Goal: Communication & Community: Answer question/provide support

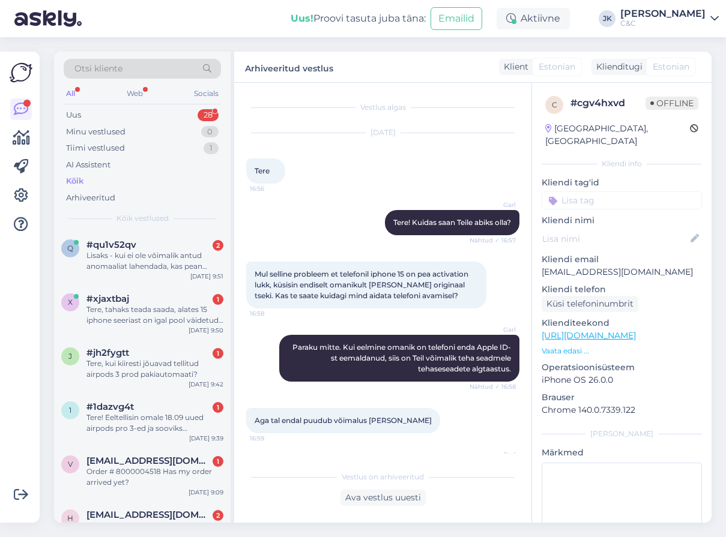
scroll to position [313, 0]
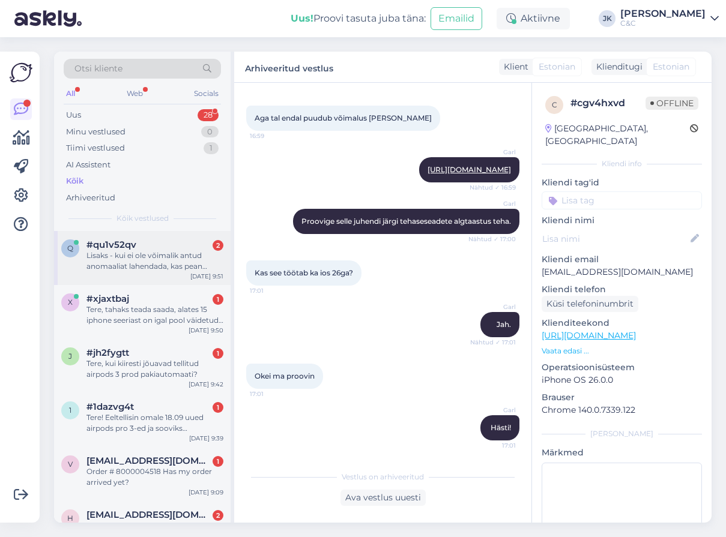
click at [125, 250] on div "Lisaks - kui ei ole võimalik antud anomaaliat lahendada, kas pean tegema uue me…" at bounding box center [154, 261] width 137 height 22
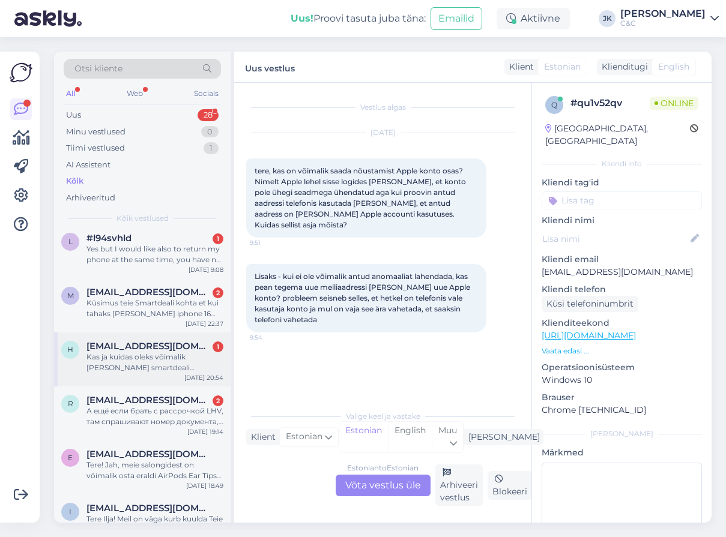
scroll to position [1240, 0]
click at [126, 427] on div "R [EMAIL_ADDRESS][DOMAIN_NAME] 2 А ещё если брать с рассрочкой LHV, там спрашив…" at bounding box center [142, 413] width 177 height 54
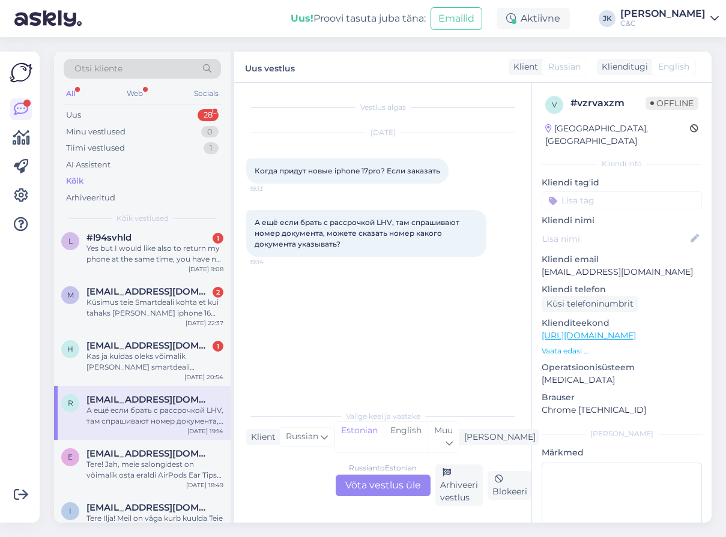
click at [357, 483] on div "Russian to Estonian Võta vestlus üle" at bounding box center [383, 486] width 95 height 22
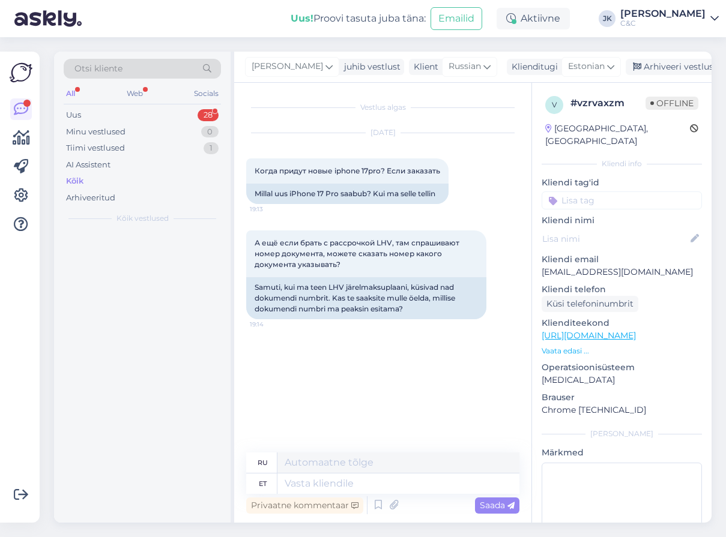
scroll to position [0, 0]
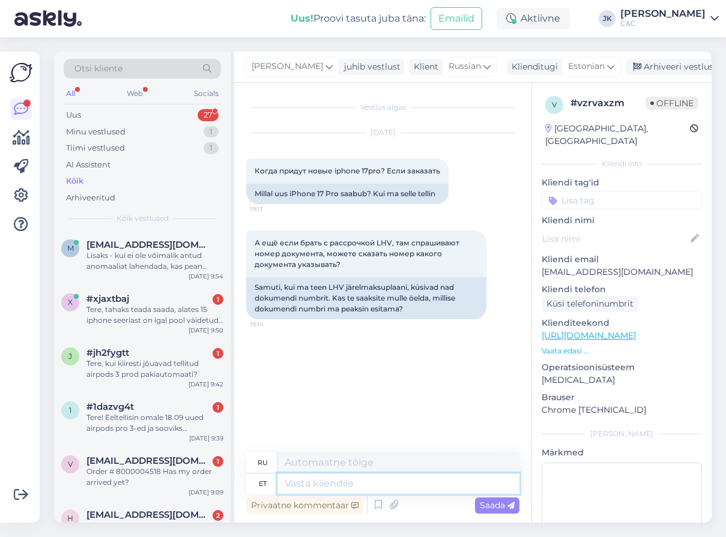
click at [290, 487] on textarea at bounding box center [398, 484] width 242 height 20
click at [378, 503] on icon at bounding box center [378, 506] width 14 height 18
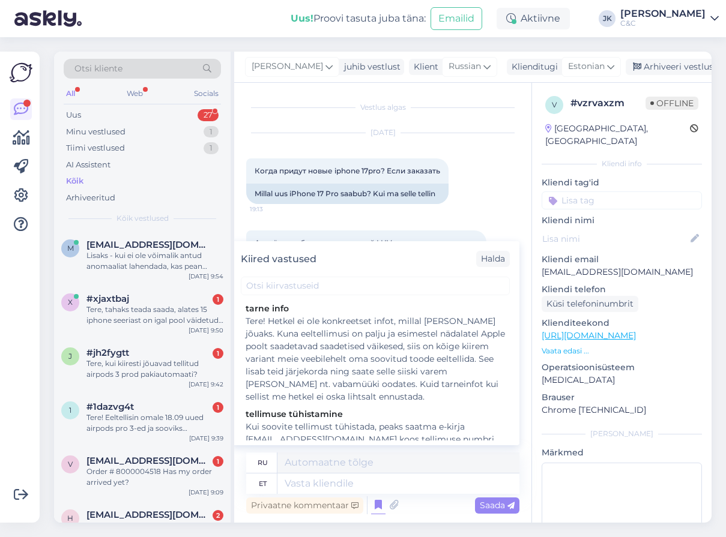
click at [415, 156] on div "[DATE] Когда придут новые iphone 17pro? Если заказать 19:13 Millal uus iPhone 1…" at bounding box center [382, 168] width 273 height 97
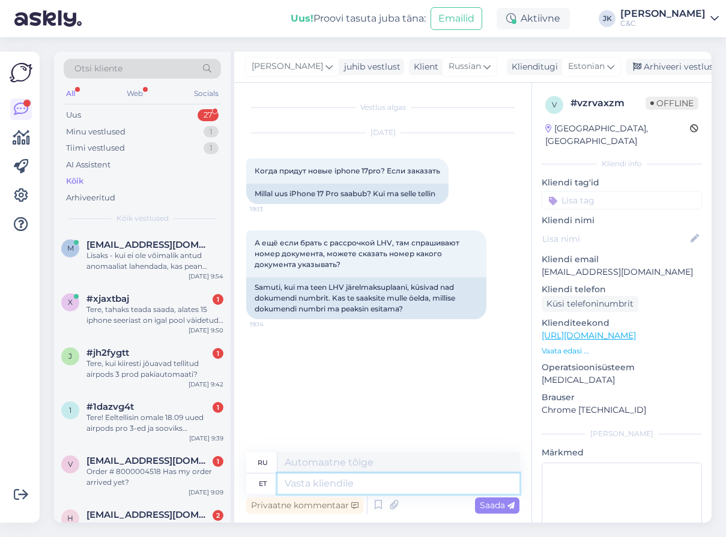
click at [369, 485] on textarea at bounding box center [398, 484] width 242 height 20
click at [377, 507] on icon at bounding box center [378, 506] width 14 height 18
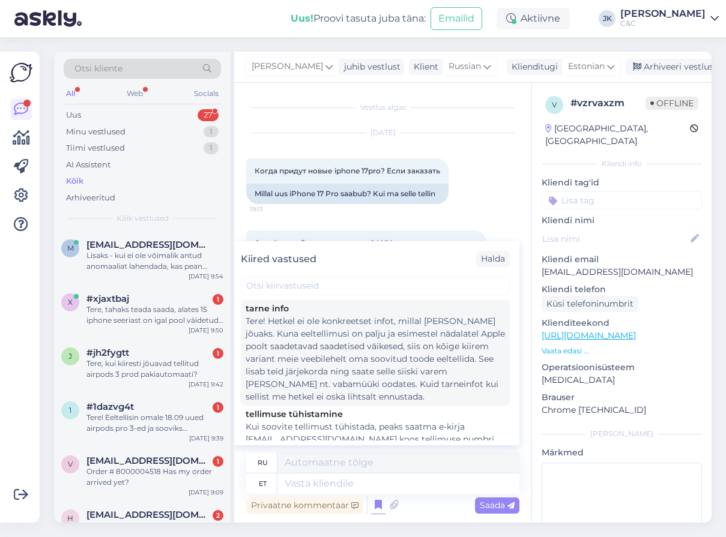
click at [360, 369] on div "Tere! Hetkel ei ole konkreetset infot, millal [PERSON_NAME] jõuaks. Kuna eeltel…" at bounding box center [375, 359] width 259 height 88
type textarea "Здравствуйте! В настоящее время нет точной информации о сроках поставки. Поскол…"
type textarea "Tere! Hetkel ei ole konkreetset infot, millal [PERSON_NAME] jõuaks. Kuna eeltel…"
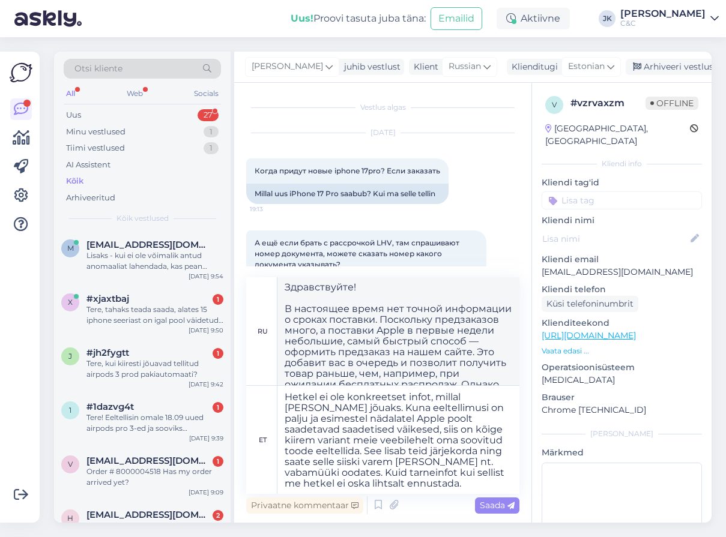
scroll to position [20, 0]
click at [496, 504] on span "Saada" at bounding box center [497, 505] width 35 height 11
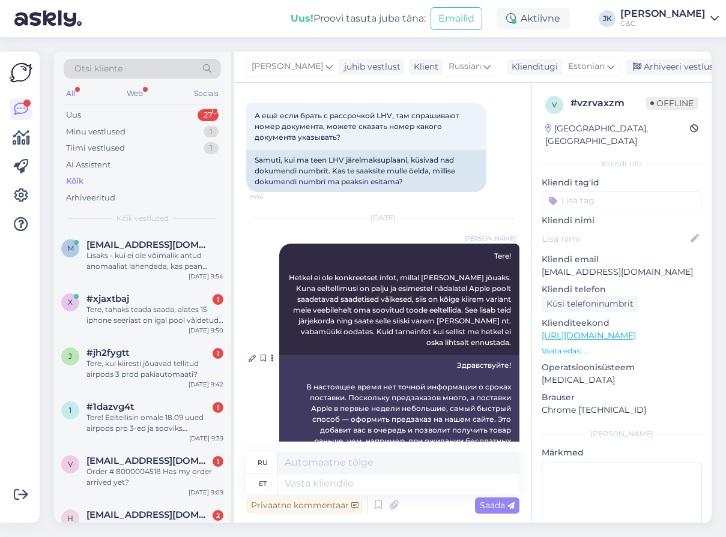
scroll to position [105, 0]
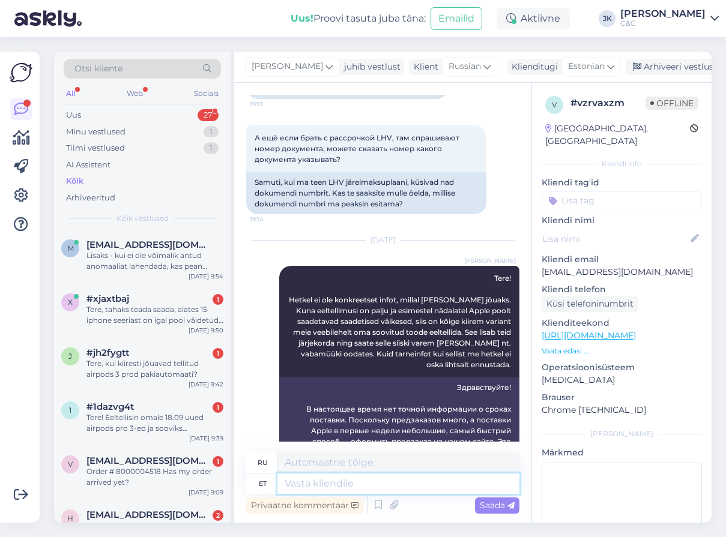
click at [305, 479] on textarea at bounding box center [398, 484] width 242 height 20
type textarea "Dokumendi"
type textarea "Документ"
type textarea "Dokumendi numbrina"
type textarea "Как номер документа"
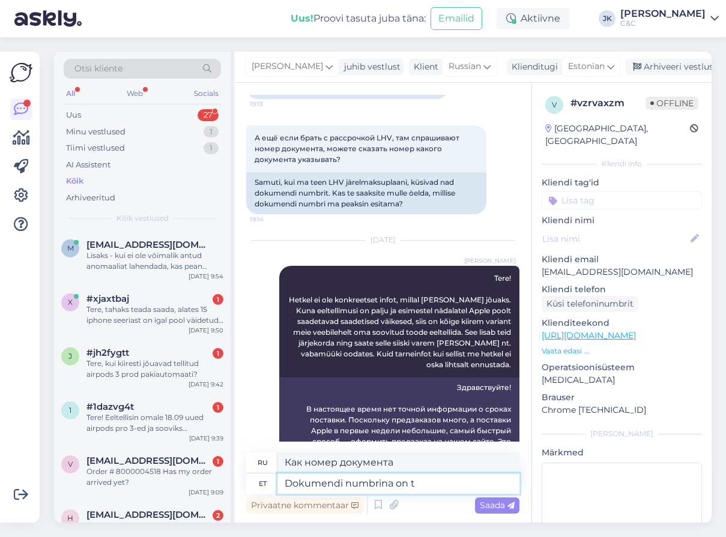
type textarea "Dokumendi numbrina on ta"
type textarea "Номер документа:"
type textarea "Dokumendi numbrina on [PERSON_NAME]"
type textarea "Номер документа обязателен."
type textarea "Dokumendi numbrina on [PERSON_NAME]"
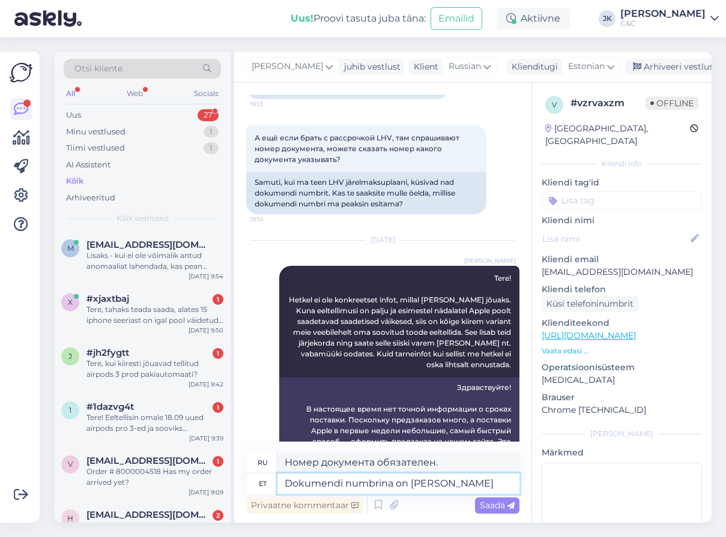
type textarea "Номер документа должен быть estiada."
type textarea "Dokumendi numbrina on [PERSON_NAME] Passil v"
type textarea "Номер документа должен быть указан в паспорте."
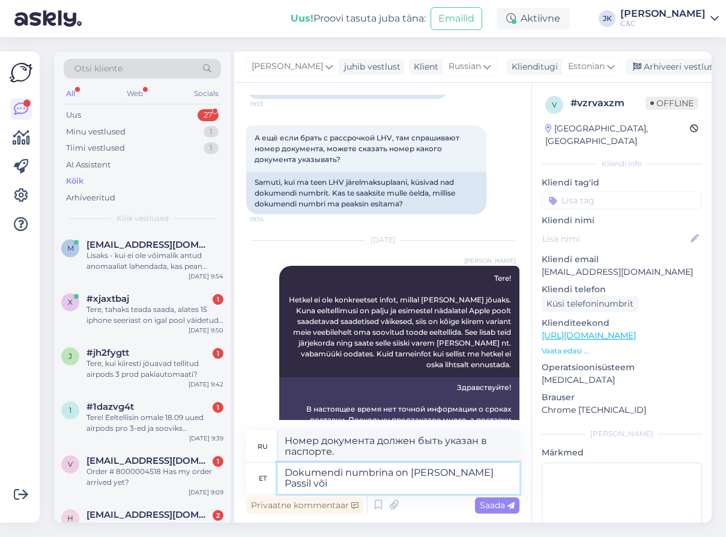
type textarea "Dokumendi numbrina on [PERSON_NAME] Passil või"
type textarea "Номер документа должен быть указан в паспорте или"
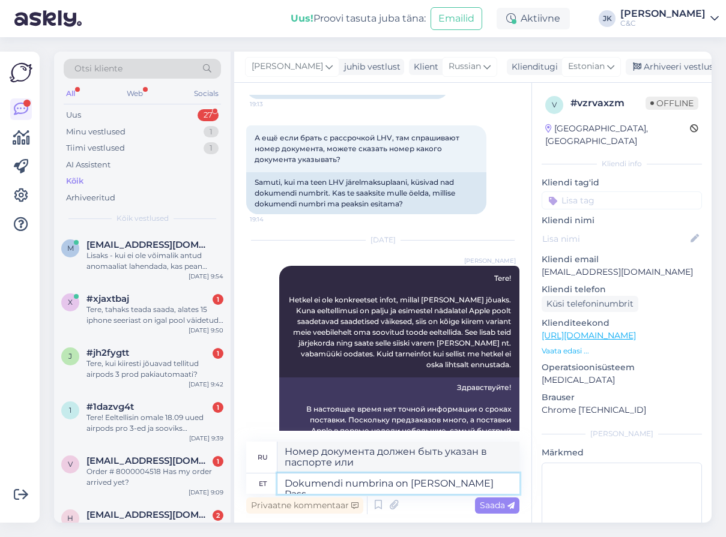
type textarea "Dokumendi numbrina on [PERSON_NAME] Pas"
type textarea "Номер документа должен быть указан в паспорте."
type textarea "Dokumendi numbrina on [PERSON_NAME]"
type textarea "Номер документа должен быть estiada."
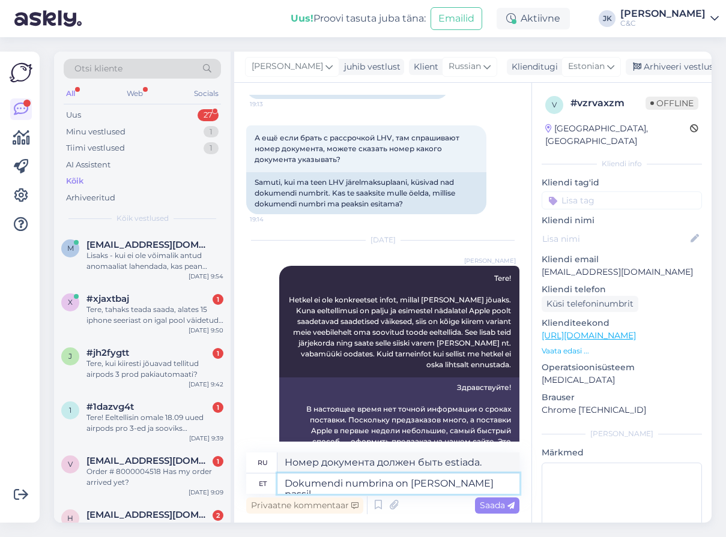
type textarea "Dokumendi numbrina on [PERSON_NAME] passil"
type textarea "Номер документа должен быть указан в паспорте."
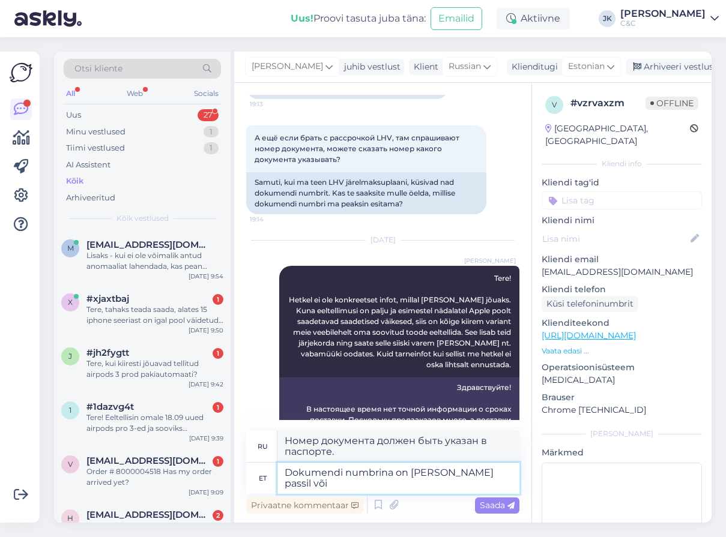
type textarea "Dokumendi numbrina on [PERSON_NAME] passil või"
type textarea "Номер документа должен быть указан в паспорте или"
type textarea "Dokumendi numbrina on [PERSON_NAME] passil või id-kaardil o"
type textarea "Номер документа должен быть указан в вашем паспорте или удостоверении личности."
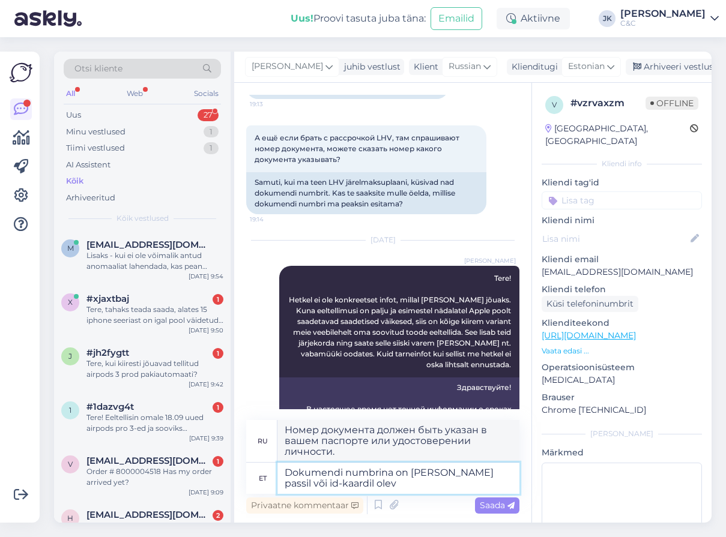
type textarea "Dokumendi numbrina on [PERSON_NAME] passil või id-kaardil olev"
type textarea "Номер документа должен совпадать с номером паспорта или удостоверения личности."
type textarea "Dokumendi numbrina on [PERSON_NAME] passil või id-kaardil olev dokumendi n"
type textarea "Номер документа должен совпадать с номером документа, указанного в паспорте или…"
type textarea "Dokumendi numbrina on [PERSON_NAME] passil või id-kaardil olev dokumendi number."
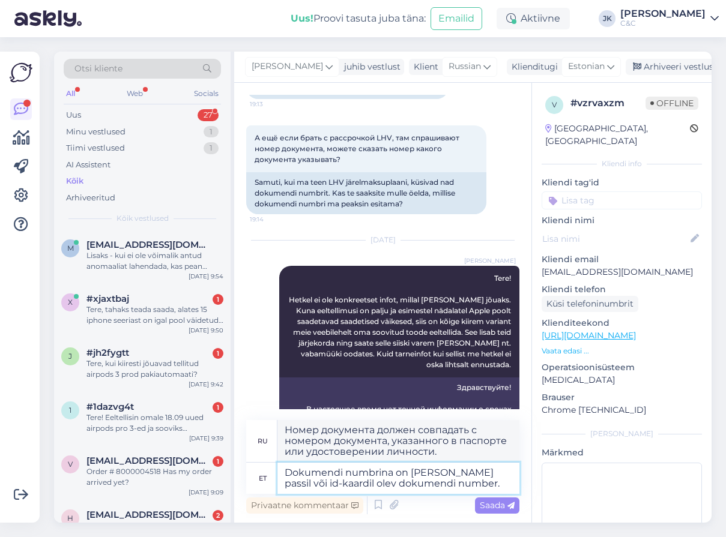
type textarea "В качестве номера документа необходимо указать номер вашего паспорта или удосто…"
type textarea "Dokumendi numbrina on [PERSON_NAME] passil või id-kaardil olev dokumendi number."
click at [498, 500] on span "Saada" at bounding box center [497, 505] width 35 height 11
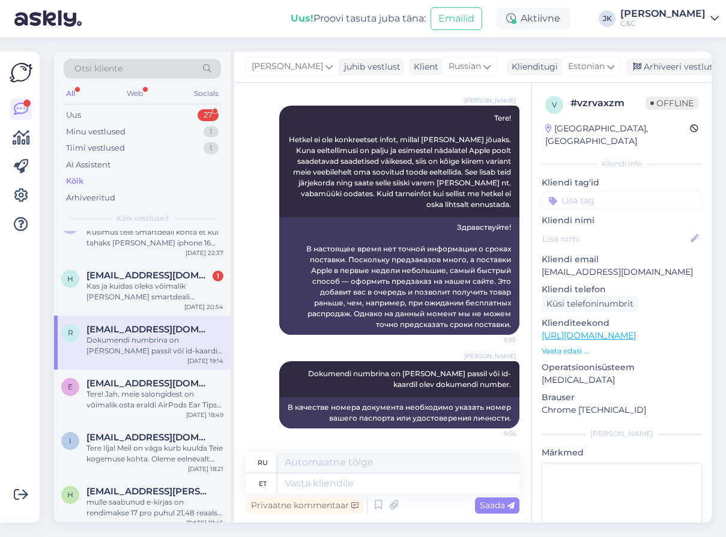
scroll to position [1305, 0]
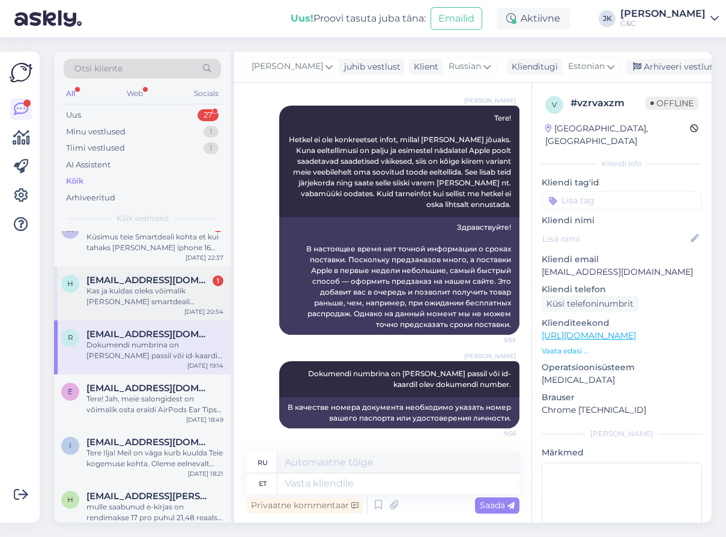
click at [186, 286] on div "Kas ja kuidas oleks võimalik [PERSON_NAME] smartdeali rendilepingu lõppemist se…" at bounding box center [154, 297] width 137 height 22
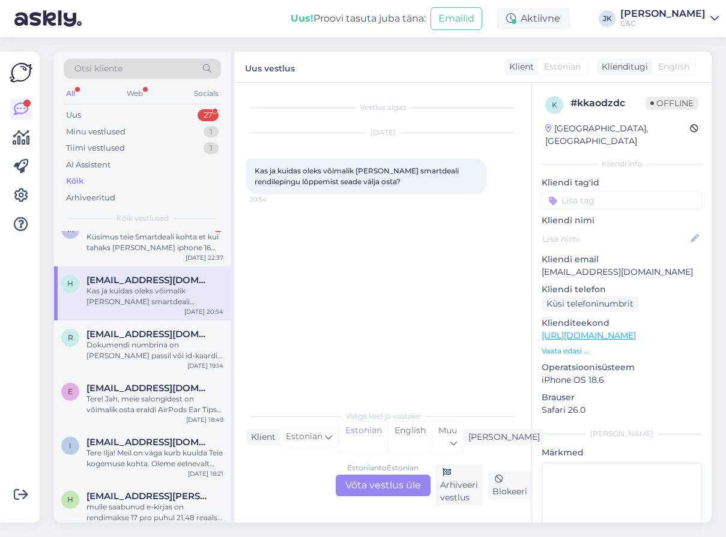
click at [391, 173] on span "Kas ja kuidas oleks võimalik [PERSON_NAME] smartdeali rendilepingu lõppemist se…" at bounding box center [358, 176] width 206 height 20
click at [326, 384] on div "Vestlus algas [DATE] Kas ja kuidas oleks võimalik [PERSON_NAME] smartdeali rend…" at bounding box center [388, 244] width 284 height 298
click at [357, 484] on div "Estonian to Estonian Võta vestlus üle" at bounding box center [383, 486] width 95 height 22
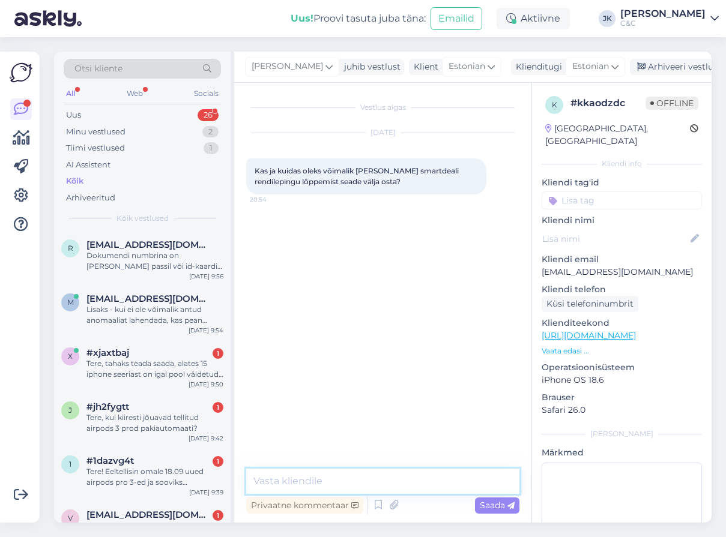
click at [339, 488] on textarea at bounding box center [382, 481] width 273 height 25
type textarea "Tervitus!"
type textarea "S"
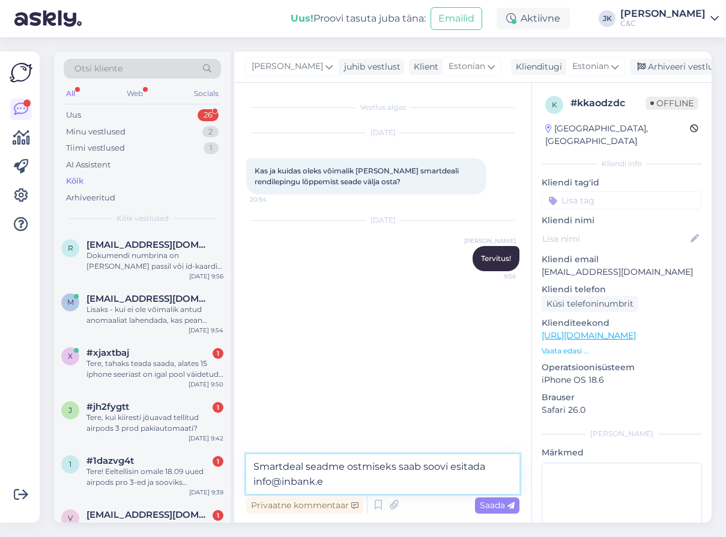
type textarea "Smartdeal seadme ostmiseks saab soovi esitada [EMAIL_ADDRESS][DOMAIN_NAME]"
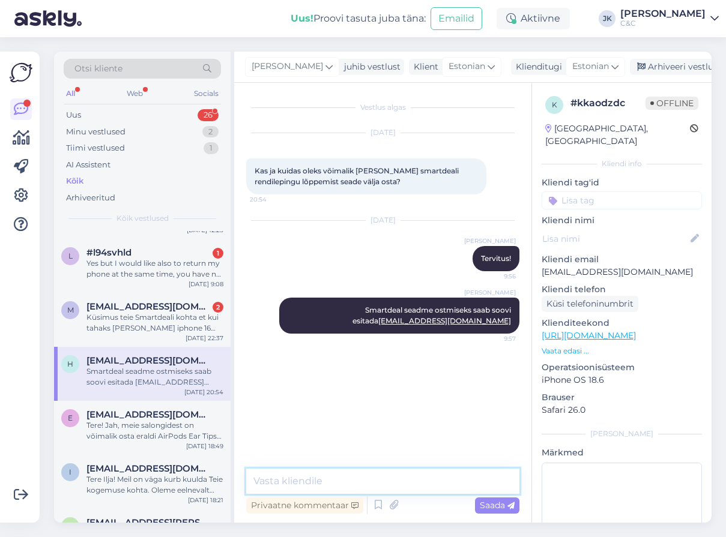
scroll to position [1278, 0]
click at [166, 339] on div "m [EMAIL_ADDRESS][DOMAIN_NAME] 2 Küsimus teie Smartdeali kohta et kui tahaks [P…" at bounding box center [142, 321] width 177 height 54
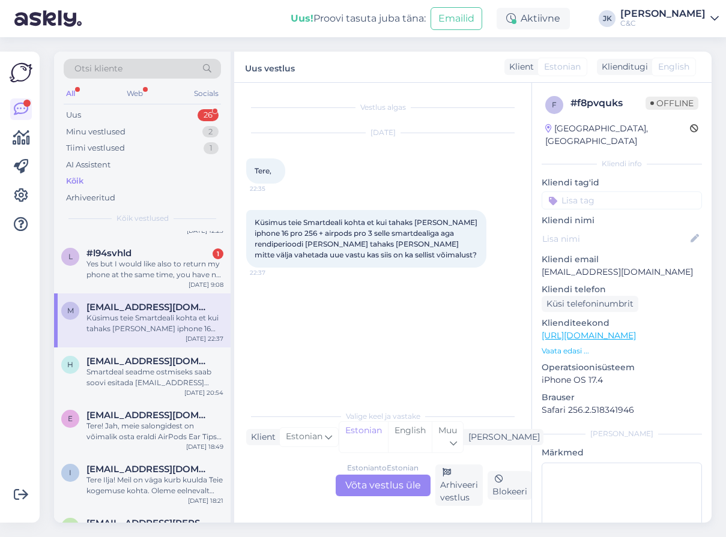
click at [339, 353] on div "Vestlus algas [DATE] Tere, 22:35 Küsimus teie Smartdeali kohta et kui tahaks [P…" at bounding box center [388, 244] width 284 height 298
click at [348, 491] on div "Estonian to Estonian Võta vestlus üle" at bounding box center [383, 486] width 95 height 22
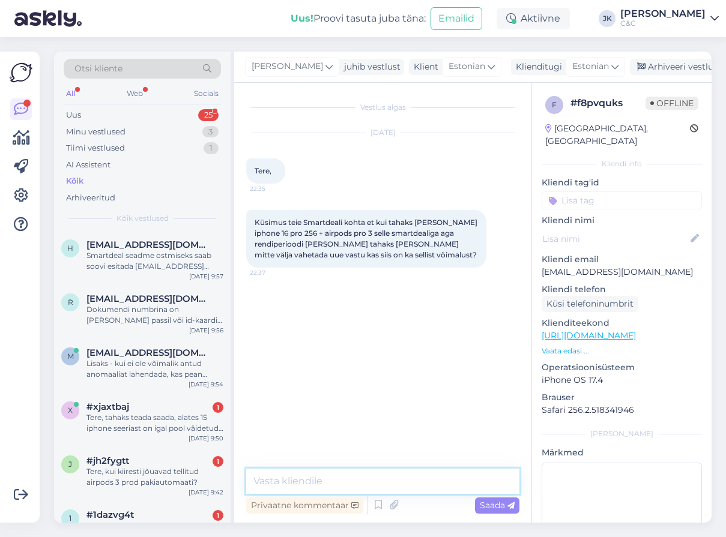
click at [343, 483] on textarea at bounding box center [382, 481] width 273 height 25
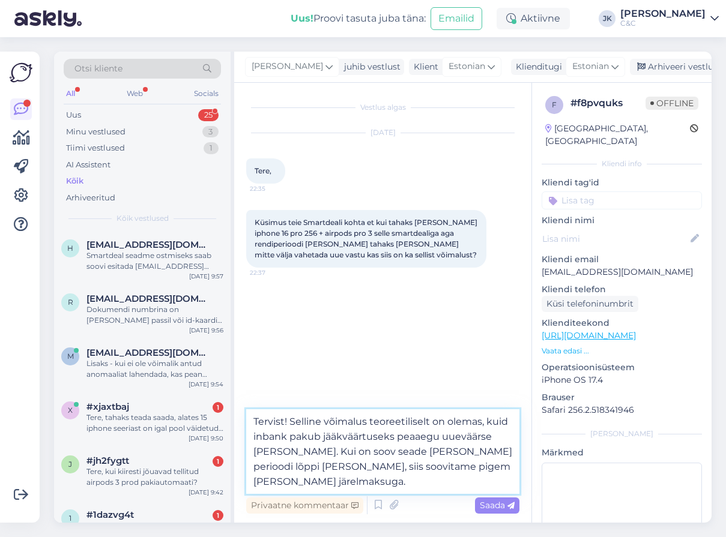
type textarea "Tervist! Selline võimalus teoreetiliselt on olemas, kuid inbank pakub jääkväärt…"
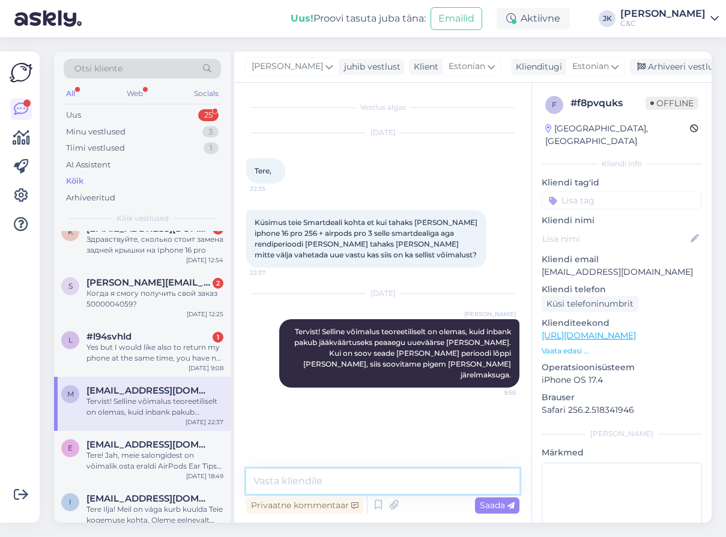
scroll to position [1246, 0]
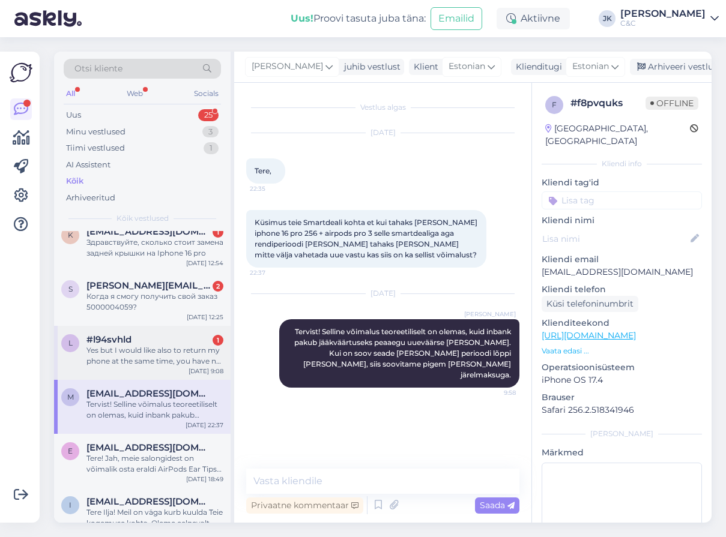
click at [147, 369] on div "l #l94svhld 1 Yes but I would like also to return my phone at the same time, yo…" at bounding box center [142, 353] width 177 height 54
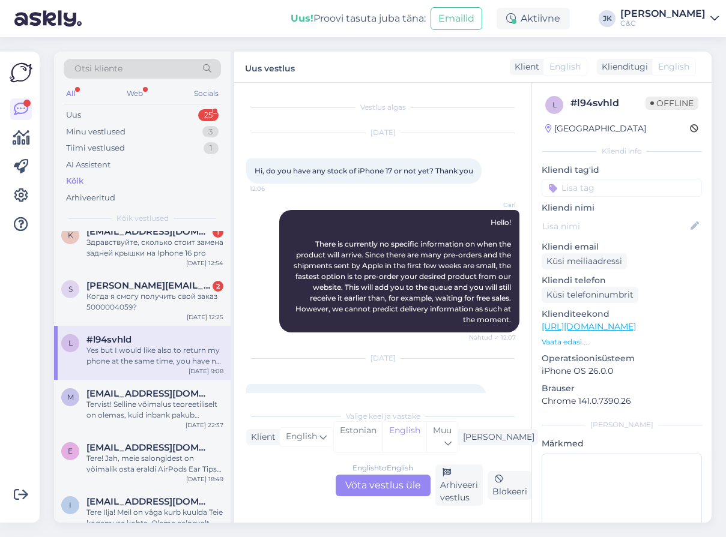
scroll to position [40, 0]
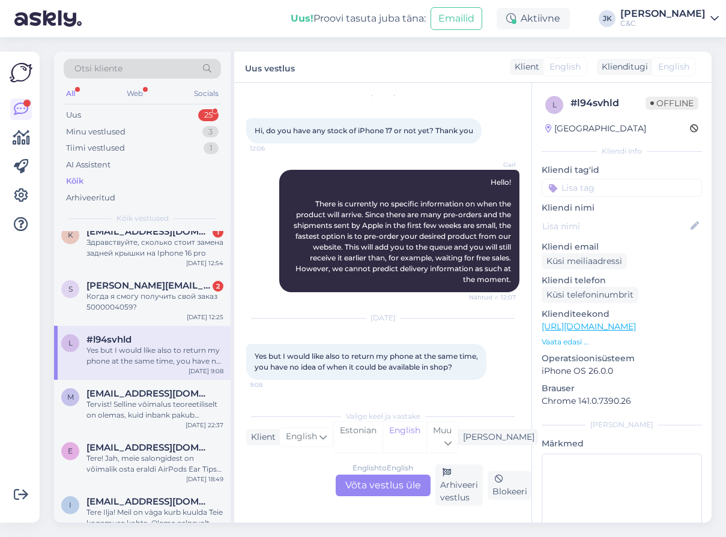
click at [381, 489] on div "English to English Võta vestlus üle" at bounding box center [383, 486] width 95 height 22
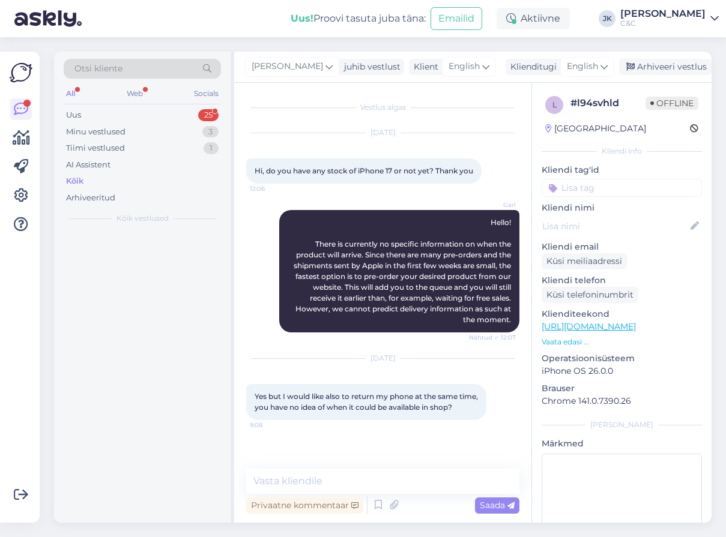
scroll to position [0, 0]
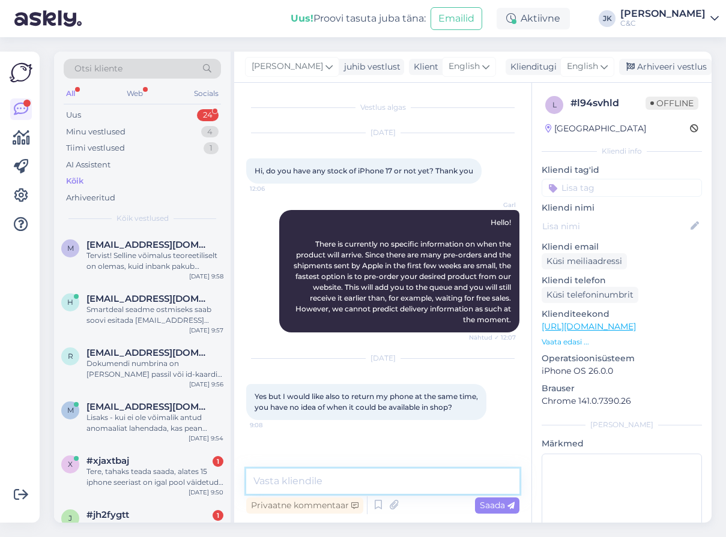
click at [367, 488] on textarea at bounding box center [382, 481] width 273 height 25
type textarea "W"
type textarea "We don't have any shipping information. Sorry!"
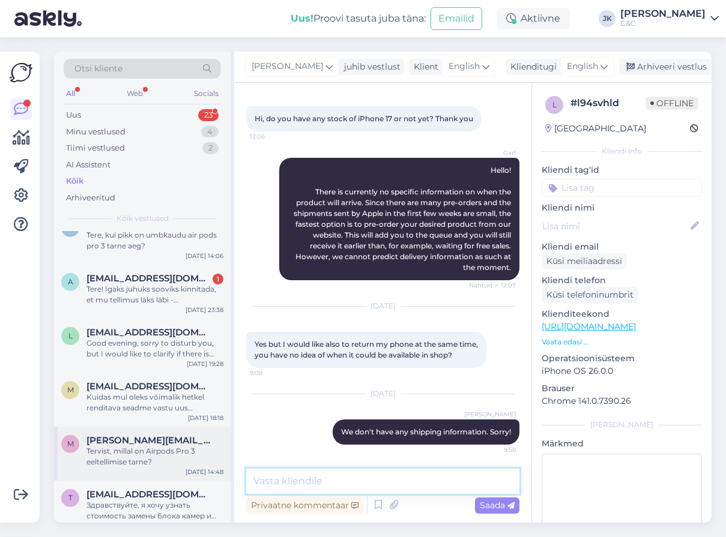
scroll to position [1032, 0]
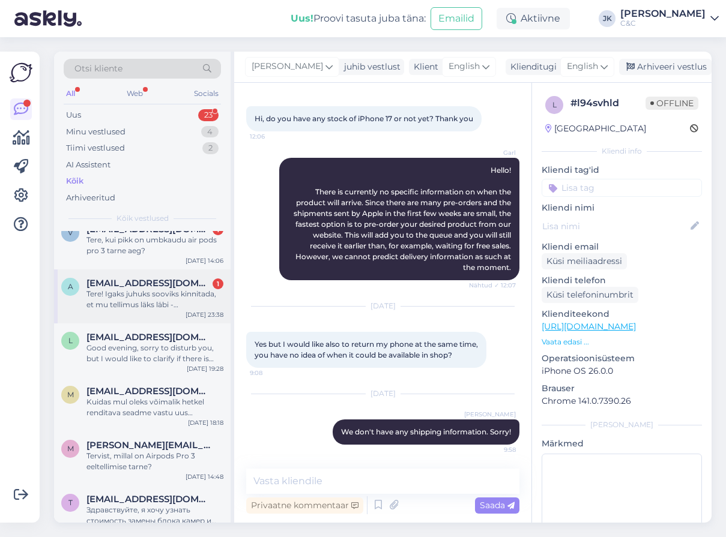
click at [157, 291] on div "Tere! Igaks juhuks sooviks kinnitada, et mu tellimus läks läbi - [PERSON_NAME] …" at bounding box center [154, 300] width 137 height 22
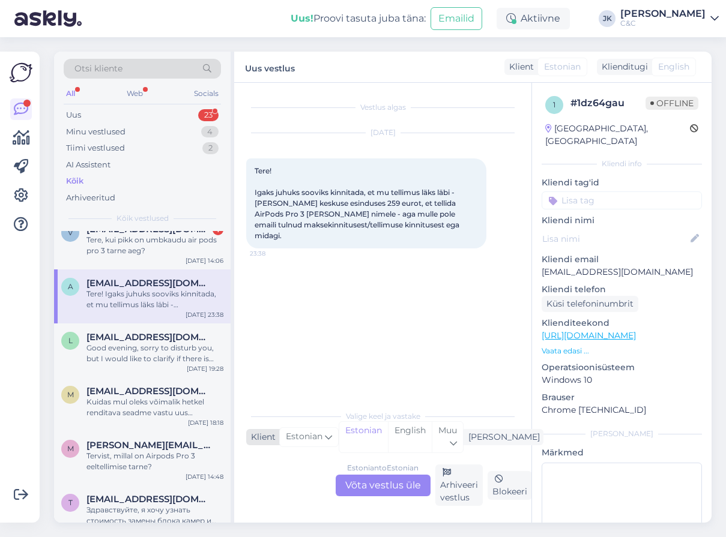
scroll to position [0, 0]
click at [283, 302] on div "Vestlus algas [DATE] Tere! Igaks juhuks sooviks kinnitada, et mu tellimus läks …" at bounding box center [388, 244] width 284 height 298
click at [584, 266] on p "[EMAIL_ADDRESS][DOMAIN_NAME]" at bounding box center [622, 272] width 160 height 13
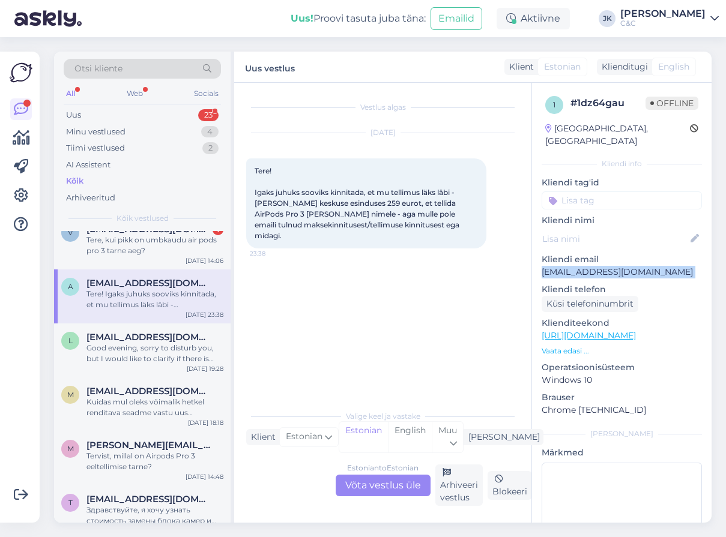
copy p "[EMAIL_ADDRESS][DOMAIN_NAME]"
click at [360, 480] on div "Estonian to Estonian Võta vestlus üle" at bounding box center [383, 486] width 95 height 22
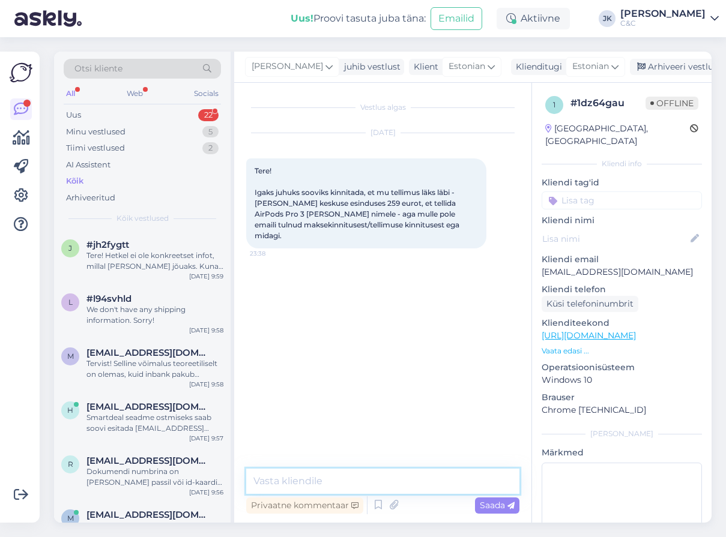
click at [335, 486] on textarea at bounding box center [382, 481] width 273 height 25
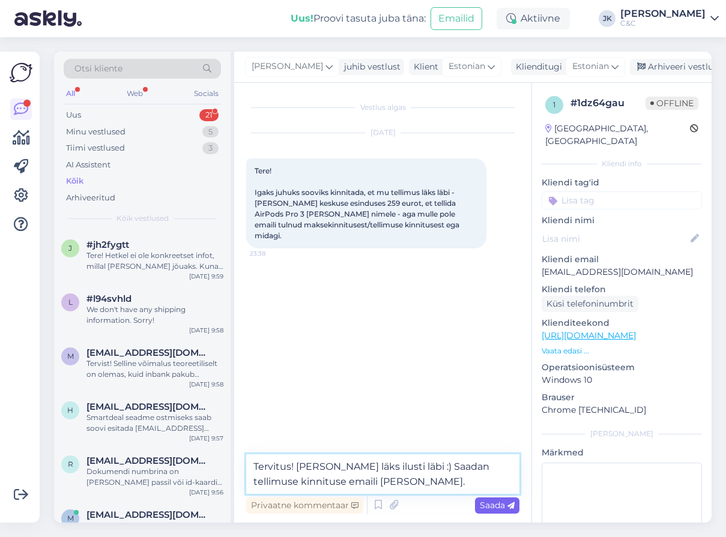
type textarea "Tervitus! [PERSON_NAME] läks ilusti läbi :) Saadan tellimuse kinnituse emaili […"
click at [486, 501] on span "Saada" at bounding box center [497, 505] width 35 height 11
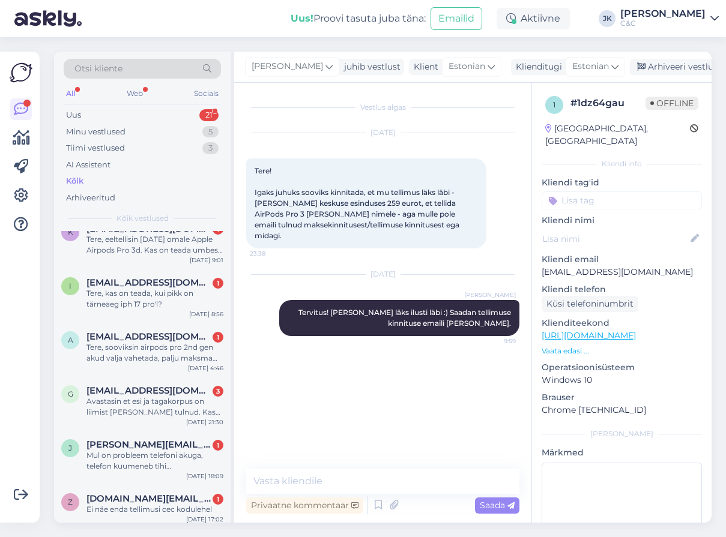
scroll to position [858, 0]
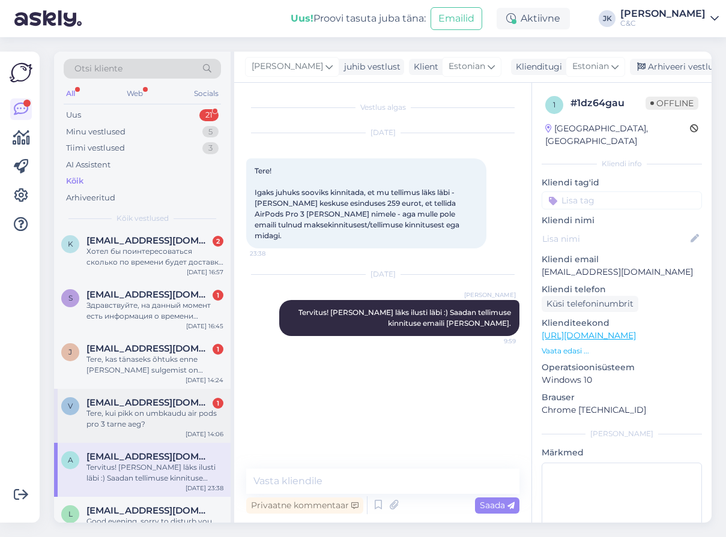
click at [169, 414] on div "Tere, kui pikk on umbkaudu air pods pro 3 tarne aeg?" at bounding box center [154, 419] width 137 height 22
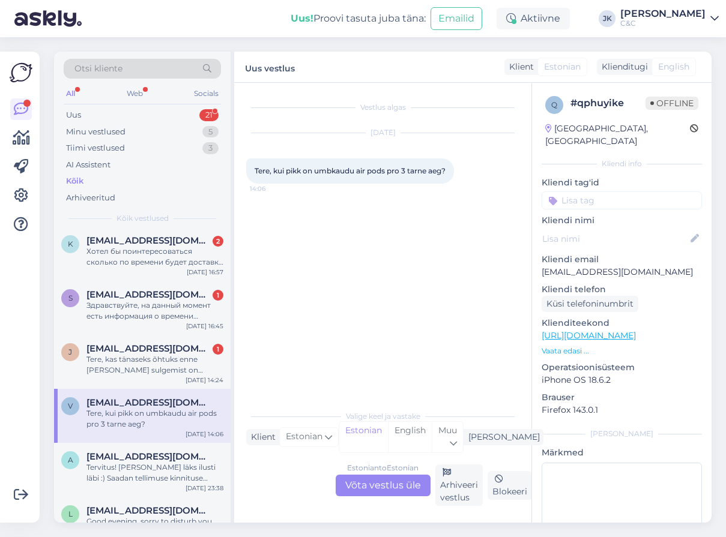
click at [375, 485] on div "Estonian to Estonian Võta vestlus üle" at bounding box center [383, 486] width 95 height 22
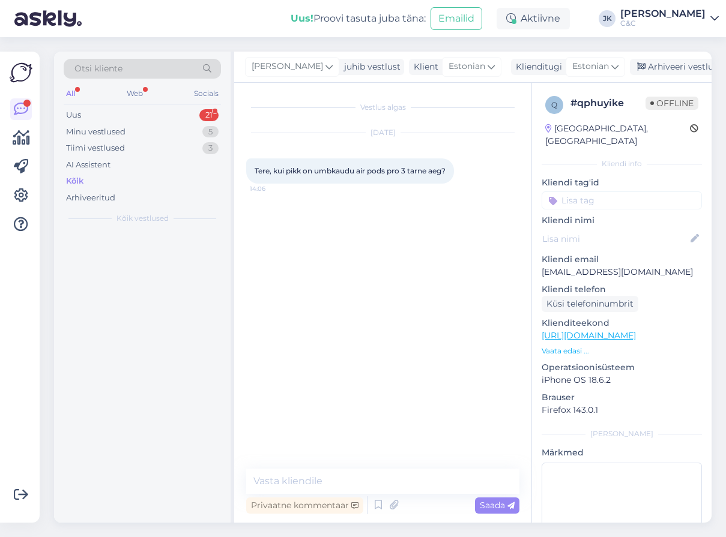
scroll to position [0, 0]
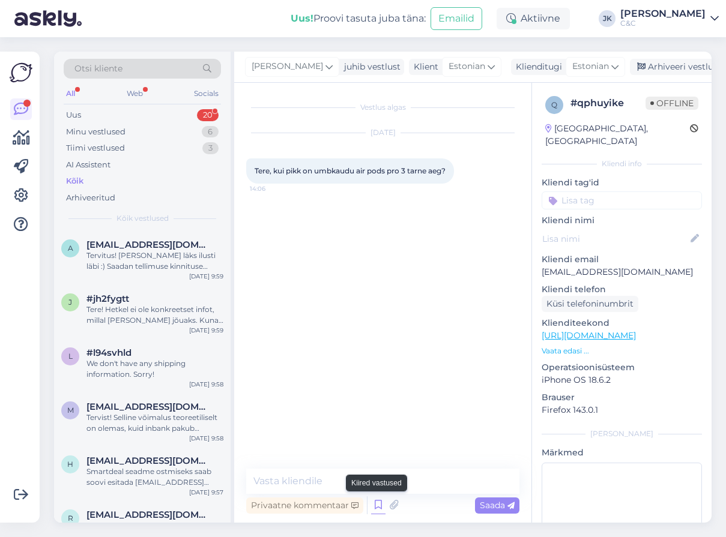
click at [374, 502] on icon at bounding box center [378, 506] width 14 height 18
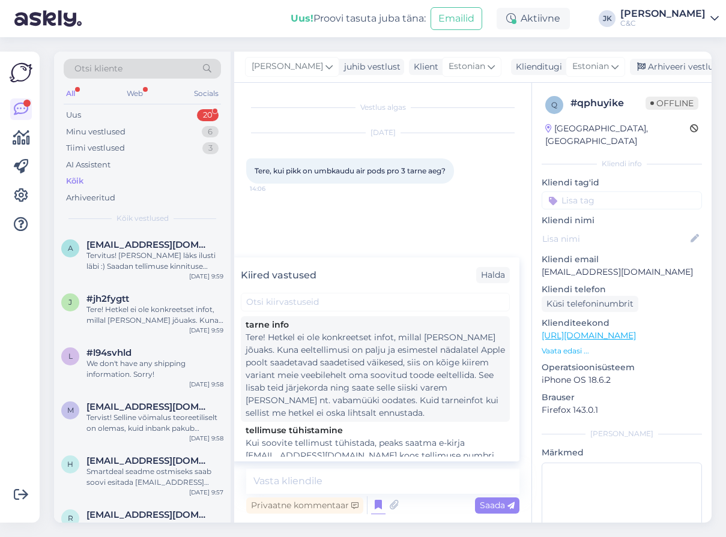
click at [368, 361] on div "Tere! Hetkel ei ole konkreetset infot, millal [PERSON_NAME] jõuaks. Kuna eeltel…" at bounding box center [375, 376] width 259 height 88
type textarea "Tere! Hetkel ei ole konkreetset infot, millal [PERSON_NAME] jõuaks. Kuna eeltel…"
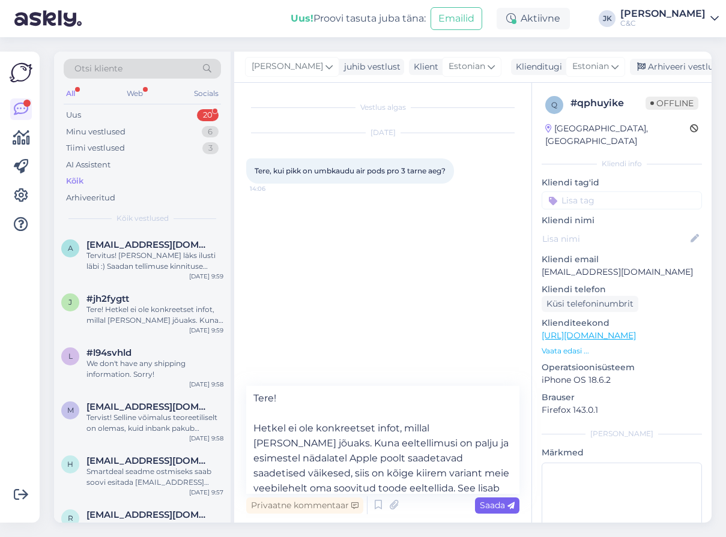
click at [490, 506] on span "Saada" at bounding box center [497, 505] width 35 height 11
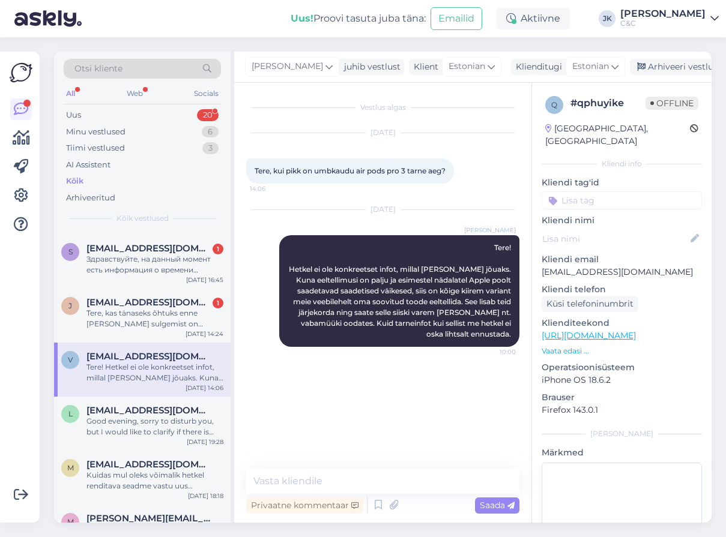
scroll to position [983, 0]
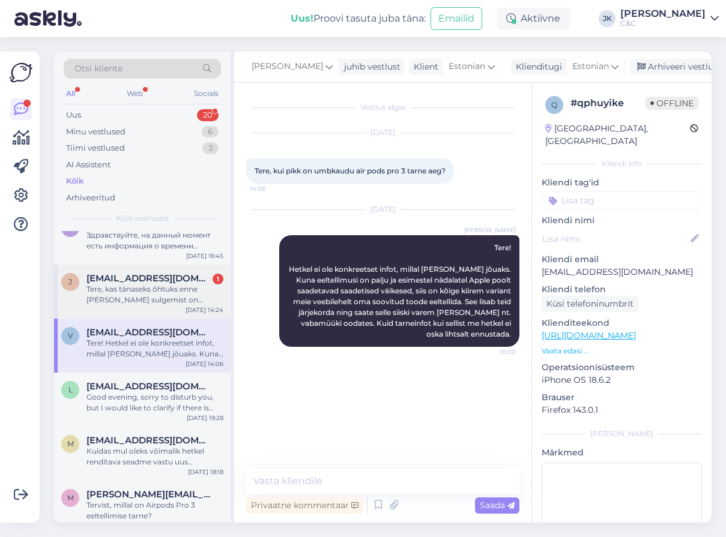
click at [195, 299] on div "Tere, kas tänaseks õhtuks enne [PERSON_NAME] sulgemist on võimalik [PERSON_NAME…" at bounding box center [154, 295] width 137 height 22
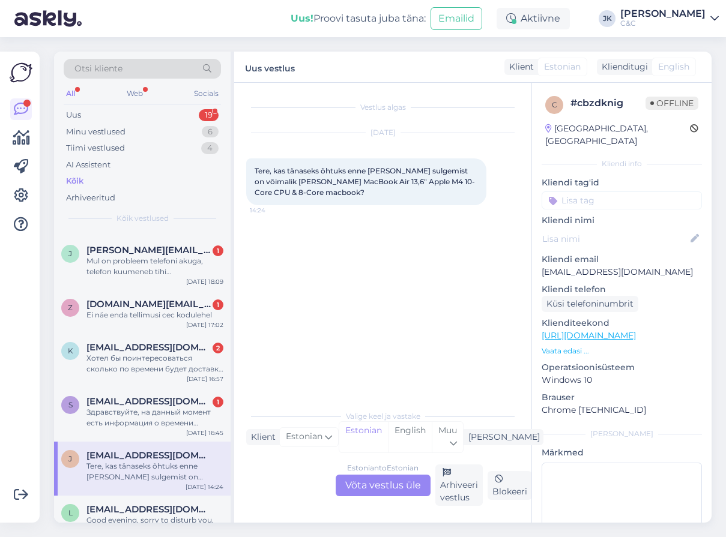
scroll to position [0, 0]
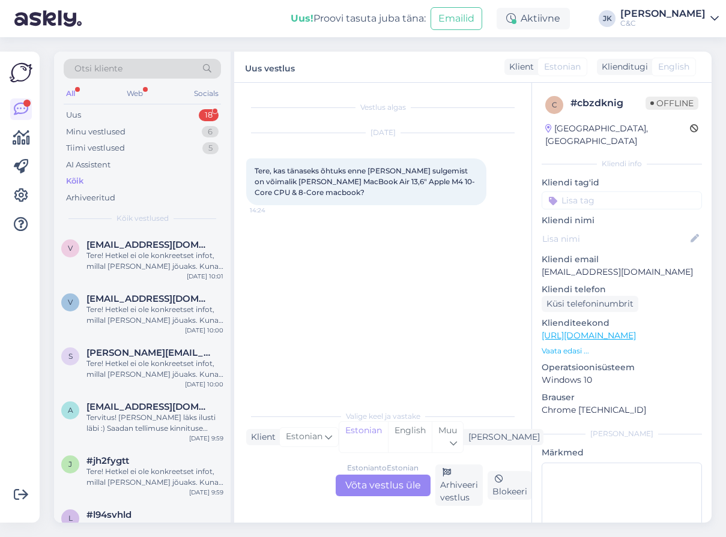
click at [371, 485] on div "Estonian to Estonian Võta vestlus üle" at bounding box center [383, 486] width 95 height 22
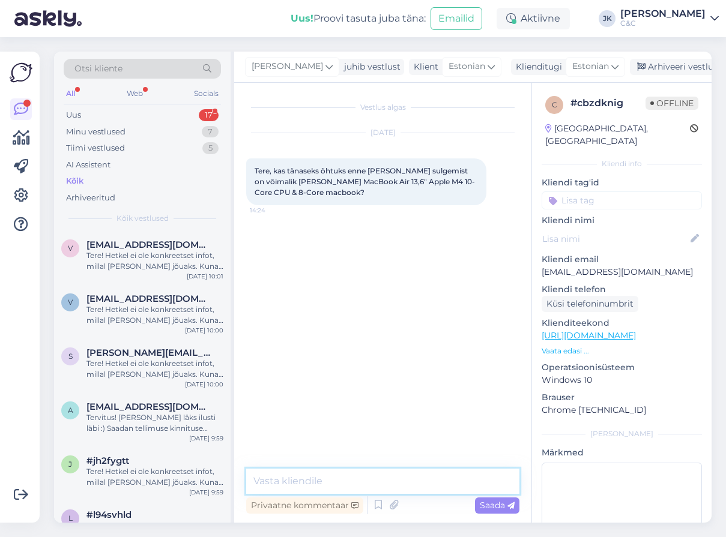
click at [368, 486] on textarea at bounding box center [382, 481] width 273 height 25
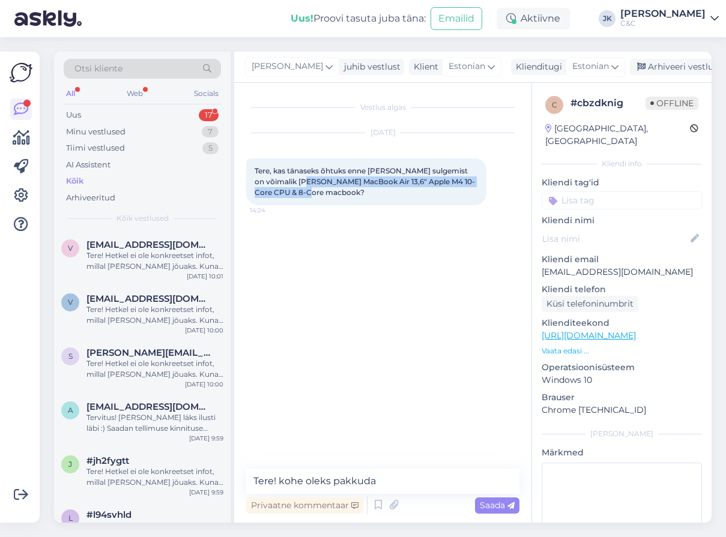
drag, startPoint x: 298, startPoint y: 180, endPoint x: 310, endPoint y: 190, distance: 15.8
click at [310, 190] on span "Tere, kas tänaseks õhtuks enne [PERSON_NAME] sulgemist on võimalik [PERSON_NAME…" at bounding box center [365, 181] width 220 height 31
copy span "MacBook Air 13,6" Apple M4 10-Core CPU & 8-Core macbook?"
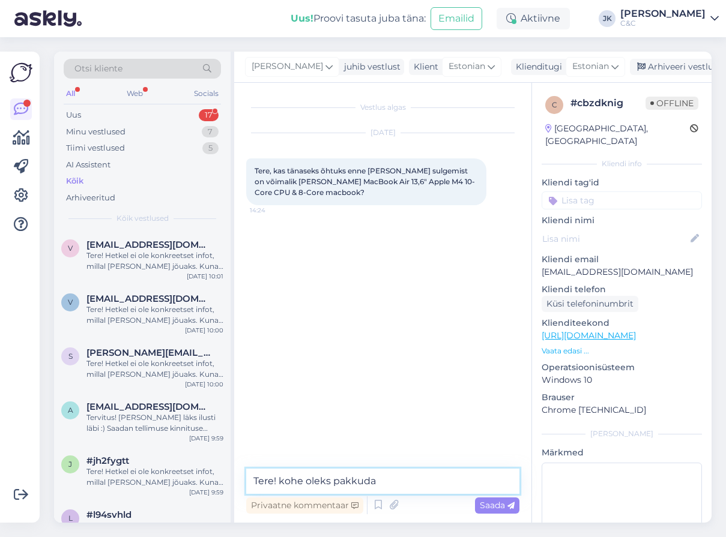
click at [396, 482] on textarea "Tere! kohe oleks pakkuda" at bounding box center [382, 481] width 273 height 25
paste textarea "MacBook Air 13,6" Apple M4 10-Core CPU & 8-Core macbook?"
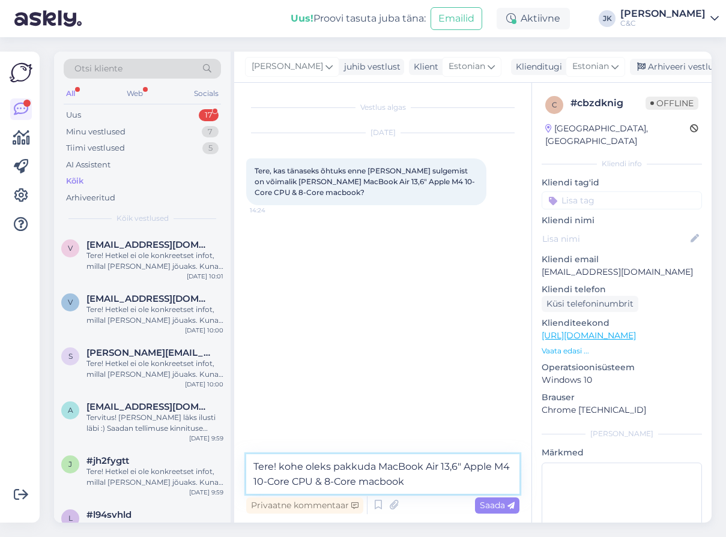
click at [330, 486] on textarea "Tere! kohe oleks pakkuda MacBook Air 13,6" Apple M4 10-Core CPU & 8-Core macbook" at bounding box center [382, 475] width 273 height 40
type textarea "Tere! kohe oleks pakkuda MacBook Air 13,6" Apple M4 10-Core CPU & 10-Core macbo…"
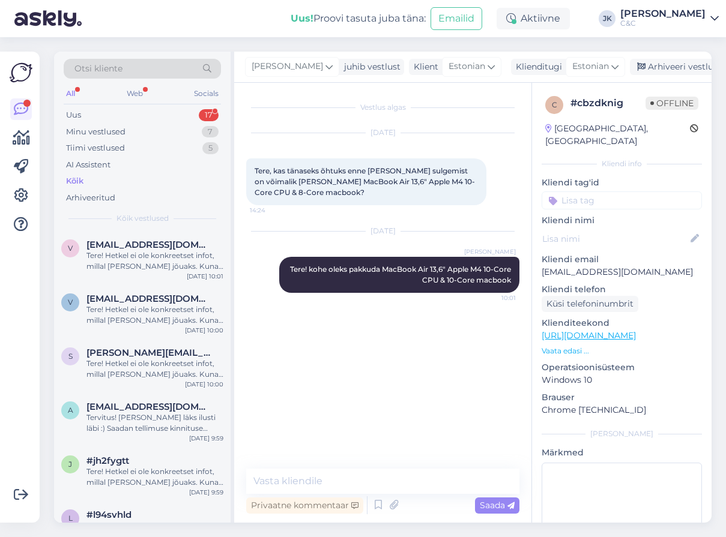
click at [272, 364] on div "Vestlus algas [DATE] Tere, kas tänaseks õhtuks enne [PERSON_NAME] sulgemist on …" at bounding box center [388, 276] width 284 height 363
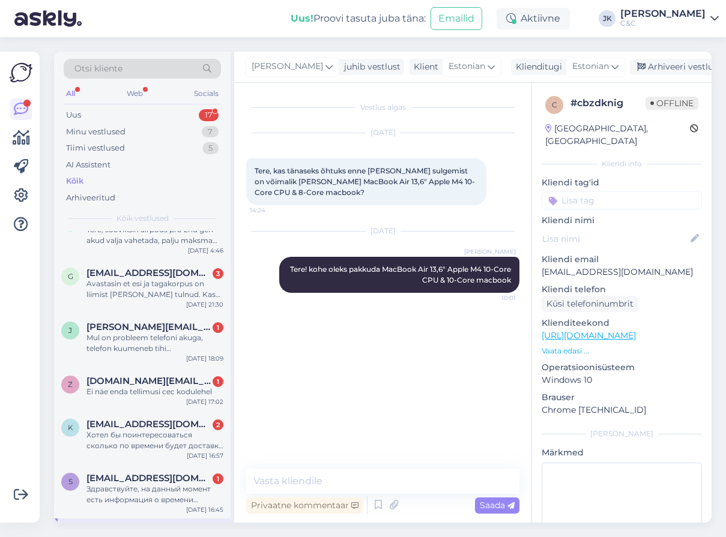
scroll to position [1005, 0]
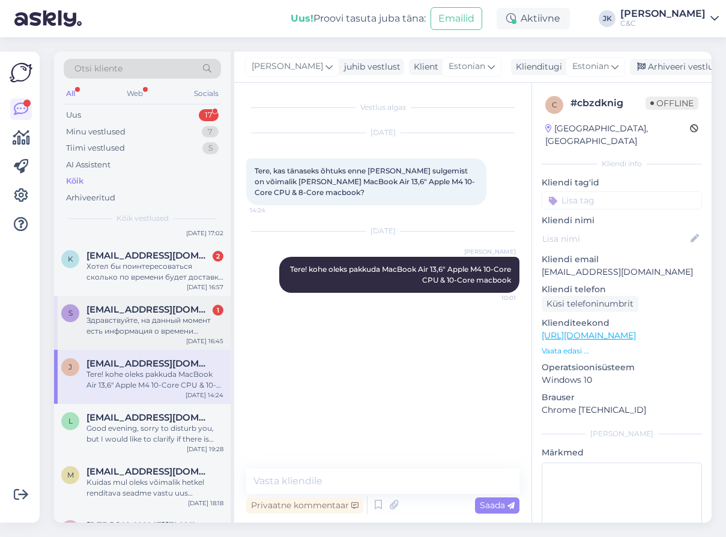
click at [166, 317] on div "Здравствуйте, на данный момент есть информация о времени получения AirPods Pro …" at bounding box center [154, 326] width 137 height 22
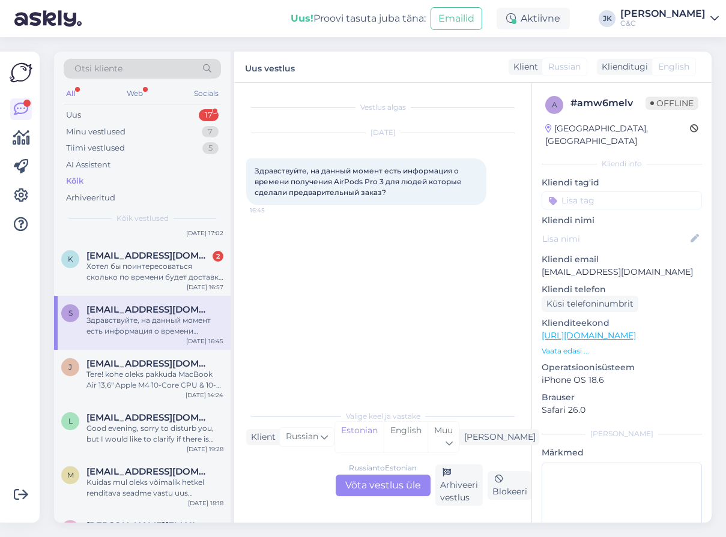
click at [375, 486] on div "Russian to Estonian Võta vestlus üle" at bounding box center [383, 486] width 95 height 22
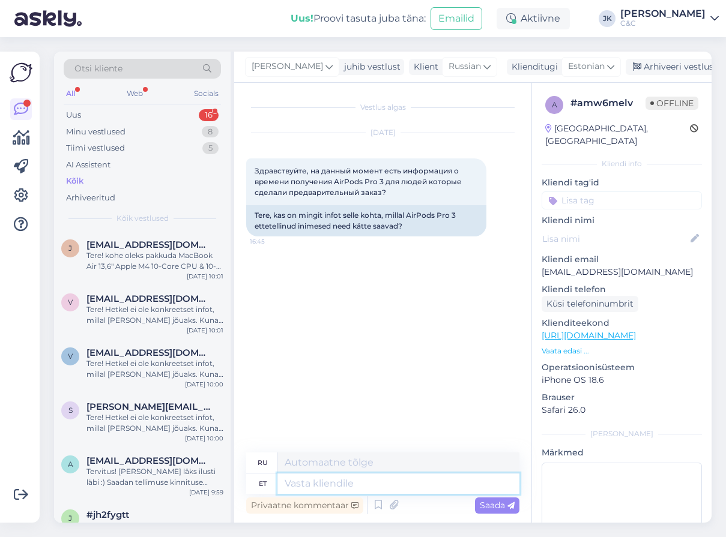
click at [308, 482] on textarea at bounding box center [398, 484] width 242 height 20
click at [376, 501] on icon at bounding box center [378, 506] width 14 height 18
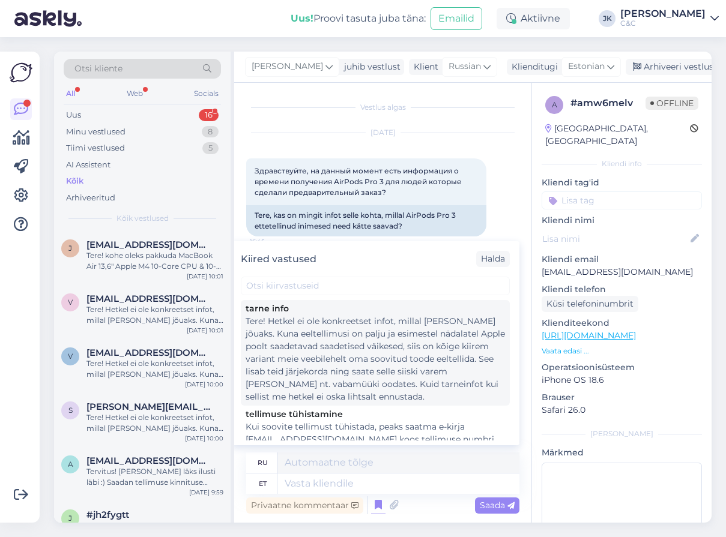
click at [350, 351] on div "Tere! Hetkel ei ole konkreetset infot, millal [PERSON_NAME] jõuaks. Kuna eeltel…" at bounding box center [375, 359] width 259 height 88
type textarea "Здравствуйте! В настоящее время нет точной информации о сроках поставки. Поскол…"
type textarea "Tere! Hetkel ei ole konkreetset infot, millal [PERSON_NAME] jõuaks. Kuna eeltel…"
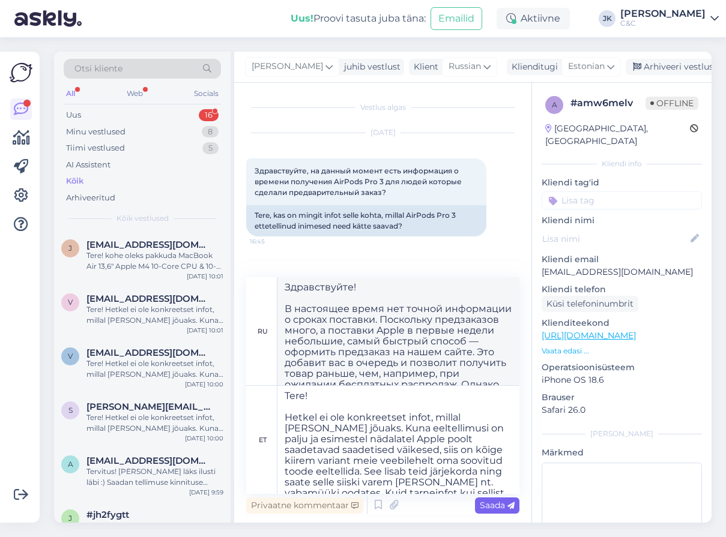
click at [492, 503] on span "Saada" at bounding box center [497, 505] width 35 height 11
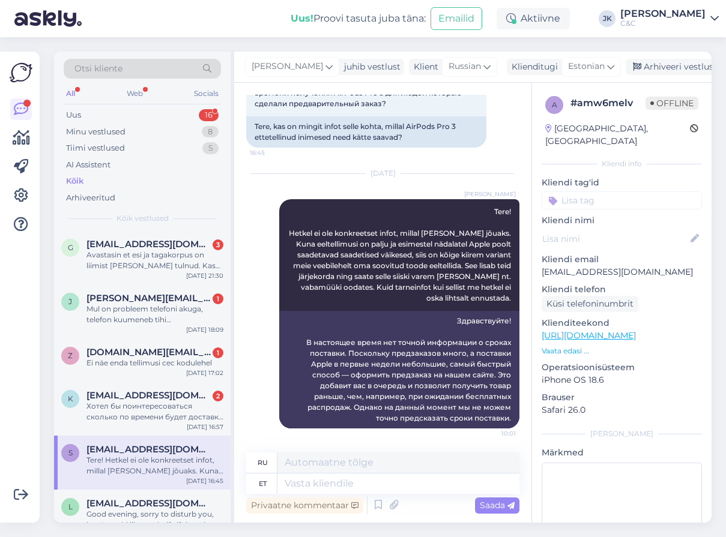
scroll to position [920, 0]
click at [180, 425] on div "k [EMAIL_ADDRESS][DOMAIN_NAME] 2 Хотел бы поинтересоваться сколько по времени б…" at bounding box center [142, 408] width 177 height 54
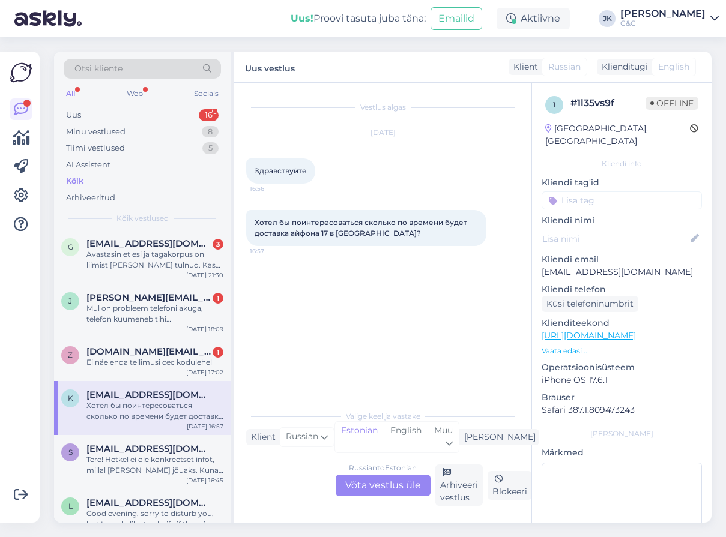
click at [362, 479] on div "Russian to Estonian Võta vestlus üle" at bounding box center [383, 486] width 95 height 22
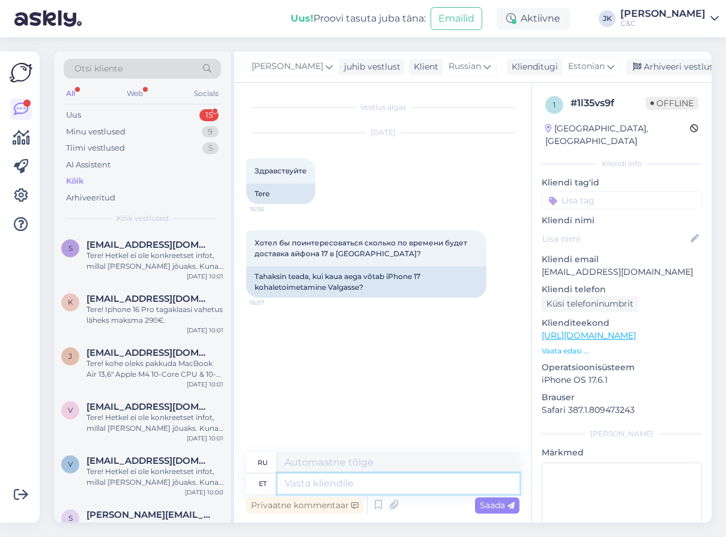
click at [365, 486] on textarea at bounding box center [398, 484] width 242 height 20
click at [374, 510] on icon at bounding box center [378, 506] width 14 height 18
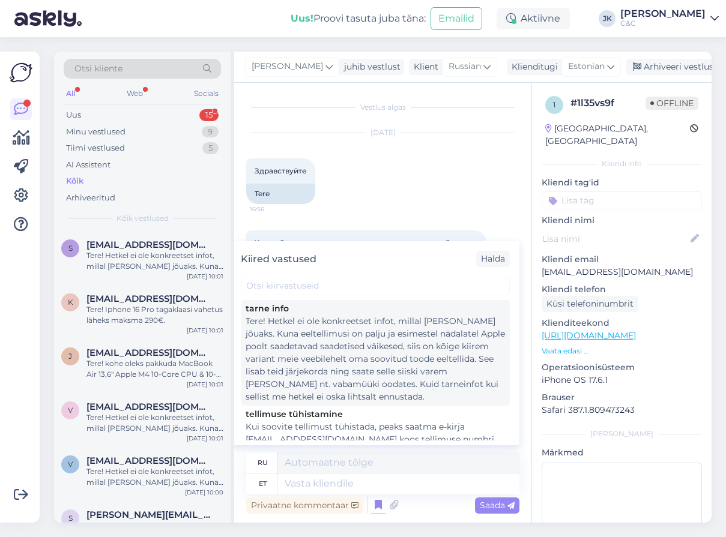
click at [371, 365] on div "Tere! Hetkel ei ole konkreetset infot, millal [PERSON_NAME] jõuaks. Kuna eeltel…" at bounding box center [375, 359] width 259 height 88
type textarea "Здравствуйте! В настоящее время нет точной информации о сроках поставки. Поскол…"
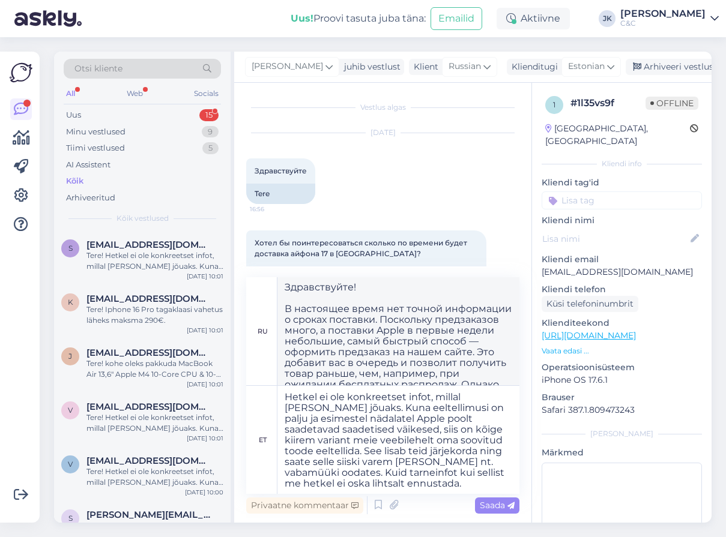
scroll to position [20, 0]
click at [438, 486] on textarea "Tere! Hetkel ei ole konkreetset infot, millal [PERSON_NAME] jõuaks. Kuna eeltel…" at bounding box center [398, 440] width 242 height 108
type textarea "Tere! Hetkel ei ole konkreetset infot, millal [PERSON_NAME] jõuaks. Kuna eeltel…"
type textarea "Здравствуйте! В настоящее время нет точной информации о сроках поставки. Поскол…"
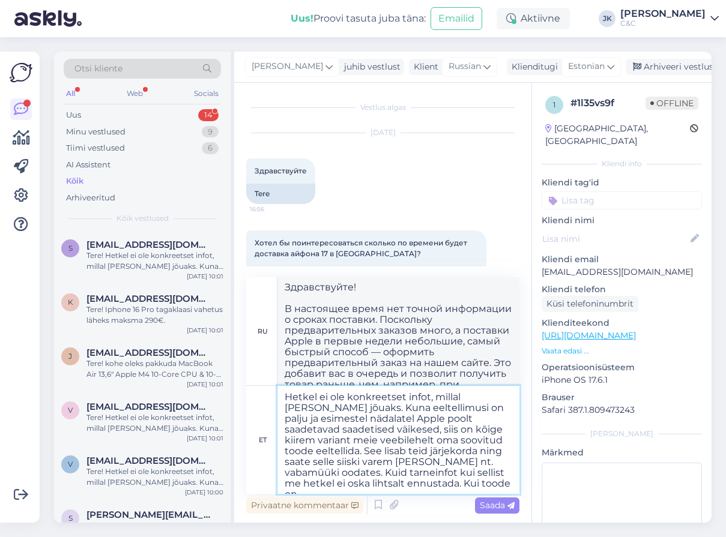
type textarea "Tere! Hetkel ei ole konkreetset infot, millal [PERSON_NAME] jõuaks. Kuna eeltel…"
type textarea "Здравствуйте! В настоящее время нет точной информации о сроках поставки. Поскол…"
type textarea "Tere! Hetkel ei ole konkreetset infot, millal [PERSON_NAME] jõuaks. Kuna eeltel…"
type textarea "Здравствуйте! В настоящее время нет точной информации о сроках поставки. Поскол…"
type textarea "Tere! Hetkel ei ole konkreetset infot, millal [PERSON_NAME] jõuaks. Kuna eeltel…"
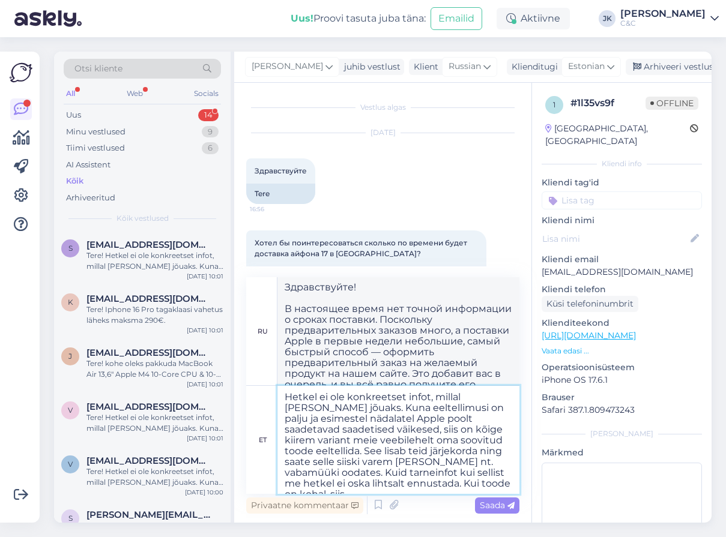
type textarea "Здравствуйте! В настоящее время нет точной информации о сроках поставки. Поскол…"
type textarea "Tere! Hetkel ei ole konkreetset infot, millal [PERSON_NAME] jõuaks. Kuna eeltel…"
type textarea "Здравствуйте! В настоящее время нет точной информации о сроках поставки. Поскол…"
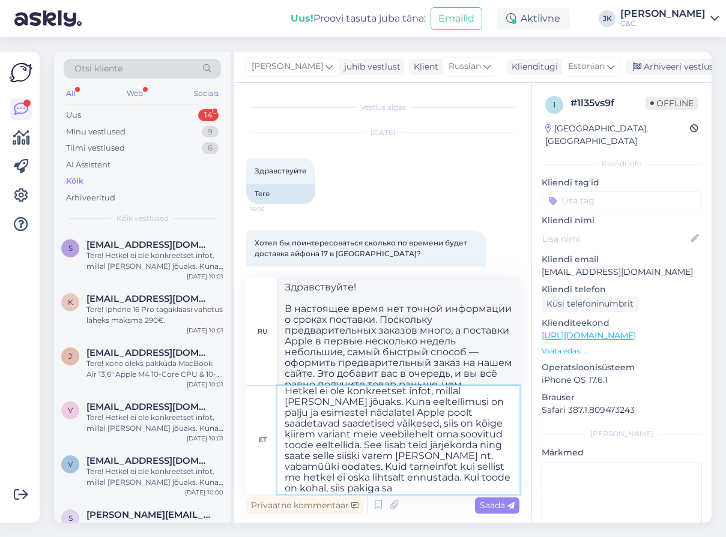
type textarea "Tere! Hetkel ei ole konkreetset infot, millal [PERSON_NAME] jõuaks. Kuna eeltel…"
type textarea "Здравствуйте! В настоящее время нет точной информации о сроках поставки. Поскол…"
type textarea "Tere! Hetkel ei ole konkreetset infot, millal [PERSON_NAME] jõuaks. Kuna eeltel…"
type textarea "Здравствуйте! В настоящее время нет точной информации о сроках поставки. Поскол…"
type textarea "Tere! Hetkel ei ole konkreetset infot, millal [PERSON_NAME] jõuaks. Kuna eeltel…"
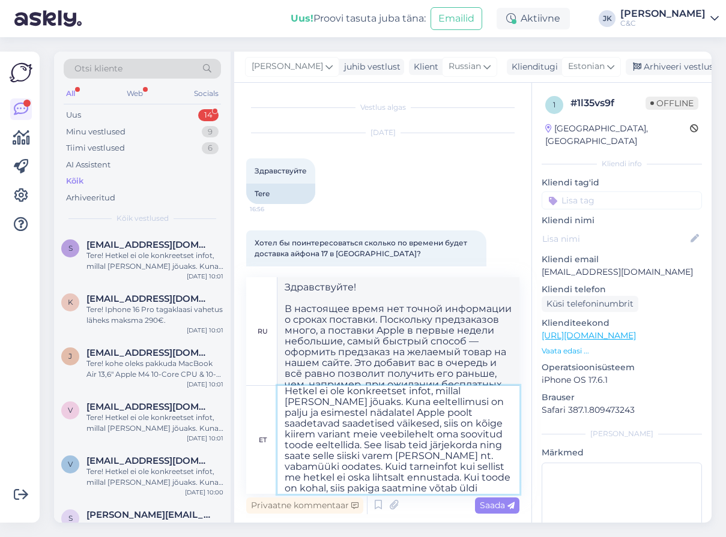
type textarea "Здравствуйте! На данный момент нет точной информации о сроках поставки. Посколь…"
type textarea "Tere! Hetkel ei ole konkreetset infot, millal [PERSON_NAME] jõuaks. Kuna eeltel…"
type textarea "Здравствуйте! На данный момент нет точной информации о сроках поставки. Посколь…"
type textarea "Tere! Hetkel ei ole konkreetset infot, millal [PERSON_NAME] jõuaks. Kuna eeltel…"
type textarea "Здравствуйте! В настоящее время нет точной информации о сроках поставки. Поскол…"
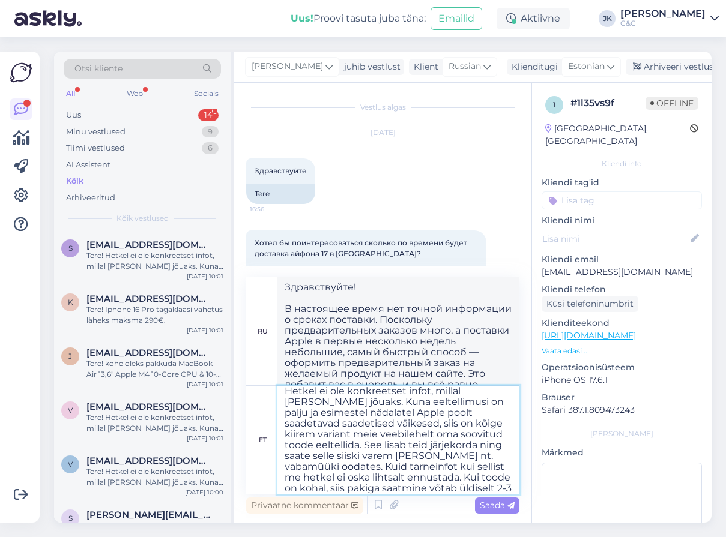
type textarea "Tere! Hetkel ei ole konkreetset infot, millal [PERSON_NAME] jõuaks. Kuna eeltel…"
type textarea "Здравствуйте! В настоящее время нет точной информации о сроках поставки. Поскол…"
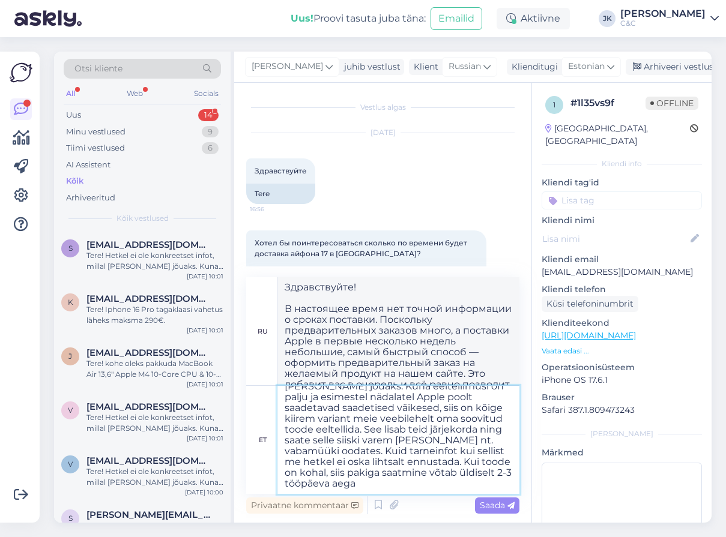
type textarea "Tere! Hetkel ei ole konkreetset infot, millal [PERSON_NAME] jõuaks. Kuna eeltel…"
type textarea "Здравствуйте! В настоящее время нет точной информации о сроках поставки. Поскол…"
type textarea "Tere! Hetkel ei ole konkreetset infot, millal [PERSON_NAME] jõuaks. Kuna eeltel…"
type textarea "Здравствуйте! В настоящее время нет точной информации о сроках поставки. Поскол…"
type textarea "Tere! Hetkel ei ole konkreetset infot, millal [PERSON_NAME] jõuaks. Kuna eeltel…"
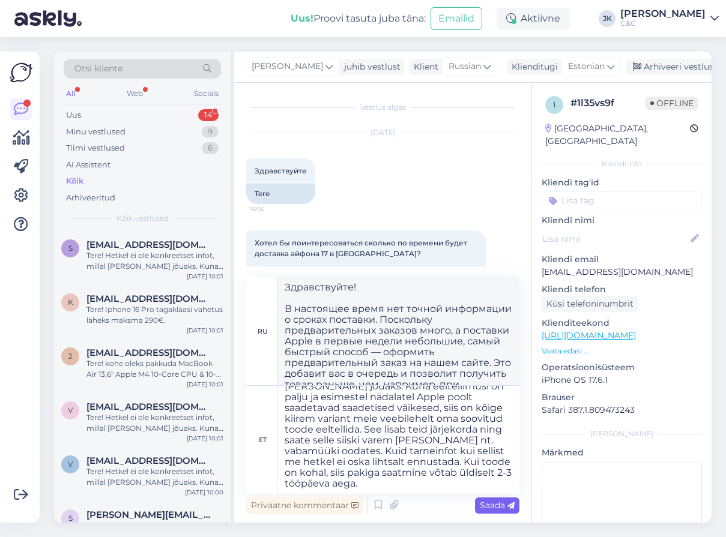
click at [504, 506] on span "Saada" at bounding box center [497, 505] width 35 height 11
click at [511, 505] on icon at bounding box center [510, 506] width 7 height 7
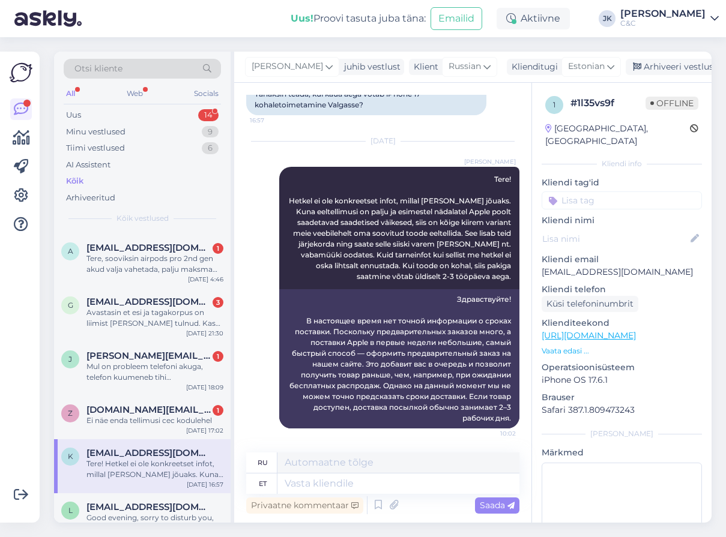
scroll to position [970, 0]
click at [182, 420] on div "Ei näe enda tellimusi cec kodulehel" at bounding box center [154, 420] width 137 height 11
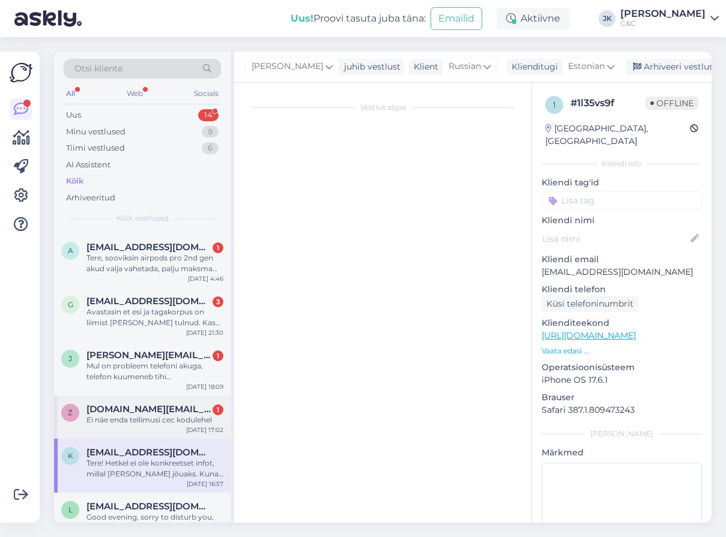
scroll to position [0, 0]
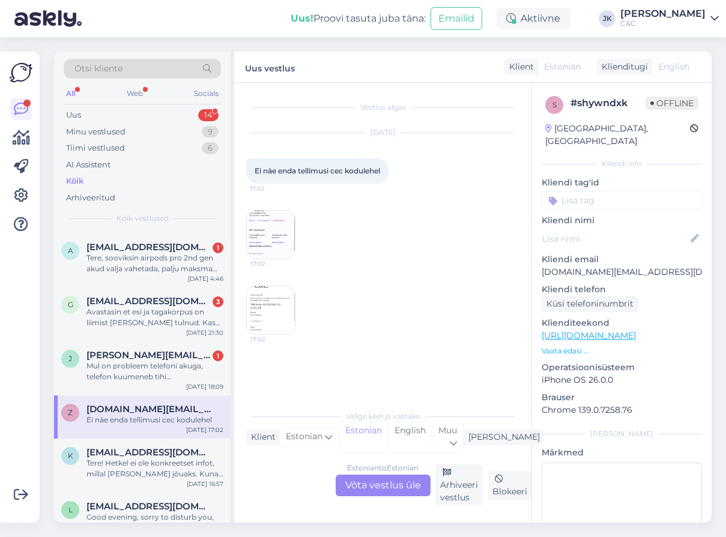
click at [271, 321] on img at bounding box center [271, 310] width 48 height 48
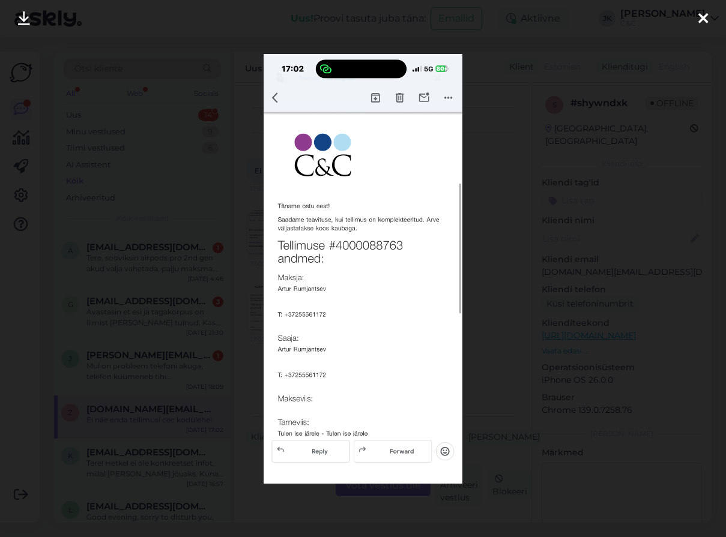
click at [359, 243] on img at bounding box center [363, 269] width 198 height 430
click at [342, 241] on img at bounding box center [363, 269] width 198 height 430
click at [235, 360] on div at bounding box center [363, 268] width 726 height 537
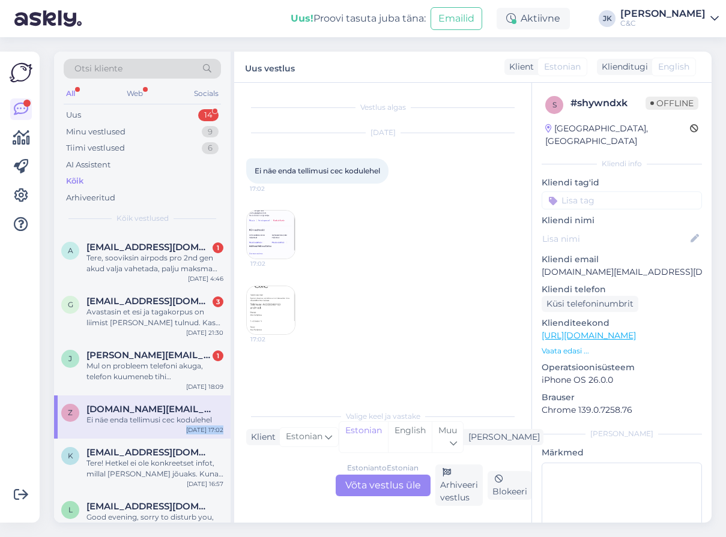
click at [272, 244] on img at bounding box center [271, 235] width 48 height 48
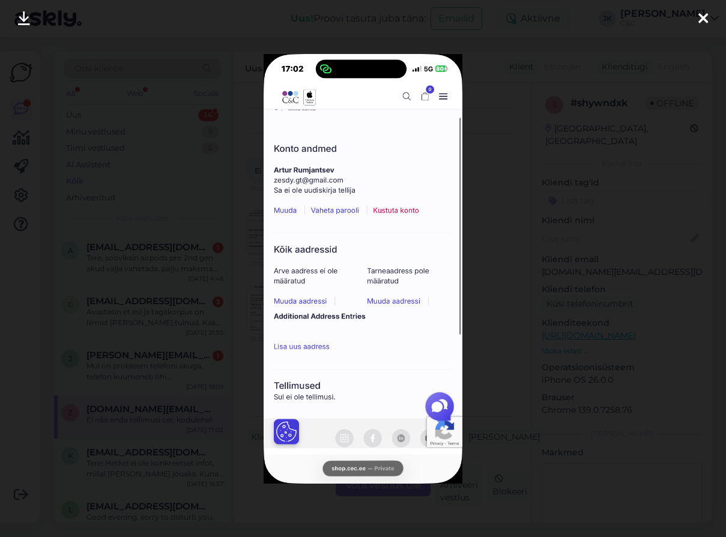
click at [520, 349] on div at bounding box center [363, 268] width 726 height 537
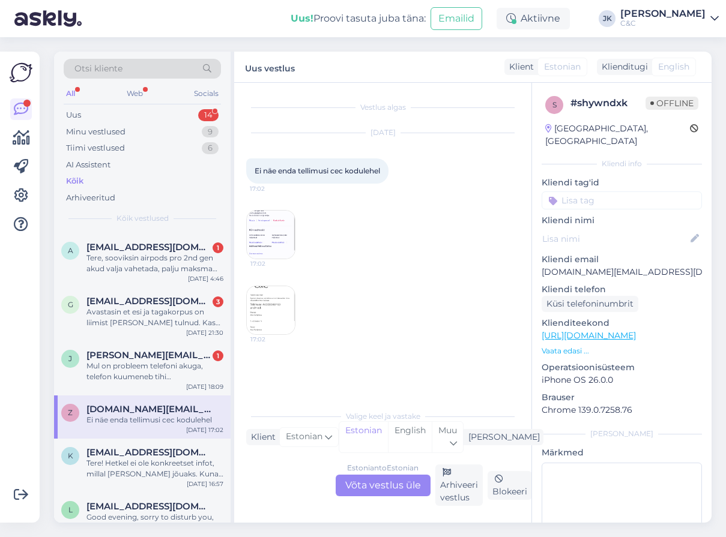
click at [593, 105] on div "# shywndxk" at bounding box center [608, 103] width 75 height 14
click at [591, 83] on div "s # shywndxk Offline [GEOGRAPHIC_DATA], [GEOGRAPHIC_DATA] Kliendi info Kliendi …" at bounding box center [622, 336] width 180 height 506
click at [569, 101] on div "s # shywndxk Offline" at bounding box center [621, 105] width 153 height 18
drag, startPoint x: 571, startPoint y: 101, endPoint x: 631, endPoint y: 103, distance: 59.5
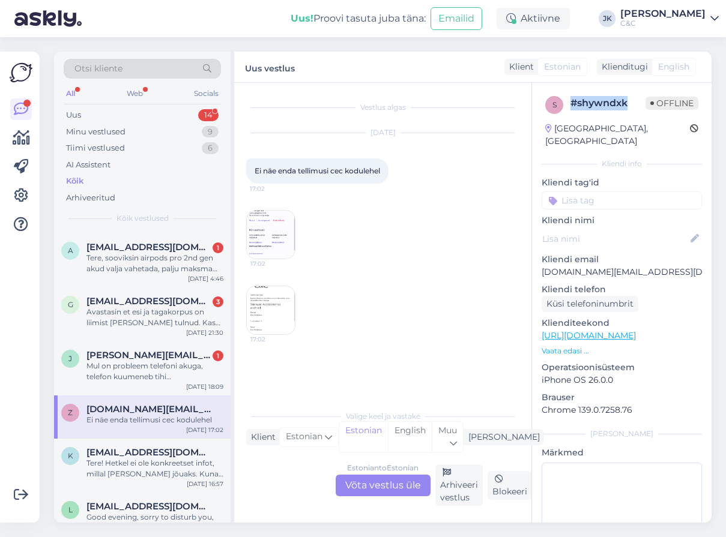
click at [631, 103] on div "# shywndxk" at bounding box center [608, 103] width 75 height 14
copy div "# shywndxk"
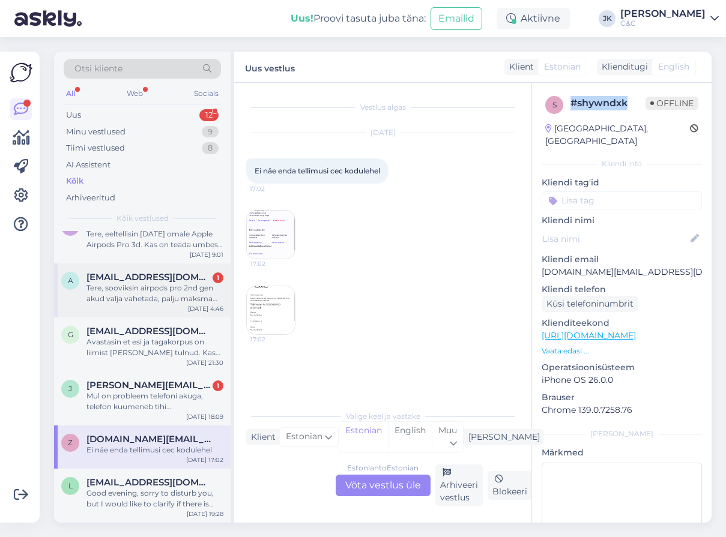
scroll to position [985, 0]
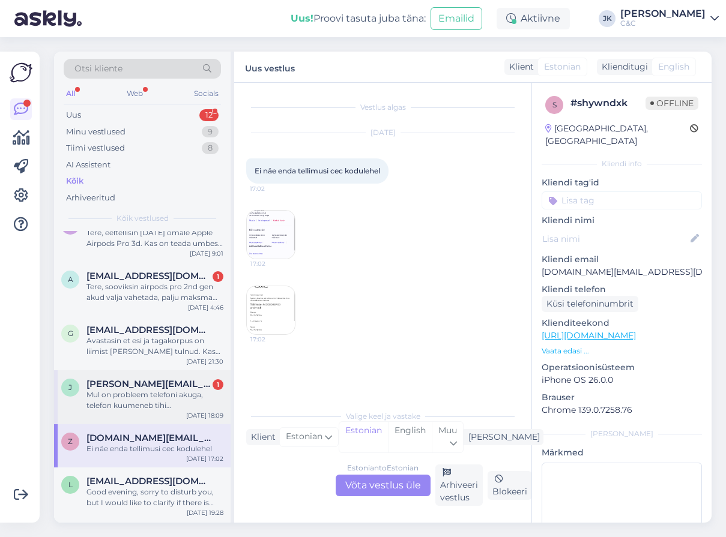
click at [141, 407] on div "Mul on probleem telefoni akuga, telefon kuumeneb tihi [PERSON_NAME] üle kasutad…" at bounding box center [154, 401] width 137 height 22
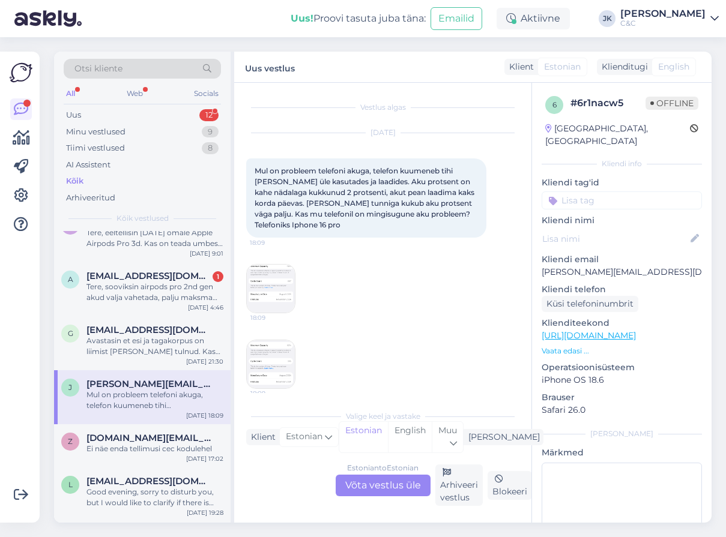
scroll to position [25, 0]
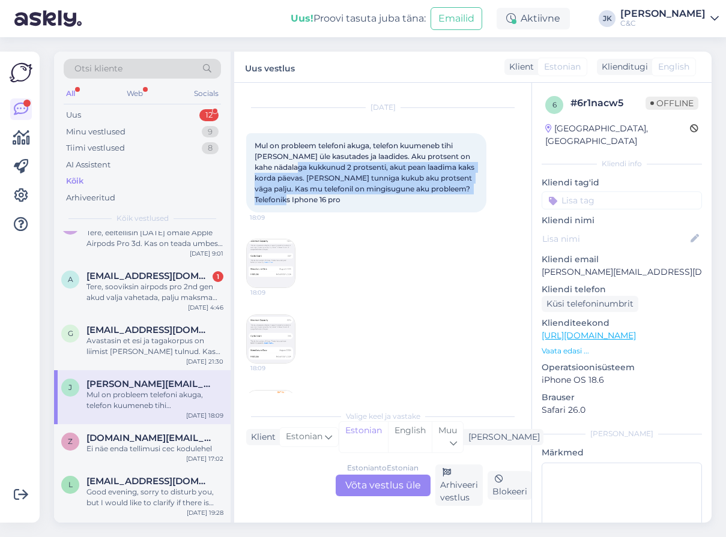
drag, startPoint x: 316, startPoint y: 167, endPoint x: 318, endPoint y: 196, distance: 29.5
click at [318, 196] on div "Mul on probleem telefoni akuga, telefon kuumeneb tihi [PERSON_NAME] üle kasutad…" at bounding box center [366, 172] width 240 height 79
click at [270, 279] on img at bounding box center [271, 264] width 48 height 48
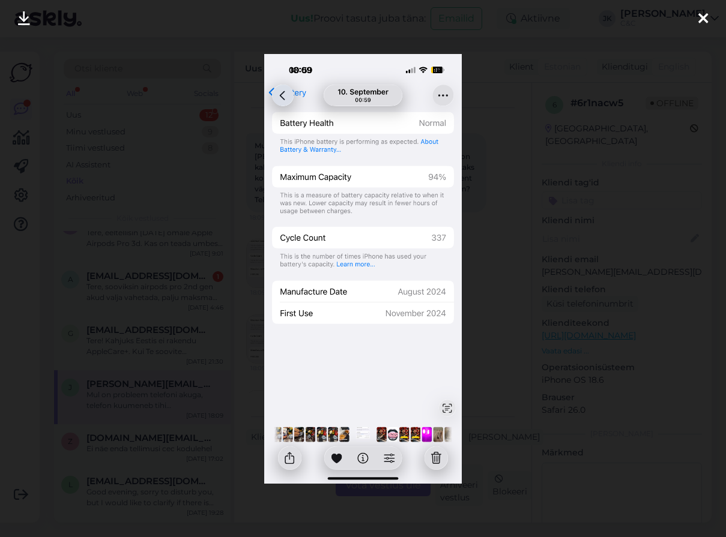
click at [703, 11] on icon at bounding box center [703, 19] width 10 height 16
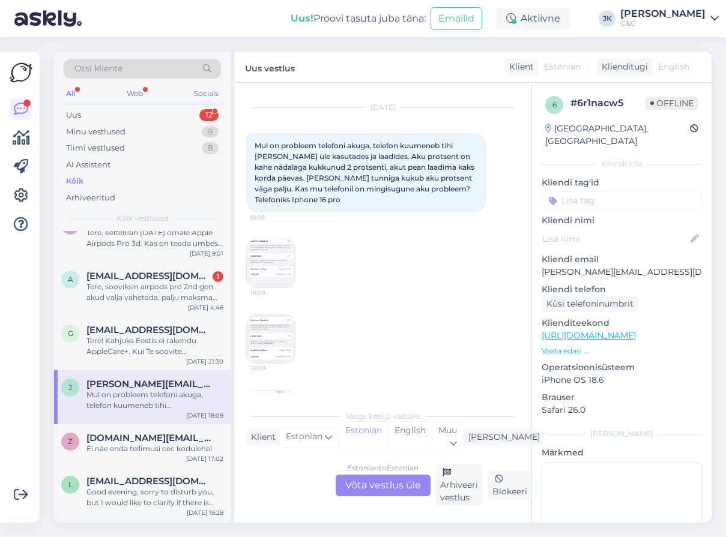
click at [372, 487] on div "Estonian to Estonian Võta vestlus üle" at bounding box center [383, 486] width 95 height 22
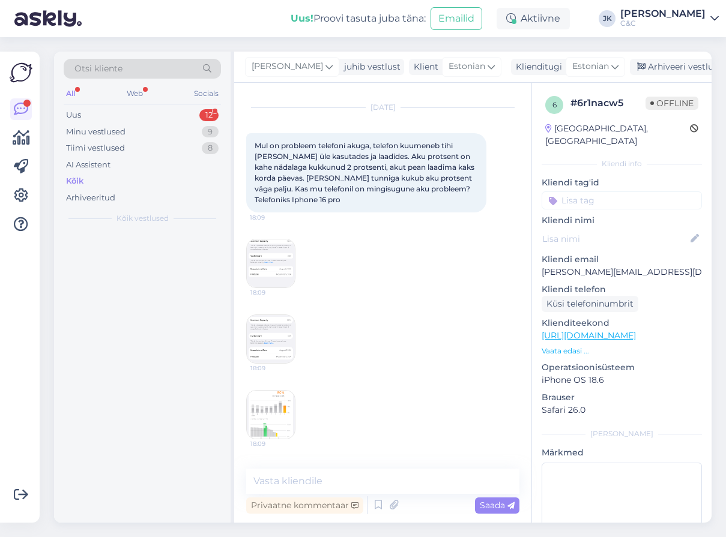
scroll to position [0, 0]
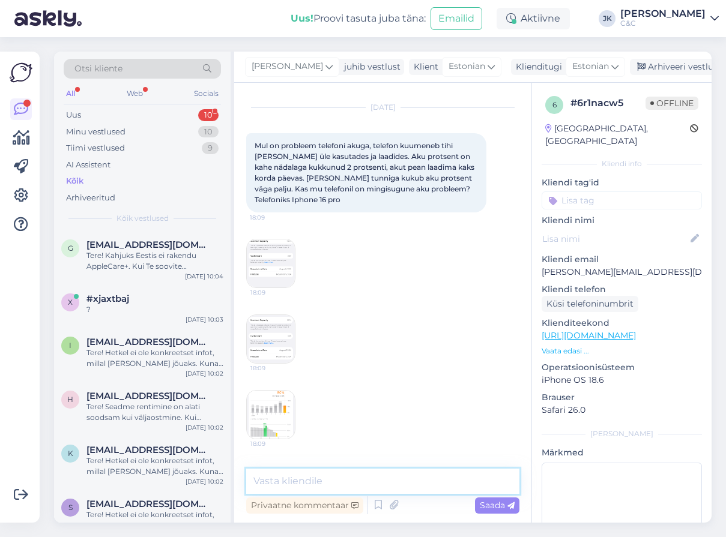
click at [308, 484] on textarea at bounding box center [382, 481] width 273 height 25
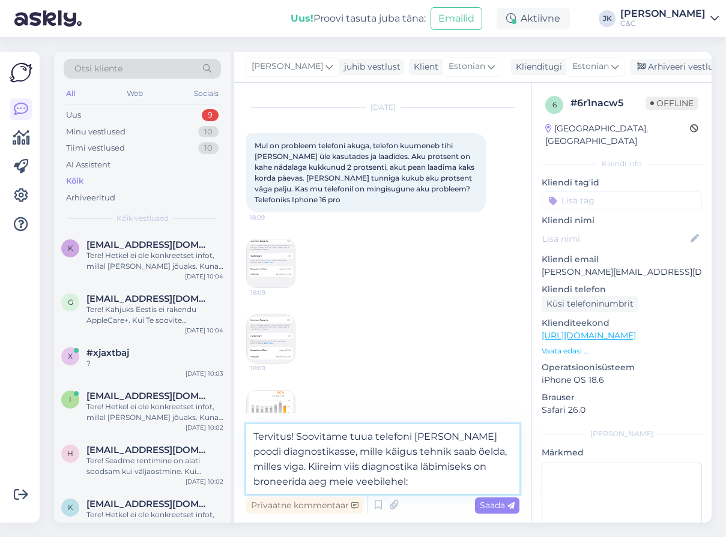
paste textarea "[URL][DOMAIN_NAME]"
type textarea "Tervitus! Soovitame tuua telefoni [PERSON_NAME] poodi diagnostikasse, mille käi…"
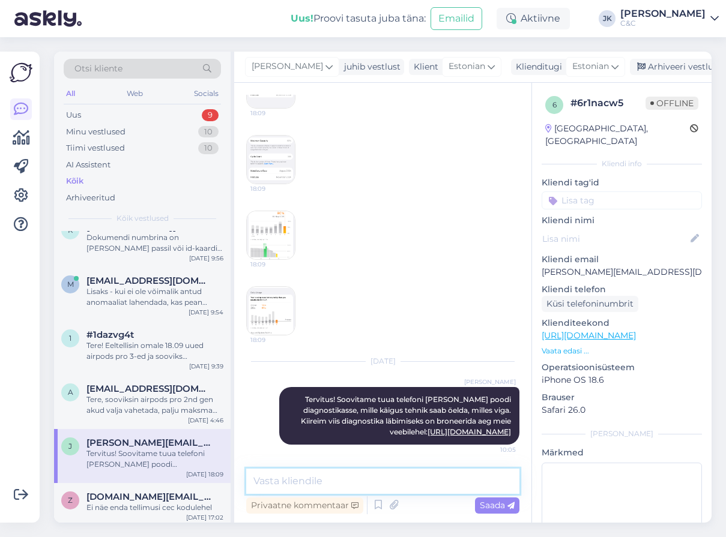
scroll to position [928, 0]
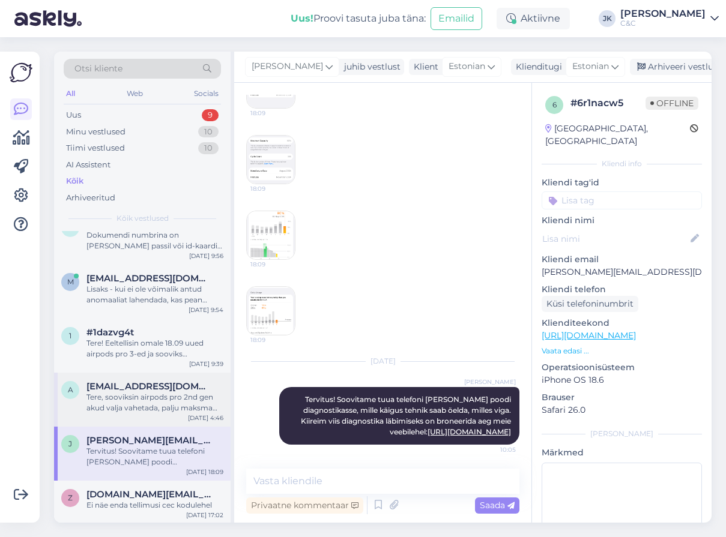
click at [131, 395] on div "Tere, sooviksin airpods pro 2nd gen akud valja vahetada, palju maksma làheks :)" at bounding box center [154, 403] width 137 height 22
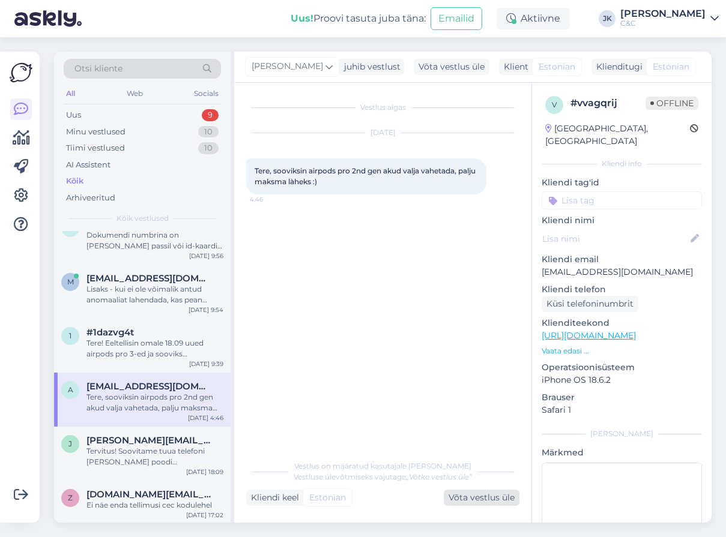
click at [474, 493] on div "Võta vestlus üle" at bounding box center [482, 498] width 76 height 16
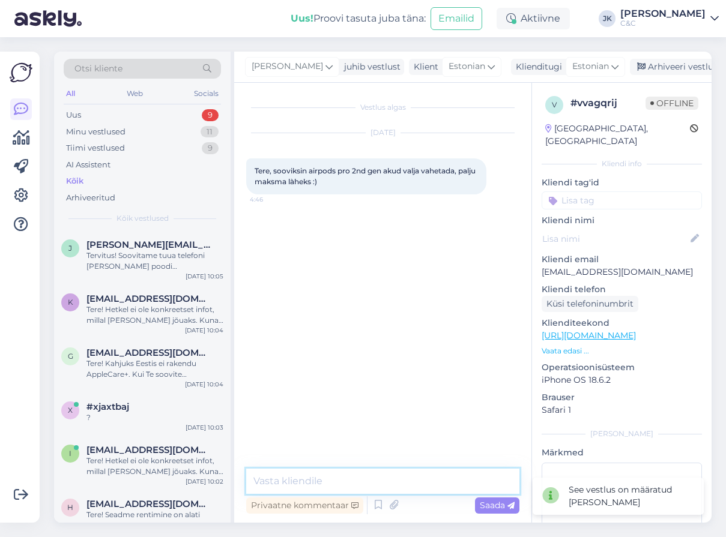
click at [352, 476] on textarea at bounding box center [382, 481] width 273 height 25
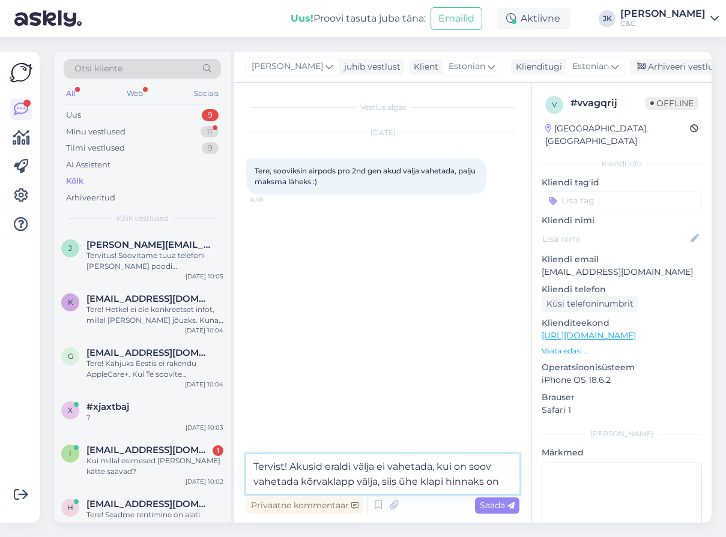
paste textarea "[URL][DOMAIN_NAME]"
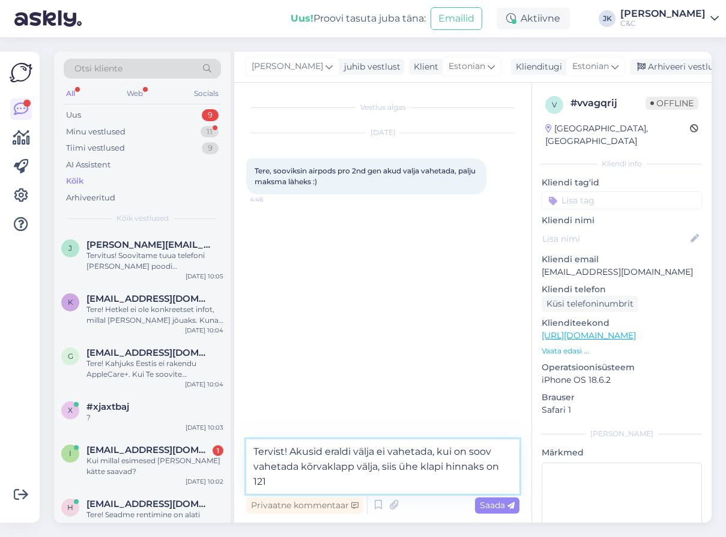
type textarea "Tervist! Akusid eraldi välja ei vahetada, kui on soov vahetada kõrvaklapp välja…"
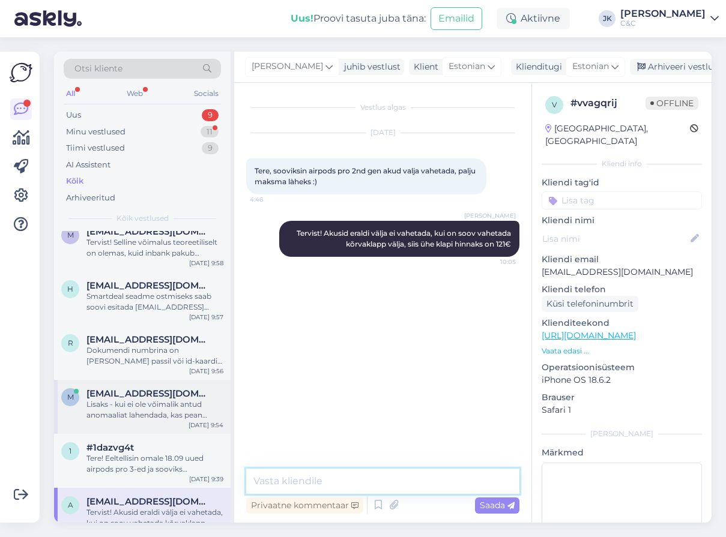
scroll to position [867, 0]
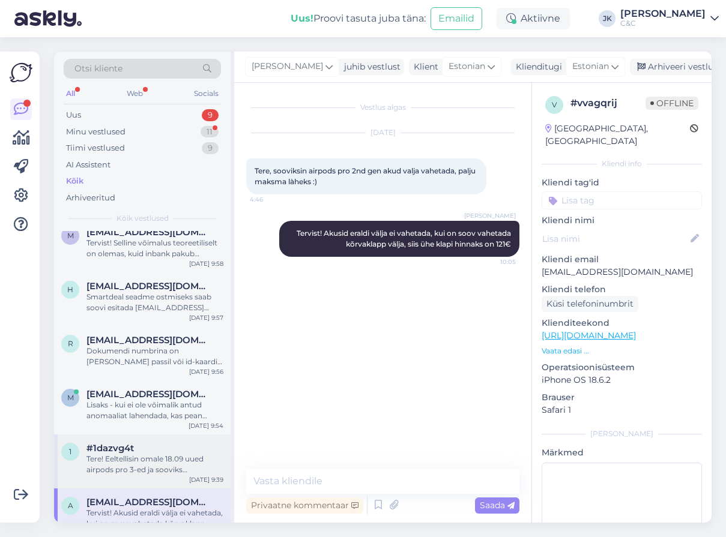
click at [160, 450] on div "#1dazvg4t" at bounding box center [154, 448] width 137 height 11
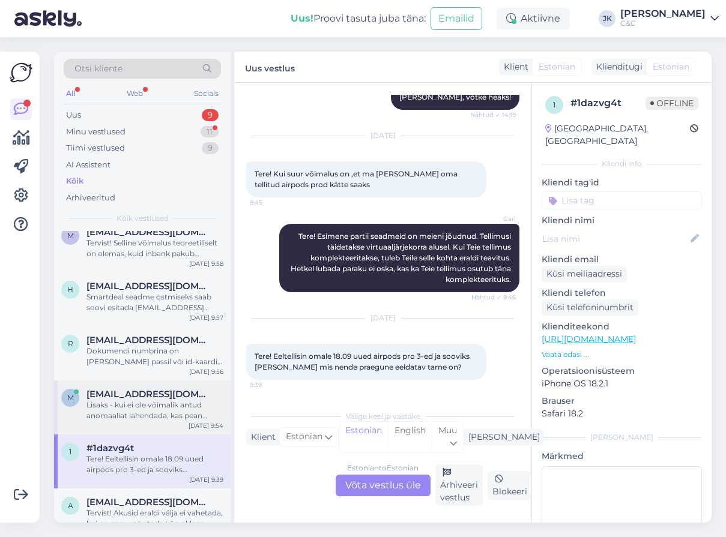
click at [169, 419] on div "Lisaks - kui ei ole võimalik antud anomaaliat lahendada, kas pean tegema uue me…" at bounding box center [154, 411] width 137 height 22
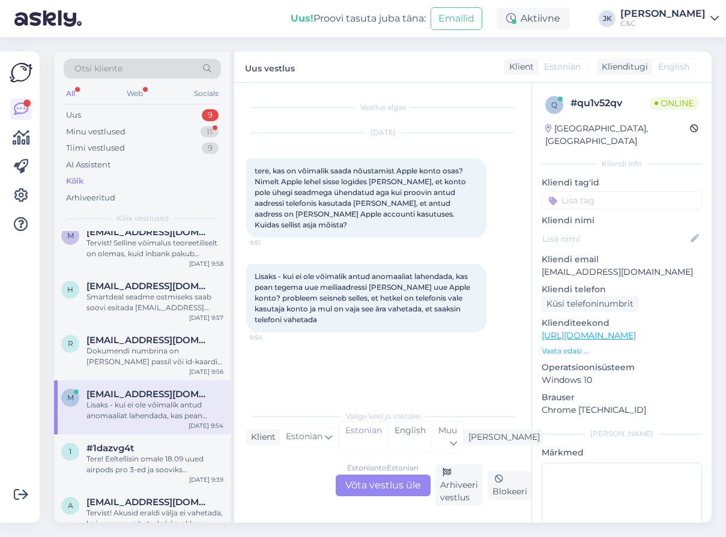
click at [169, 389] on span "[EMAIL_ADDRESS][DOMAIN_NAME]" at bounding box center [148, 394] width 125 height 11
click at [154, 431] on div "m [EMAIL_ADDRESS][DOMAIN_NAME] Lisaks - kui ei ole võimalik antud anomaaliat la…" at bounding box center [142, 408] width 177 height 54
click at [153, 447] on div "#1dazvg4t" at bounding box center [154, 448] width 137 height 11
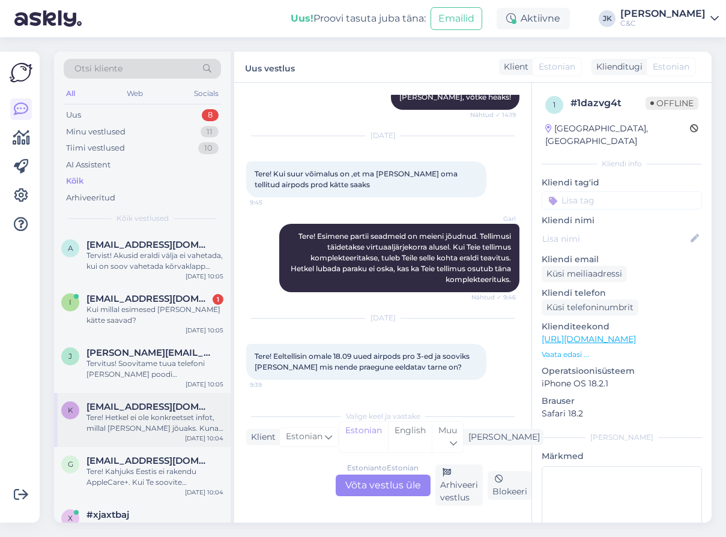
click at [160, 416] on div "Tere! Hetkel ei ole konkreetset infot, millal [PERSON_NAME] jõuaks. Kuna eeltel…" at bounding box center [154, 424] width 137 height 22
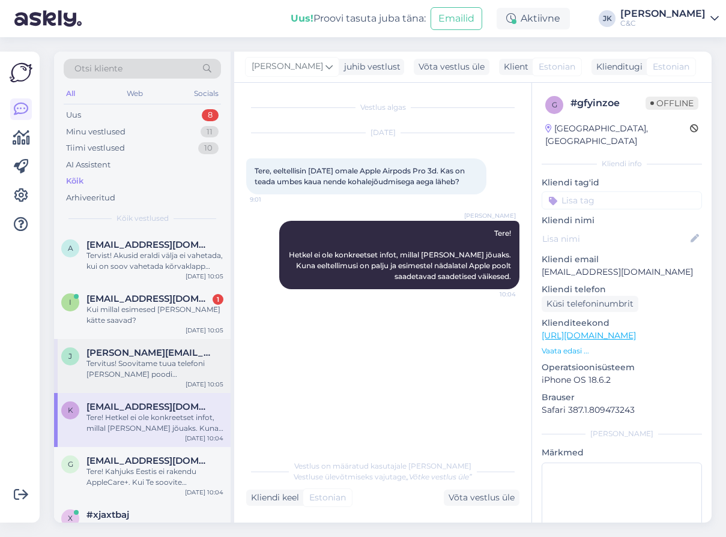
click at [172, 360] on div "Tervitus! Soovitame tuua telefoni [PERSON_NAME] poodi diagnostikasse, mille käi…" at bounding box center [154, 370] width 137 height 22
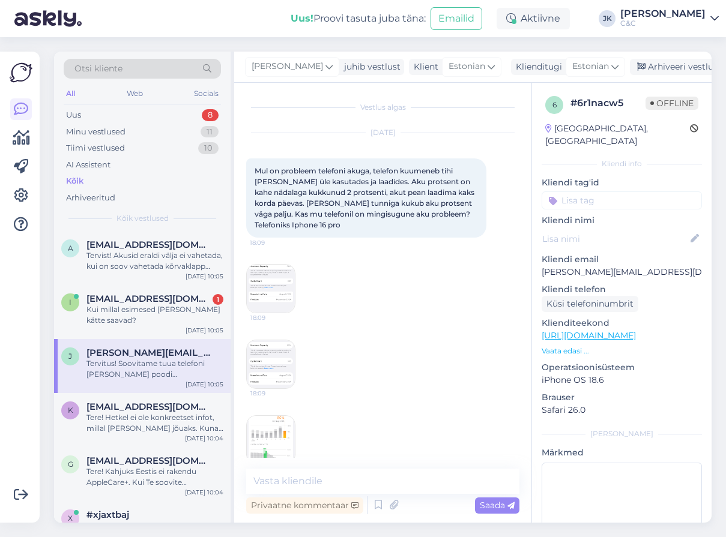
scroll to position [205, 0]
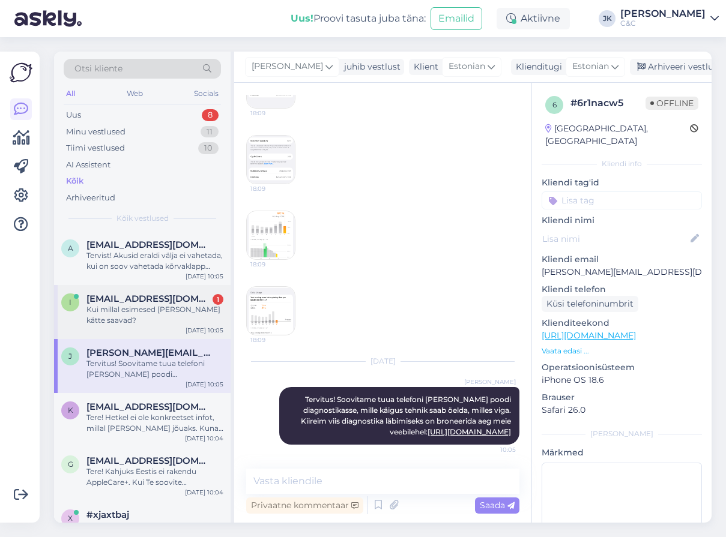
click at [169, 321] on div "Kui millal esimesed [PERSON_NAME] kätte saavad?" at bounding box center [154, 315] width 137 height 22
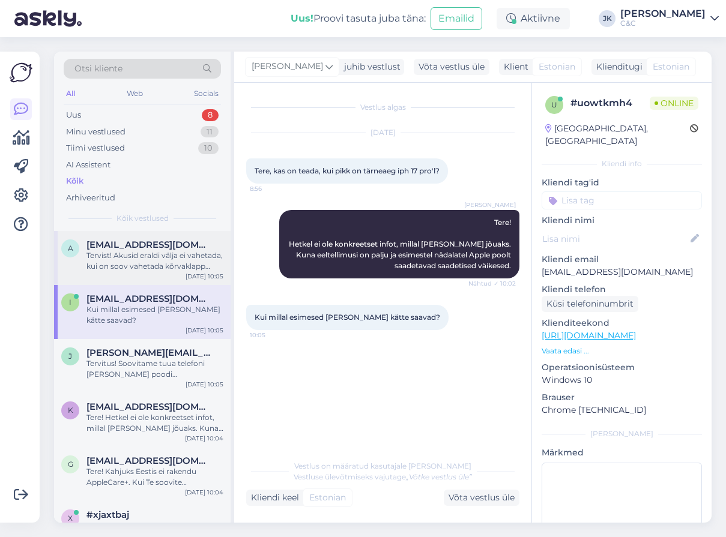
scroll to position [-1, 0]
click at [169, 269] on div "Tervist! Akusid eraldi välja ei vahetada, kui on soov vahetada kõrvaklapp välja…" at bounding box center [154, 261] width 137 height 22
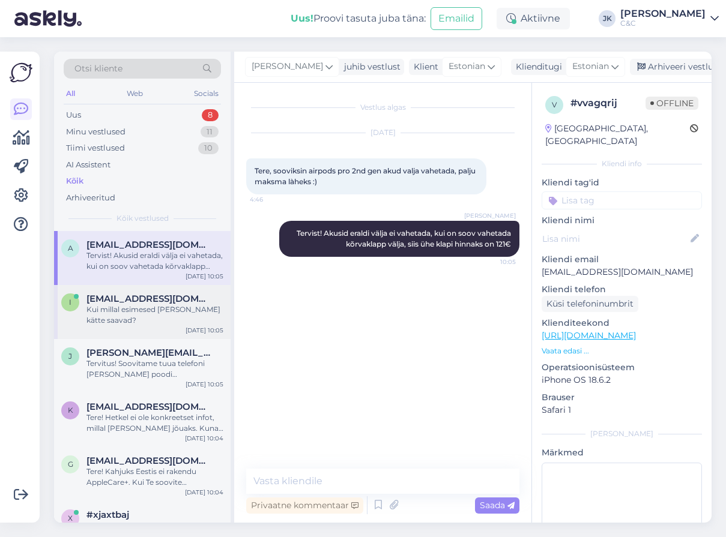
click at [162, 304] on div "Kui millal esimesed [PERSON_NAME] kätte saavad?" at bounding box center [154, 315] width 137 height 22
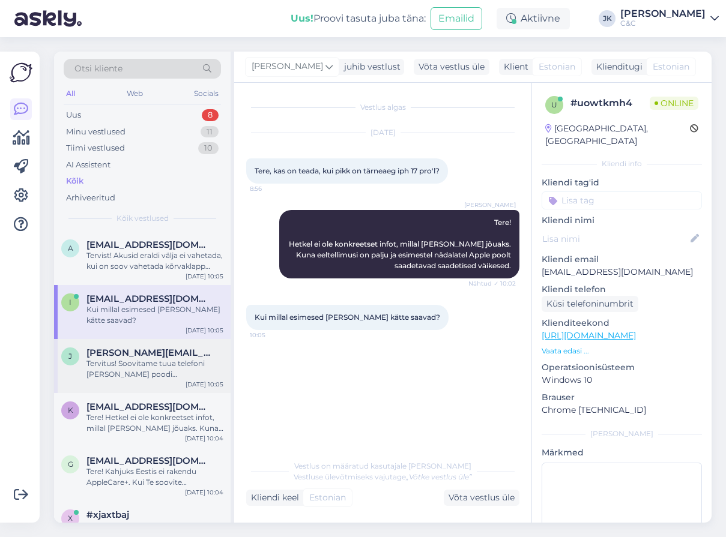
click at [156, 361] on div "Tervitus! Soovitame tuua telefoni [PERSON_NAME] poodi diagnostikasse, mille käi…" at bounding box center [154, 370] width 137 height 22
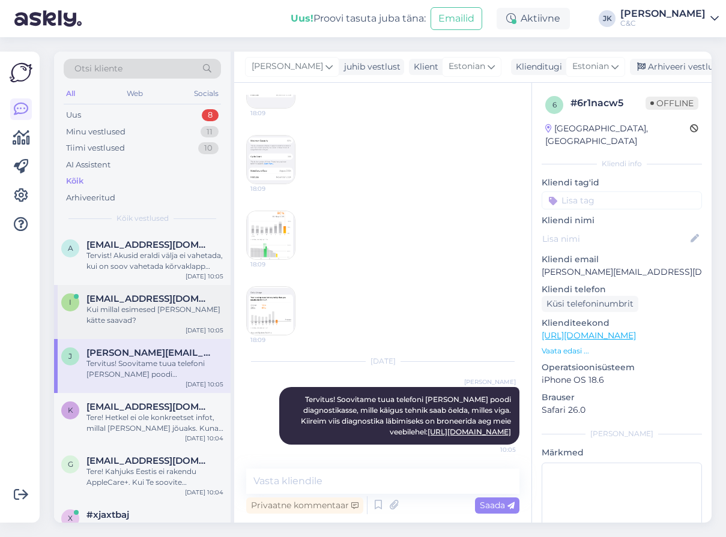
click at [141, 318] on div "Kui millal esimesed [PERSON_NAME] kätte saavad?" at bounding box center [154, 315] width 137 height 22
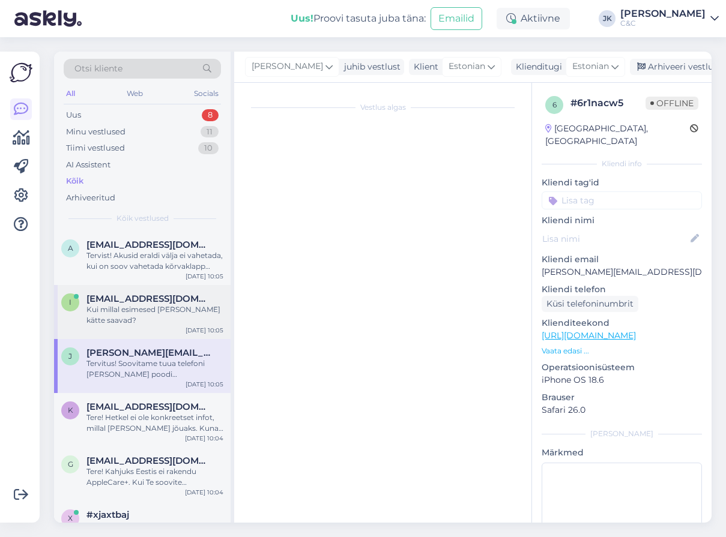
scroll to position [0, 0]
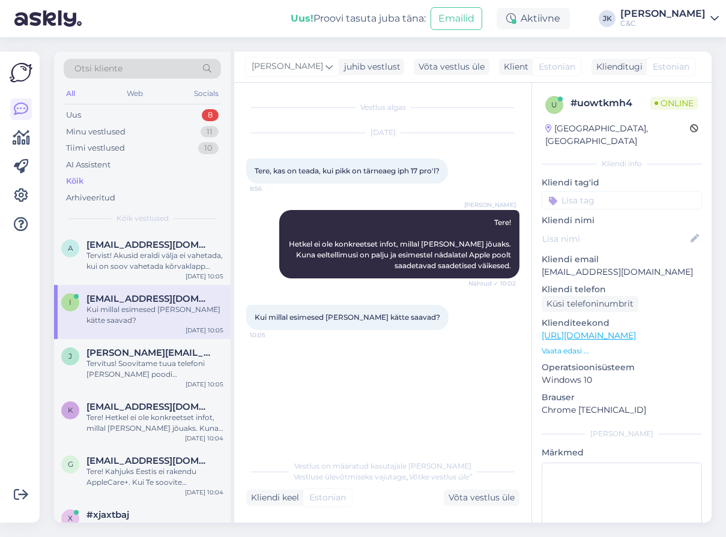
click at [323, 395] on div "Vestlus algas [DATE] Tere, kas on teada, kui pikk on tärneaeg iph 17 pro'l? 8:5…" at bounding box center [388, 269] width 284 height 348
click at [468, 494] on div "Võta vestlus üle" at bounding box center [482, 498] width 76 height 16
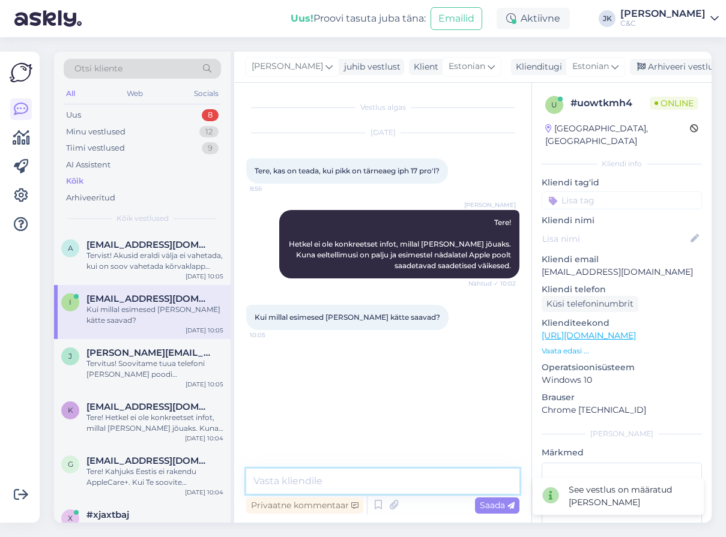
click at [386, 480] on textarea at bounding box center [382, 481] width 273 height 25
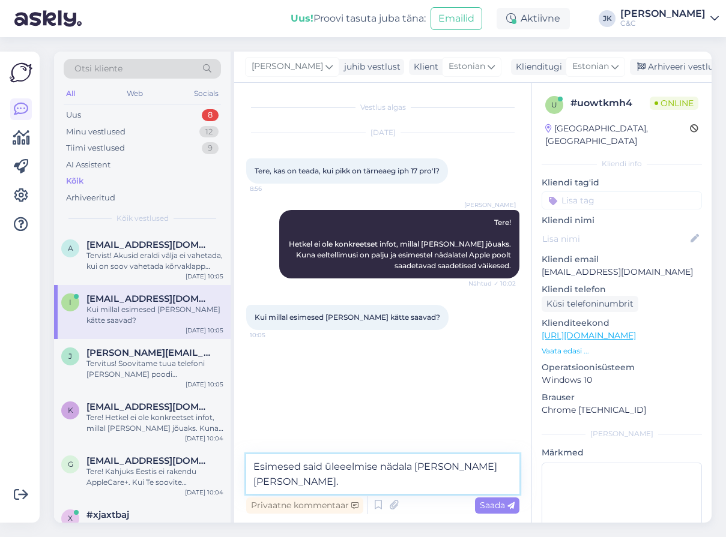
type textarea "Esimesed said üleeelmise nädala [PERSON_NAME] [PERSON_NAME]."
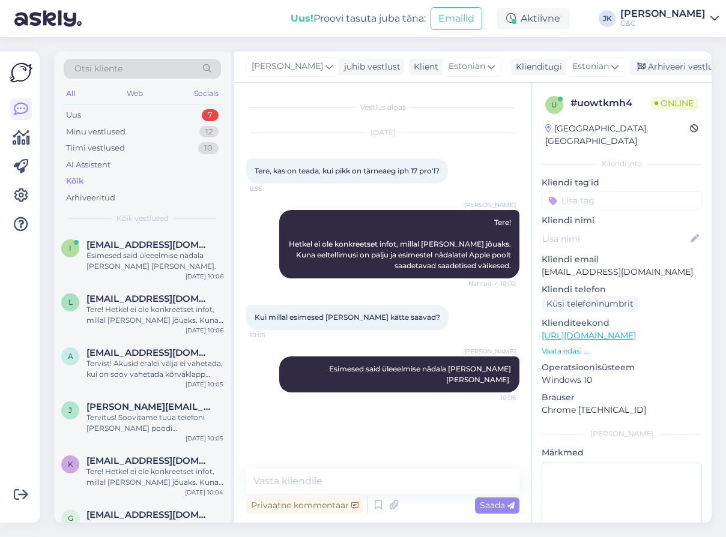
click at [387, 417] on div "Vestlus algas [DATE] Tere, kas on teada, kui pikk on tärneaeg iph 17 pro'l? 8:5…" at bounding box center [388, 276] width 284 height 363
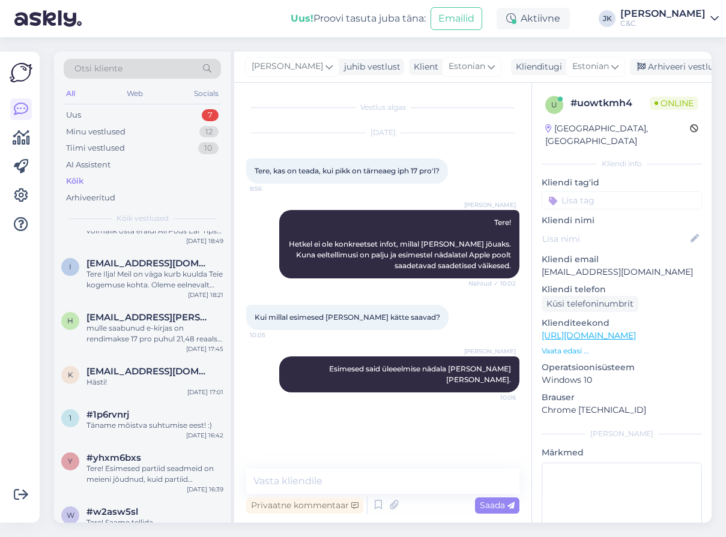
scroll to position [1703, 0]
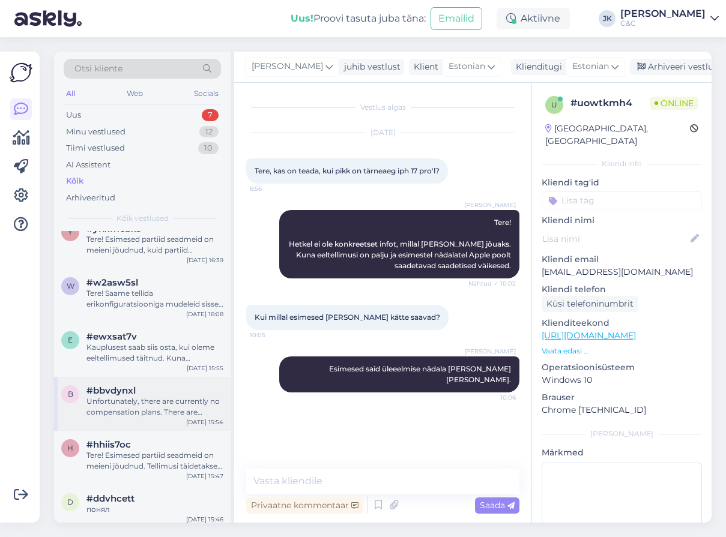
click at [162, 403] on div "Unfortunately, there are currently no compensation plans. There are hundreds of…" at bounding box center [154, 407] width 137 height 22
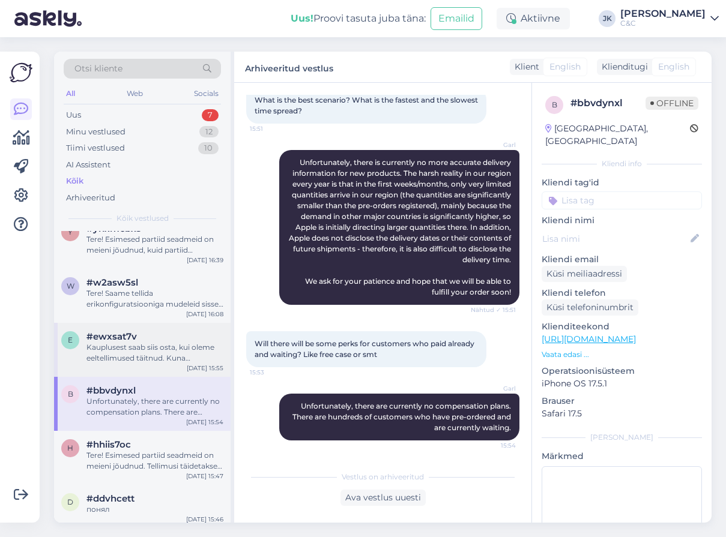
click at [172, 347] on div "Kauplusest saab siis osta, kui oleme eeltellimused täitnud. Kuna eeltellimusi l…" at bounding box center [154, 353] width 137 height 22
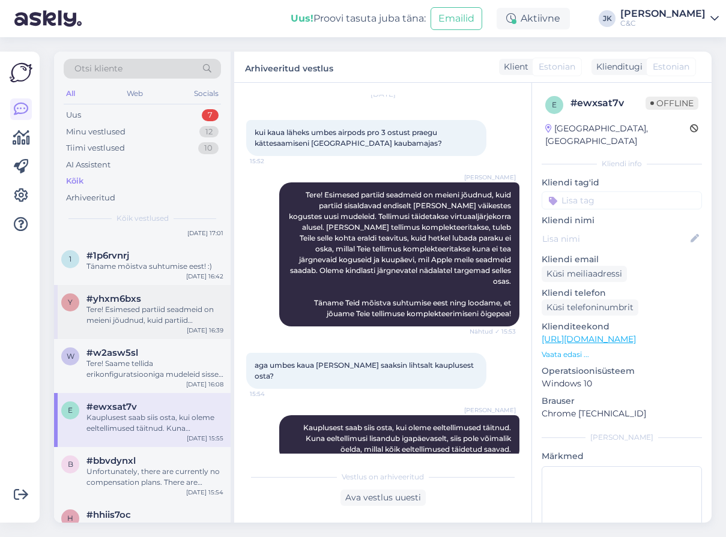
scroll to position [1617, 0]
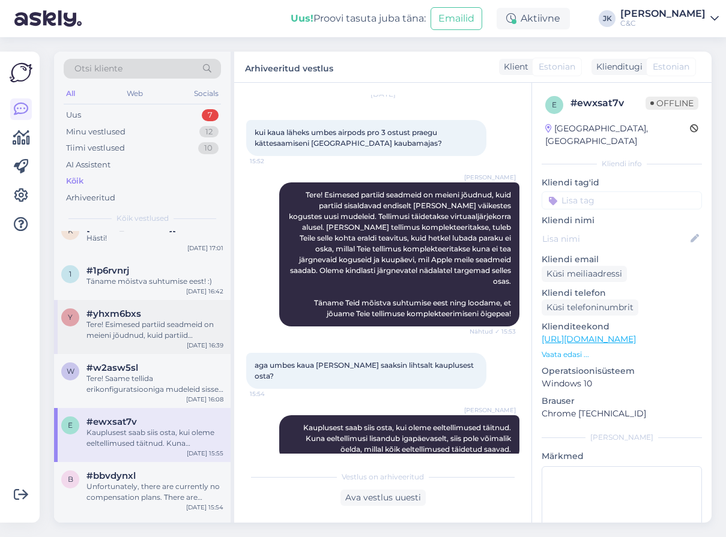
click at [172, 346] on div "y #yhxm6bxs Tere! Esimesed partiid seadmeid on meieni jõudnud, kuid partiid sis…" at bounding box center [142, 327] width 177 height 54
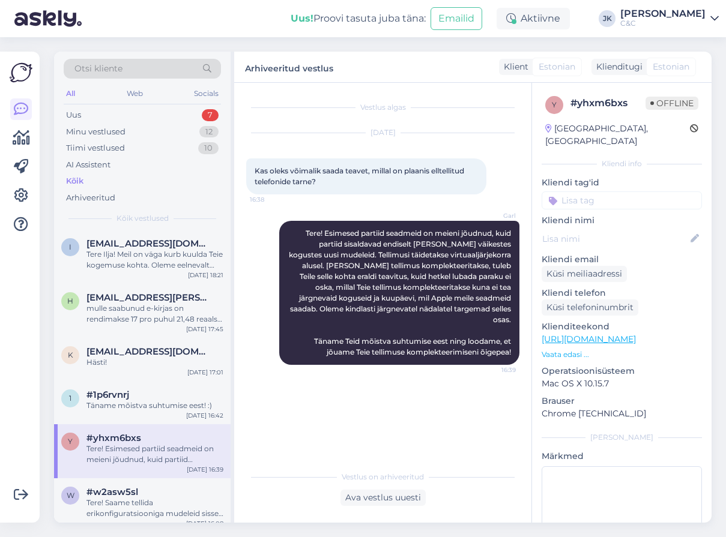
scroll to position [1417, 0]
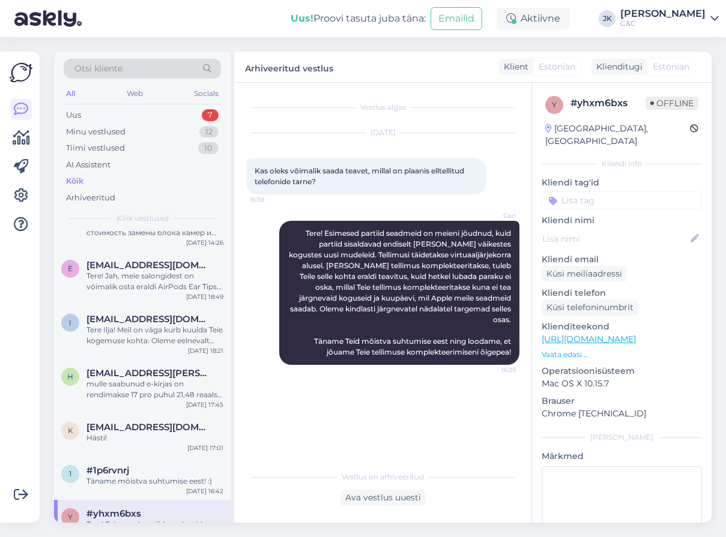
click at [172, 346] on div "i [EMAIL_ADDRESS][DOMAIN_NAME] Tere Ilja! Meil on väga kurb kuulda Teie kogemus…" at bounding box center [142, 333] width 177 height 54
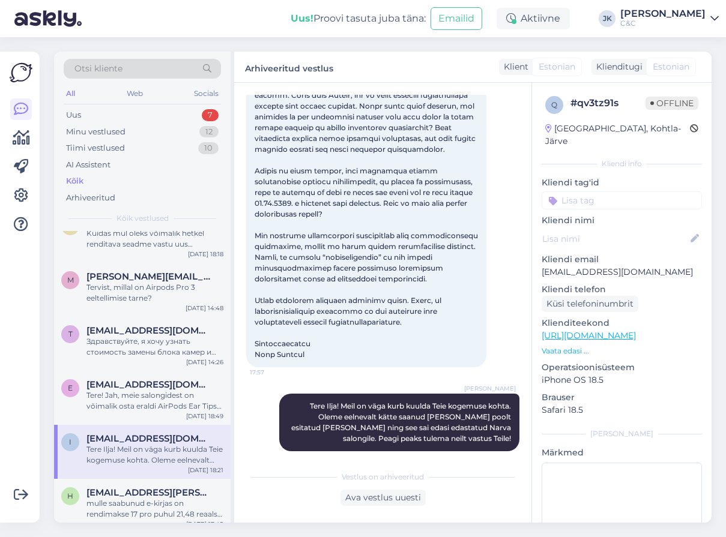
scroll to position [1226, 0]
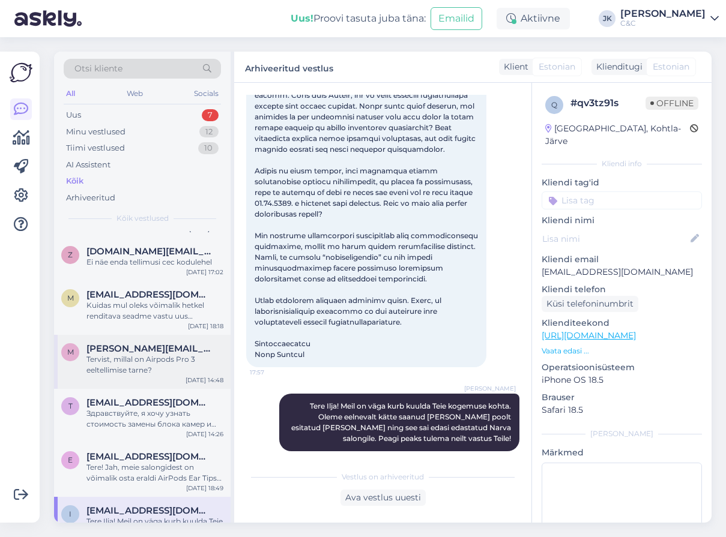
click at [172, 346] on span "[PERSON_NAME][EMAIL_ADDRESS][DOMAIN_NAME]" at bounding box center [148, 349] width 125 height 11
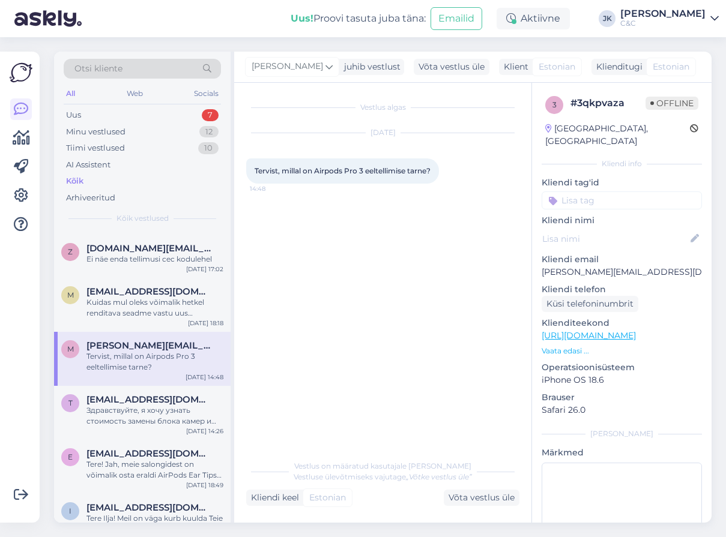
scroll to position [1257, 0]
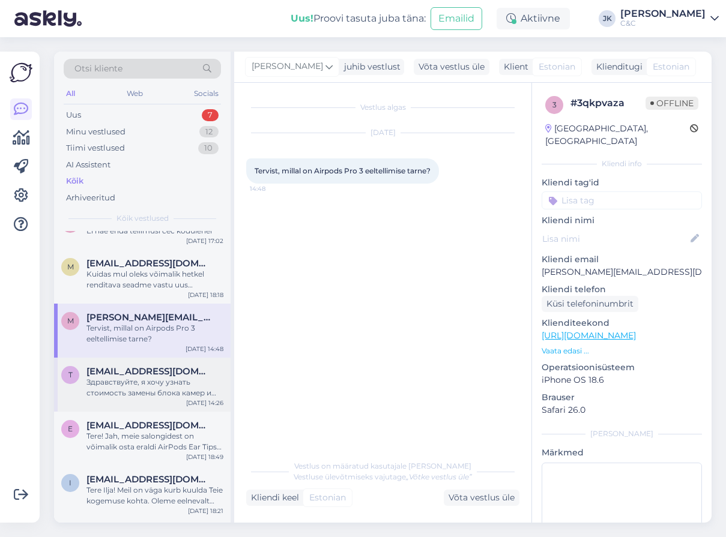
click at [163, 378] on div "Здравствуйте, я хочу узнать стоимость замены блока камер и батареи на iPhone 13…" at bounding box center [154, 388] width 137 height 22
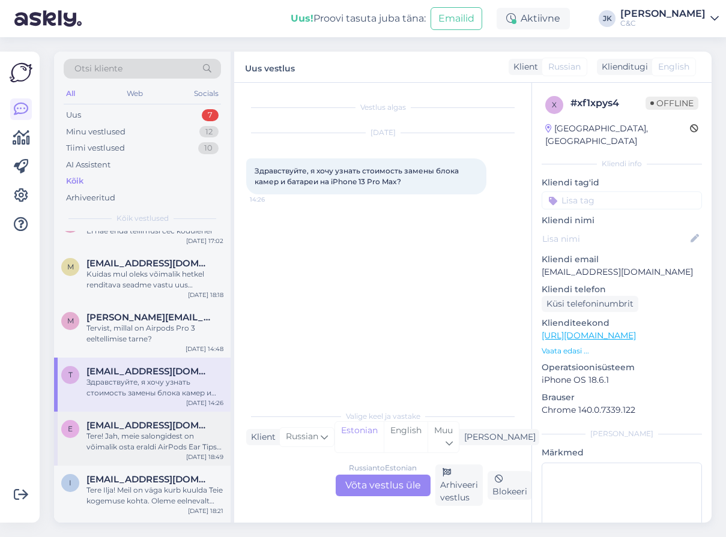
click at [156, 452] on div "e [EMAIL_ADDRESS][DOMAIN_NAME] Tere! Jah, meie salongidest on võimalik osta era…" at bounding box center [142, 439] width 177 height 54
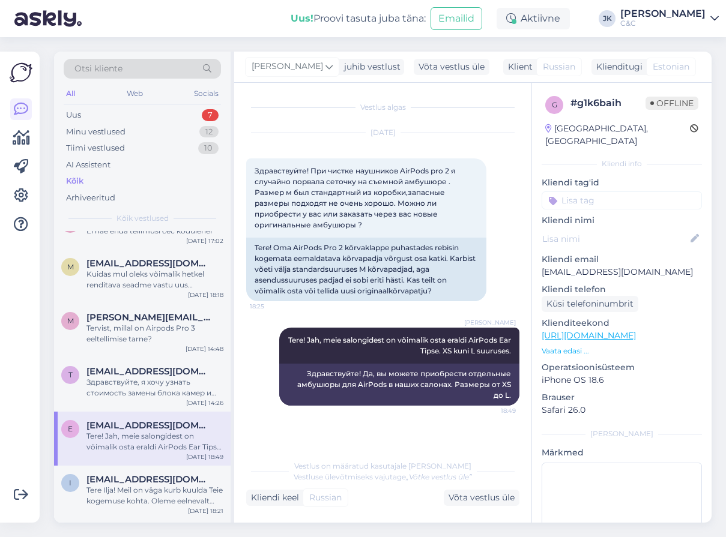
scroll to position [1264, 0]
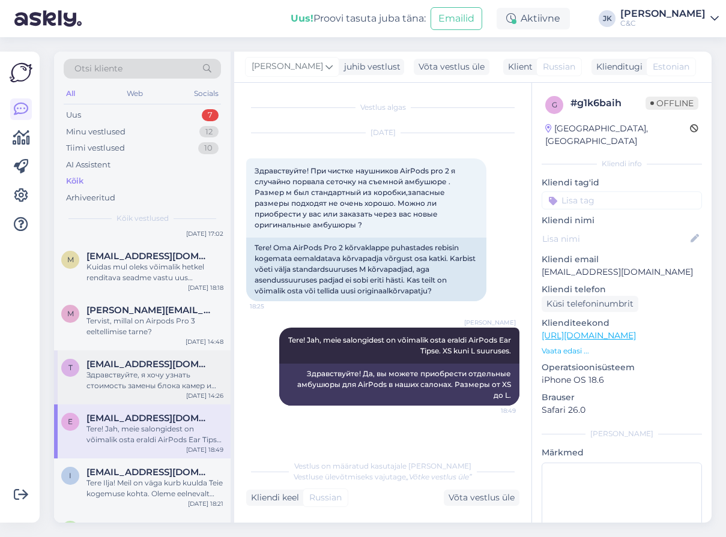
click at [170, 366] on span "[EMAIL_ADDRESS][DOMAIN_NAME]" at bounding box center [148, 364] width 125 height 11
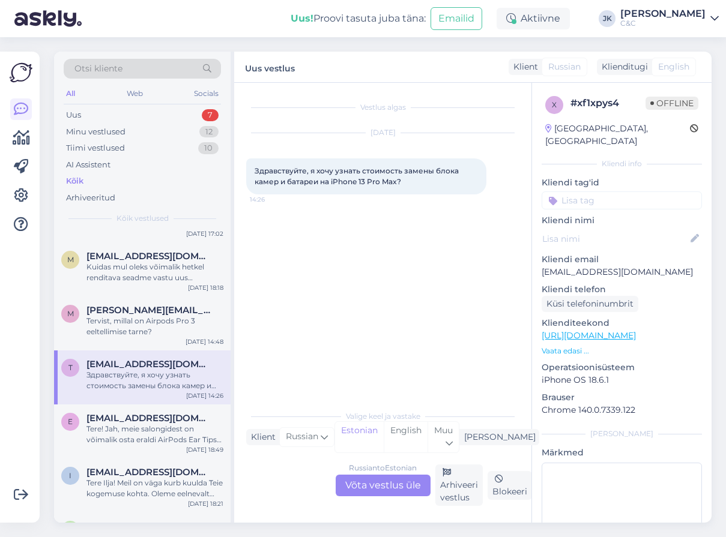
click at [360, 483] on div "Russian to Estonian Võta vestlus üle" at bounding box center [383, 486] width 95 height 22
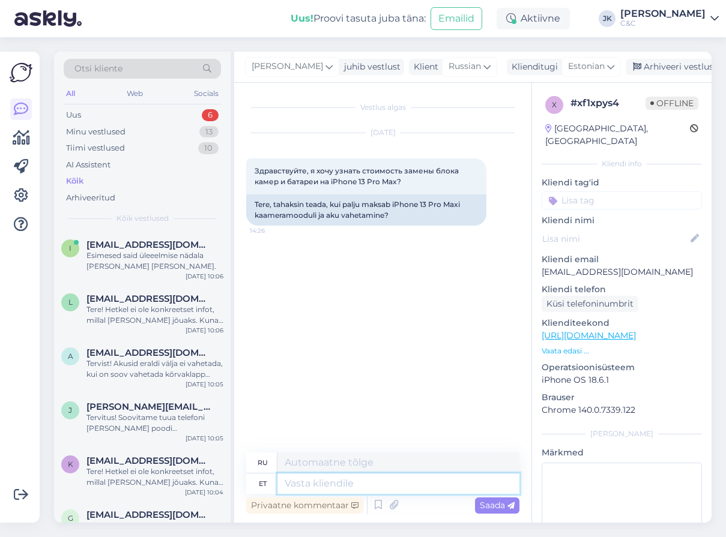
click at [353, 482] on textarea at bounding box center [398, 484] width 242 height 20
type textarea "Kaamera"
type textarea "Камера"
type textarea "Kaamera 259€ ni"
type textarea "Камера 259 евро"
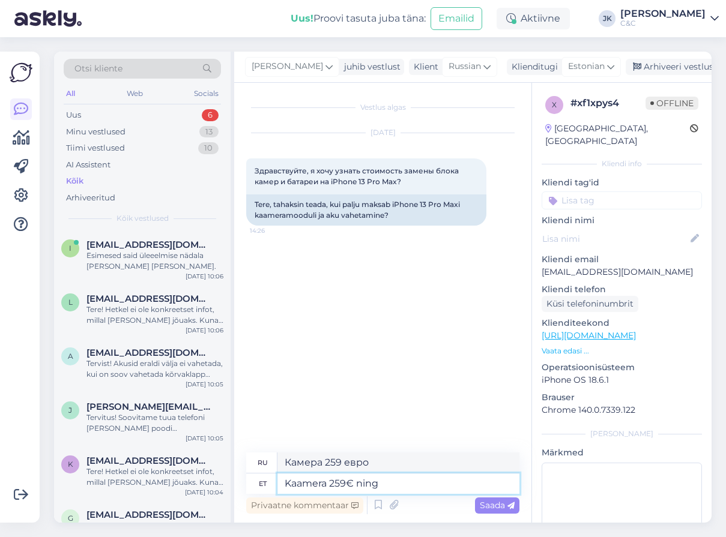
type textarea "Kaamera 259€ ning"
type textarea "Камера €259 и"
type textarea "Kaamera 259€ ning aku"
type textarea "Камера 259 евро и аккумулятор"
type textarea "Kaamera 259€ ning aku 101€"
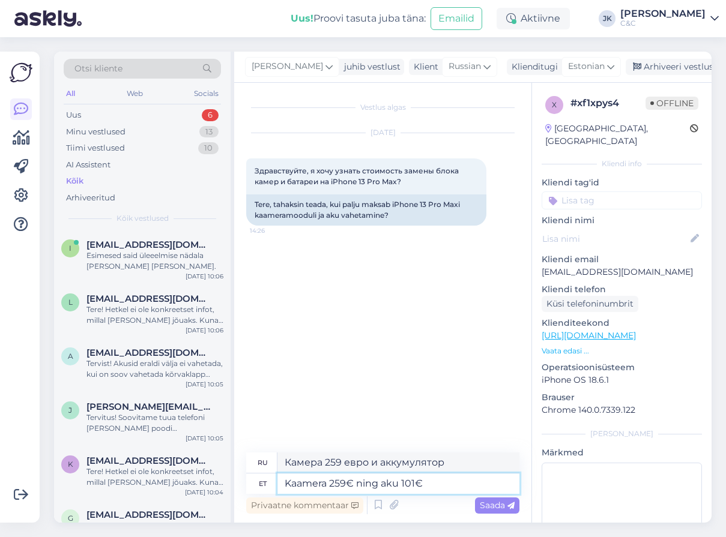
type textarea "Камера 259 евро и аккумулятор 101 евро"
type textarea "Kaamera 259€ ning aku 101€."
type textarea "Камера 259 евро и аккумулятор 101 евро."
click at [284, 484] on textarea "Kaamera 259€ ning aku 101€." at bounding box center [398, 484] width 242 height 20
type textarea "Tere! Kaamera 259€ ning aku 101€."
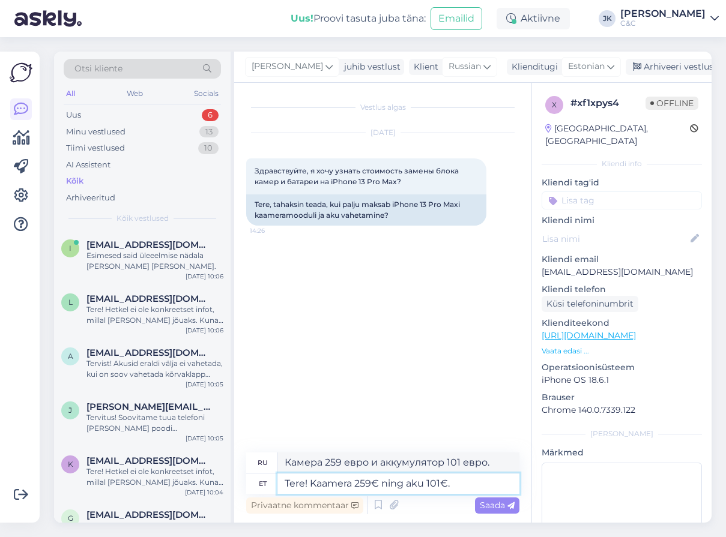
type textarea "Здравствуйте! Камера 259 евро, аккумулятор 101 евро."
type textarea "Tere! Kaamera 259€ ning aku 101€."
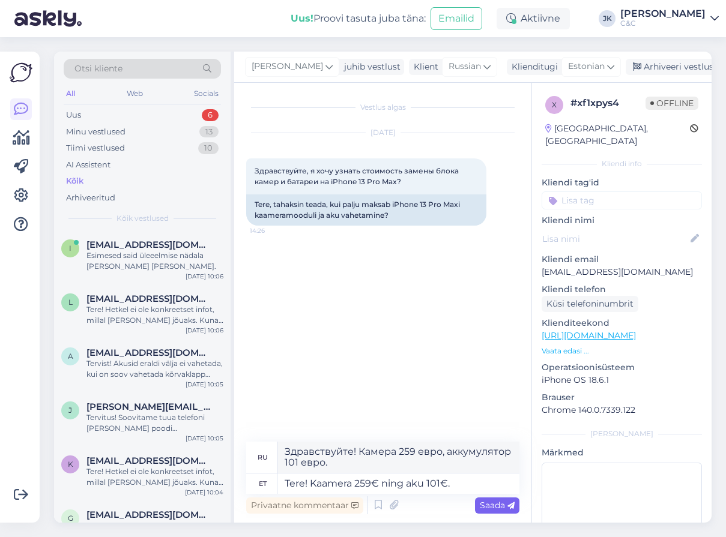
click at [486, 501] on span "Saada" at bounding box center [497, 505] width 35 height 11
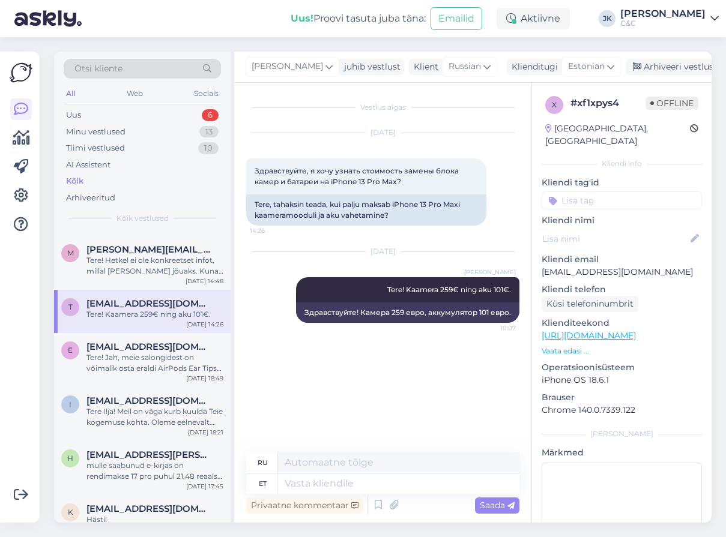
scroll to position [1311, 0]
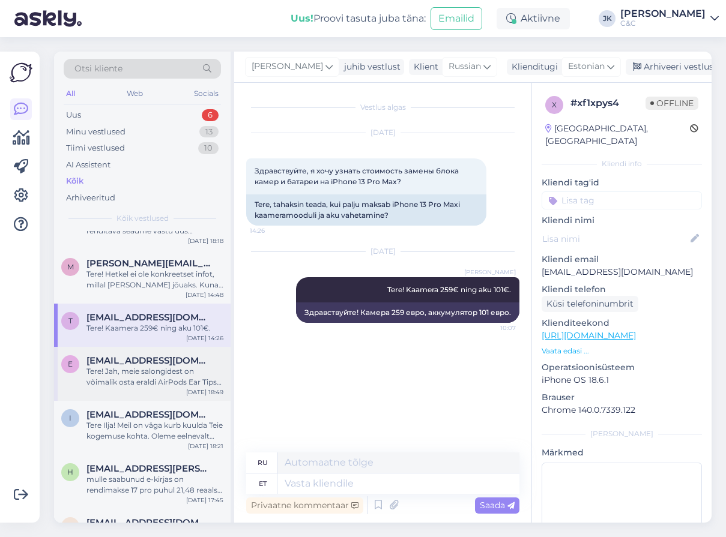
click at [129, 353] on div "e [EMAIL_ADDRESS][DOMAIN_NAME] Tere! Jah, meie salongidest on võimalik osta era…" at bounding box center [142, 374] width 177 height 54
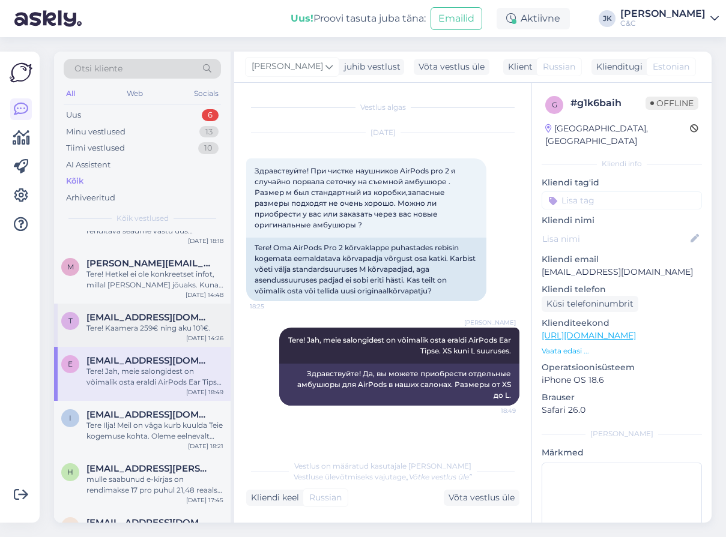
click at [139, 319] on span "[EMAIL_ADDRESS][DOMAIN_NAME]" at bounding box center [148, 317] width 125 height 11
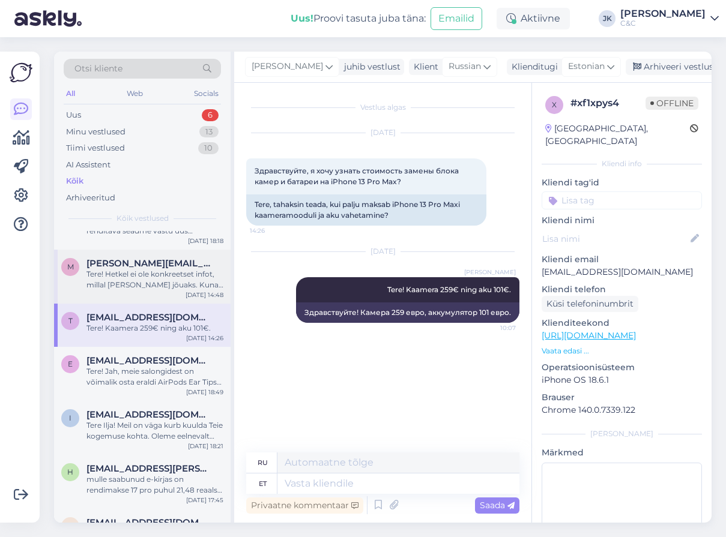
click at [145, 281] on div "Tere! Hetkel ei ole konkreetset infot, millal [PERSON_NAME] jõuaks. Kuna eeltel…" at bounding box center [154, 280] width 137 height 22
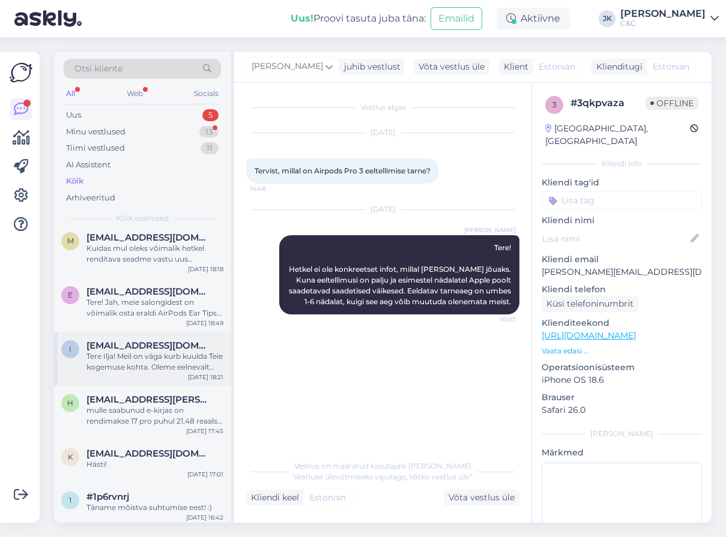
scroll to position [1361, 0]
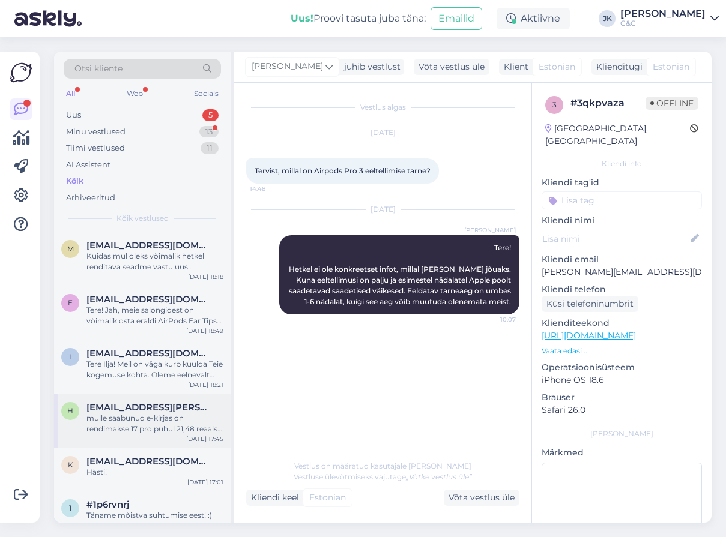
click at [142, 441] on div "h [EMAIL_ADDRESS][PERSON_NAME][DOMAIN_NAME] mulle saabunud e-kirjas on rendimak…" at bounding box center [142, 421] width 177 height 54
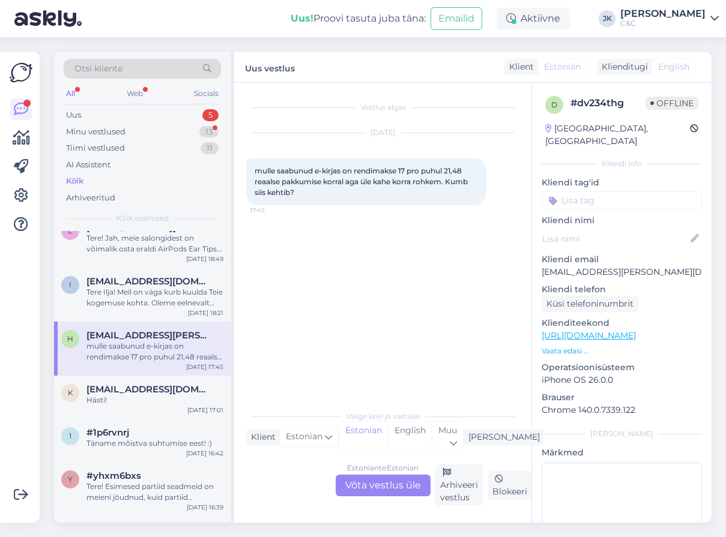
scroll to position [1432, 0]
click at [357, 479] on div "Estonian to Estonian Võta vestlus üle" at bounding box center [383, 486] width 95 height 22
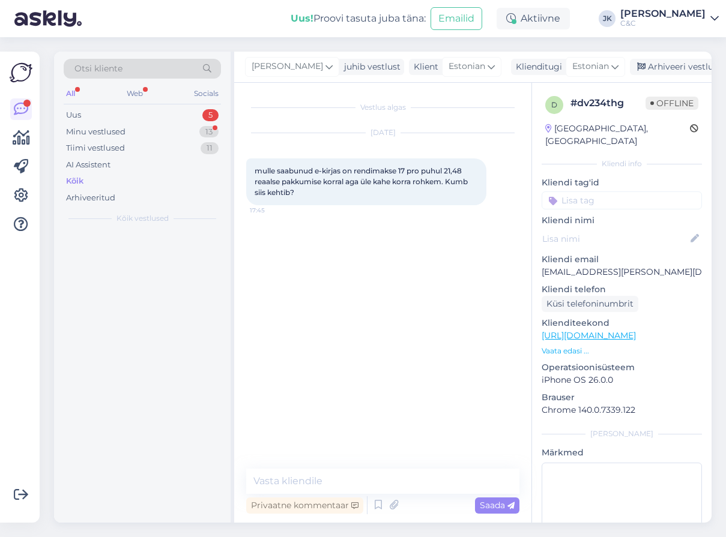
scroll to position [0, 0]
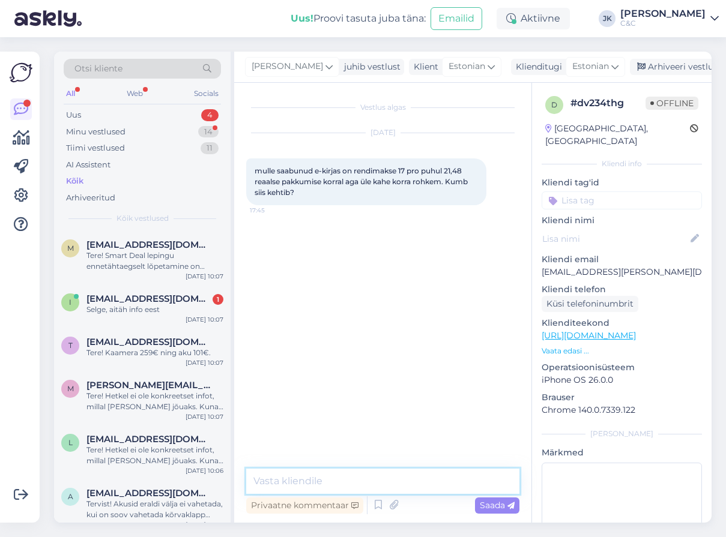
click at [357, 479] on textarea at bounding box center [382, 481] width 273 height 25
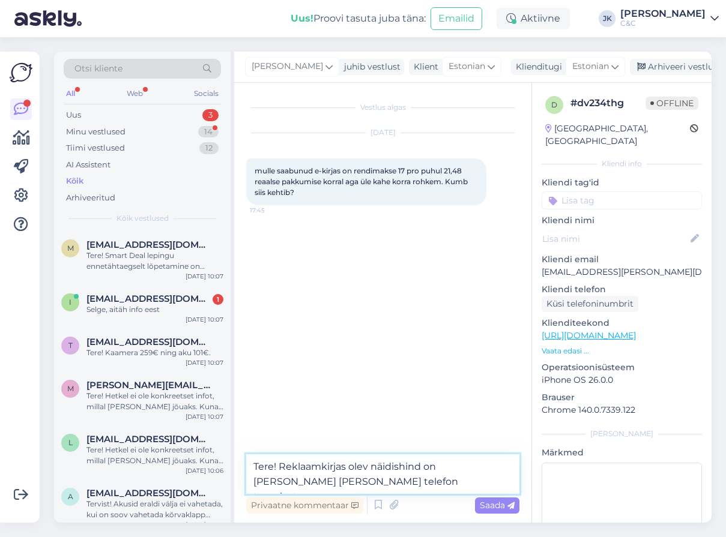
type textarea "Tere! Reklaamkirjas olev näidishind on [PERSON_NAME] [PERSON_NAME] telefon taga…"
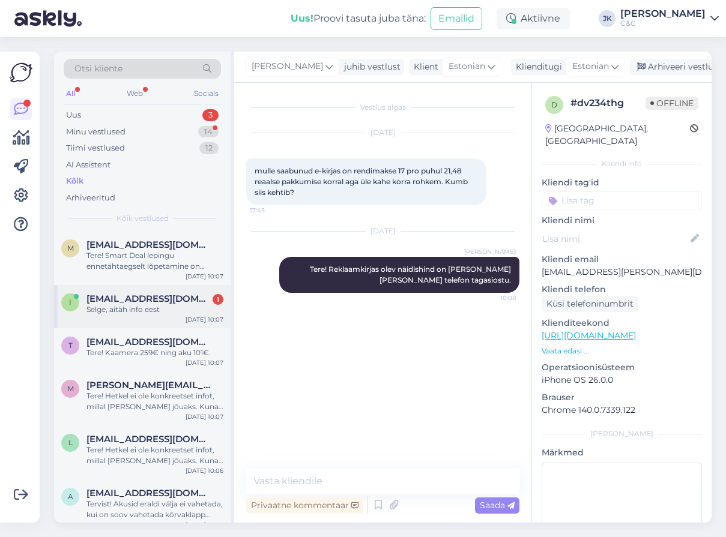
click at [151, 297] on span "[EMAIL_ADDRESS][DOMAIN_NAME]" at bounding box center [148, 299] width 125 height 11
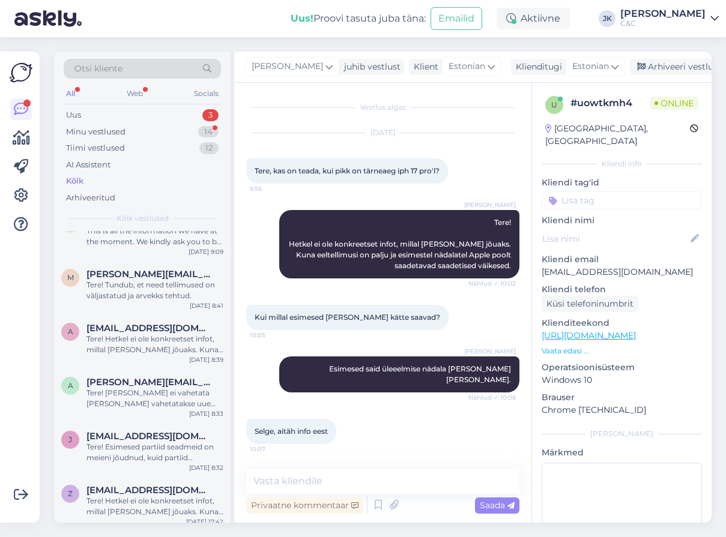
scroll to position [4482, 0]
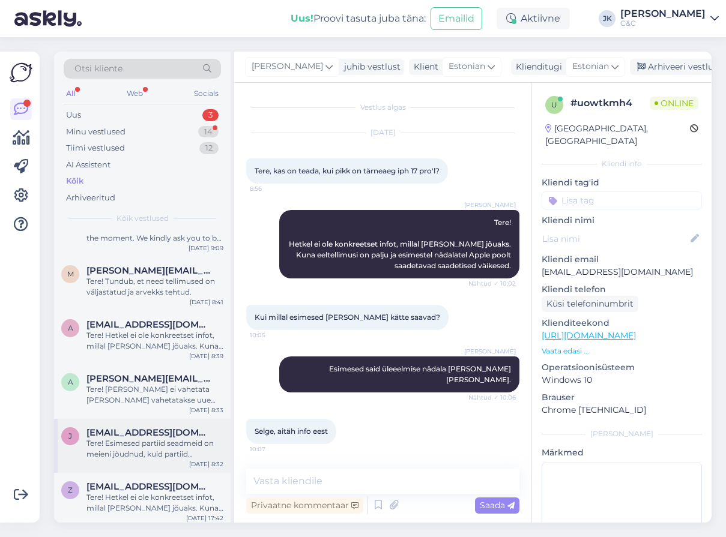
click at [148, 438] on div "Tere! Esimesed partiid seadmeid on meieni jõudnud, kuid partiid sisaldavad endi…" at bounding box center [154, 449] width 137 height 22
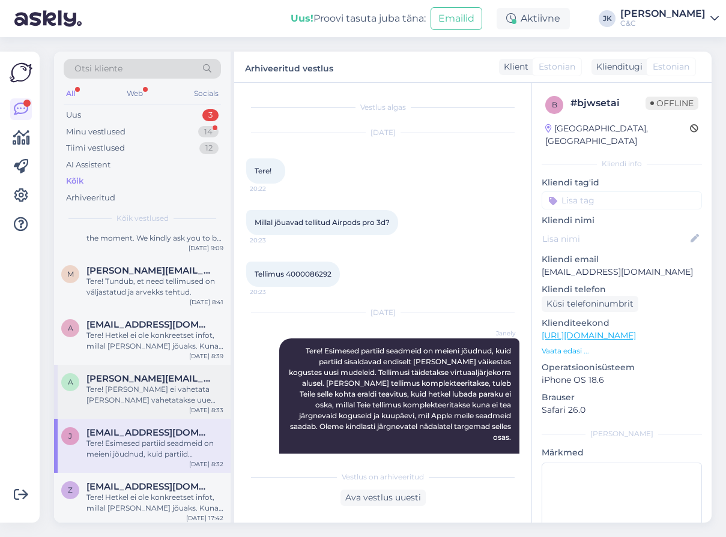
scroll to position [31, 0]
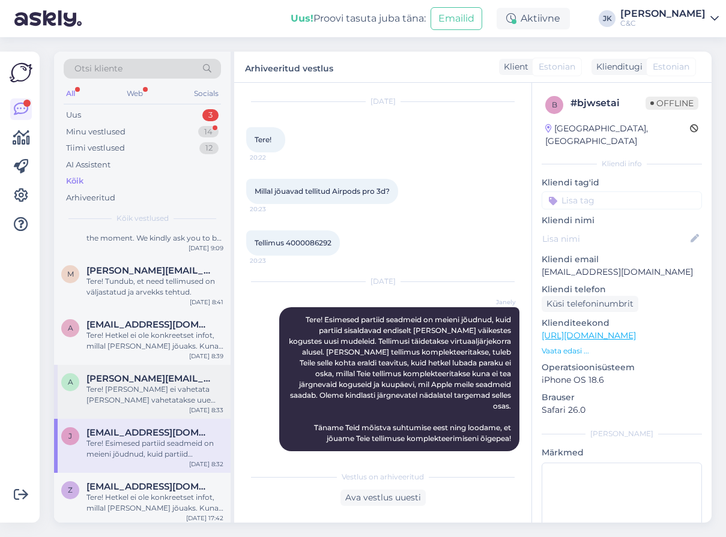
click at [156, 392] on div "Tere! [PERSON_NAME] ei vahetata [PERSON_NAME] vahetatakse uue seadme vastu [PER…" at bounding box center [154, 395] width 137 height 22
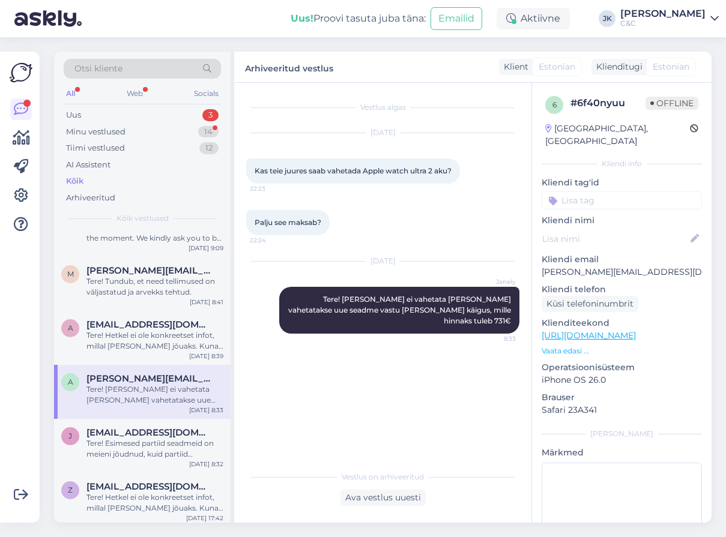
scroll to position [0, 0]
click at [160, 345] on div "a [EMAIL_ADDRESS][DOMAIN_NAME] Tere! Hetkel ei ole konkreetset infot, millal [P…" at bounding box center [142, 338] width 177 height 54
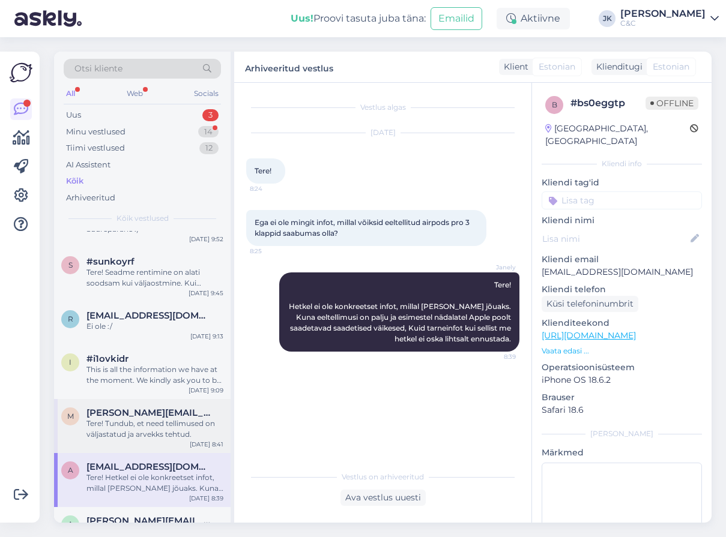
scroll to position [4338, 0]
click at [121, 401] on div "m [PERSON_NAME][EMAIL_ADDRESS][PERSON_NAME][DOMAIN_NAME] Tere! Tundub, et need …" at bounding box center [142, 428] width 177 height 54
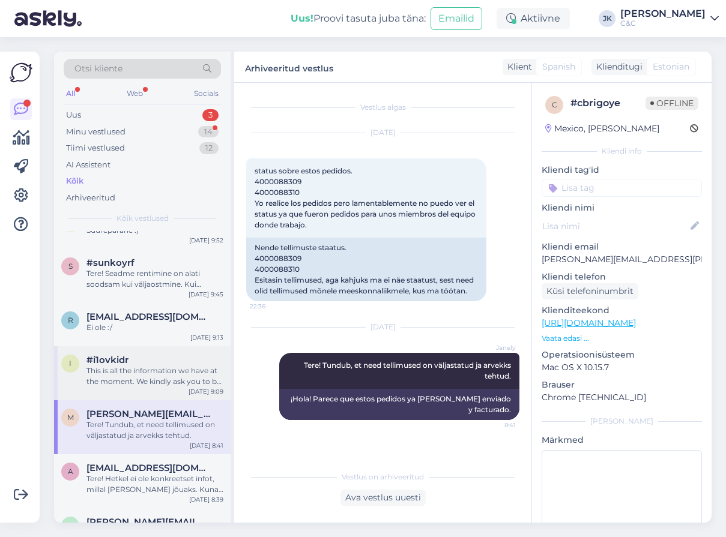
click at [144, 366] on div "This is all the information we have at the moment. We kindly ask you to be pati…" at bounding box center [154, 377] width 137 height 22
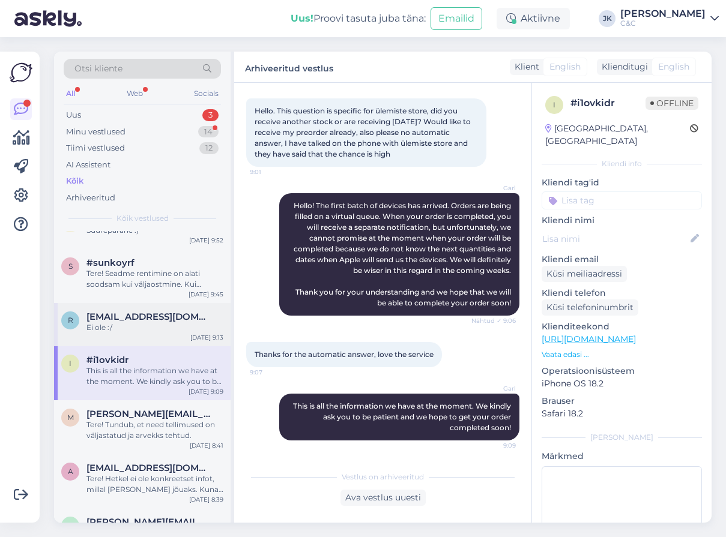
click at [168, 303] on div "R [EMAIL_ADDRESS][DOMAIN_NAME] Ei ole :/ [DATE] 9:13" at bounding box center [142, 324] width 177 height 43
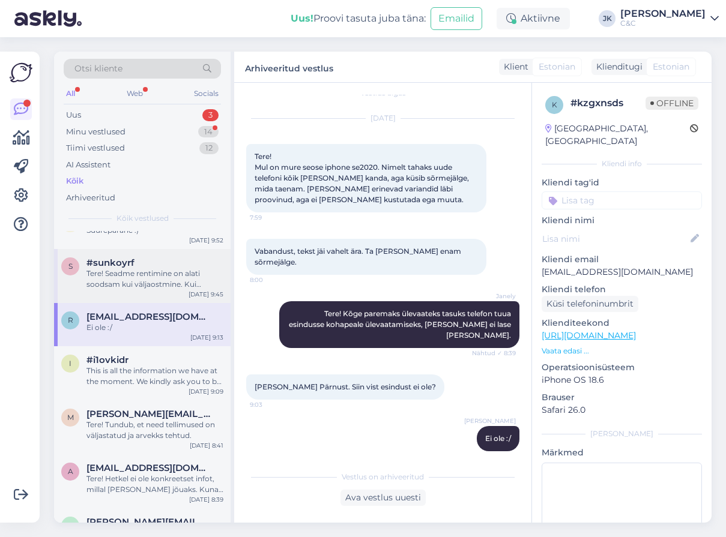
click at [176, 271] on div "Tere! Seadme rentimine on alati soodsam kui väljaostmine. Kui kindlasti on soov…" at bounding box center [154, 279] width 137 height 22
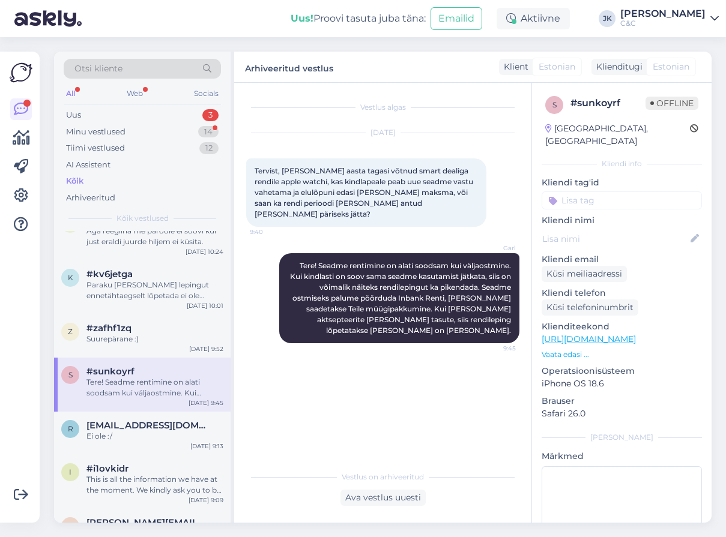
scroll to position [4209, 0]
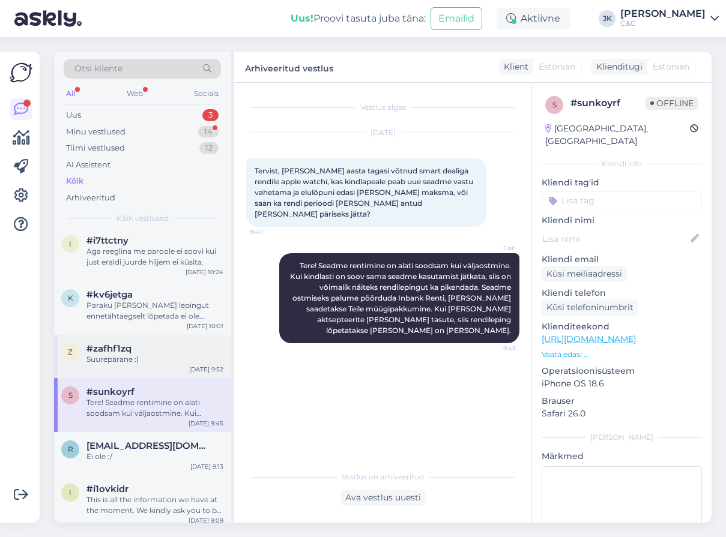
click at [150, 344] on div "#zafhf1zq" at bounding box center [154, 349] width 137 height 11
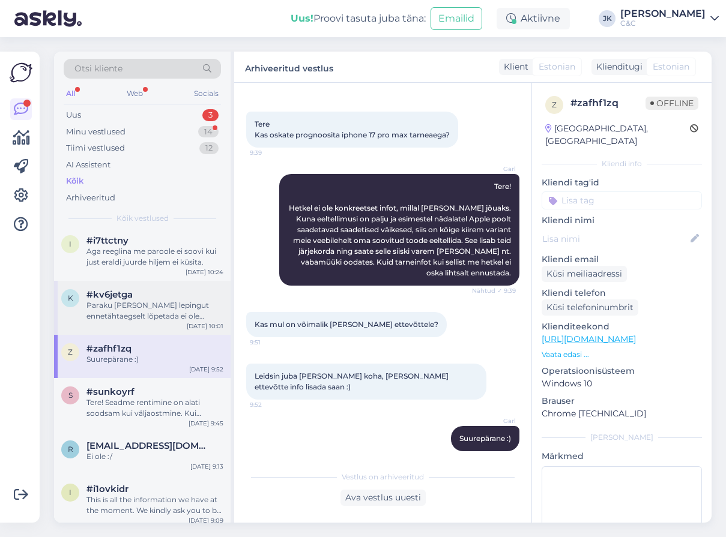
click at [165, 311] on div "k #kv6jetga Paraku Teie lepingut ennetähtaegselt lõpetada ei ole võimalik tingi…" at bounding box center [142, 308] width 177 height 54
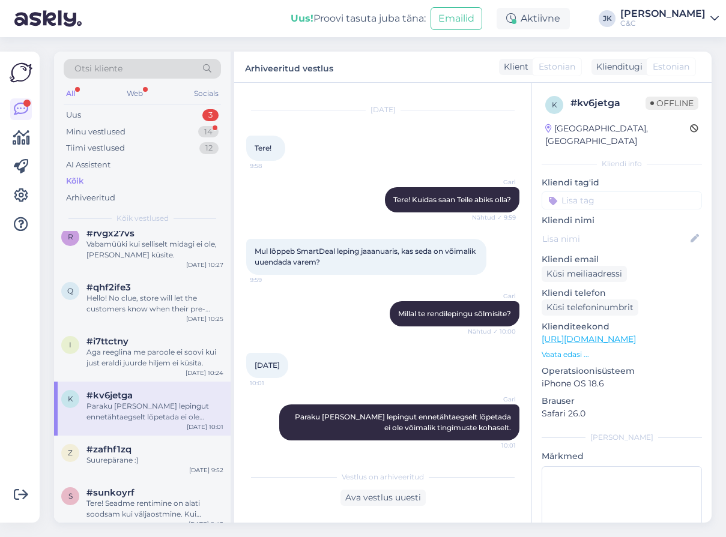
scroll to position [4101, 0]
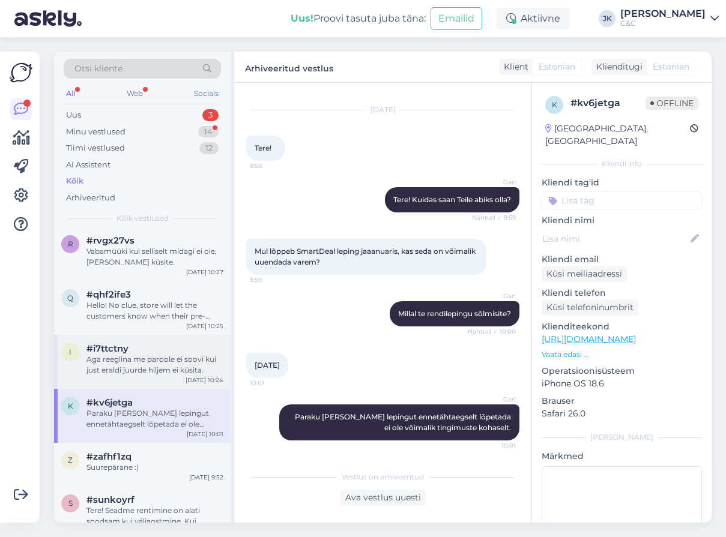
click at [147, 344] on div "#i7ttctny" at bounding box center [154, 349] width 137 height 11
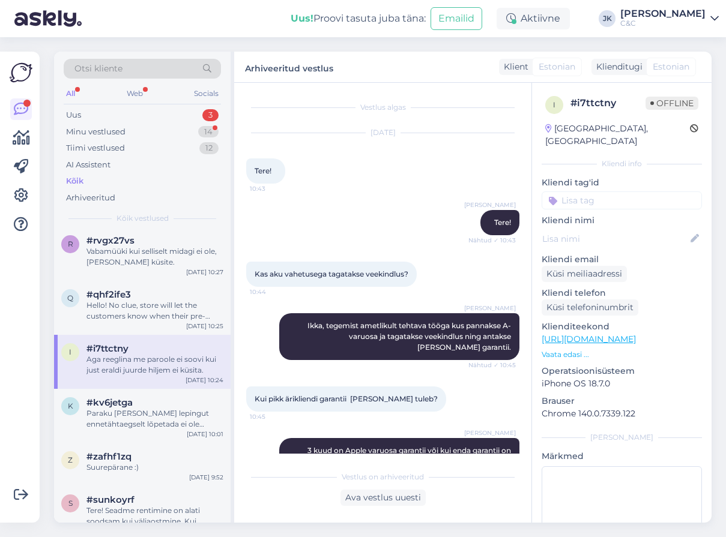
scroll to position [864, 0]
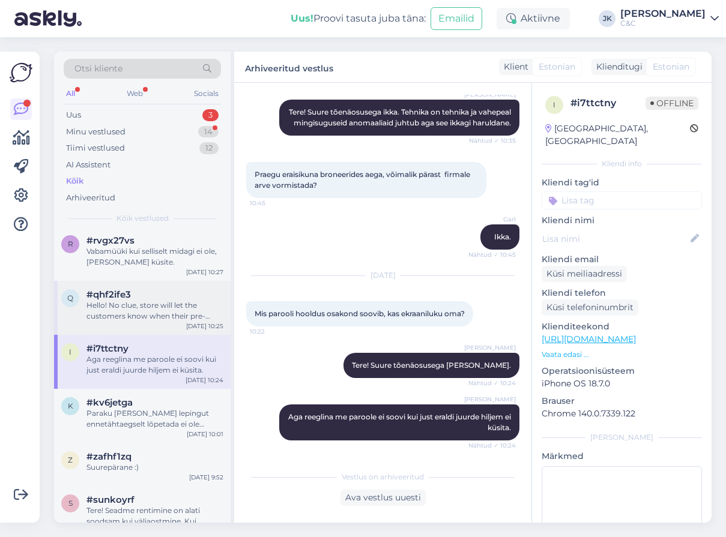
click at [160, 300] on div "Hello! No clue, store will let the customers know when their pre-order is ready…" at bounding box center [154, 311] width 137 height 22
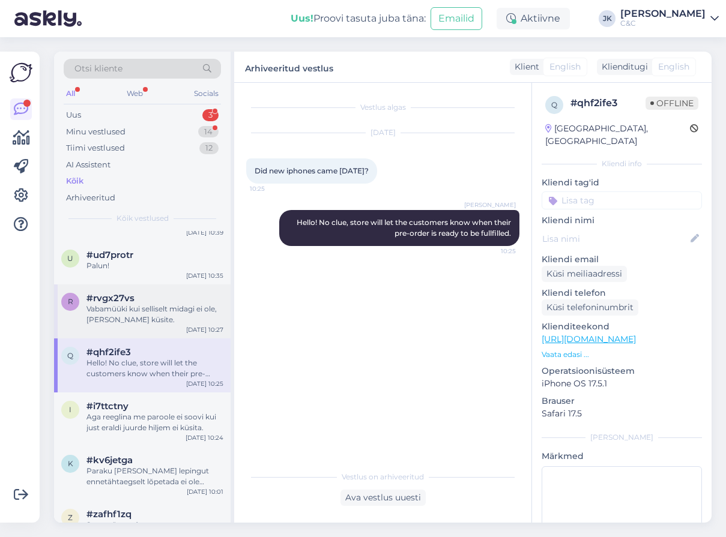
scroll to position [4052, 0]
click at [150, 307] on div "Vabamüüki kui selliselt midagi ei ole, [PERSON_NAME] küsite." at bounding box center [154, 317] width 137 height 22
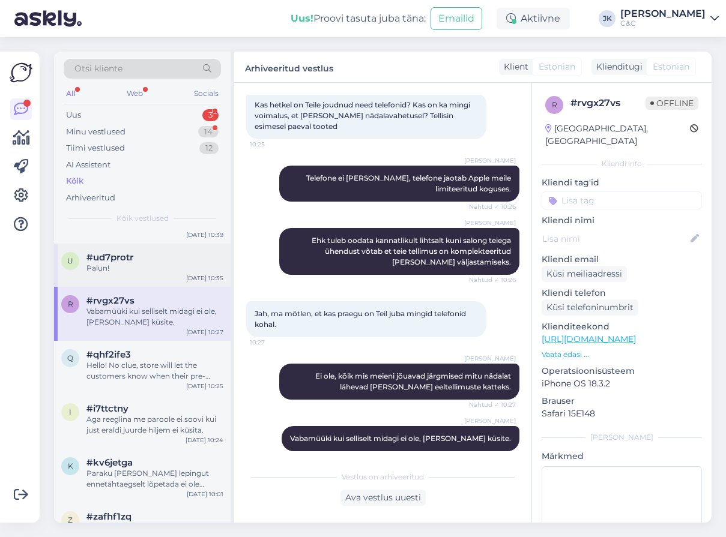
click at [161, 272] on div "u #ud7protr Palun! [DATE] 10:35" at bounding box center [142, 265] width 177 height 43
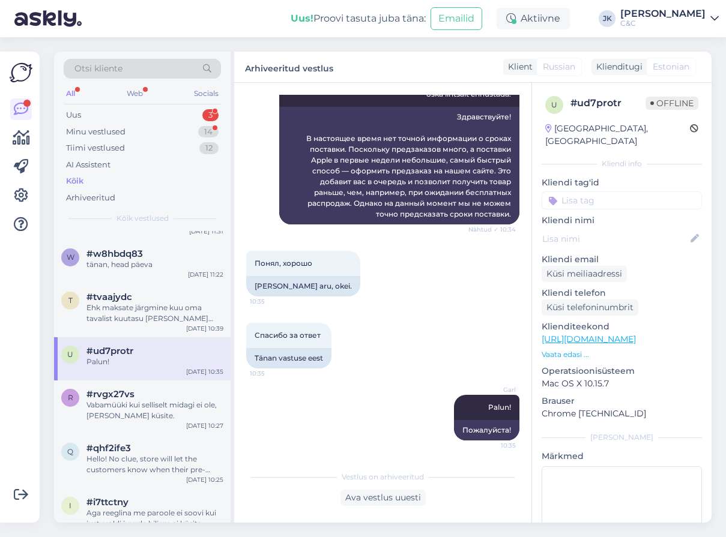
scroll to position [3926, 0]
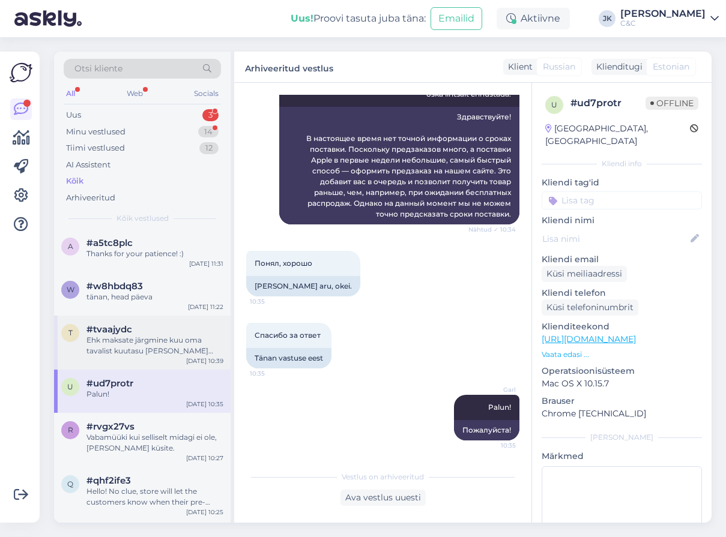
click at [148, 335] on div "Ehk maksate järgmine kuu oma tavalist kuutasu [PERSON_NAME] [PERSON_NAME] jõuab…" at bounding box center [154, 346] width 137 height 22
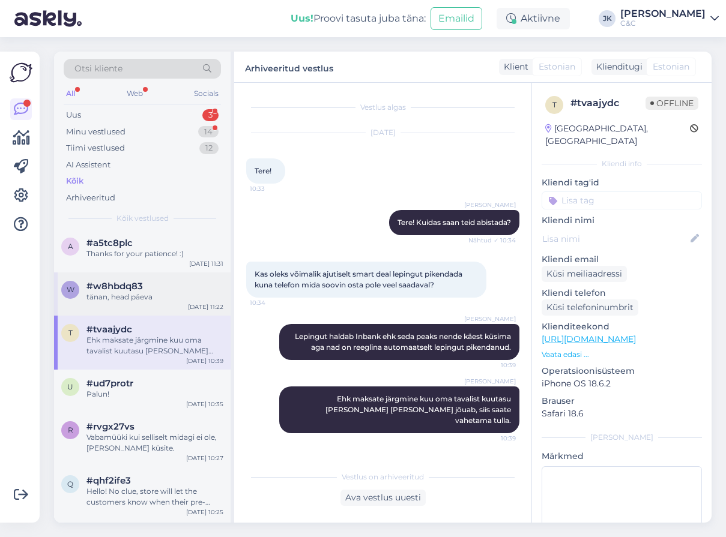
click at [156, 292] on div "tänan, head päeva" at bounding box center [154, 297] width 137 height 11
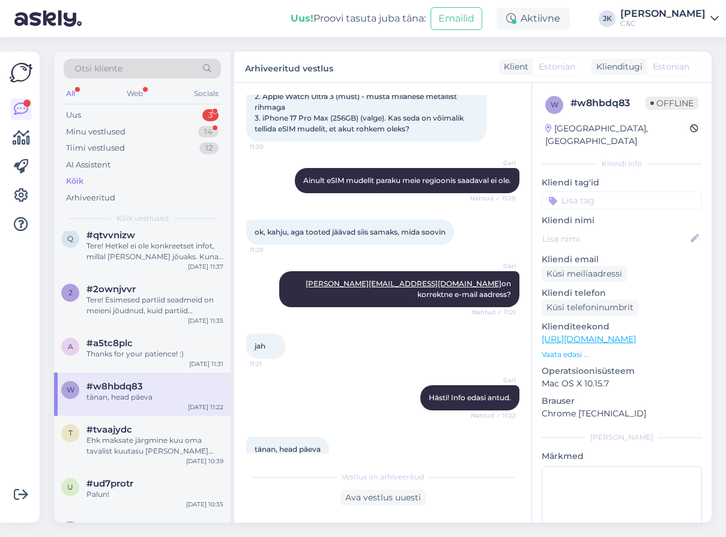
scroll to position [3815, 0]
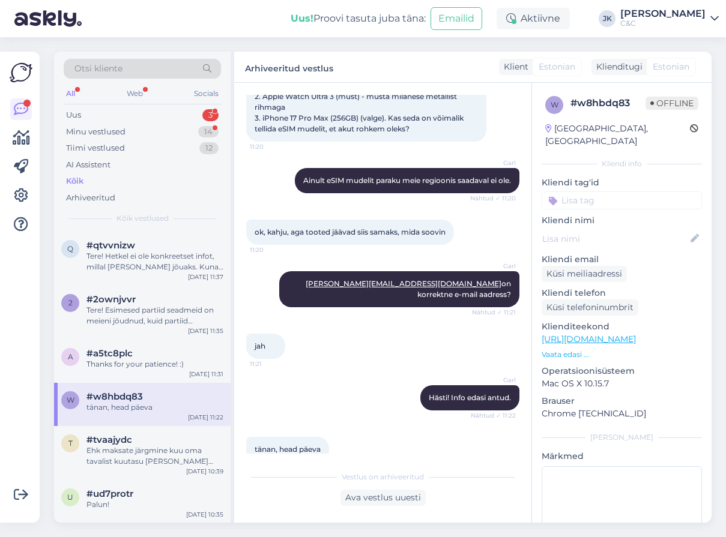
click at [156, 294] on div "#2ownjvvr" at bounding box center [154, 299] width 137 height 11
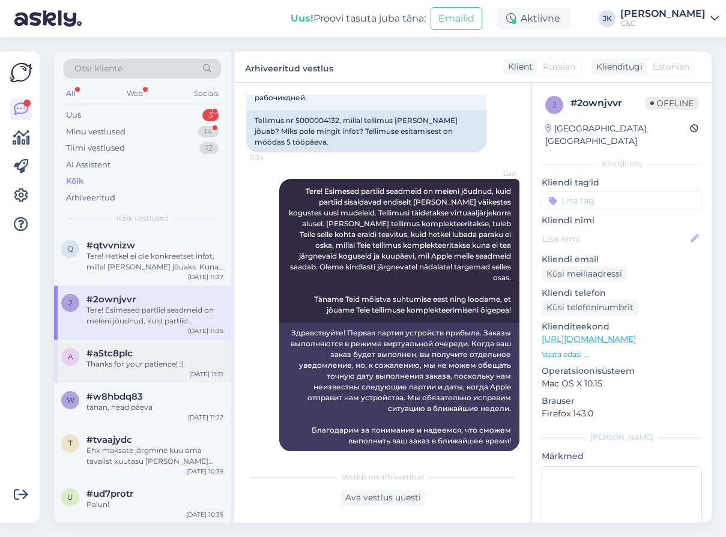
click at [138, 348] on div "#a5tc8plc" at bounding box center [154, 353] width 137 height 11
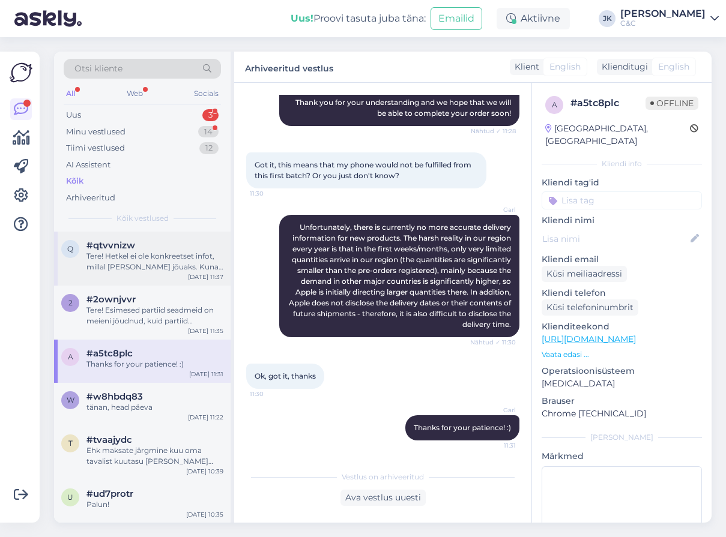
click at [163, 261] on div "q #qtvvnizw Tere! Hetkel ei ole konkreetset infot, millal [PERSON_NAME] jõuaks.…" at bounding box center [142, 259] width 177 height 54
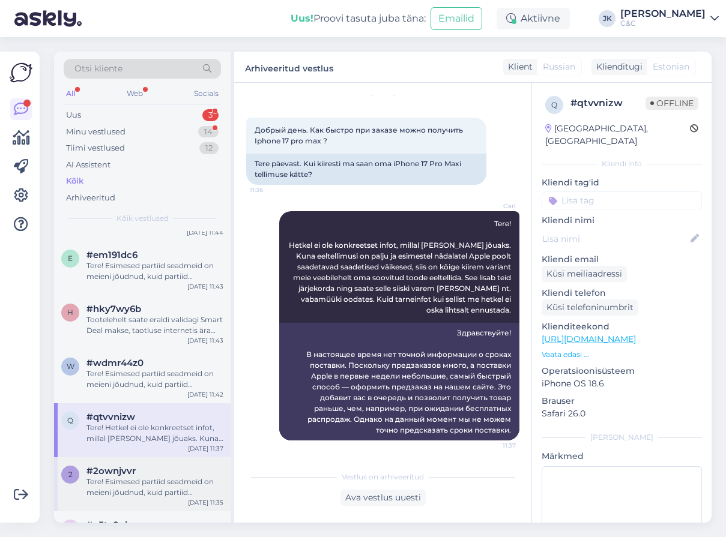
scroll to position [3635, 0]
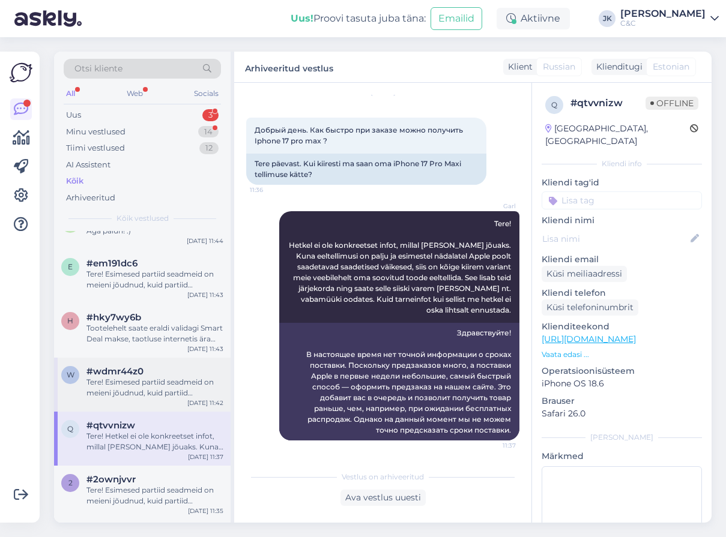
click at [139, 366] on span "#wdmr44z0" at bounding box center [114, 371] width 57 height 11
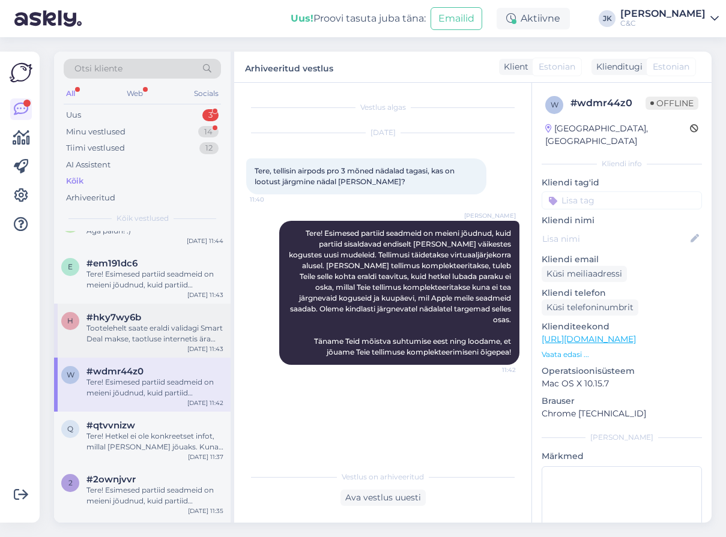
click at [149, 323] on div "Tootelehelt saate eraldi validagi Smart Deal makse, taotluse internetis ära täi…" at bounding box center [154, 334] width 137 height 22
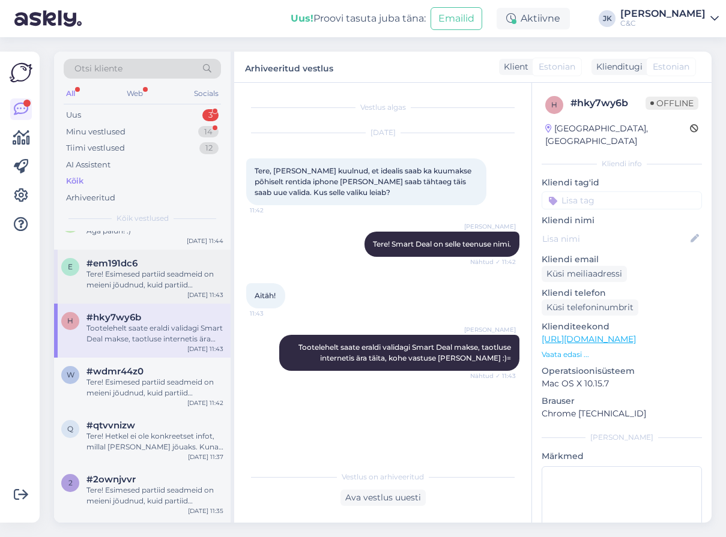
click at [172, 269] on div "Tere! Esimesed partiid seadmeid on meieni jõudnud, kuid partiid sisaldavad endi…" at bounding box center [154, 280] width 137 height 22
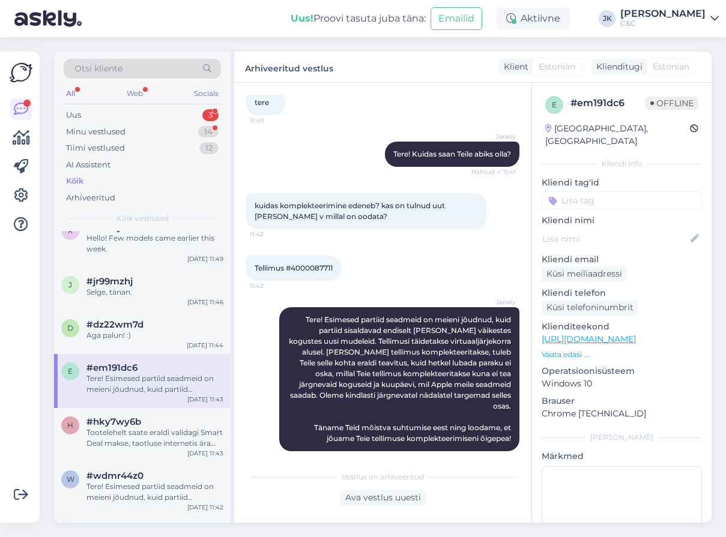
scroll to position [3516, 0]
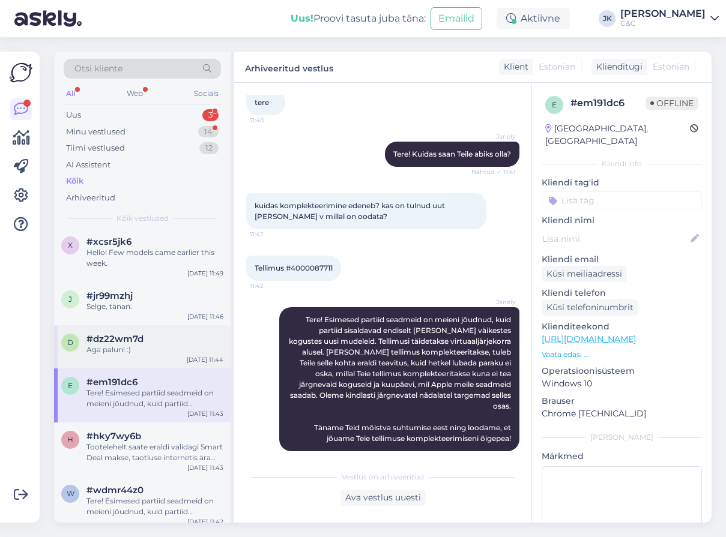
click at [160, 345] on div "Aga palun! :)" at bounding box center [154, 350] width 137 height 11
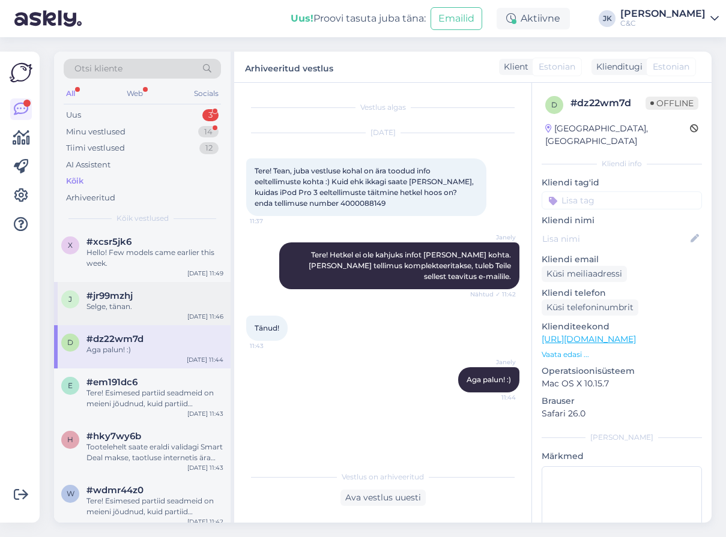
click at [166, 301] on div "Selge, tänan." at bounding box center [154, 306] width 137 height 11
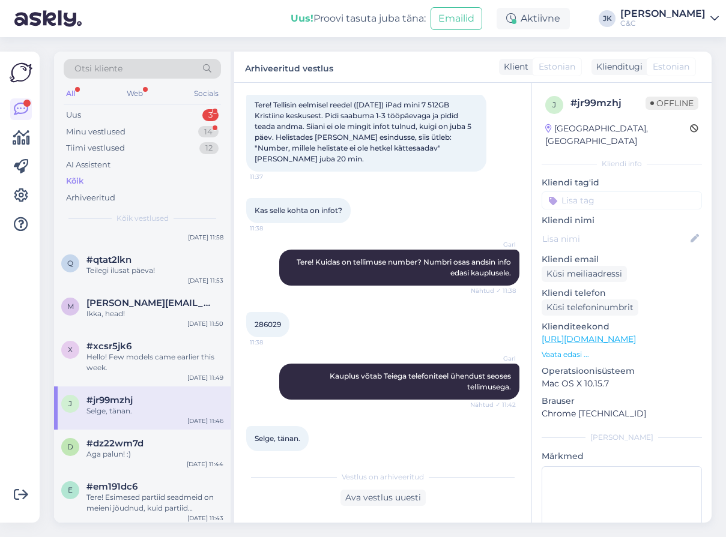
scroll to position [3407, 0]
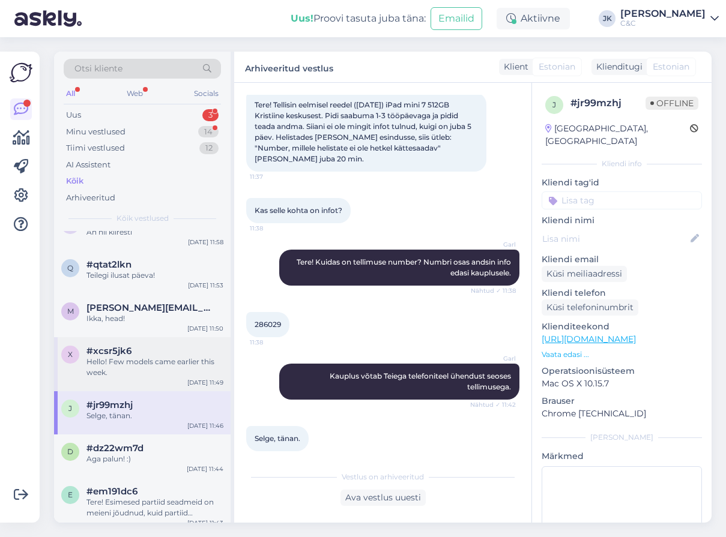
click at [154, 338] on div "x #xcsr5jk6 Hello! Few models came earlier this week. [DATE] 11:49" at bounding box center [142, 365] width 177 height 54
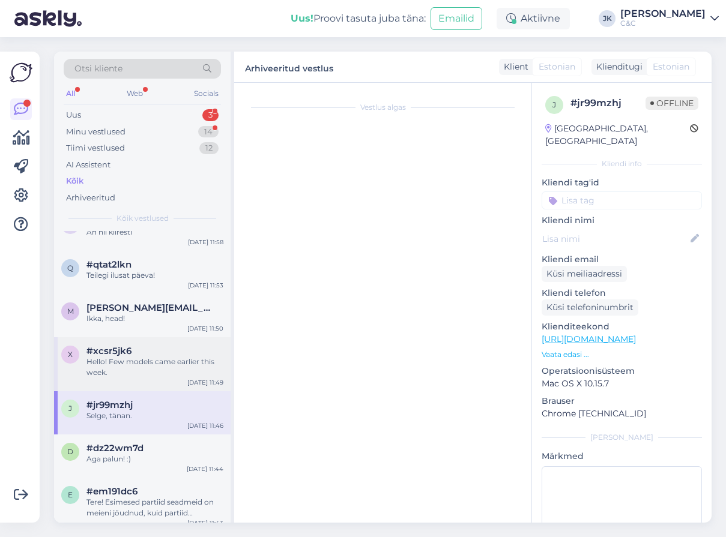
scroll to position [0, 0]
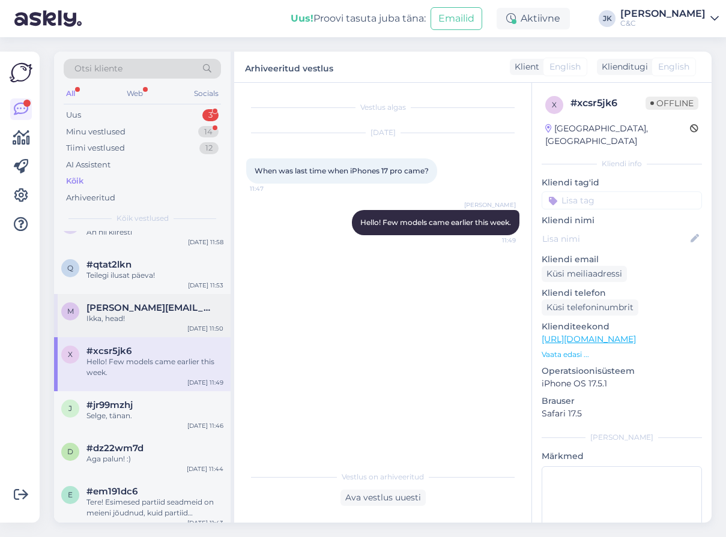
click at [160, 313] on div "Ikka, head!" at bounding box center [154, 318] width 137 height 11
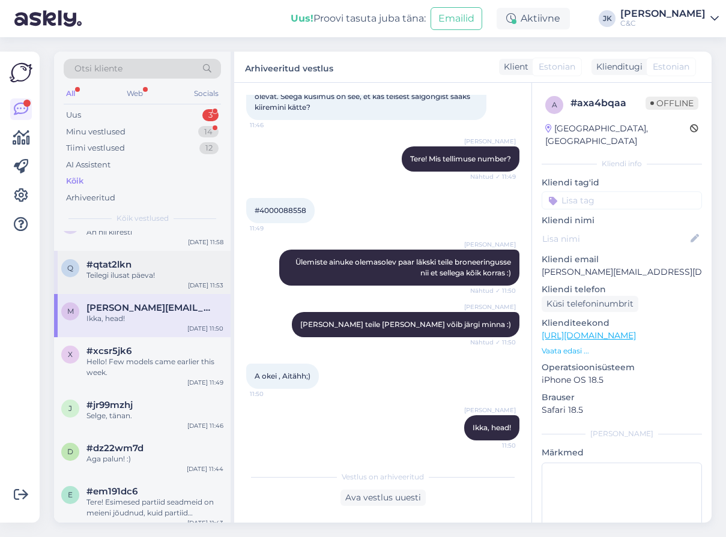
click at [168, 270] on div "Teilegi ilusat päeva!" at bounding box center [154, 275] width 137 height 11
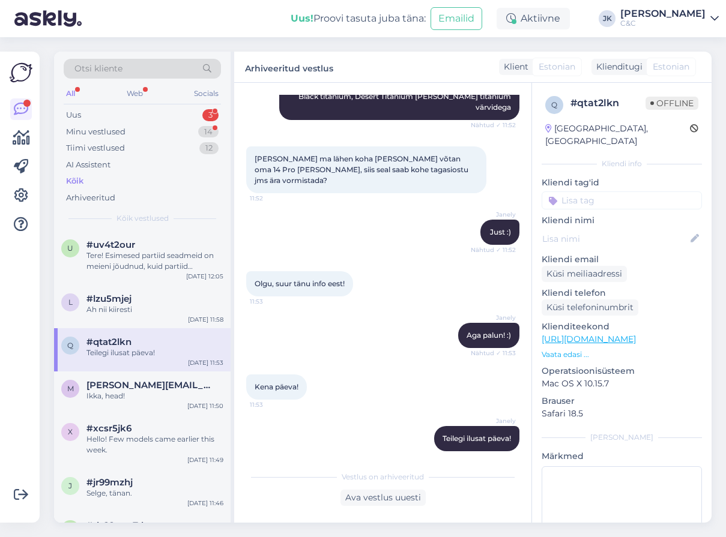
scroll to position [3329, 0]
click at [158, 305] on div "Ah nii kiiresti" at bounding box center [154, 310] width 137 height 11
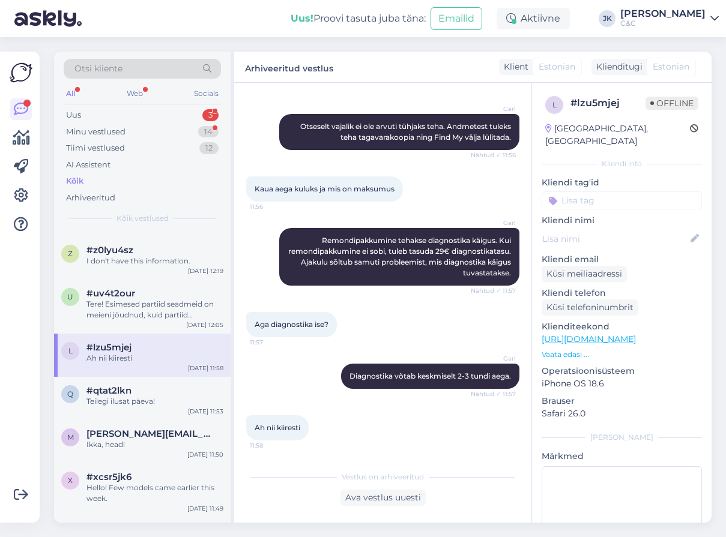
scroll to position [0, 0]
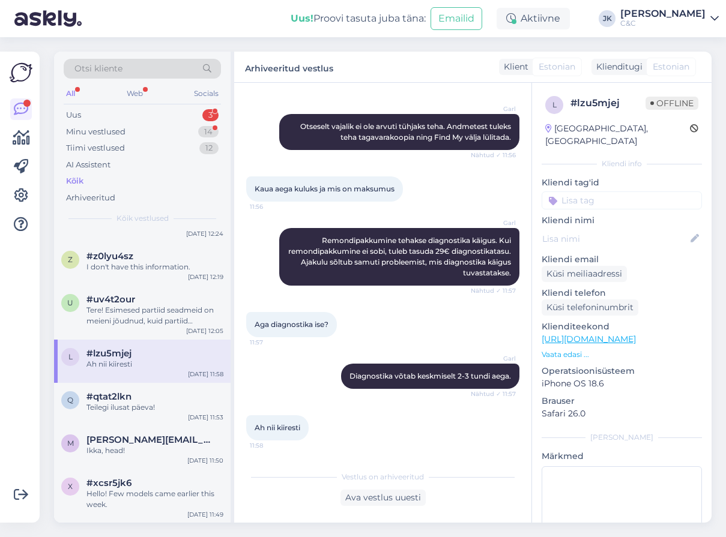
click at [158, 305] on div "Tere! Esimesed partiid seadmeid on meieni jõudnud, kuid partiid sisaldavad endi…" at bounding box center [154, 316] width 137 height 22
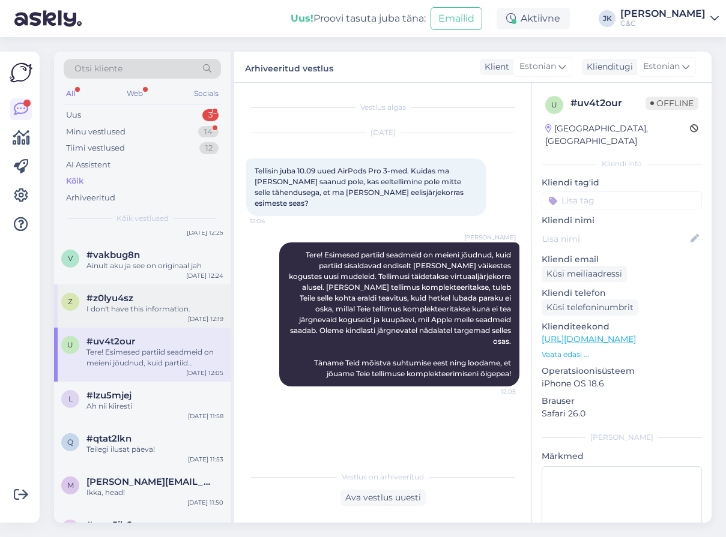
click at [158, 304] on div "I don't have this information." at bounding box center [154, 309] width 137 height 11
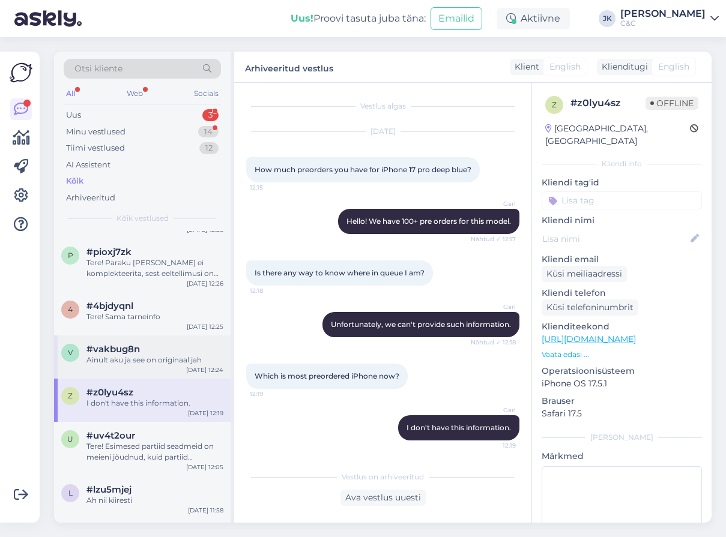
click at [154, 344] on div "#vakbug8n" at bounding box center [154, 349] width 137 height 11
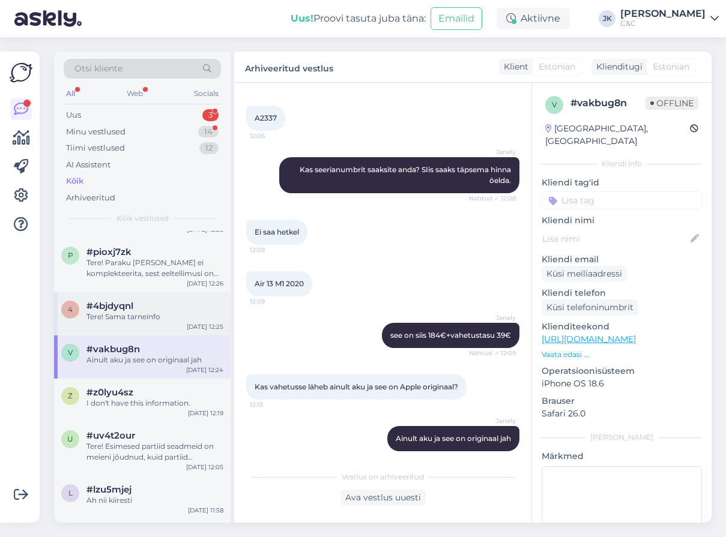
click at [162, 312] on div "Tere! Sama tarneinfo" at bounding box center [154, 317] width 137 height 11
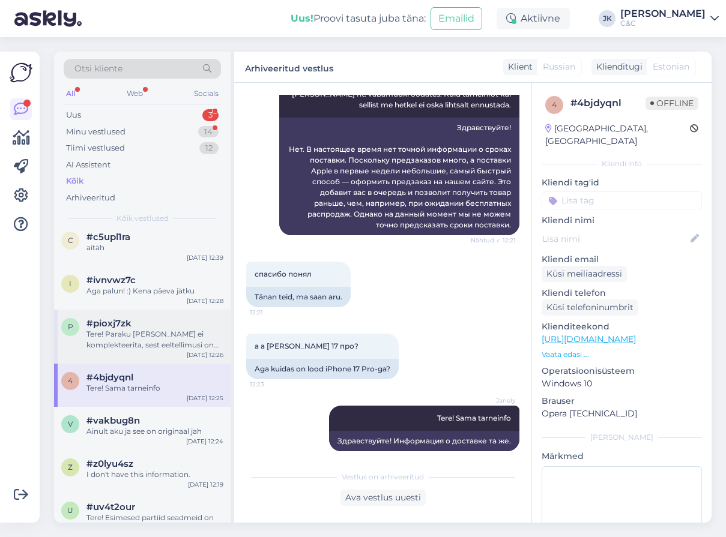
click at [153, 318] on div "#pioxj7zk" at bounding box center [154, 323] width 137 height 11
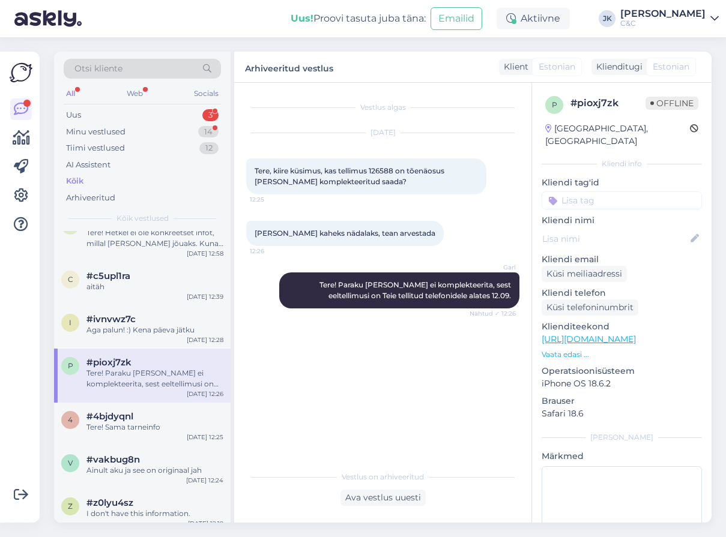
click at [153, 314] on div "#ivnvwz7c" at bounding box center [154, 319] width 137 height 11
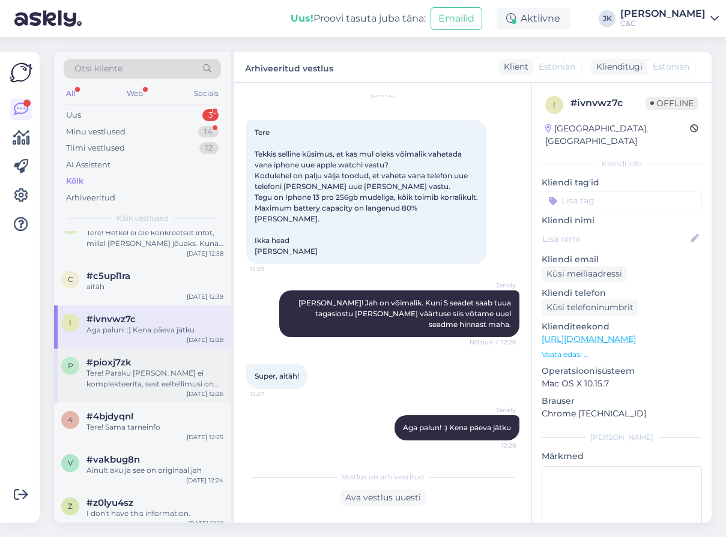
click at [137, 368] on div "Tere! Paraku [PERSON_NAME] ei komplekteerita, sest eeltellimusi on Teie tellitu…" at bounding box center [154, 379] width 137 height 22
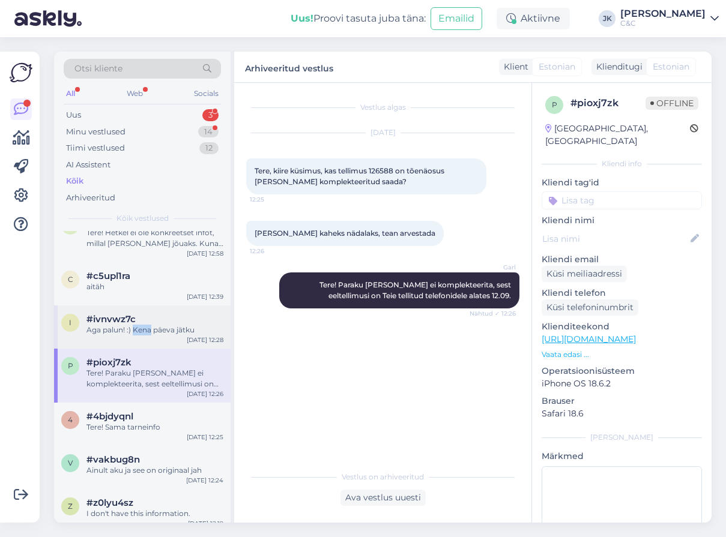
click at [107, 314] on span "#ivnvwz7c" at bounding box center [110, 319] width 49 height 11
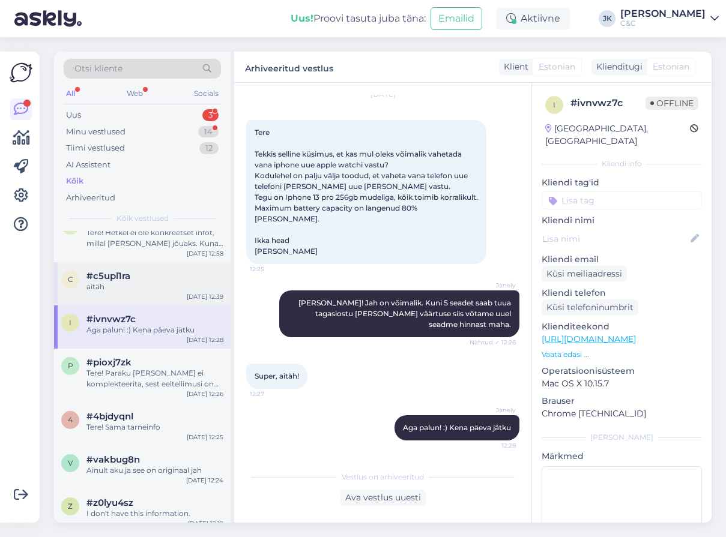
click at [123, 271] on span "#c5upl1ra" at bounding box center [108, 276] width 44 height 11
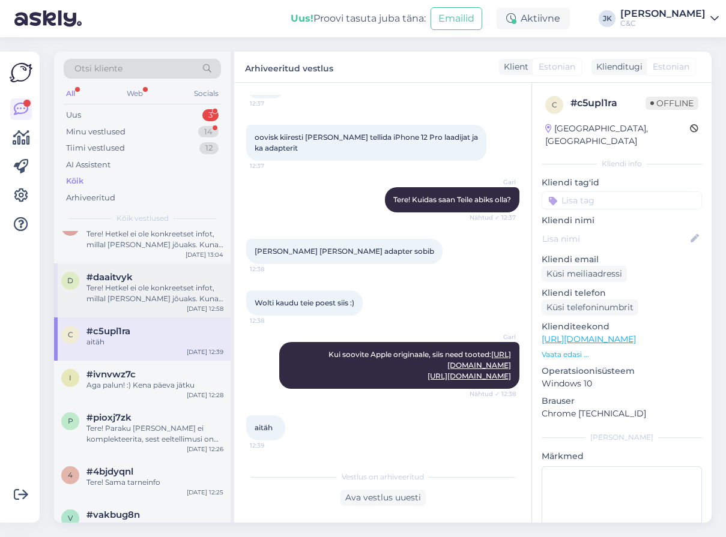
click at [117, 289] on div "Tere! Hetkel ei ole konkreetset infot, millal [PERSON_NAME] jõuaks. Kuna eeltel…" at bounding box center [154, 294] width 137 height 22
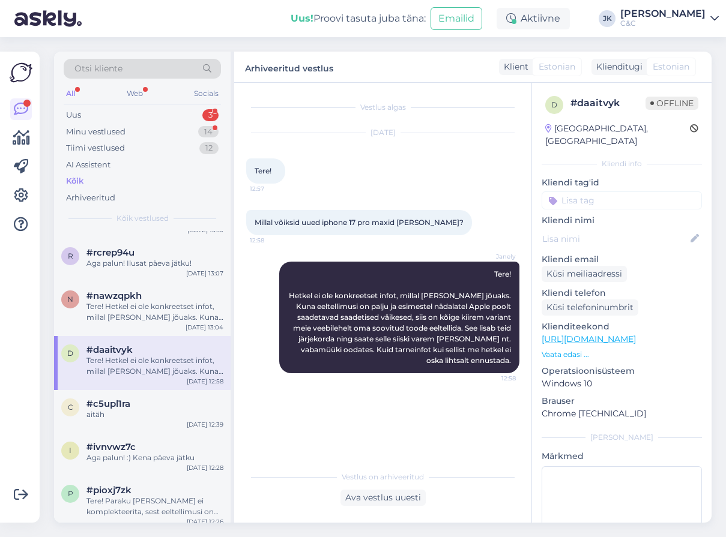
click at [117, 301] on div "Tere! Hetkel ei ole konkreetset infot, millal [PERSON_NAME] jõuaks. Kuna eeltel…" at bounding box center [154, 312] width 137 height 22
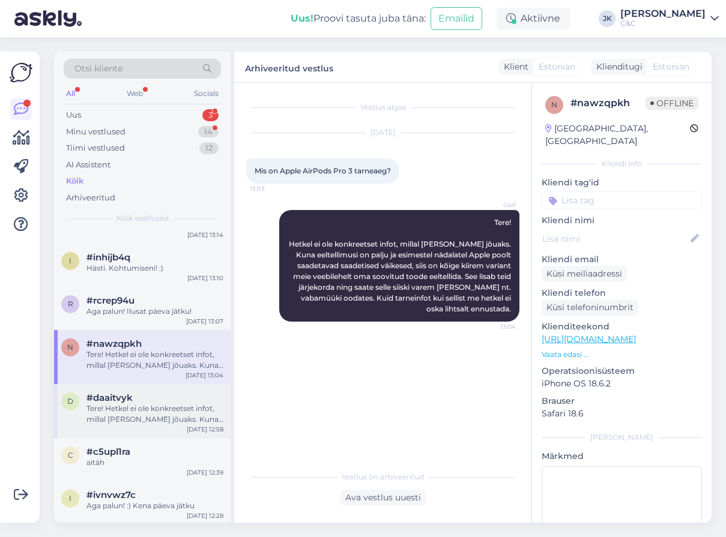
click at [117, 295] on span "#rcrep94u" at bounding box center [110, 300] width 48 height 11
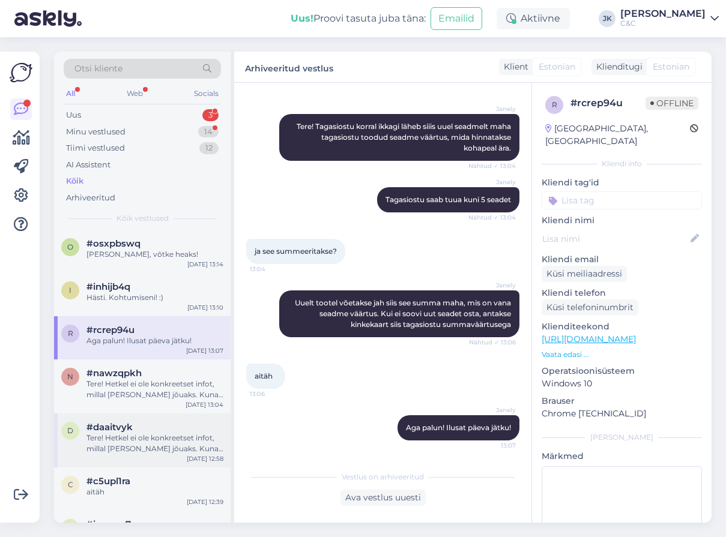
click at [117, 292] on div "Hästi. Kohtumiseni! :)" at bounding box center [154, 297] width 137 height 11
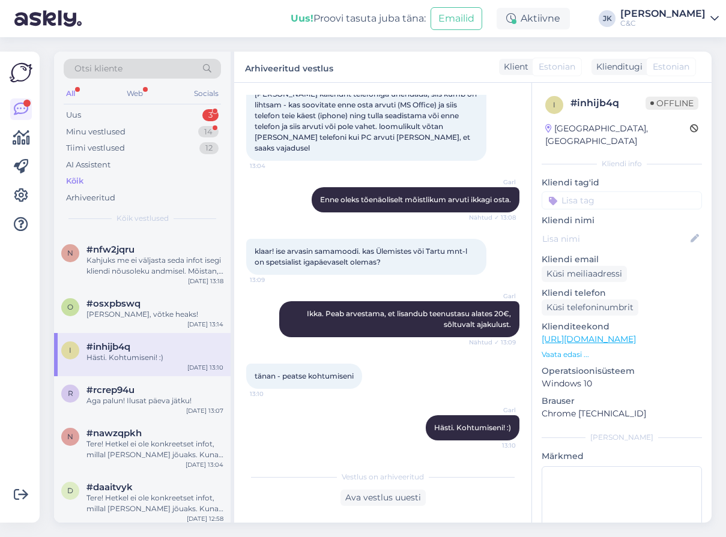
click at [117, 298] on span "#osxpbswq" at bounding box center [113, 303] width 54 height 11
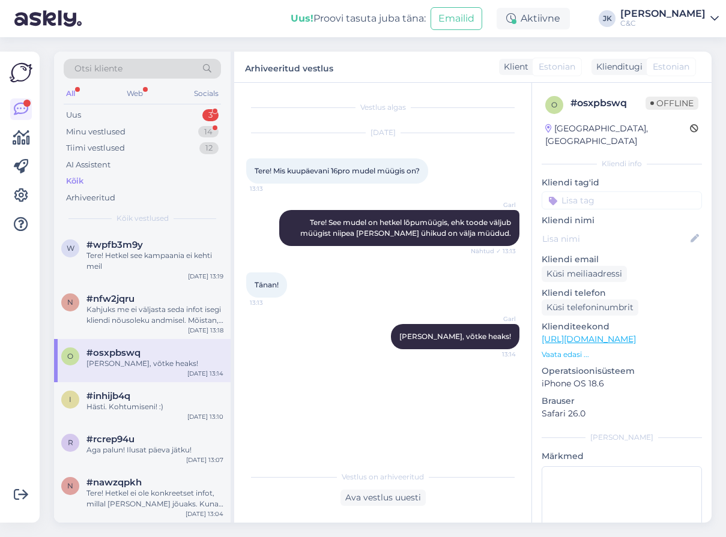
click at [117, 294] on span "#nfw2jqru" at bounding box center [110, 299] width 48 height 11
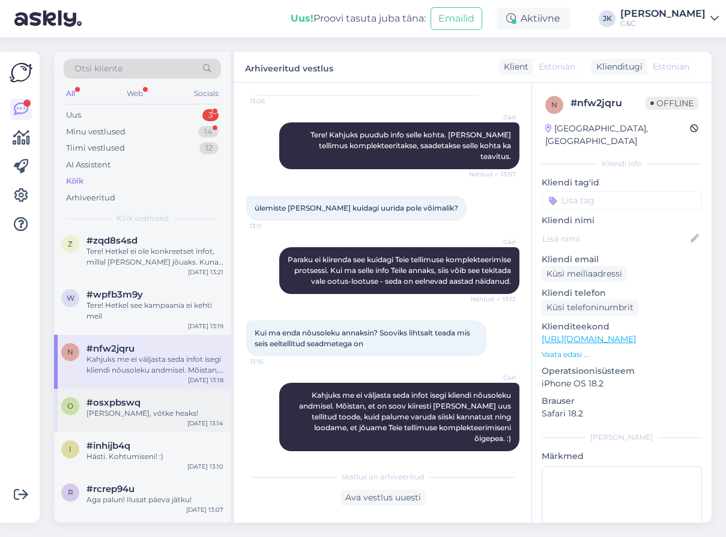
click at [117, 300] on div "Tere! Hetkel see kampaania ei kehti meil" at bounding box center [154, 311] width 137 height 22
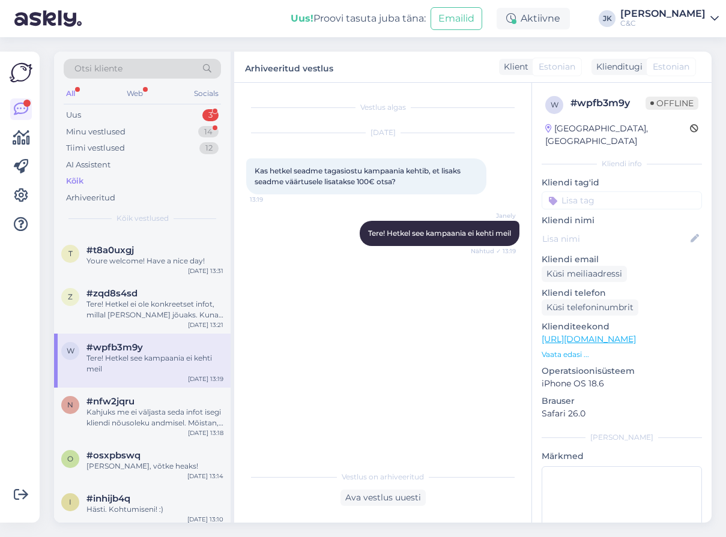
click at [117, 299] on div "Tere! Hetkel ei ole konkreetset infot, millal [PERSON_NAME] jõuaks. Kuna eeltel…" at bounding box center [154, 310] width 137 height 22
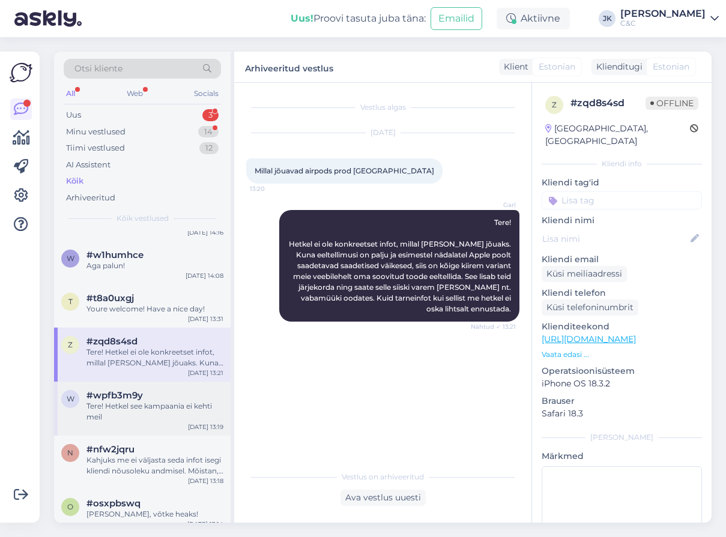
click at [117, 293] on span "#t8a0uxgj" at bounding box center [109, 298] width 47 height 11
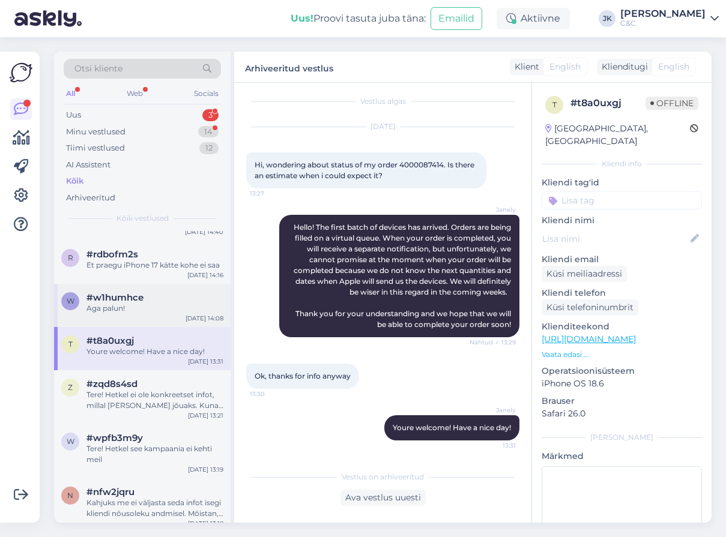
click at [117, 292] on span "#w1humhce" at bounding box center [114, 297] width 57 height 11
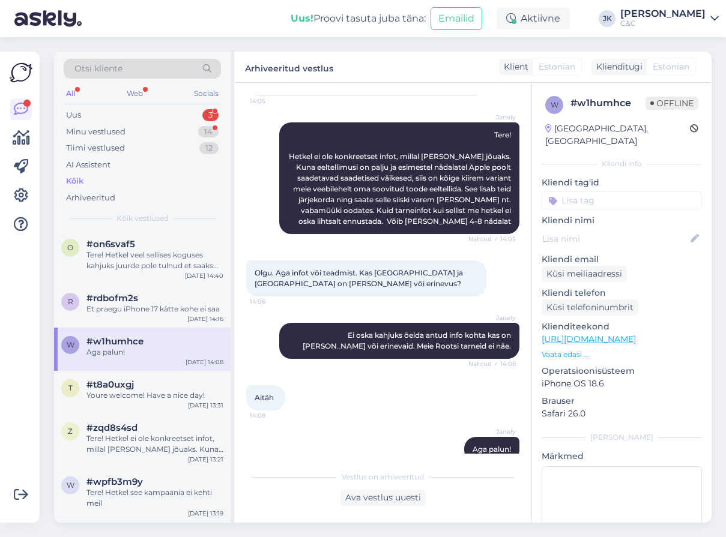
click at [117, 293] on span "#rdbofm2s" at bounding box center [112, 298] width 52 height 11
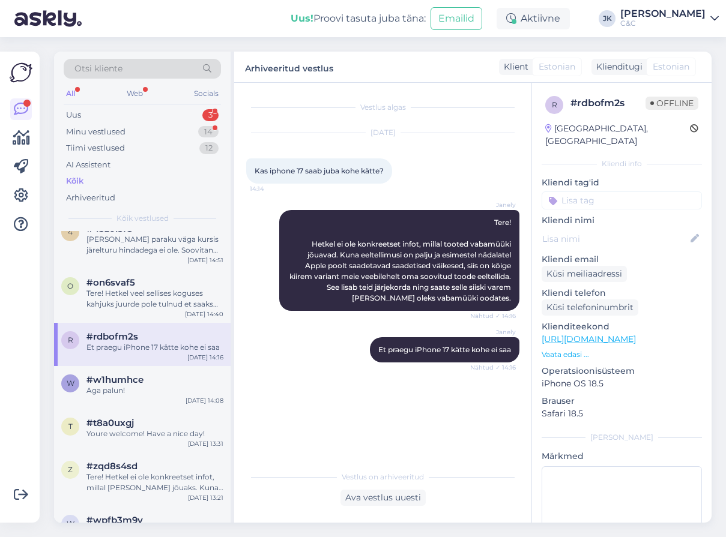
click at [117, 289] on div "Tere! Hetkel veel sellises koguses kahjuks juurde pole tulnud et saaks [PERSON_…" at bounding box center [154, 299] width 137 height 22
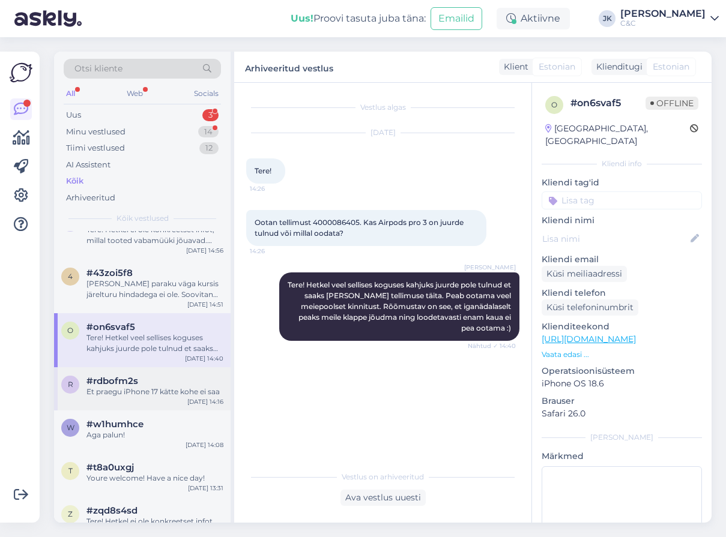
click at [117, 289] on div "4 #43zoi5f8 Mina paraku väga kursis järelturu hindadega ei ole. Soovitan ehk va…" at bounding box center [142, 286] width 177 height 54
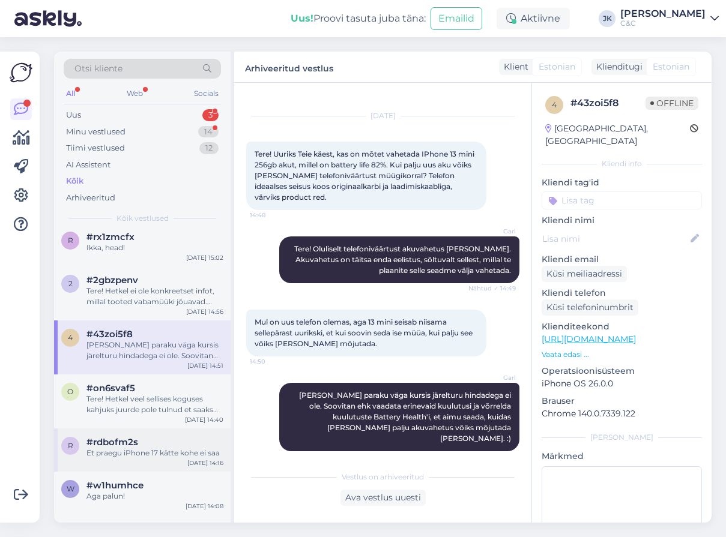
click at [117, 289] on div "Tere! Hetkel ei ole konkreetset infot, millal tooted vabamüüki jõuavad. Kuna ee…" at bounding box center [154, 297] width 137 height 22
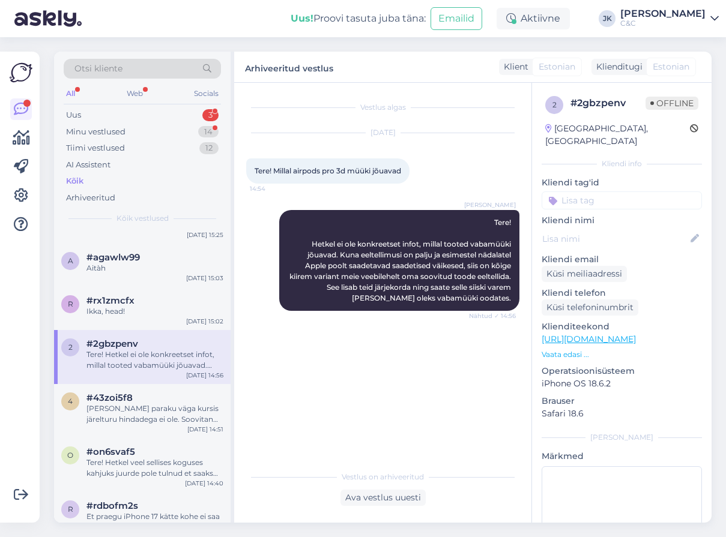
click at [117, 295] on span "#rx1zmcfx" at bounding box center [110, 300] width 48 height 11
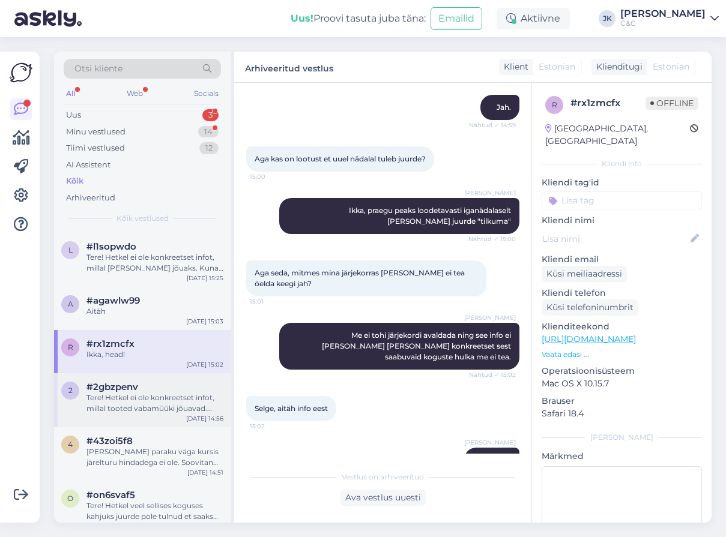
click at [117, 295] on span "#agawlw99" at bounding box center [112, 300] width 53 height 11
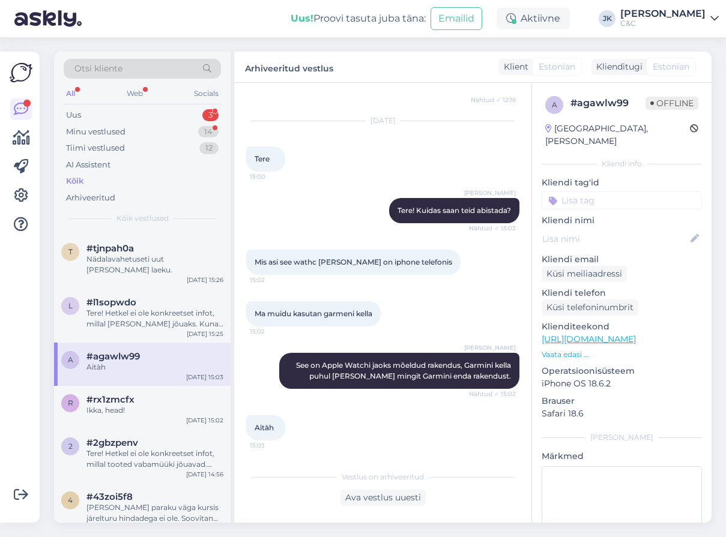
click at [117, 297] on span "#l1sopwdo" at bounding box center [111, 302] width 50 height 11
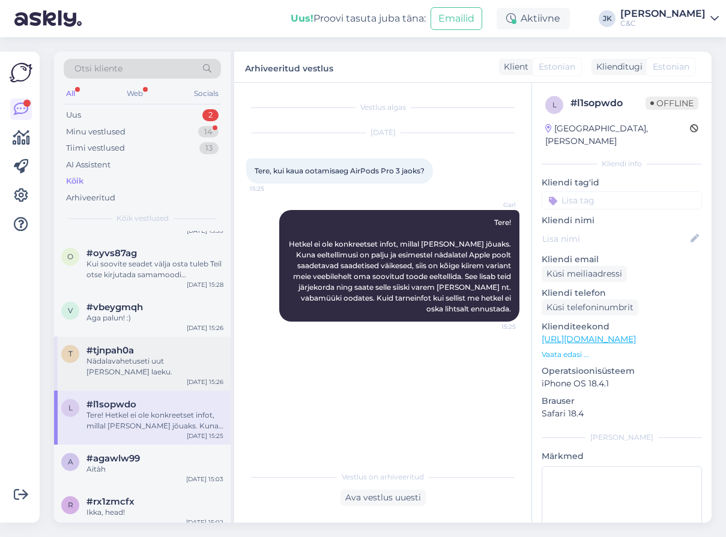
click at [104, 350] on span "#tjnpah0a" at bounding box center [109, 350] width 47 height 11
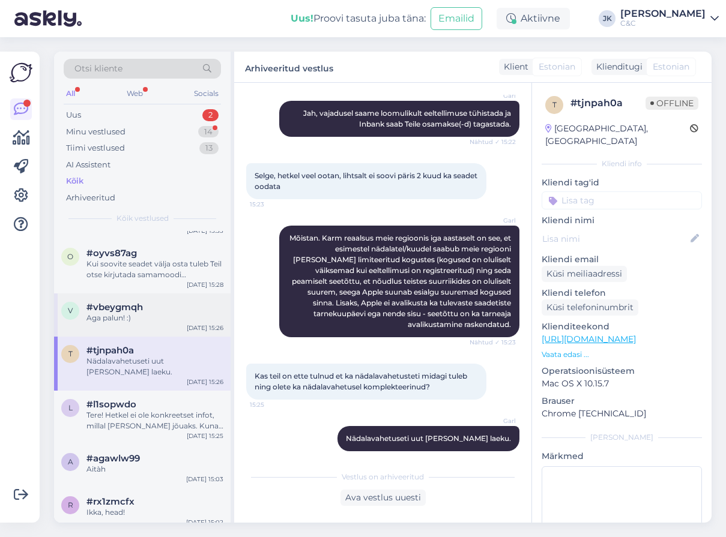
click at [122, 303] on span "#vbeygmqh" at bounding box center [114, 307] width 56 height 11
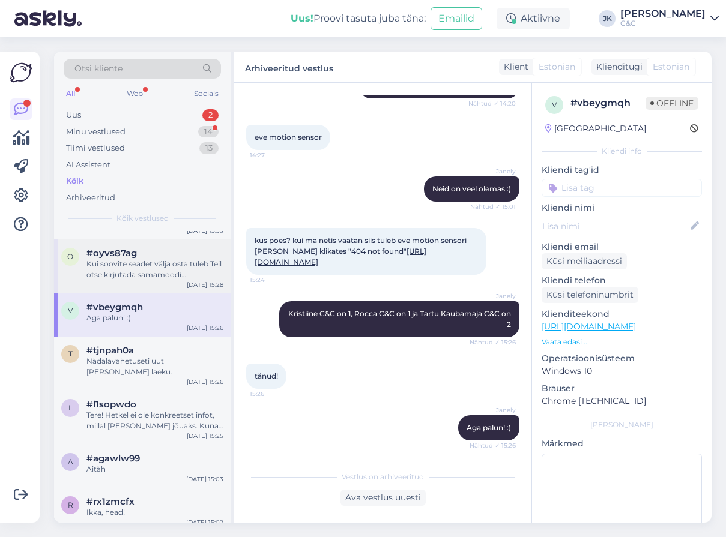
click at [133, 271] on div "Kui soovite seadet välja osta tuleb Teil otse kirjutada samamoodi [EMAIL_ADDRES…" at bounding box center [154, 270] width 137 height 22
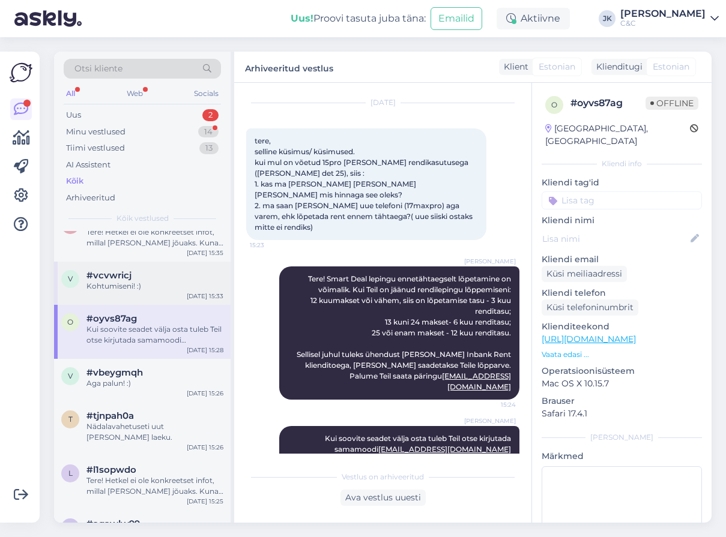
click at [133, 271] on div "#vcvwricj" at bounding box center [154, 275] width 137 height 11
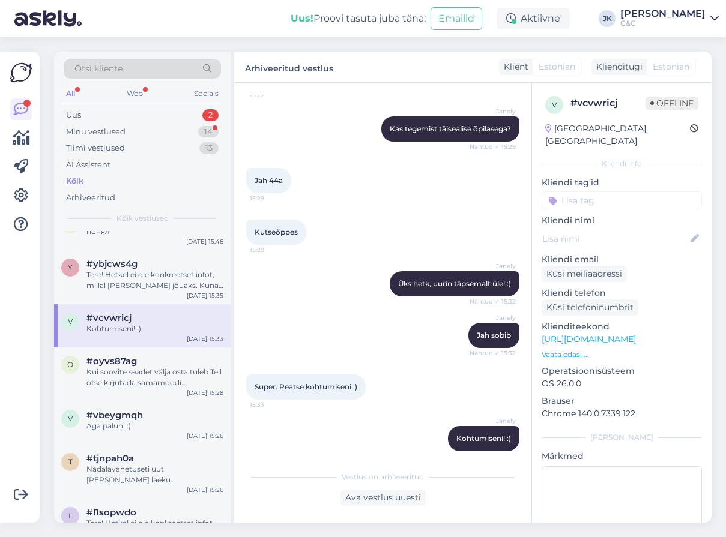
click at [133, 271] on div "Tere! Hetkel ei ole konkreetset infot, millal [PERSON_NAME] jõuaks. Kuna eeltel…" at bounding box center [154, 281] width 137 height 22
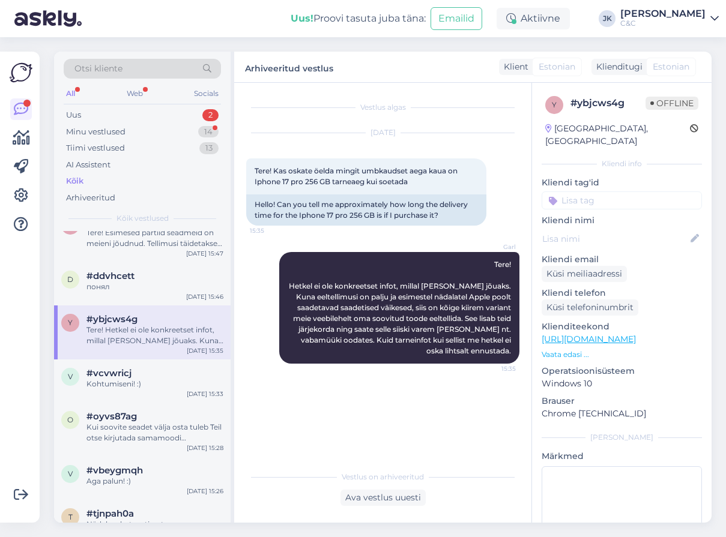
click at [133, 271] on span "#ddvhcett" at bounding box center [110, 276] width 48 height 11
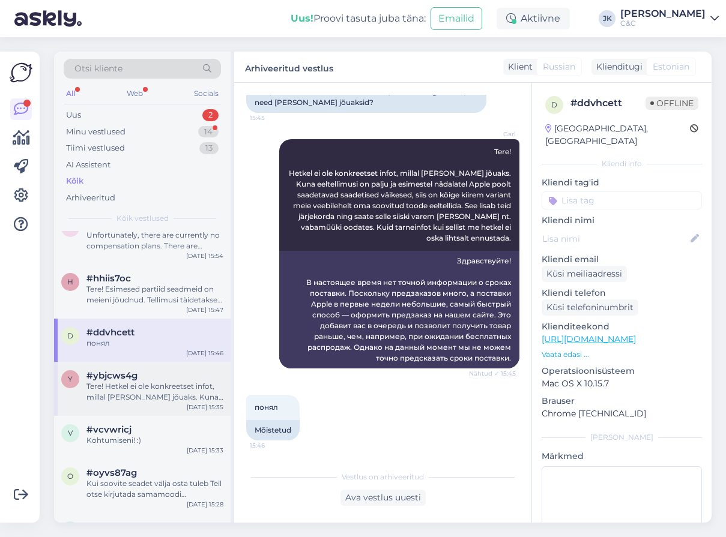
click at [133, 273] on div "#hhiis7oc" at bounding box center [154, 278] width 137 height 11
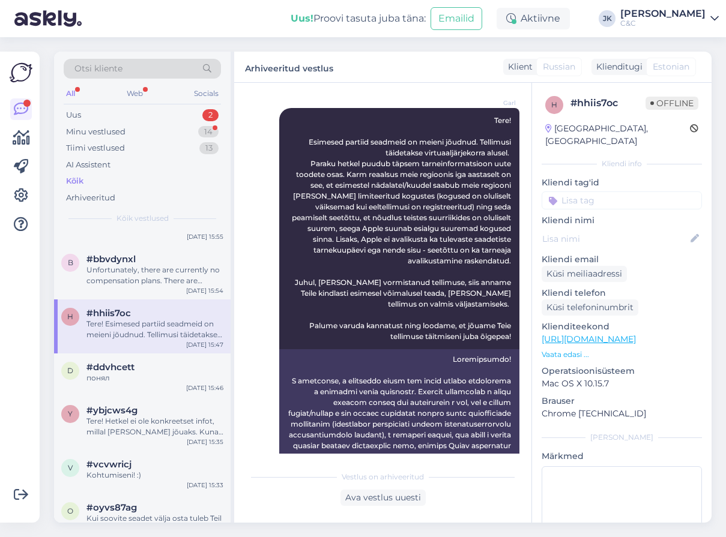
click at [133, 271] on div "Unfortunately, there are currently no compensation plans. There are hundreds of…" at bounding box center [154, 276] width 137 height 22
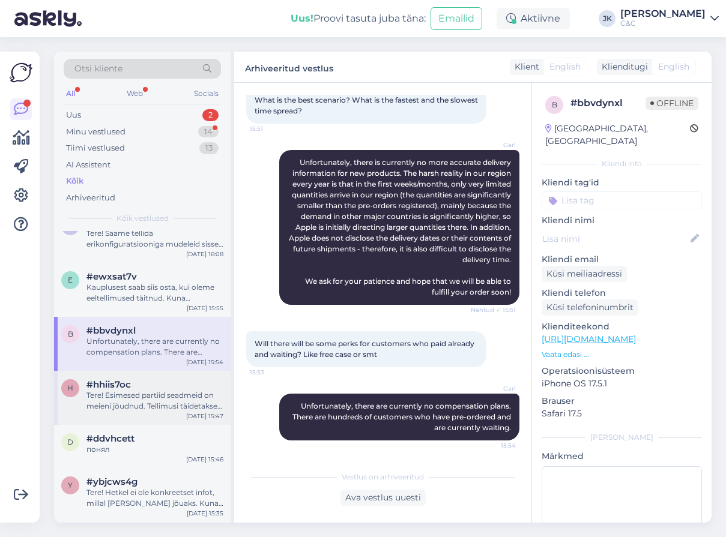
click at [133, 271] on span "#ewxsat7v" at bounding box center [111, 276] width 50 height 11
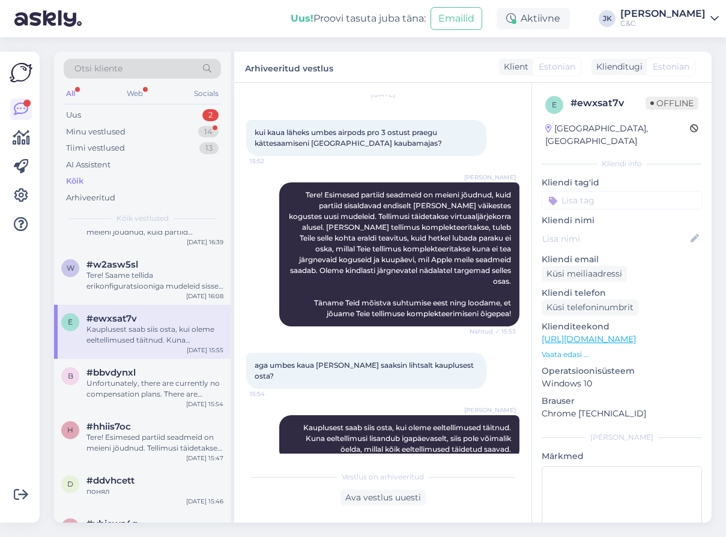
click at [133, 271] on div "Tere! Saame tellida erikonfiguratsiooniga mudeleid sisse, sellisel juhul [PERSO…" at bounding box center [154, 281] width 137 height 22
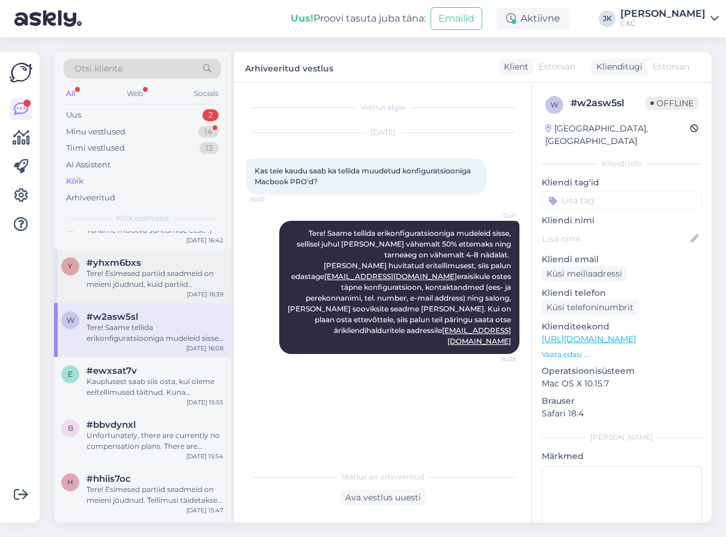
click at [133, 271] on div "Tere! Esimesed partiid seadmeid on meieni jõudnud, kuid partiid sisaldavad endi…" at bounding box center [154, 279] width 137 height 22
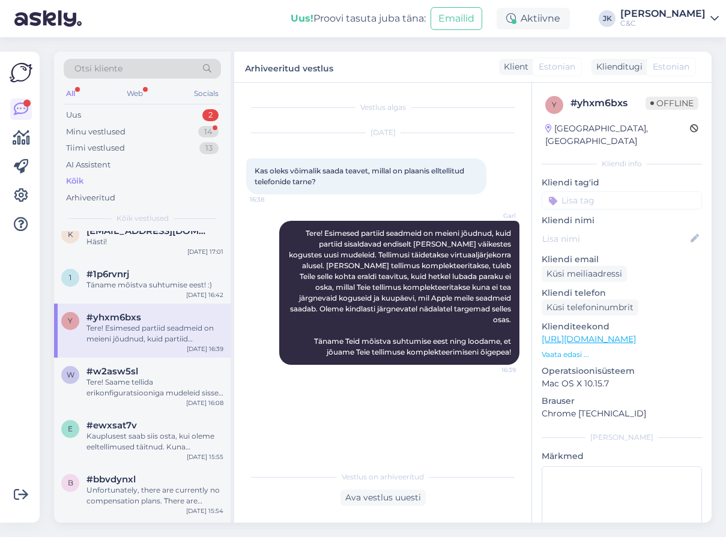
click at [133, 271] on div "#1p6rvnrj" at bounding box center [154, 274] width 137 height 11
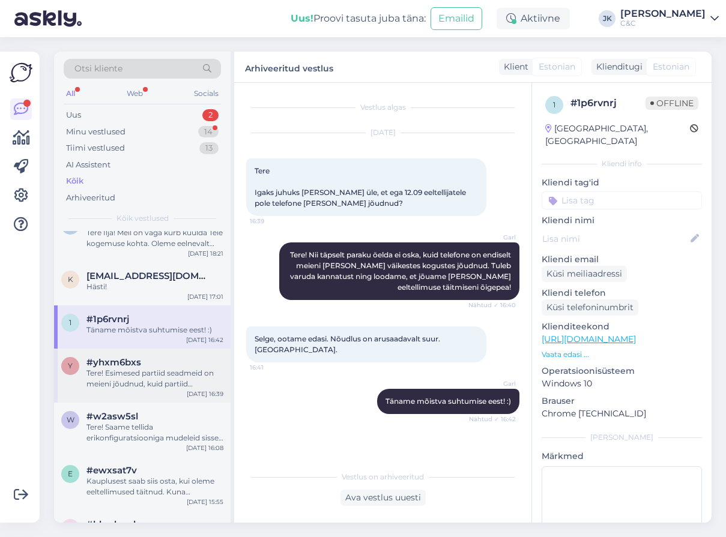
click at [133, 271] on span "[EMAIL_ADDRESS][DOMAIN_NAME]" at bounding box center [148, 276] width 125 height 11
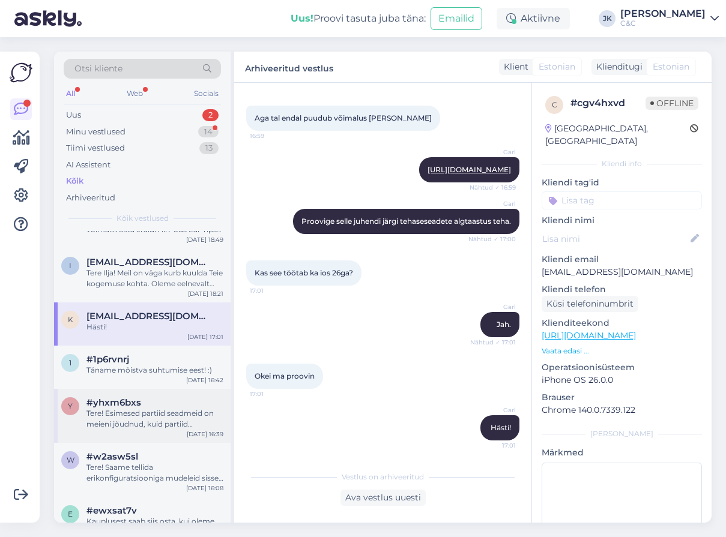
click at [133, 271] on div "Tere Ilja! Meil on väga kurb kuulda Teie kogemuse kohta. Oleme eelnevalt kätte …" at bounding box center [154, 279] width 137 height 22
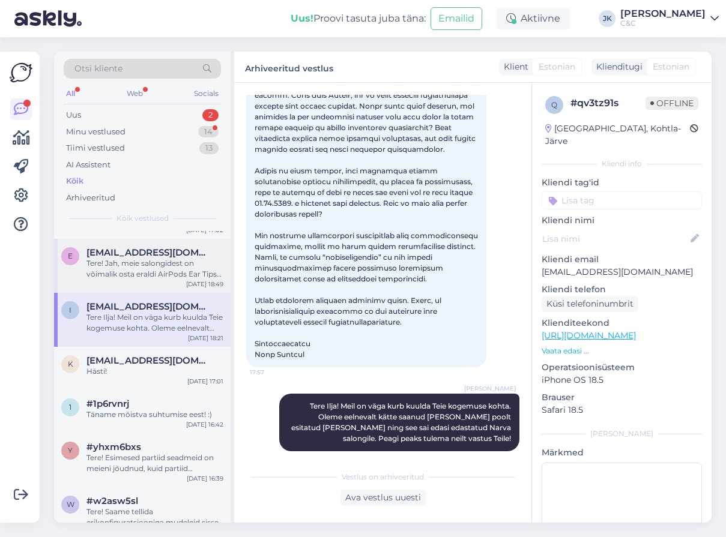
click at [132, 271] on div "Tere! Jah, meie salongidest on võimalik osta eraldi AirPods Ear Tipse. XS kuni …" at bounding box center [154, 269] width 137 height 22
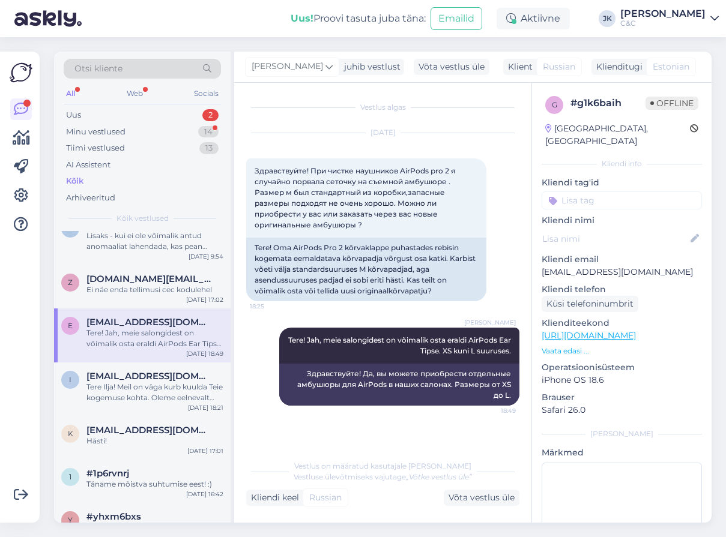
click at [132, 271] on div "Z [DOMAIN_NAME][EMAIL_ADDRESS][DOMAIN_NAME] Ei näe enda tellimusi cec kodulehel…" at bounding box center [142, 286] width 177 height 43
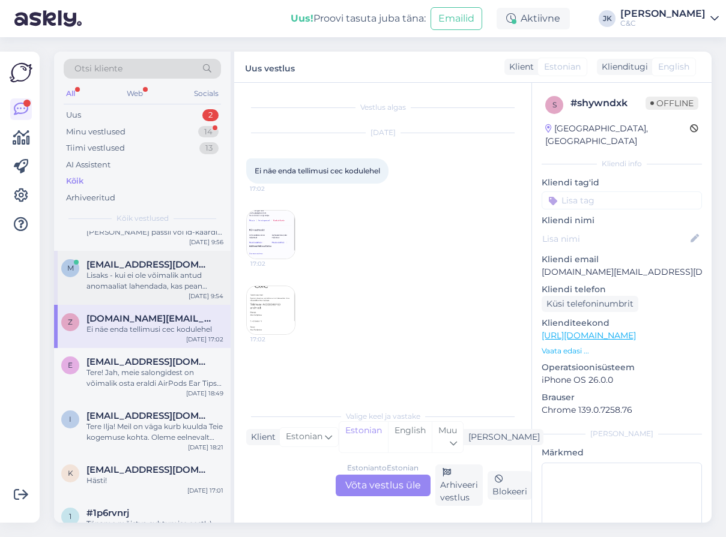
click at [171, 285] on div "Lisaks - kui ei ole võimalik antud anomaaliat lahendada, kas pean tegema uue me…" at bounding box center [154, 281] width 137 height 22
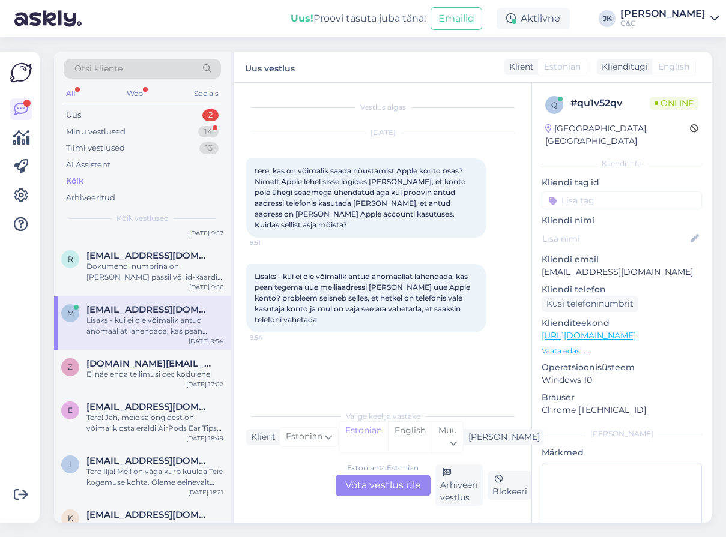
click at [293, 279] on span "Lisaks - kui ei ole võimalik antud anomaaliat lahendada, kas pean tegema uue me…" at bounding box center [363, 298] width 217 height 52
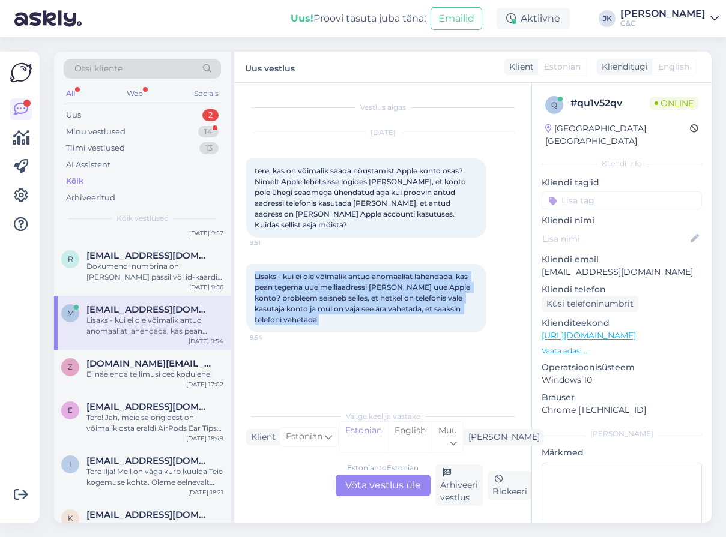
click at [293, 279] on span "Lisaks - kui ei ole võimalik antud anomaaliat lahendada, kas pean tegema uue me…" at bounding box center [363, 298] width 217 height 52
click at [335, 355] on div "Vestlus algas [DATE] tere, kas on võimalik saada nõustamist Apple konto osas? N…" at bounding box center [388, 244] width 284 height 298
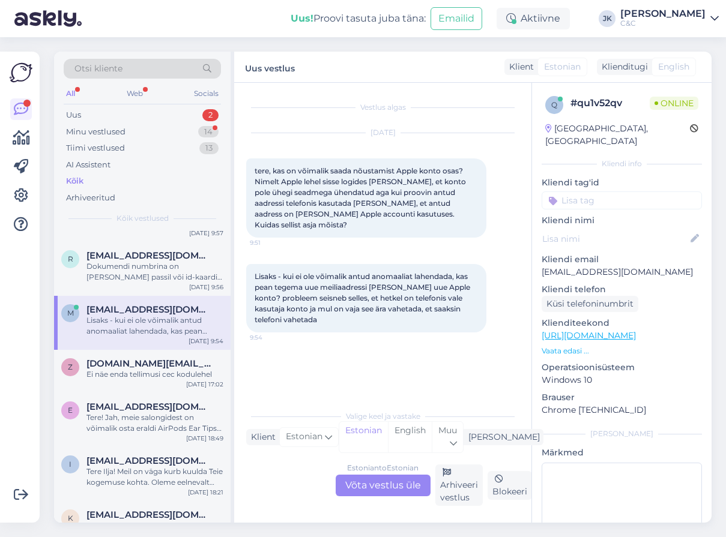
click at [267, 489] on div "Estonian to Estonian Võta vestlus üle Arhiveeri vestlus Blokeeri" at bounding box center [382, 485] width 273 height 41
click at [359, 498] on div "Estonian to Estonian Võta vestlus üle Arhiveeri vestlus Blokeeri" at bounding box center [382, 485] width 273 height 41
click at [373, 486] on div "Estonian to Estonian Võta vestlus üle" at bounding box center [383, 486] width 95 height 22
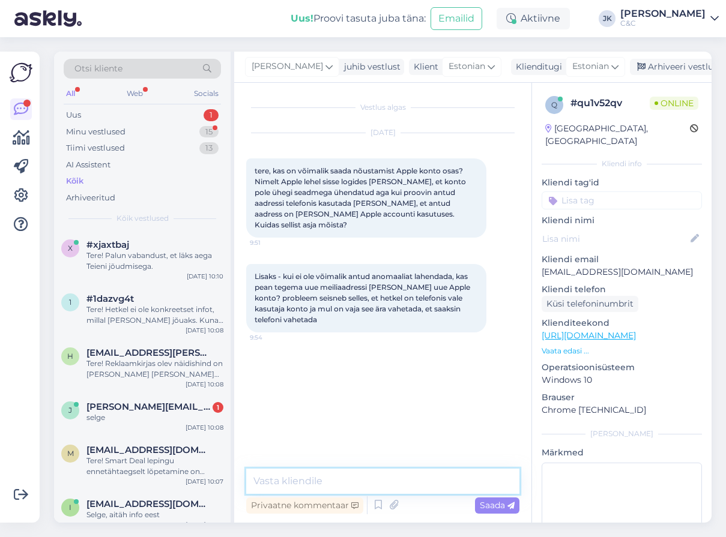
click at [338, 488] on textarea at bounding box center [382, 481] width 273 height 25
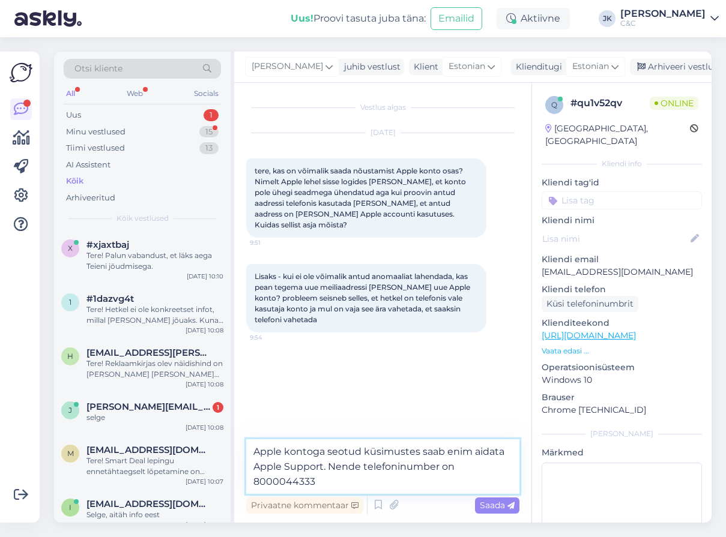
type textarea "Apple kontoga seotud küsimustes saab enim aidata Apple Support. Nende telefonin…"
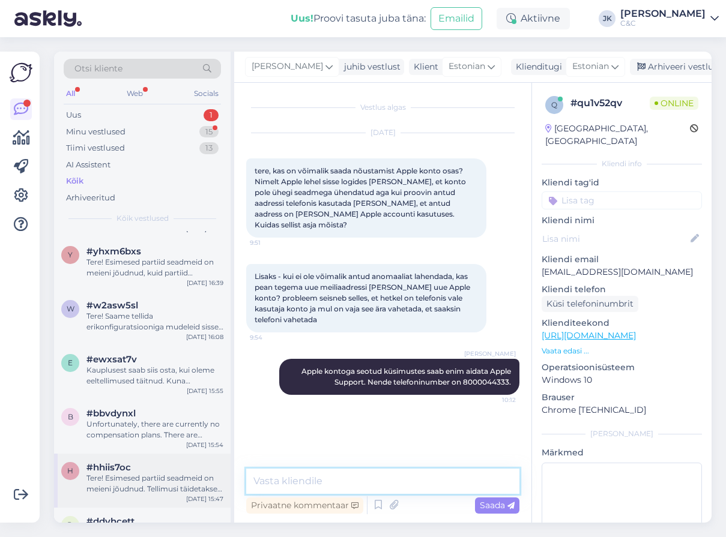
scroll to position [1704, 0]
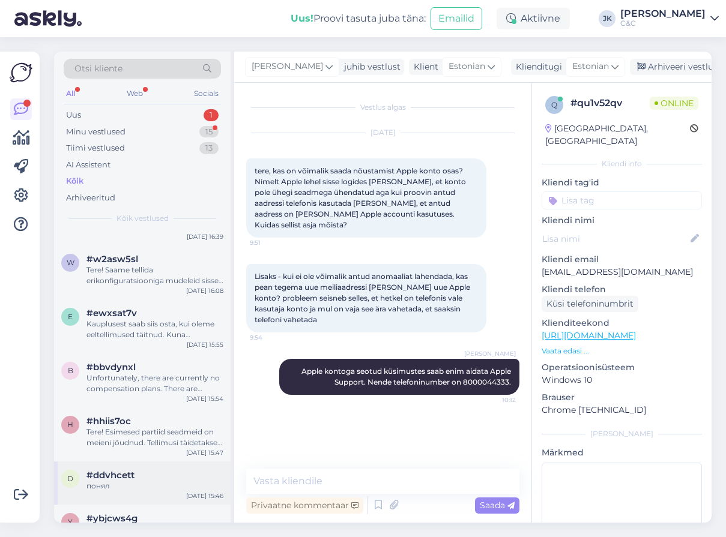
click at [160, 462] on div "d #ddvhcett понял [DATE] 15:46" at bounding box center [142, 483] width 177 height 43
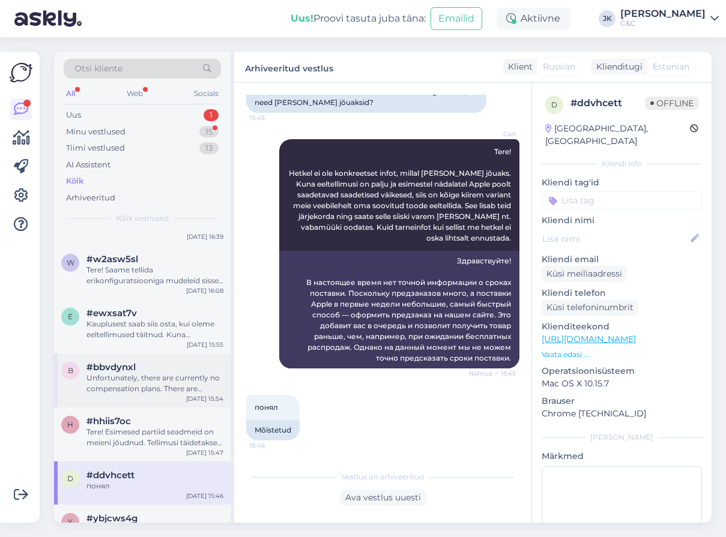
click at [180, 360] on div "b #bbvdynxl Unfortunately, there are currently no compensation plans. There are…" at bounding box center [142, 381] width 177 height 54
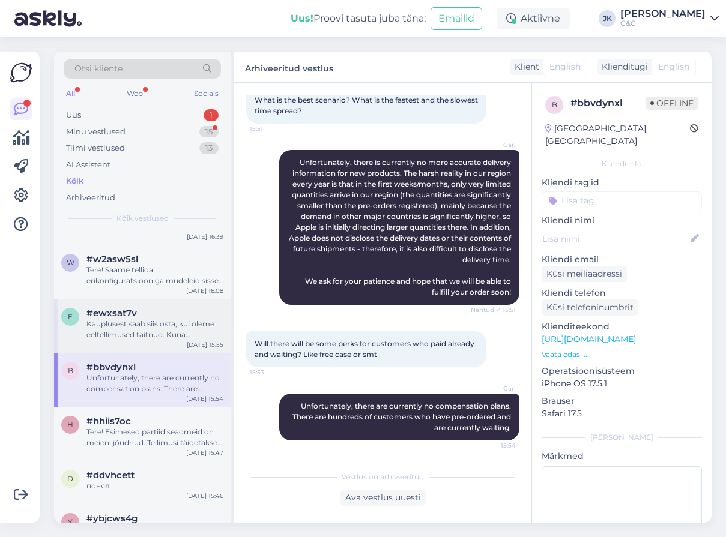
click at [195, 308] on div "#ewxsat7v" at bounding box center [154, 313] width 137 height 11
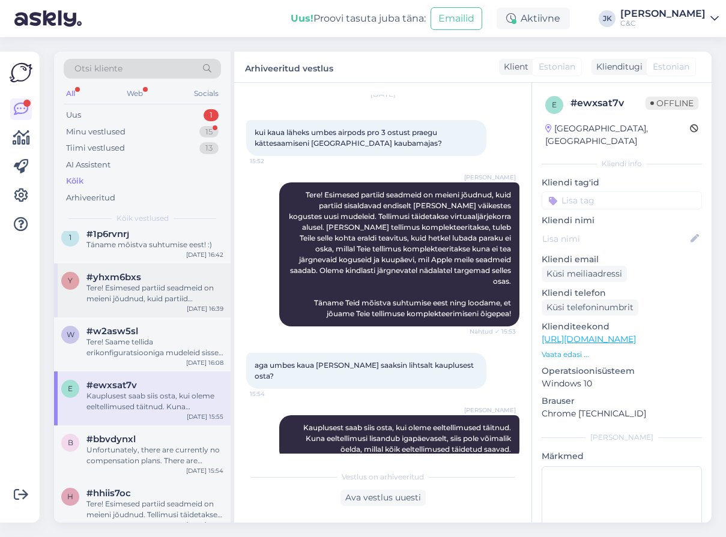
scroll to position [1579, 0]
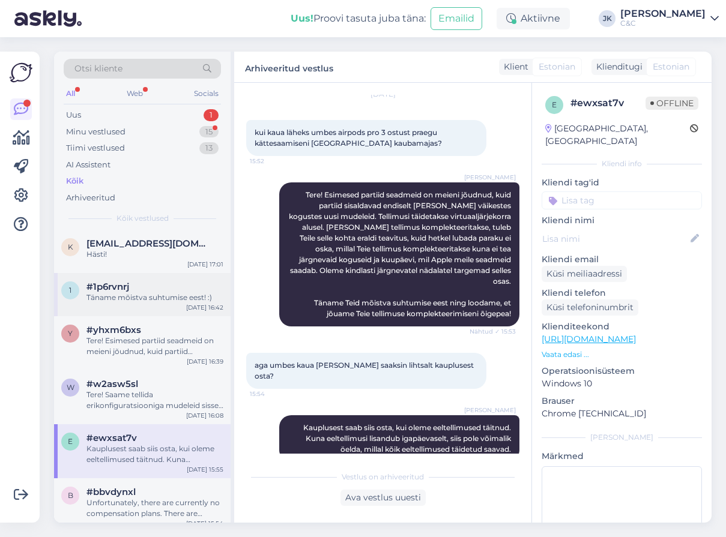
click at [195, 309] on div "[DATE] 16:42" at bounding box center [204, 307] width 37 height 9
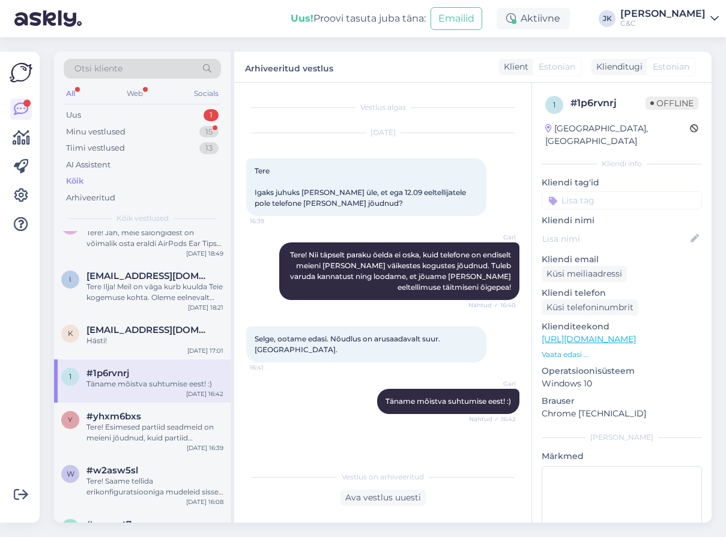
scroll to position [1476, 0]
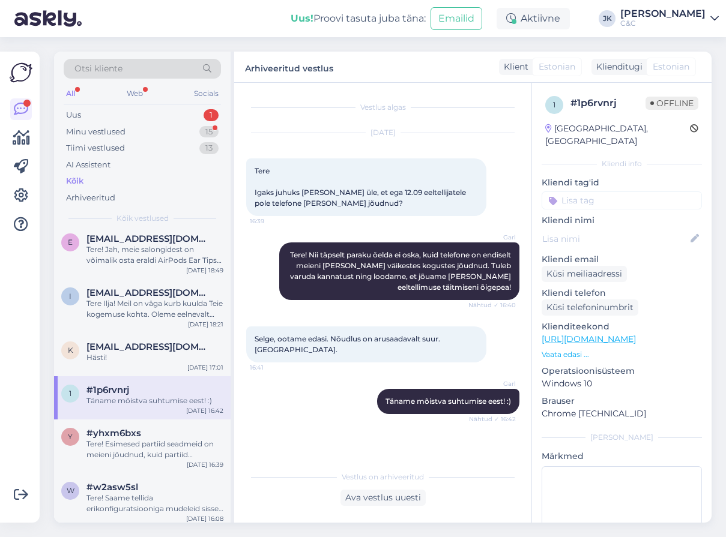
click at [195, 309] on div "Tere Ilja! Meil on väga kurb kuulda Teie kogemuse kohta. Oleme eelnevalt kätte …" at bounding box center [154, 309] width 137 height 22
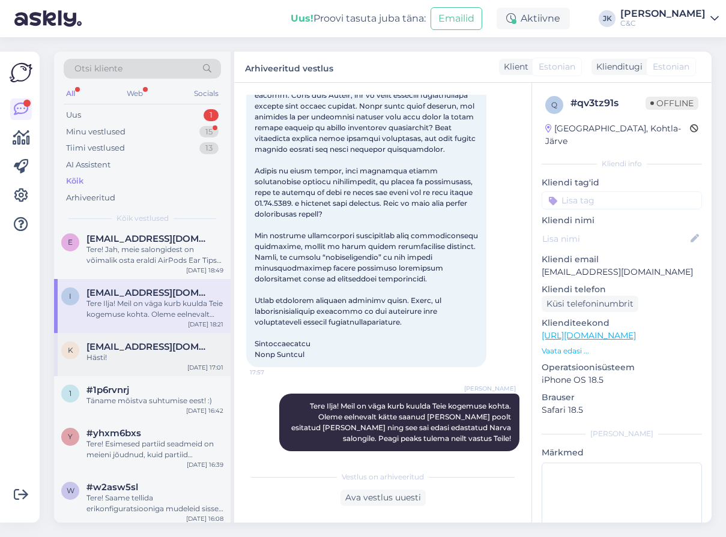
click at [175, 338] on div "k [EMAIL_ADDRESS][DOMAIN_NAME] Hästi! [DATE] 17:01" at bounding box center [142, 354] width 177 height 43
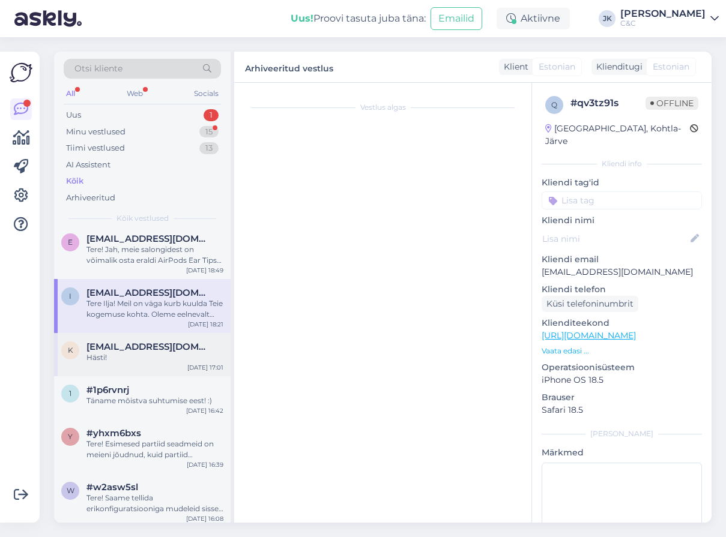
scroll to position [313, 0]
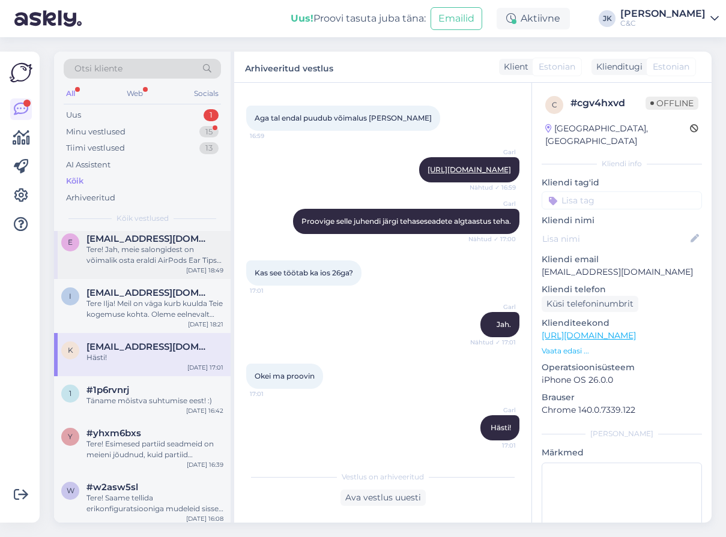
click at [187, 248] on div "Tere! Jah, meie salongidest on võimalik osta eraldi AirPods Ear Tipse. XS kuni …" at bounding box center [154, 255] width 137 height 22
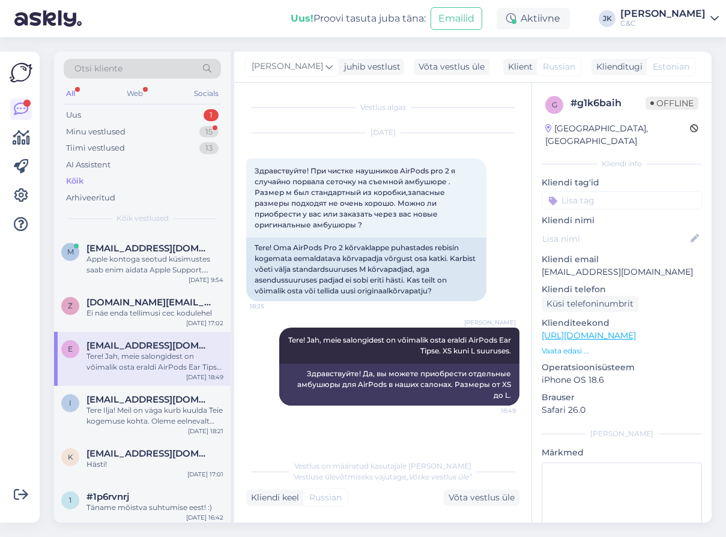
scroll to position [1364, 0]
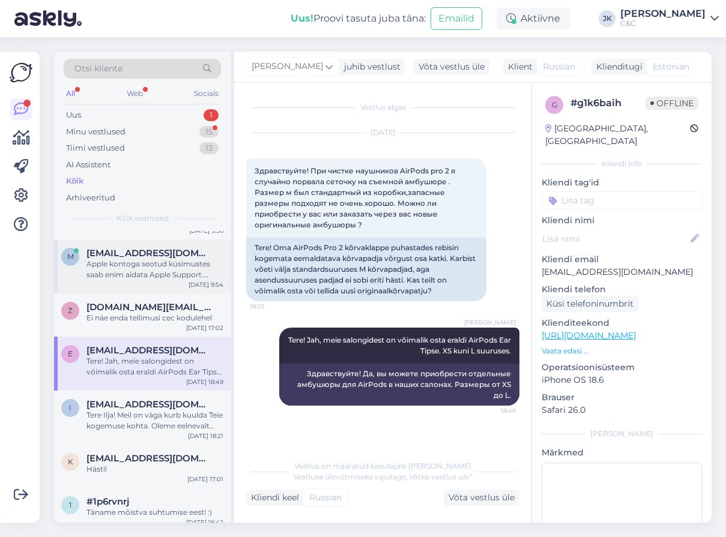
click at [168, 288] on div "m [EMAIL_ADDRESS][DOMAIN_NAME] Apple kontoga seotud küsimustes saab enim aidata…" at bounding box center [142, 267] width 177 height 54
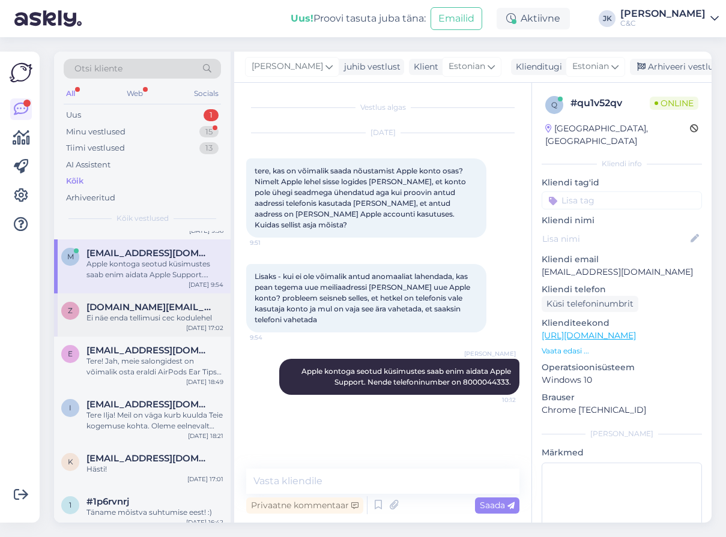
click at [159, 313] on div "Ei näe enda tellimusi cec kodulehel" at bounding box center [154, 318] width 137 height 11
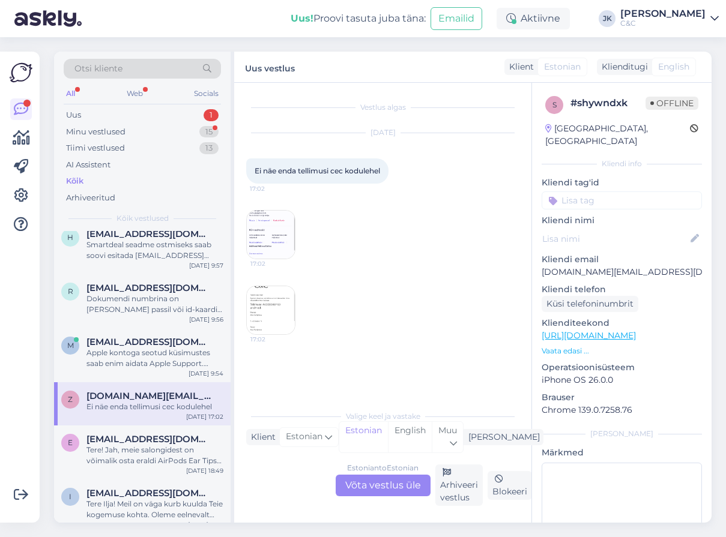
scroll to position [1261, 0]
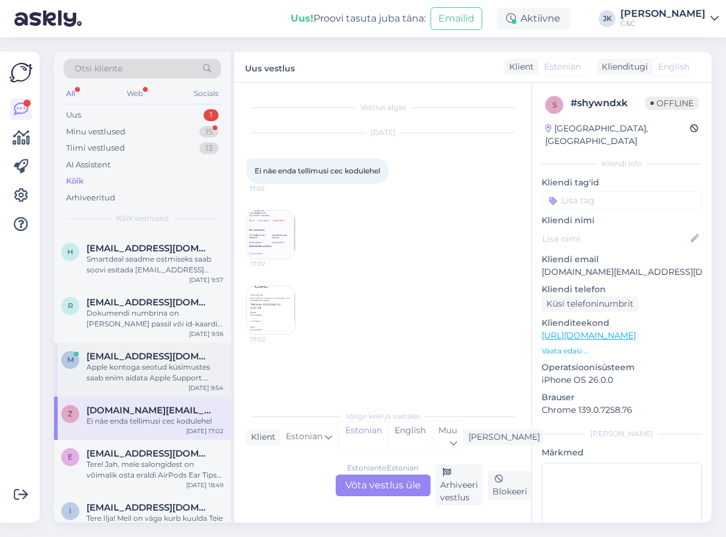
click at [146, 355] on span "[EMAIL_ADDRESS][DOMAIN_NAME]" at bounding box center [148, 356] width 125 height 11
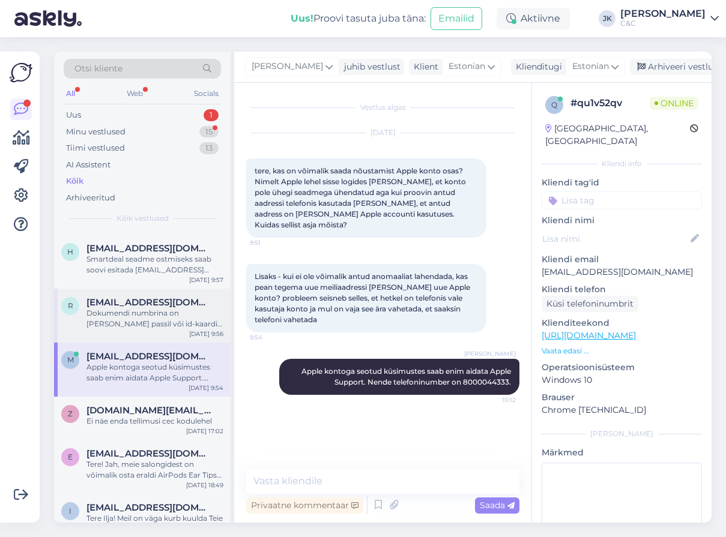
click at [162, 319] on div "Dokumendi numbrina on [PERSON_NAME] passil või id-kaardil olev dokumendi number." at bounding box center [154, 319] width 137 height 22
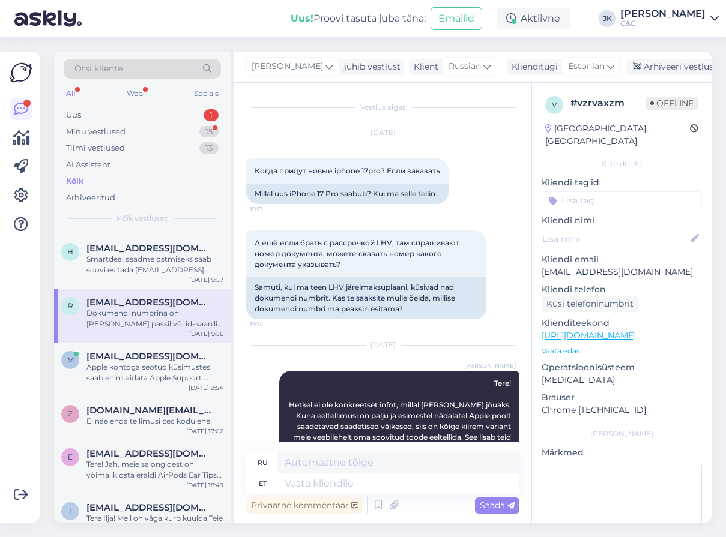
scroll to position [265, 0]
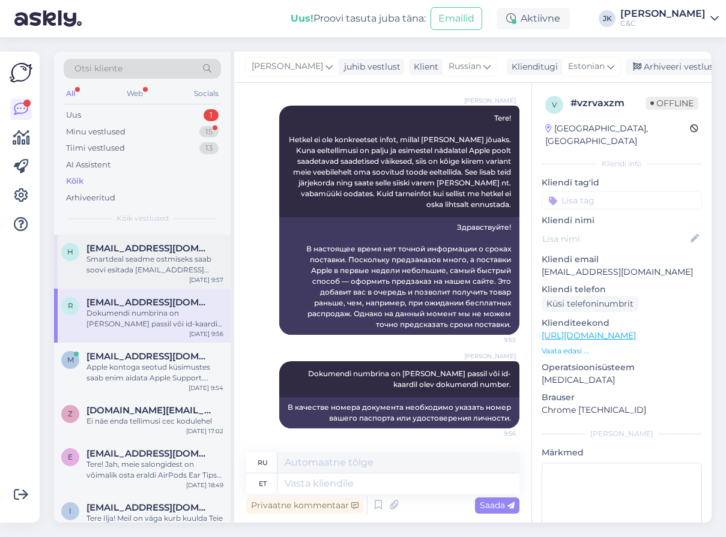
click at [178, 254] on div "Smartdeal seadme ostmiseks saab soovi esitada [EMAIL_ADDRESS][DOMAIN_NAME]" at bounding box center [154, 265] width 137 height 22
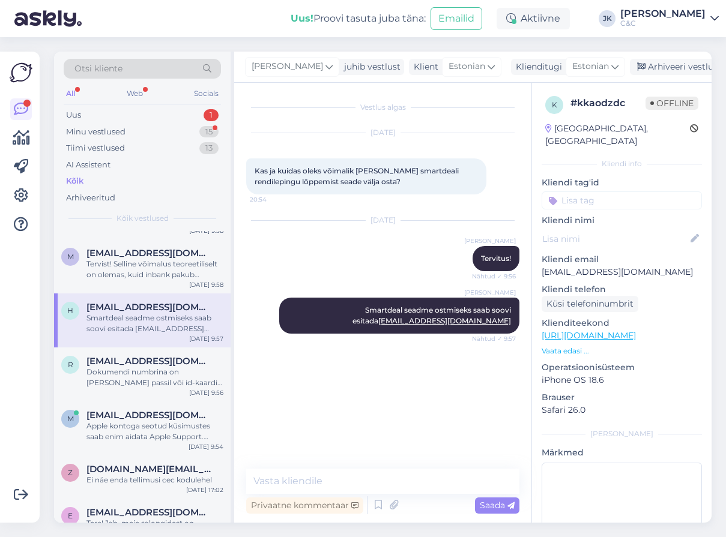
scroll to position [1131, 0]
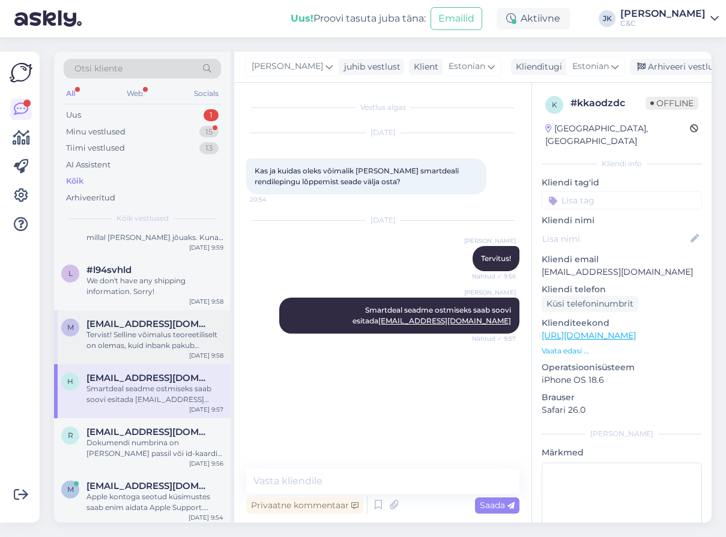
click at [160, 335] on div "Tervist! Selline võimalus teoreetiliselt on olemas, kuid inbank pakub jääkväärt…" at bounding box center [154, 341] width 137 height 22
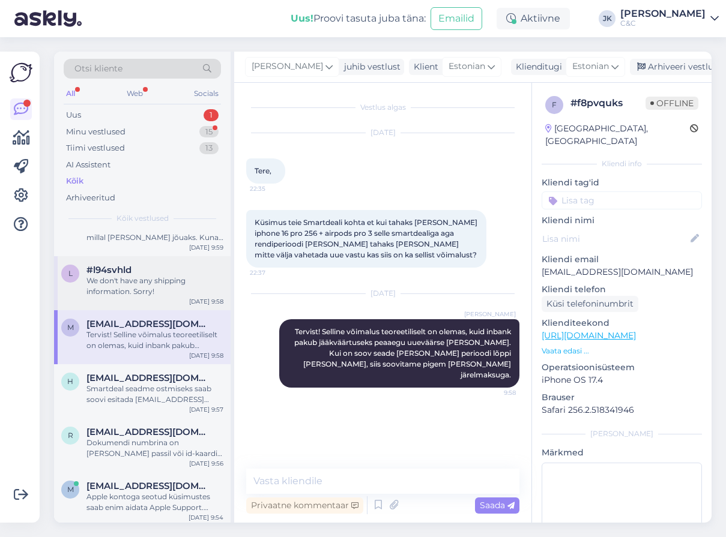
click at [172, 289] on div "We don't have any shipping information. Sorry!" at bounding box center [154, 287] width 137 height 22
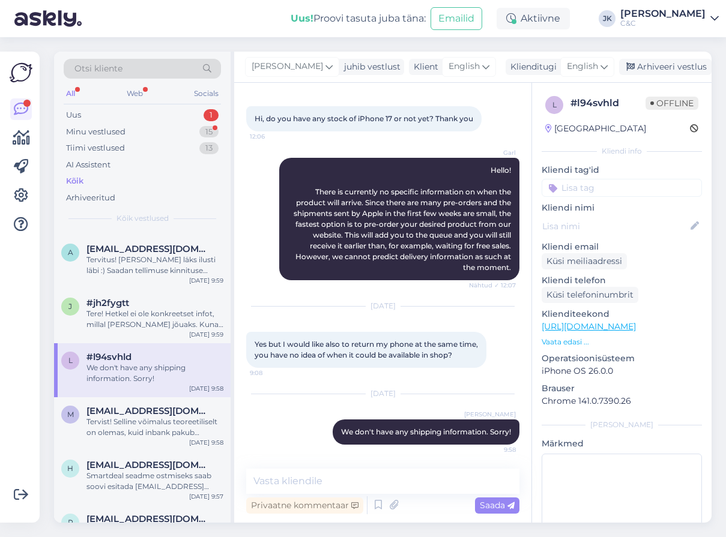
scroll to position [1044, 0]
click at [172, 290] on div "j #jh2fygtt Tere! Hetkel ei ole konkreetset infot, millal [PERSON_NAME] jõuaks.…" at bounding box center [142, 317] width 177 height 54
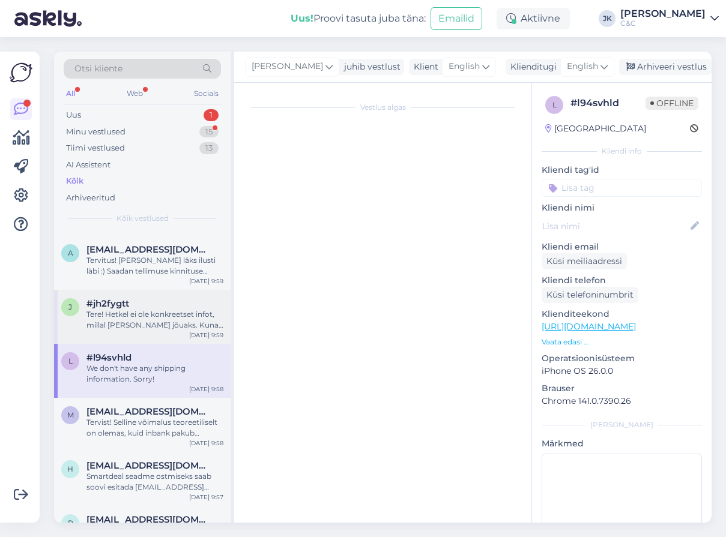
scroll to position [0, 0]
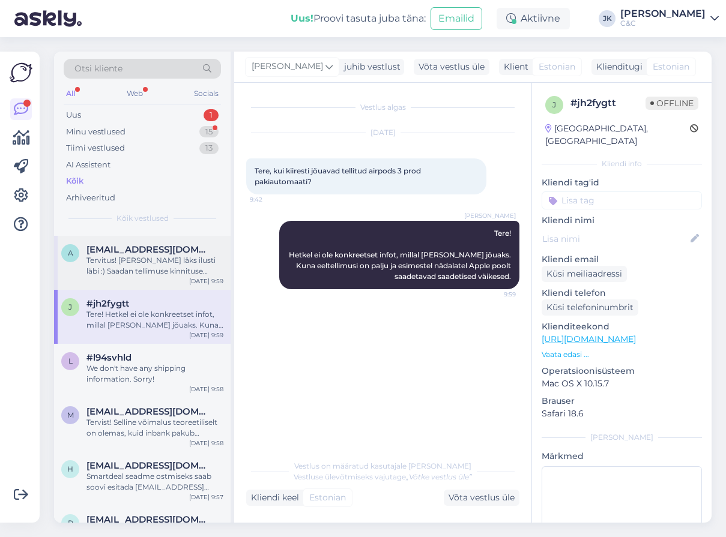
click at [180, 266] on div "Tervitus! [PERSON_NAME] läks ilusti läbi :) Saadan tellimuse kinnituse emaili […" at bounding box center [154, 266] width 137 height 22
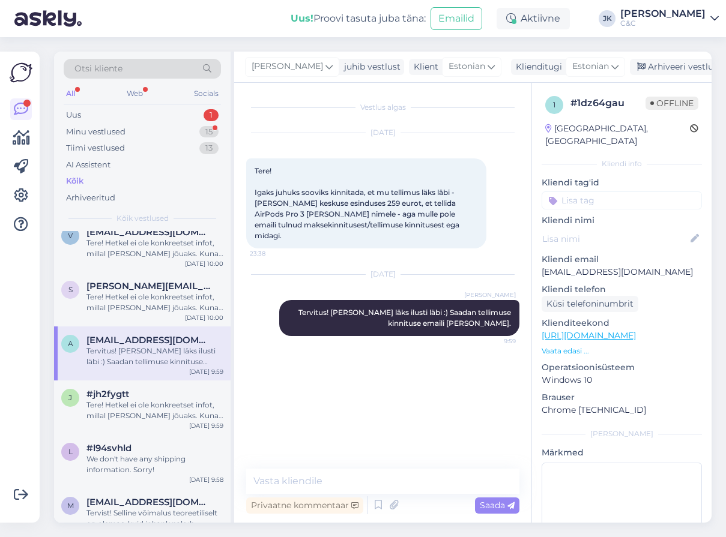
scroll to position [947, 0]
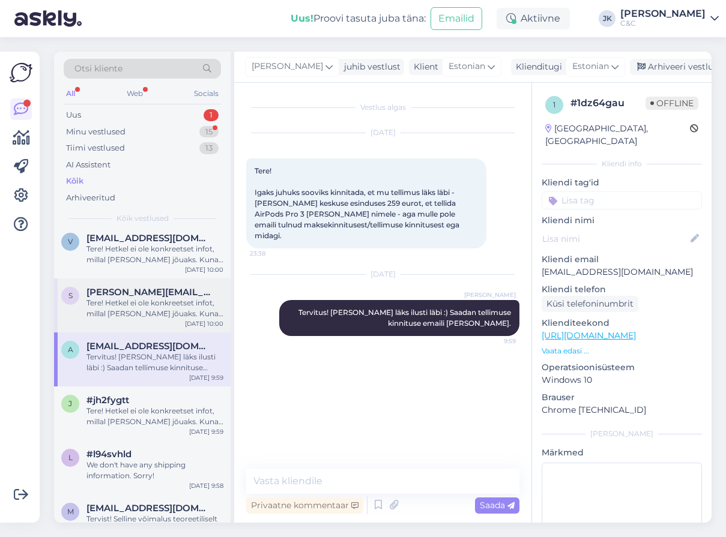
click at [174, 283] on div "S [PERSON_NAME][EMAIL_ADDRESS][DOMAIN_NAME] Tere! Hetkel ei ole konkreetset inf…" at bounding box center [142, 306] width 177 height 54
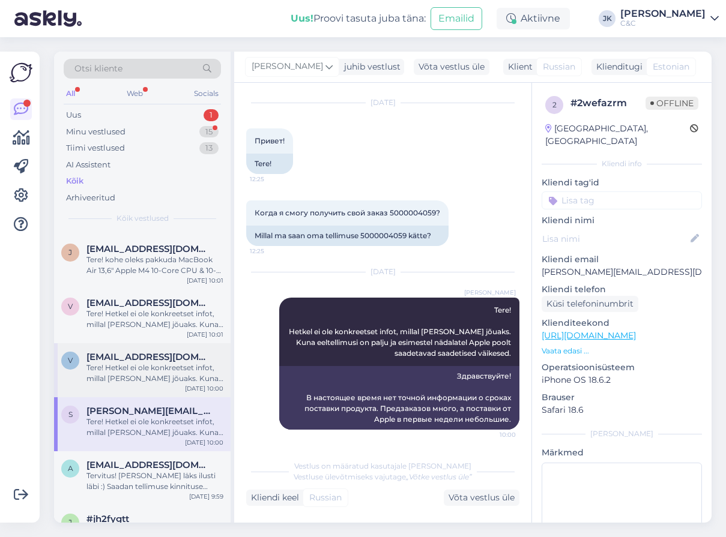
scroll to position [827, 0]
click at [148, 361] on span "[EMAIL_ADDRESS][DOMAIN_NAME]" at bounding box center [148, 358] width 125 height 11
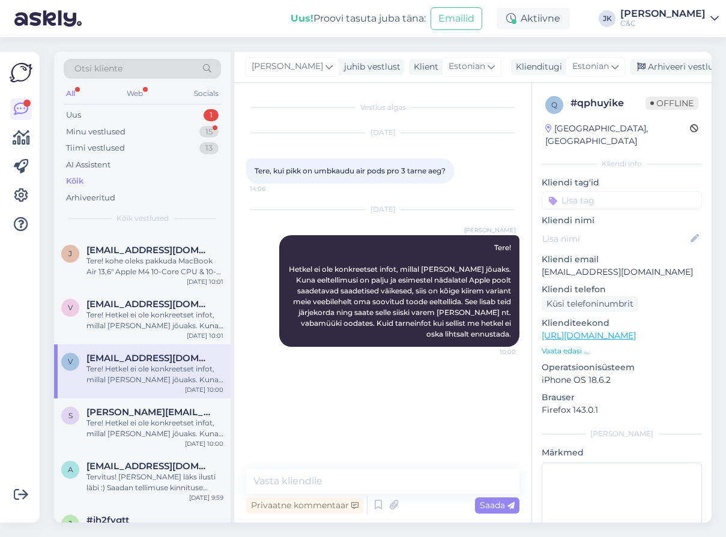
scroll to position [0, 0]
click at [160, 315] on div "Tere! Hetkel ei ole konkreetset infot, millal [PERSON_NAME] jõuaks. Kuna eeltel…" at bounding box center [154, 321] width 137 height 22
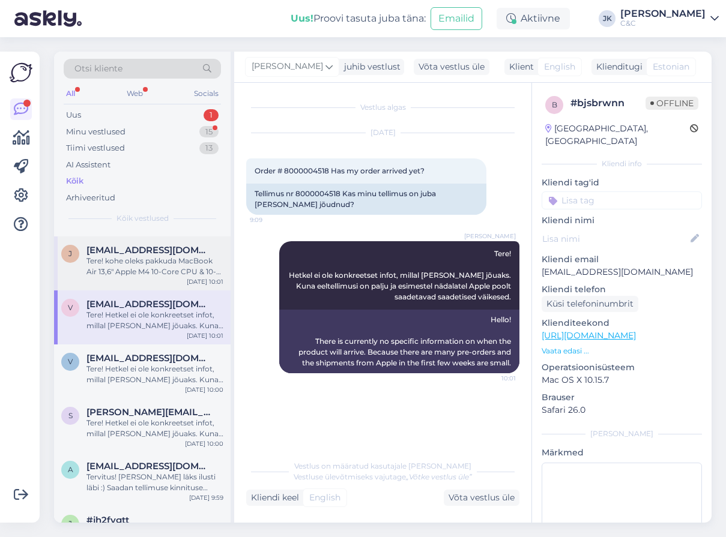
click at [162, 261] on div "Tere! kohe oleks pakkuda MacBook Air 13,6" Apple M4 10-Core CPU & 10-Core macbo…" at bounding box center [154, 267] width 137 height 22
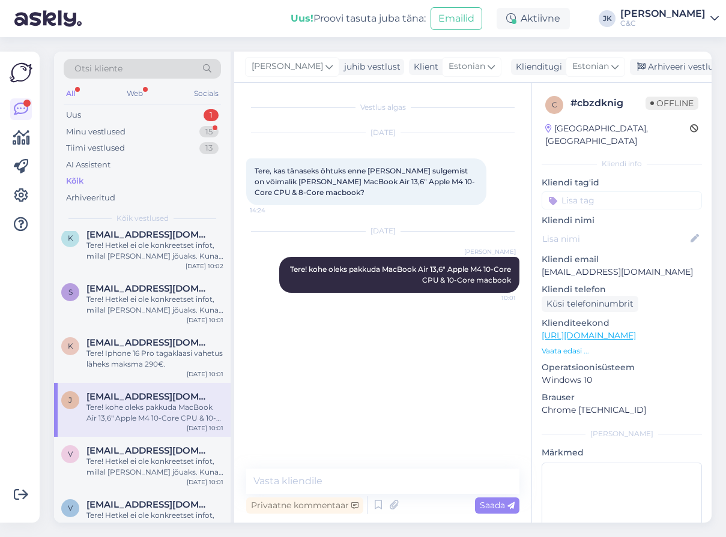
scroll to position [676, 0]
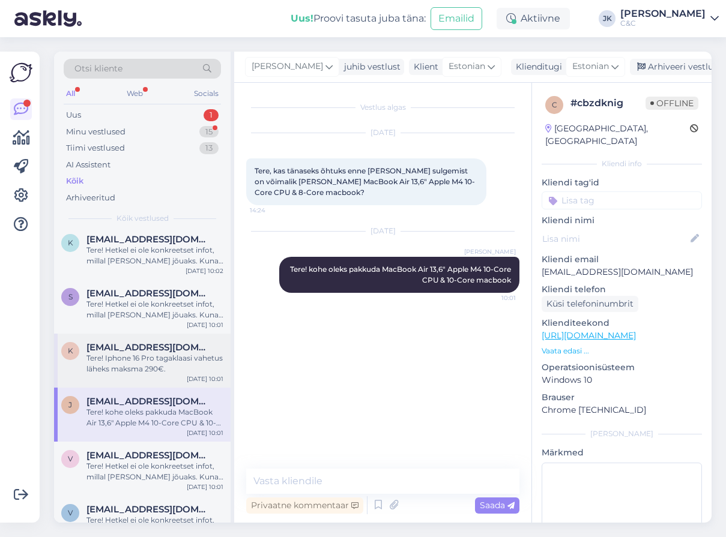
click at [138, 357] on div "Tere! Iphone 16 Pro tagaklaasi vahetus läheks maksma 290€." at bounding box center [154, 364] width 137 height 22
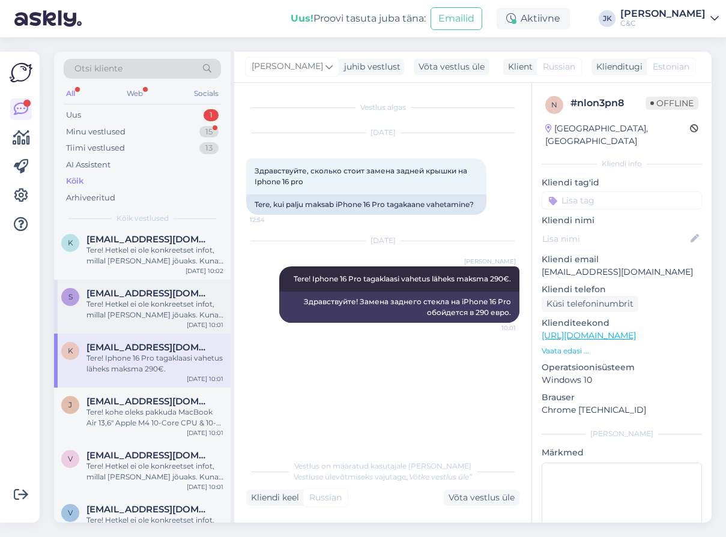
click at [148, 303] on div "Tere! Hetkel ei ole konkreetset infot, millal [PERSON_NAME] jõuaks. Kuna eeltel…" at bounding box center [154, 310] width 137 height 22
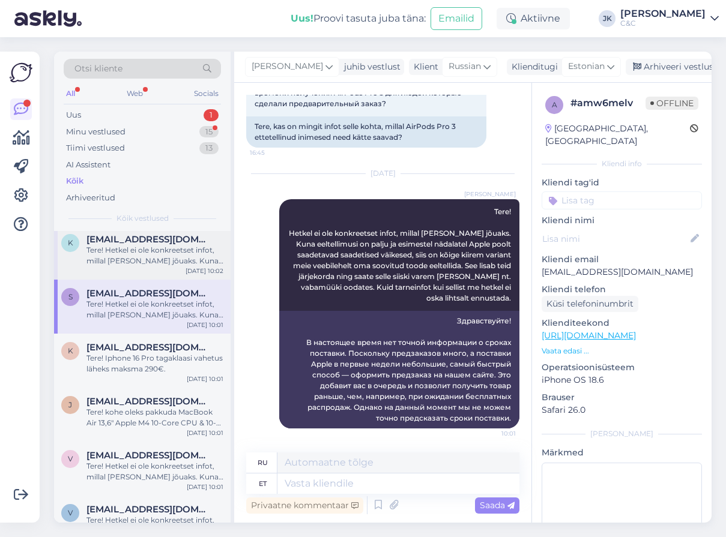
click at [154, 259] on div "Tere! Hetkel ei ole konkreetset infot, millal [PERSON_NAME] jõuaks. Kuna eeltel…" at bounding box center [154, 256] width 137 height 22
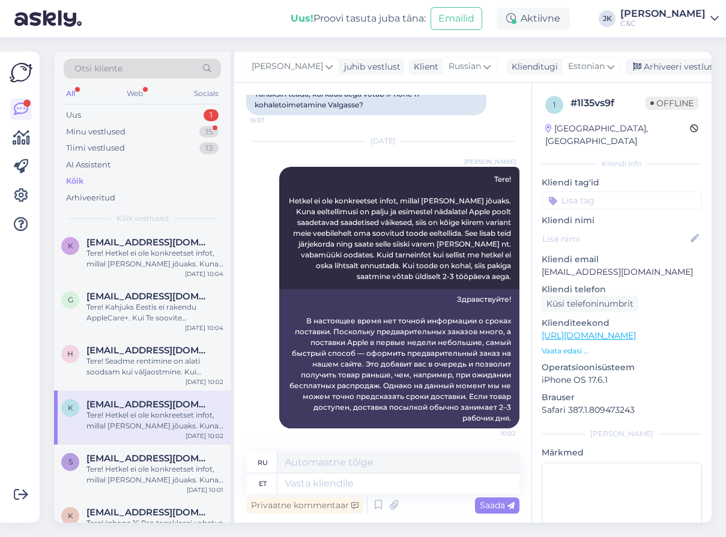
scroll to position [498, 0]
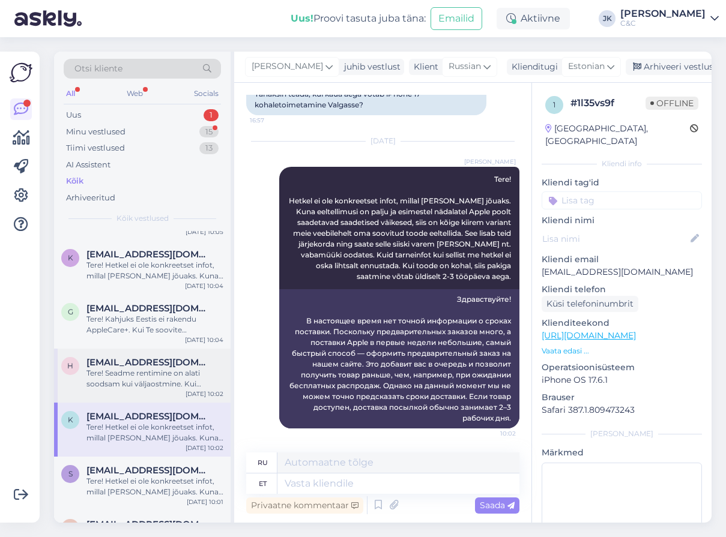
click at [142, 372] on div "Tere! Seadme rentimine on alati soodsam kui väljaostmine. Kui kindlasti on soov…" at bounding box center [154, 379] width 137 height 22
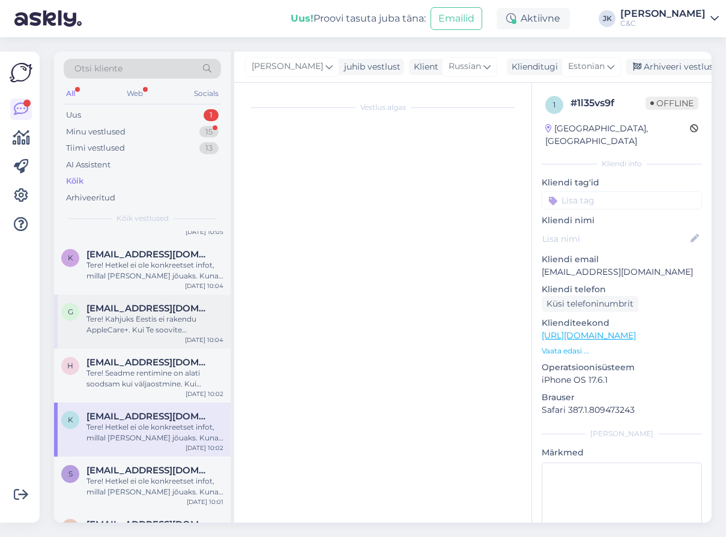
scroll to position [0, 0]
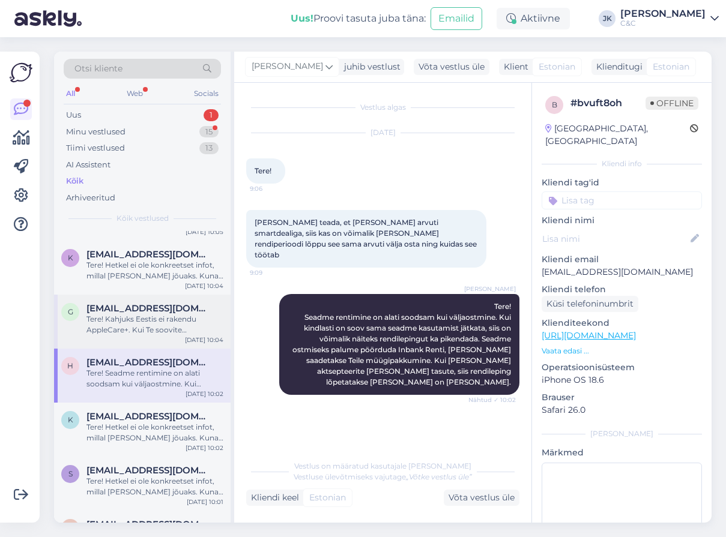
click at [151, 319] on div "Tere! Kahjuks Eestis ei rakendu AppleCare+. Kui Te soovite AppleCare+ rakendada…" at bounding box center [154, 325] width 137 height 22
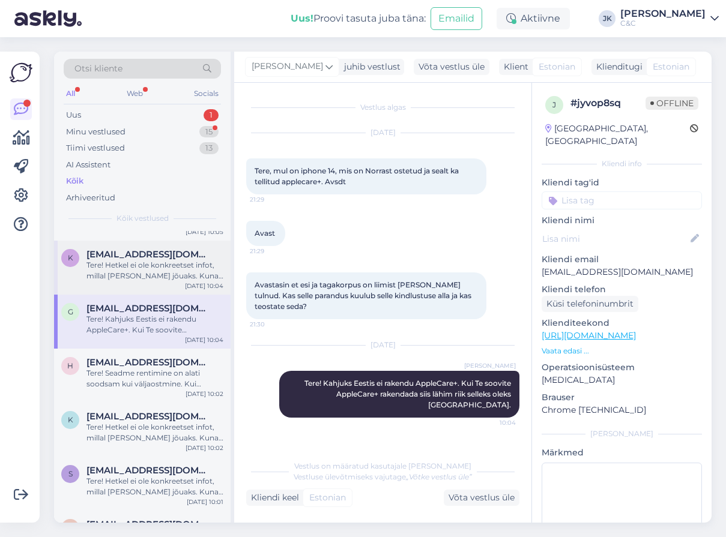
click at [159, 271] on div "Tere! Hetkel ei ole konkreetset infot, millal [PERSON_NAME] jõuaks. Kuna eeltel…" at bounding box center [154, 271] width 137 height 22
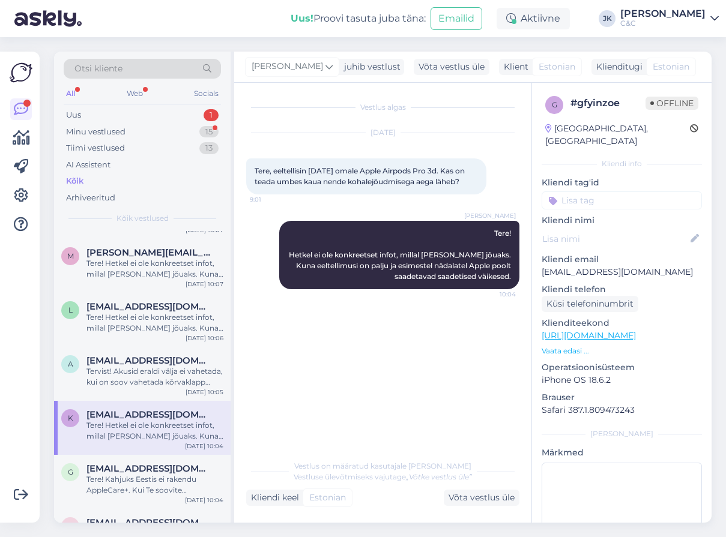
scroll to position [324, 0]
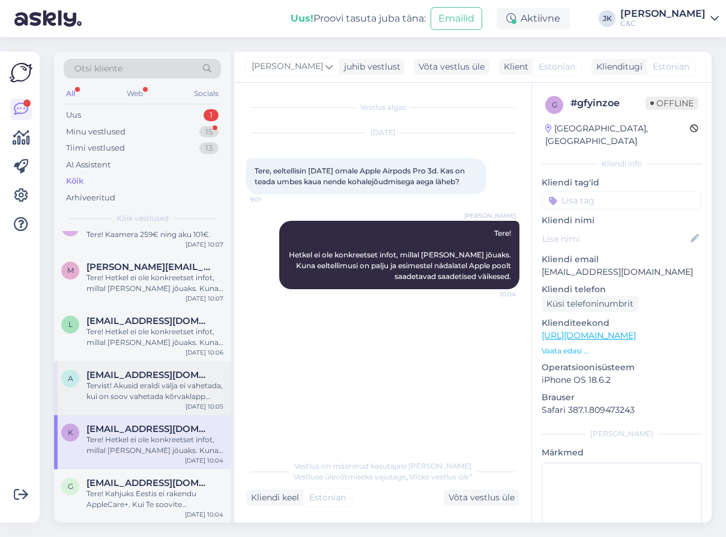
click at [132, 393] on div "Tervist! Akusid eraldi välja ei vahetada, kui on soov vahetada kõrvaklapp välja…" at bounding box center [154, 392] width 137 height 22
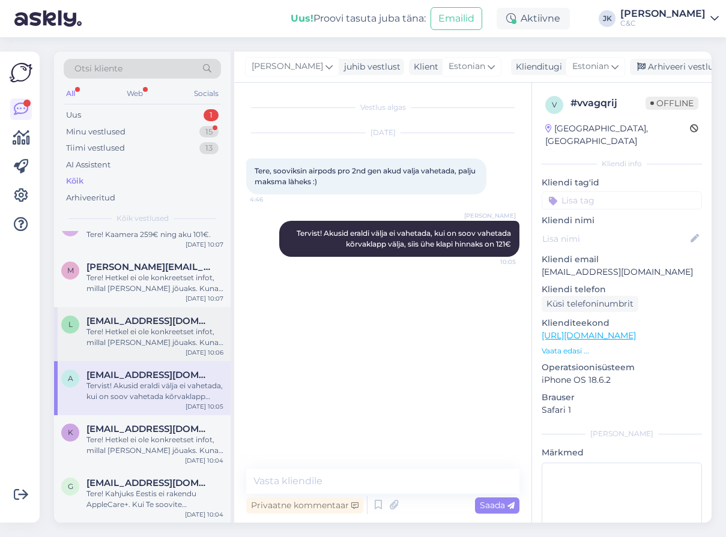
click at [146, 324] on span "[EMAIL_ADDRESS][DOMAIN_NAME]" at bounding box center [148, 321] width 125 height 11
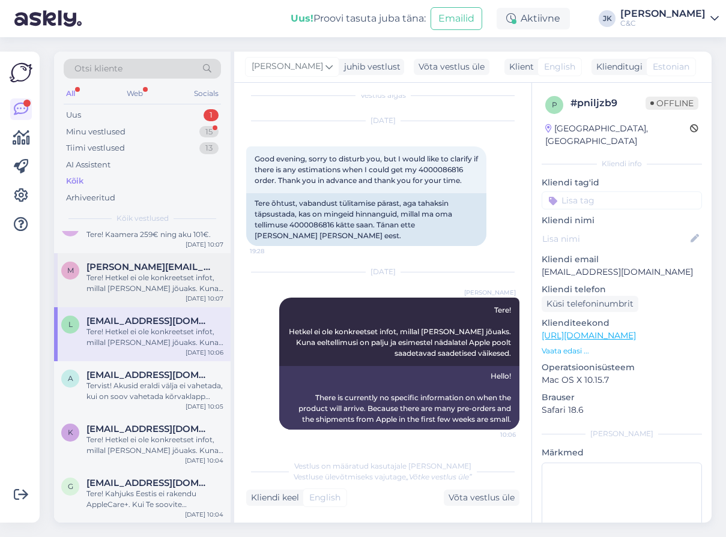
click at [151, 293] on div "m [PERSON_NAME][EMAIL_ADDRESS][DOMAIN_NAME] Tere! Hetkel ei ole konkreetset inf…" at bounding box center [142, 280] width 177 height 54
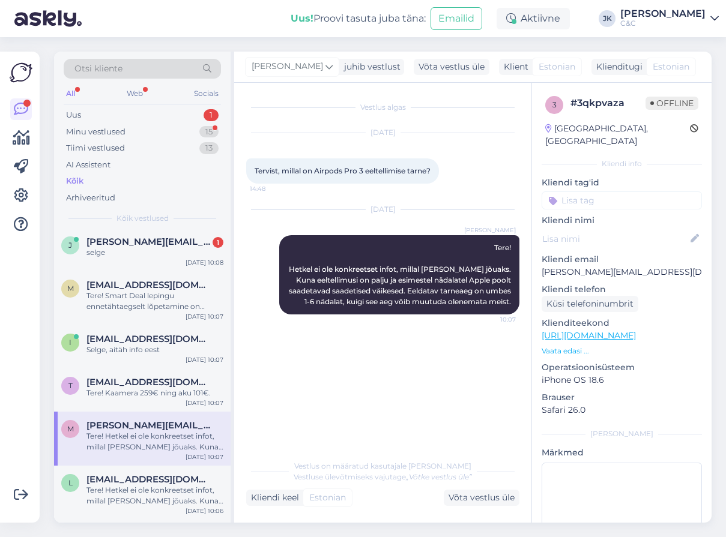
scroll to position [148, 0]
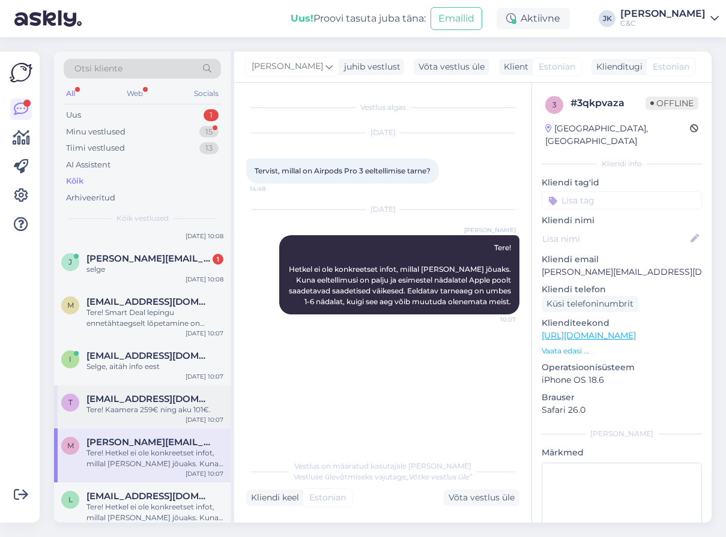
click at [145, 408] on div "Tere! Kaamera 259€ ning aku 101€." at bounding box center [154, 410] width 137 height 11
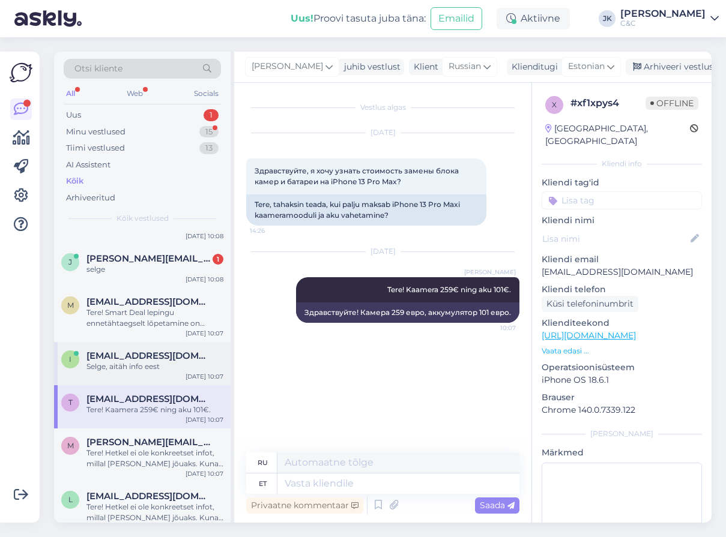
click at [156, 362] on div "Selge, aitäh info eest" at bounding box center [154, 367] width 137 height 11
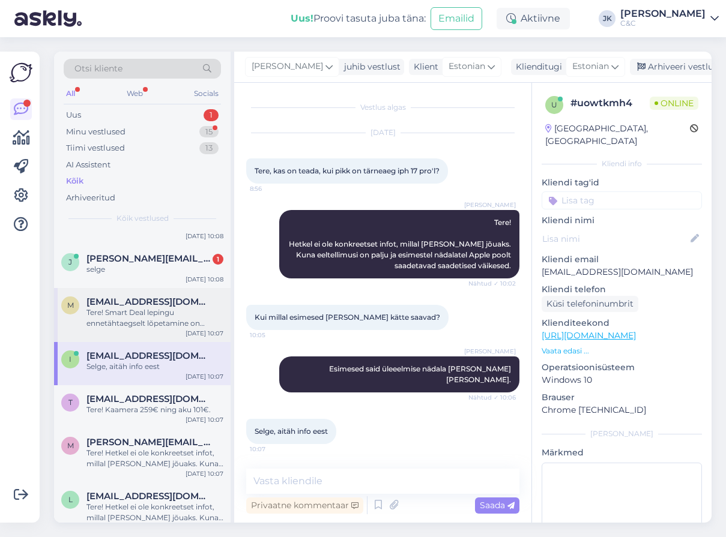
click at [164, 312] on div "Tere! Smart Deal lepingu ennetähtaegselt lõpetamine on võimalik. Kui Teil on jä…" at bounding box center [154, 318] width 137 height 22
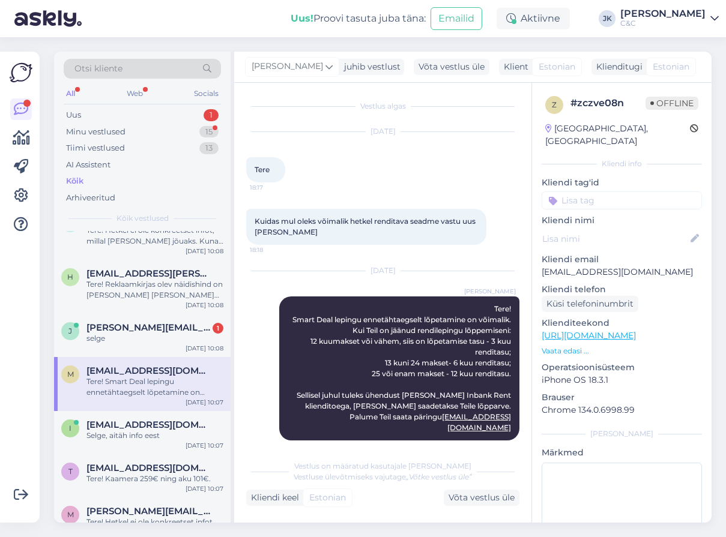
scroll to position [73, 0]
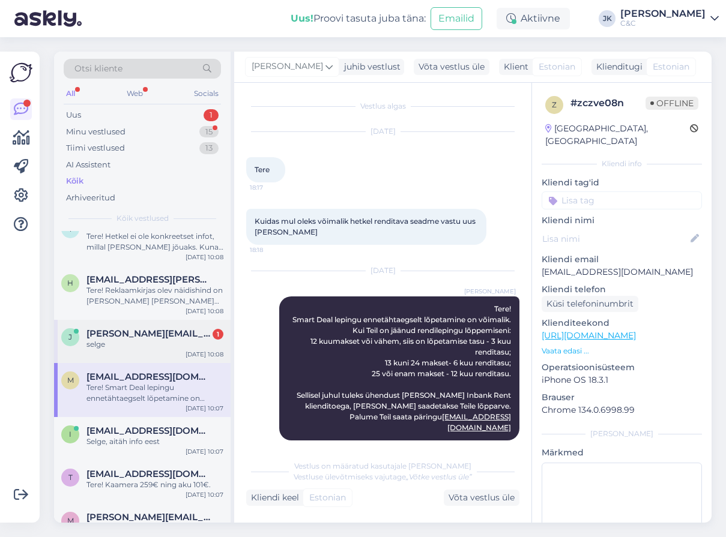
click at [157, 339] on div "selge" at bounding box center [154, 344] width 137 height 11
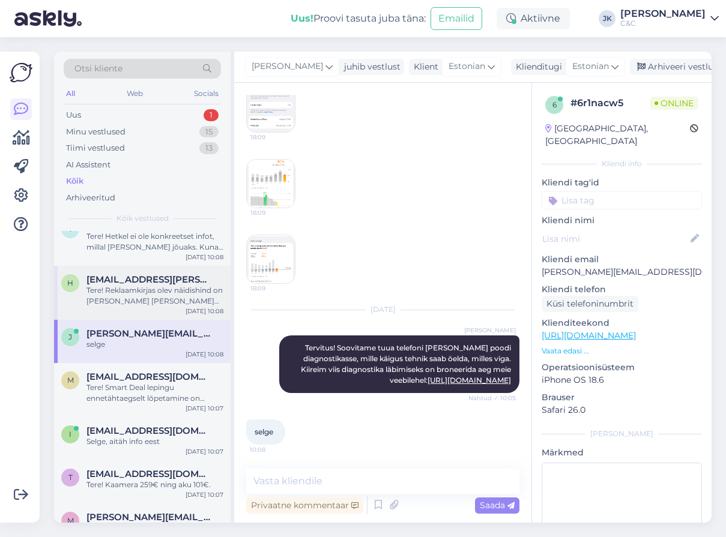
click at [171, 287] on div "Tere! Reklaamkirjas olev näidishind on [PERSON_NAME] [PERSON_NAME] telefon taga…" at bounding box center [154, 296] width 137 height 22
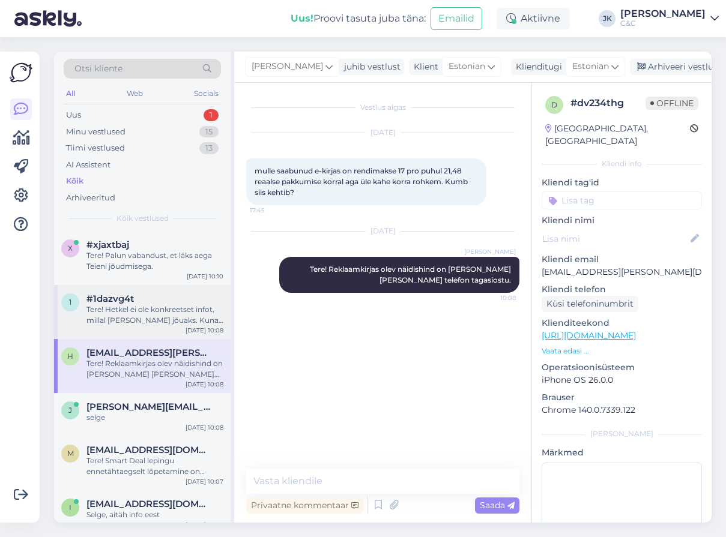
click at [165, 314] on div "Tere! Hetkel ei ole konkreetset infot, millal [PERSON_NAME] jõuaks. Kuna eeltel…" at bounding box center [154, 315] width 137 height 22
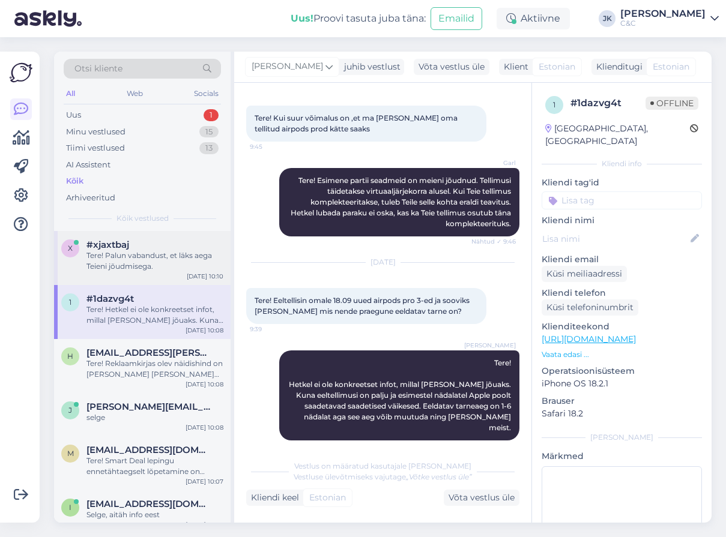
click at [175, 258] on div "Tere! Palun vabandust, et läks aega Teieni jõudmisega." at bounding box center [154, 261] width 137 height 22
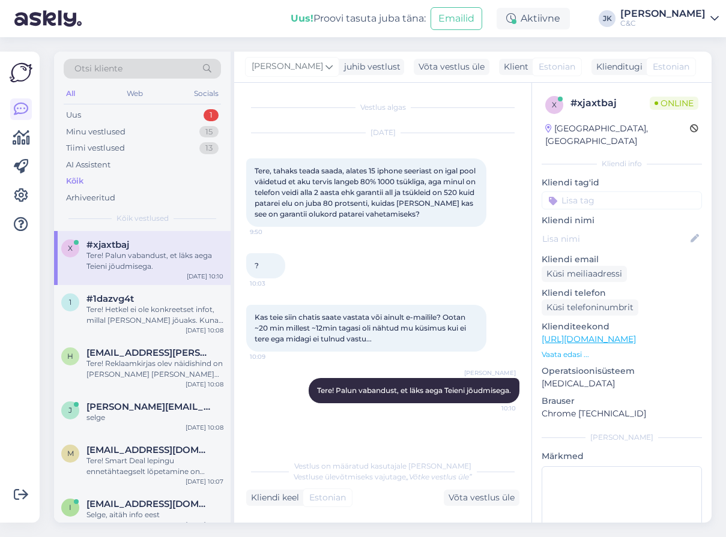
click at [282, 237] on div "[DATE] Tere, tahaks teada saada, alates 15 iphone seeriast on igal pool väidetu…" at bounding box center [382, 180] width 273 height 120
click at [130, 135] on div "Minu vestlused 15" at bounding box center [142, 132] width 157 height 17
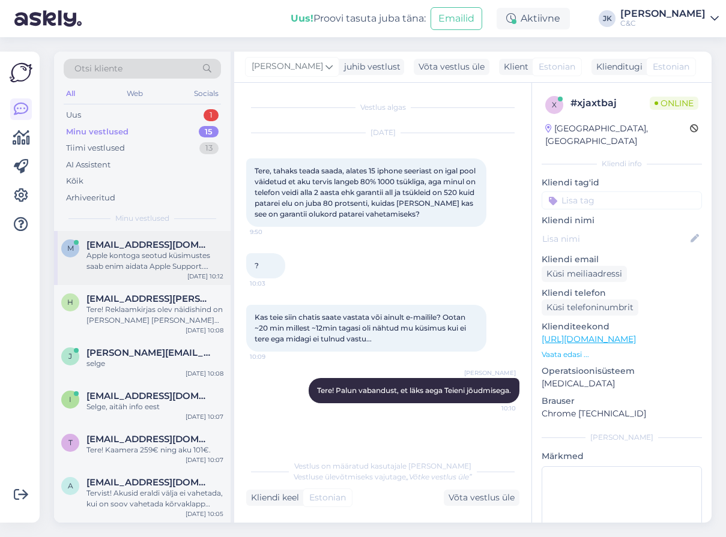
click at [133, 274] on div "m [EMAIL_ADDRESS][DOMAIN_NAME] Apple kontoga seotud küsimustes saab enim aidata…" at bounding box center [142, 258] width 177 height 54
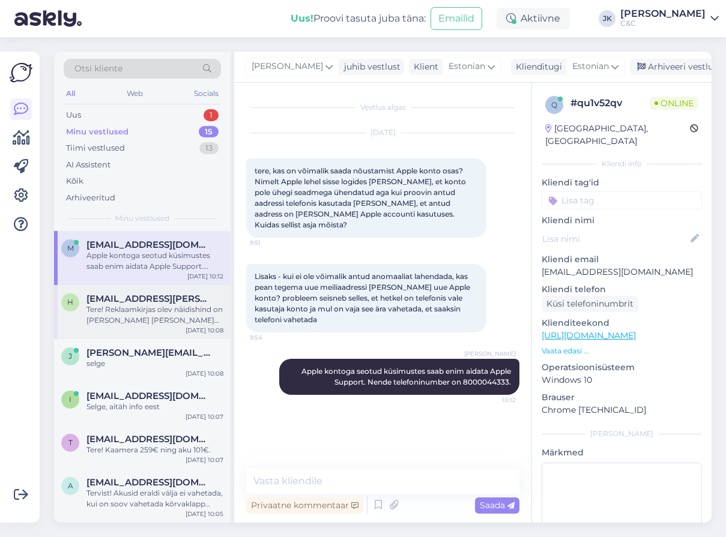
click at [136, 332] on div "h [EMAIL_ADDRESS][PERSON_NAME][DOMAIN_NAME] Tere! Reklaamkirjas olev näidishind…" at bounding box center [142, 312] width 177 height 54
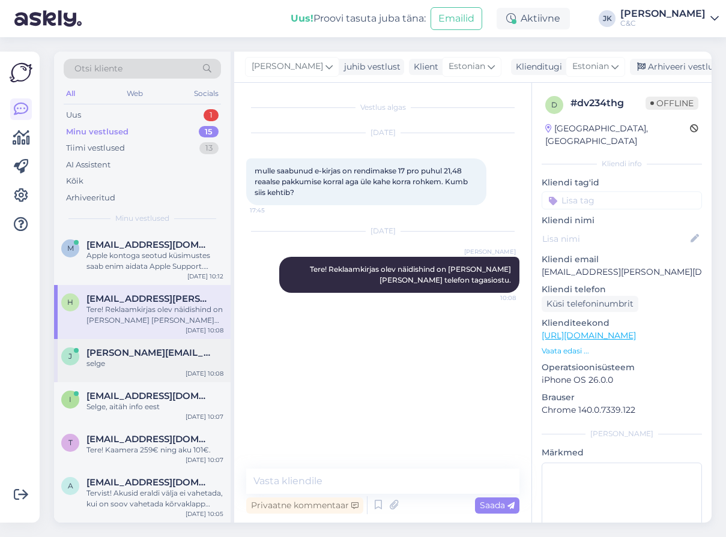
click at [136, 374] on div "[PERSON_NAME] [PERSON_NAME][EMAIL_ADDRESS][DOMAIN_NAME] selge [DATE] 10:08" at bounding box center [142, 360] width 177 height 43
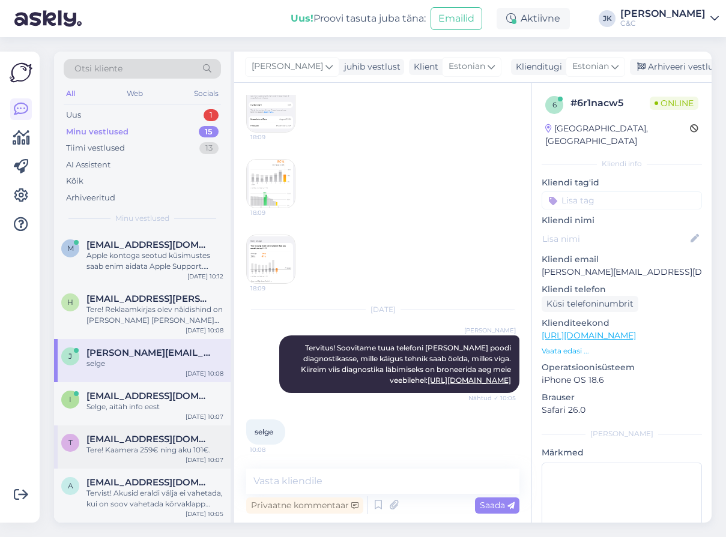
click at [133, 428] on div "t [EMAIL_ADDRESS][DOMAIN_NAME] Tere! Kaamera 259€ ning aku 101€. [DATE] 10:07" at bounding box center [142, 447] width 177 height 43
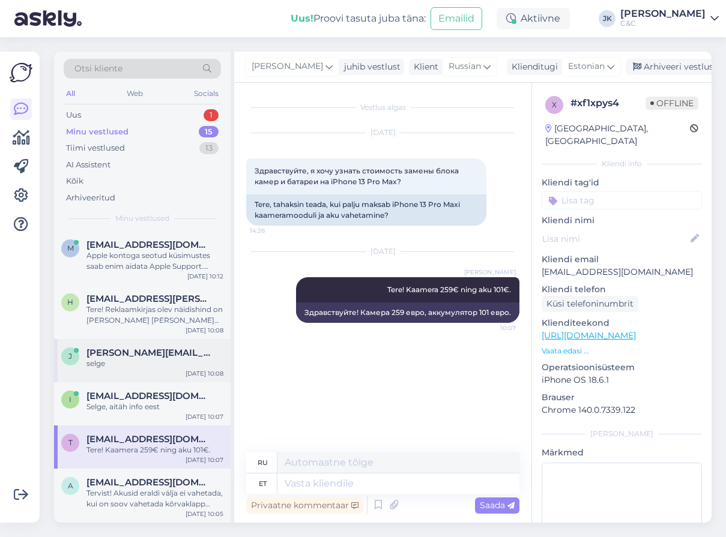
click at [144, 369] on div "[PERSON_NAME] [PERSON_NAME][EMAIL_ADDRESS][DOMAIN_NAME] selge [DATE] 10:08" at bounding box center [142, 360] width 177 height 43
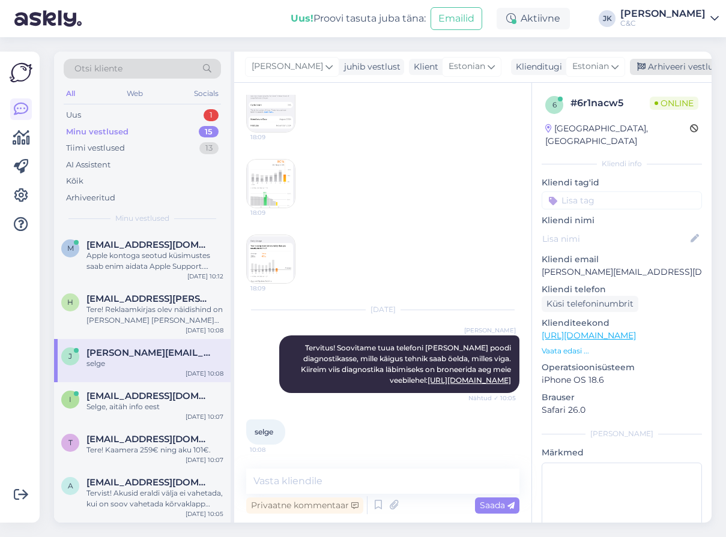
click at [631, 65] on div "Arhiveeri vestlus" at bounding box center [676, 67] width 92 height 16
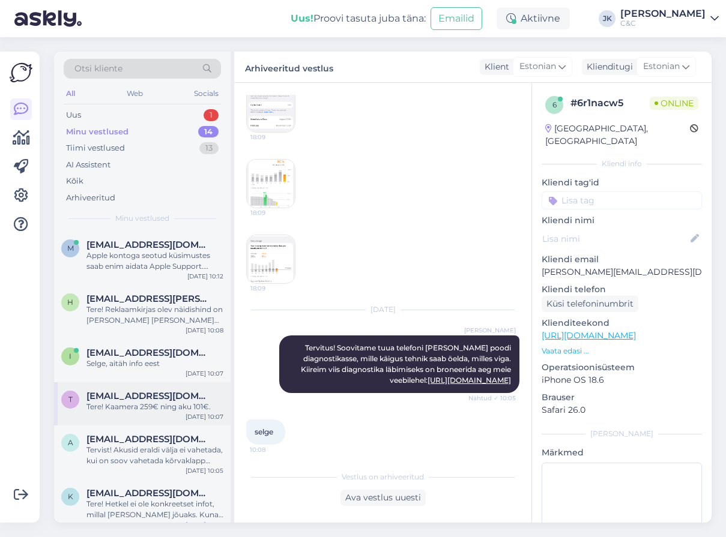
click at [144, 385] on div "t [EMAIL_ADDRESS][DOMAIN_NAME] Tere! Kaamera 259€ ning aku 101€. [DATE] 10:07" at bounding box center [142, 404] width 177 height 43
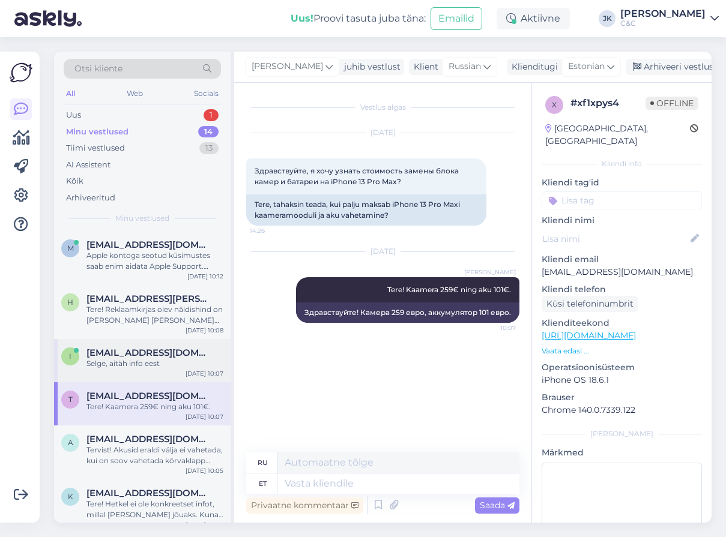
click at [150, 361] on div "Selge, aitäh info eest" at bounding box center [154, 364] width 137 height 11
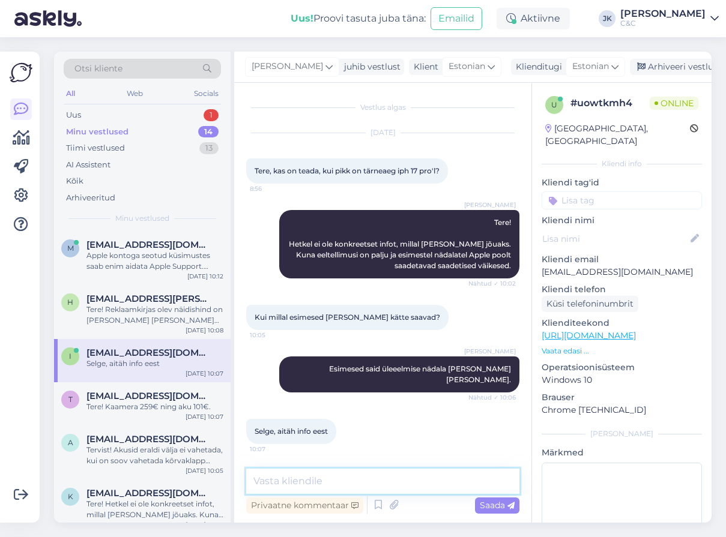
click at [365, 483] on textarea at bounding box center [382, 481] width 273 height 25
type textarea "Ikka!"
click at [500, 509] on span "Saada" at bounding box center [497, 505] width 35 height 11
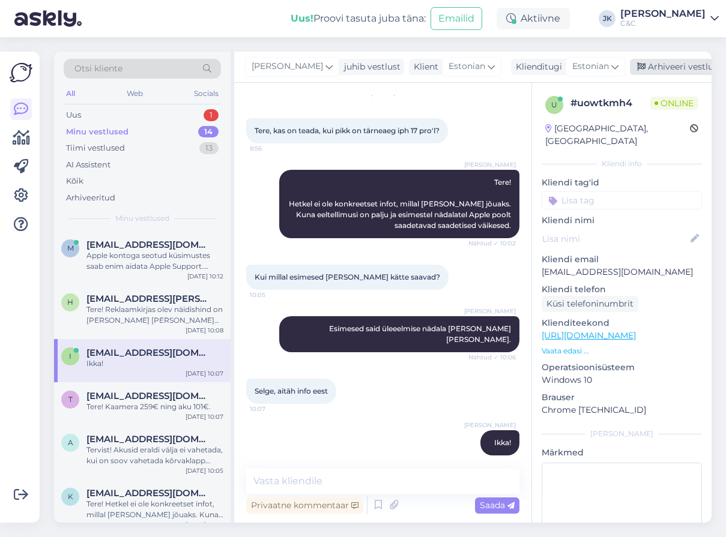
click at [655, 67] on div "Arhiveeri vestlus" at bounding box center [676, 67] width 92 height 16
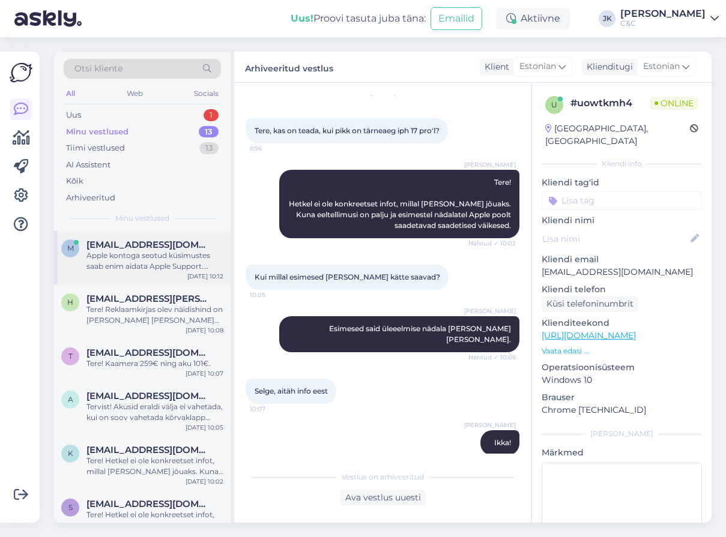
click at [159, 265] on div "Apple kontoga seotud küsimustes saab enim aidata Apple Support. Nende telefonin…" at bounding box center [154, 261] width 137 height 22
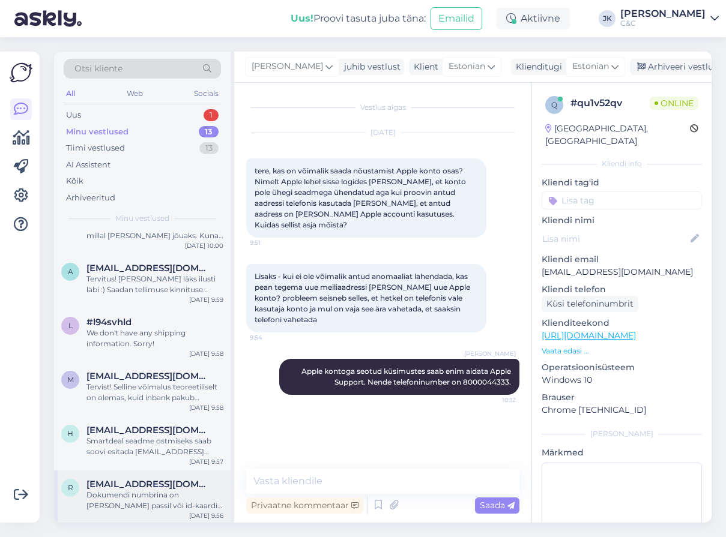
click at [144, 490] on div "Dokumendi numbrina on [PERSON_NAME] passil või id-kaardil olev dokumendi number." at bounding box center [154, 501] width 137 height 22
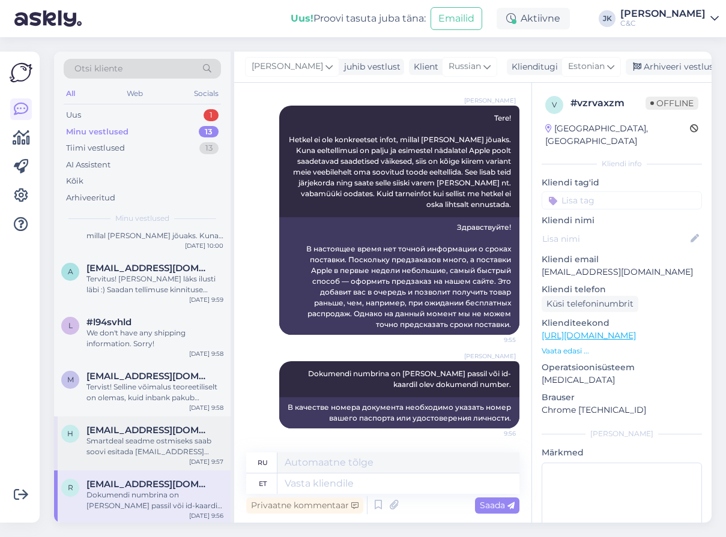
click at [157, 458] on div "h [EMAIL_ADDRESS][DOMAIN_NAME] Smartdeal seadme ostmiseks saab soovi esitada [E…" at bounding box center [142, 444] width 177 height 54
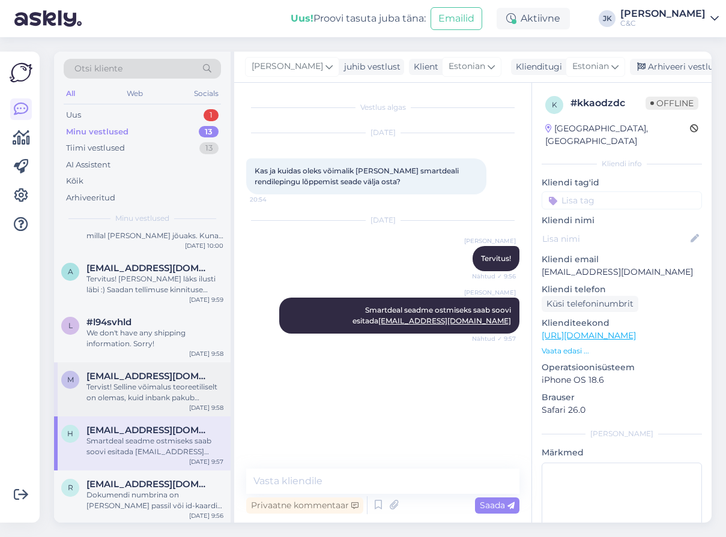
click at [169, 406] on div "m [EMAIL_ADDRESS][DOMAIN_NAME] Tervist! Selline võimalus teoreetiliselt on olem…" at bounding box center [142, 390] width 177 height 54
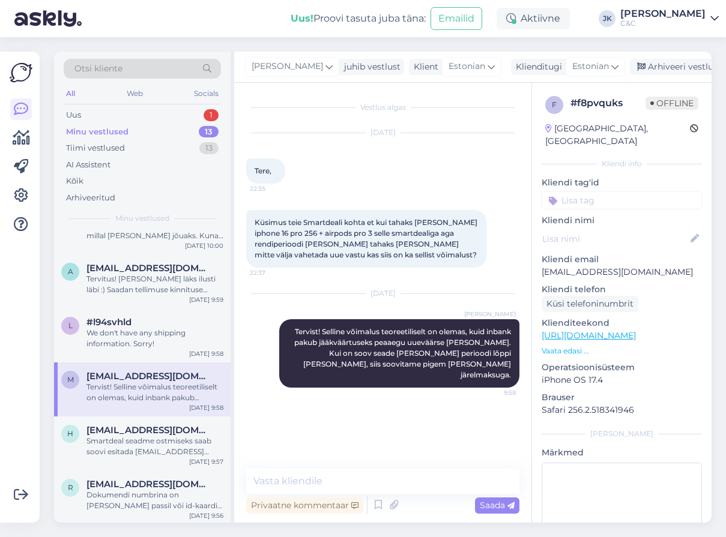
click at [180, 365] on div "m [EMAIL_ADDRESS][DOMAIN_NAME] Tervist! Selline võimalus teoreetiliselt on olem…" at bounding box center [142, 390] width 177 height 54
click at [180, 344] on div "We don't have any shipping information. Sorry!" at bounding box center [154, 339] width 137 height 22
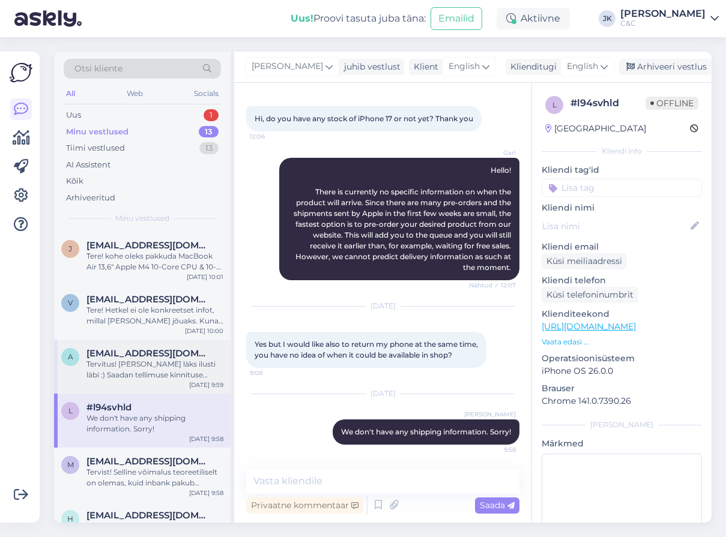
click at [180, 344] on div "a [EMAIL_ADDRESS][DOMAIN_NAME] Tervitus! [PERSON_NAME] läks ilusti läbi :) Saad…" at bounding box center [142, 367] width 177 height 54
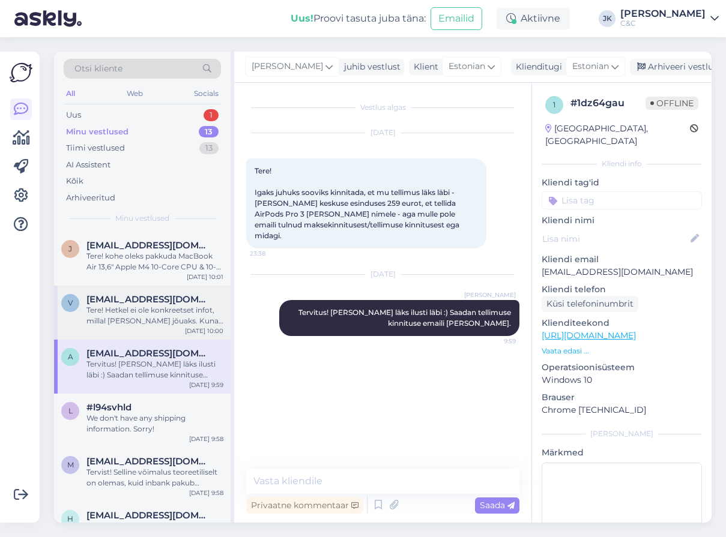
click at [185, 305] on div "Tere! Hetkel ei ole konkreetset infot, millal [PERSON_NAME] jõuaks. Kuna eeltel…" at bounding box center [154, 316] width 137 height 22
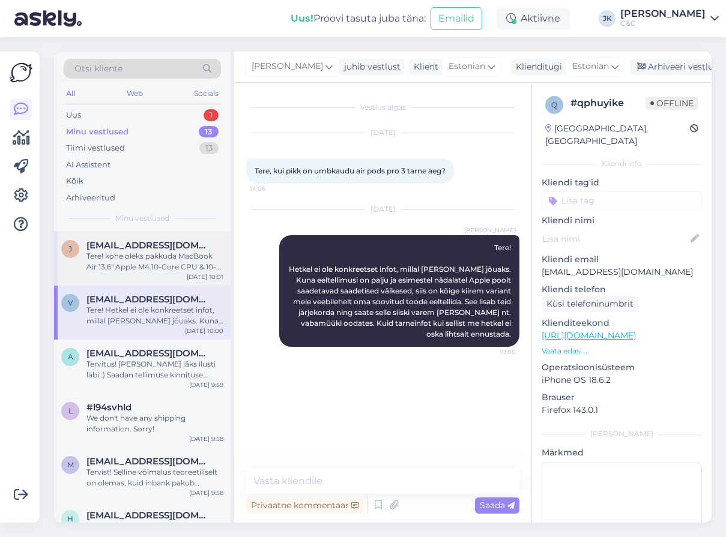
click at [190, 278] on div "[DATE] 10:01" at bounding box center [205, 277] width 37 height 9
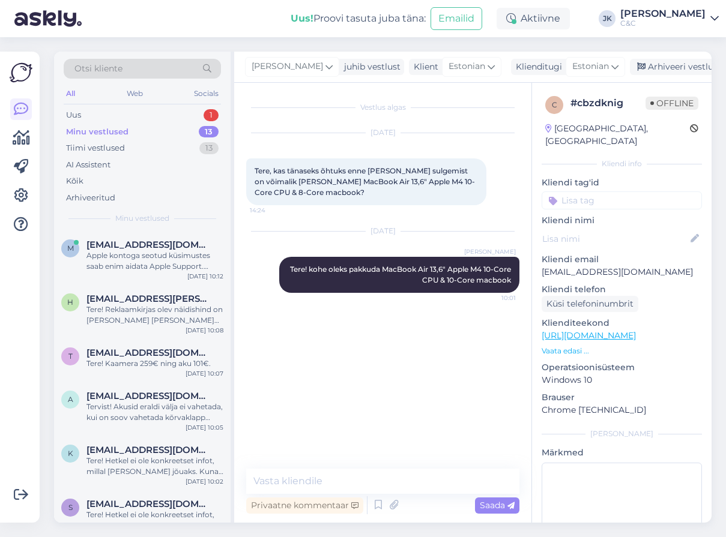
click at [190, 278] on div "[DATE] 10:12" at bounding box center [205, 276] width 36 height 9
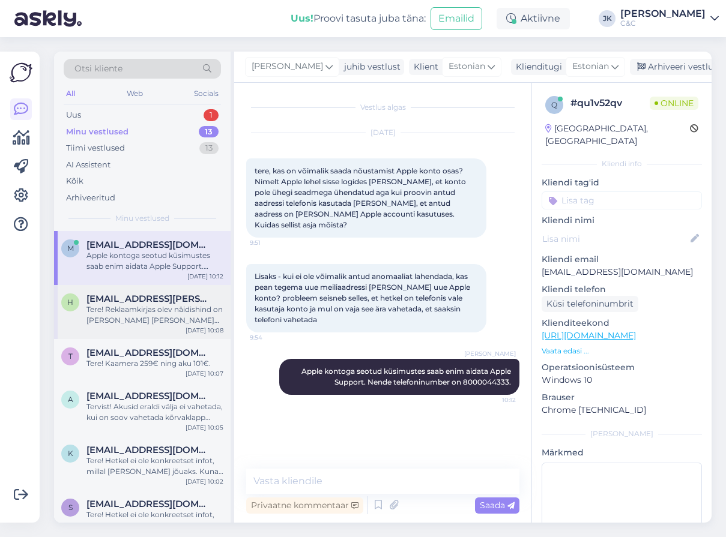
click at [181, 320] on div "Tere! Reklaamkirjas olev näidishind on [PERSON_NAME] [PERSON_NAME] telefon taga…" at bounding box center [154, 315] width 137 height 22
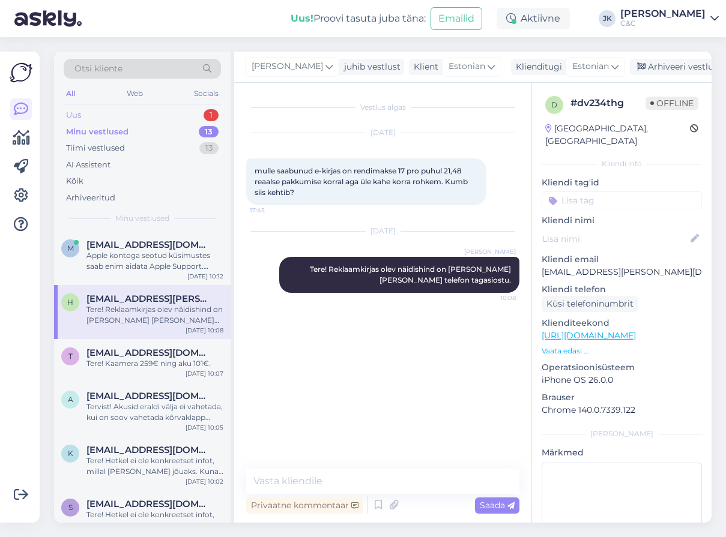
click at [193, 121] on div "Uus 1" at bounding box center [142, 115] width 157 height 17
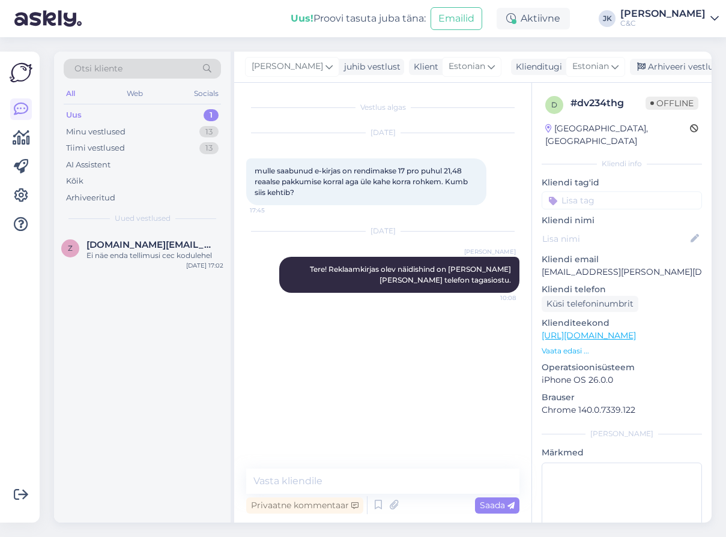
click at [129, 282] on div "Z [DOMAIN_NAME][EMAIL_ADDRESS][DOMAIN_NAME] Ei näe enda tellimusi cec kodulehel…" at bounding box center [142, 377] width 177 height 292
click at [131, 261] on div "Z [DOMAIN_NAME][EMAIL_ADDRESS][DOMAIN_NAME] Ei näe enda tellimusi cec kodulehel…" at bounding box center [142, 252] width 177 height 43
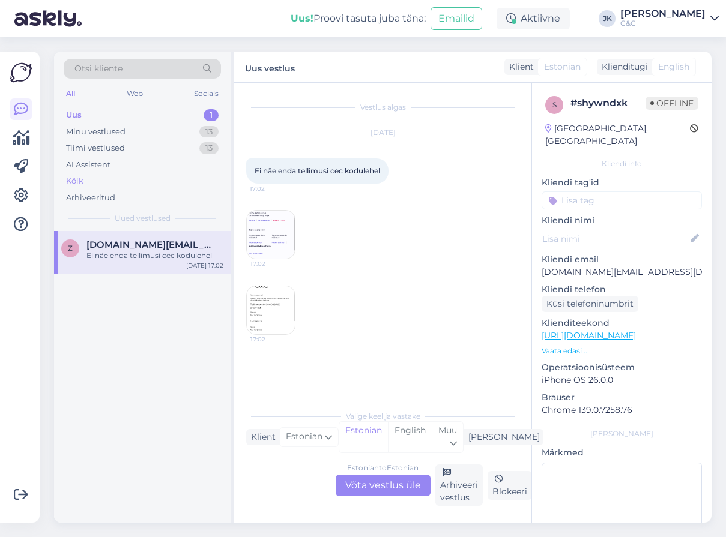
click at [122, 181] on div "Kõik" at bounding box center [142, 181] width 157 height 17
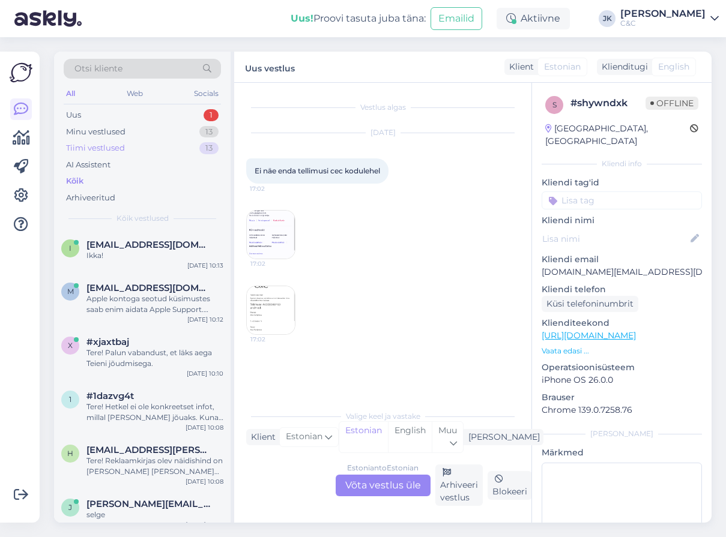
click at [127, 141] on div "Tiimi vestlused 13" at bounding box center [142, 148] width 157 height 17
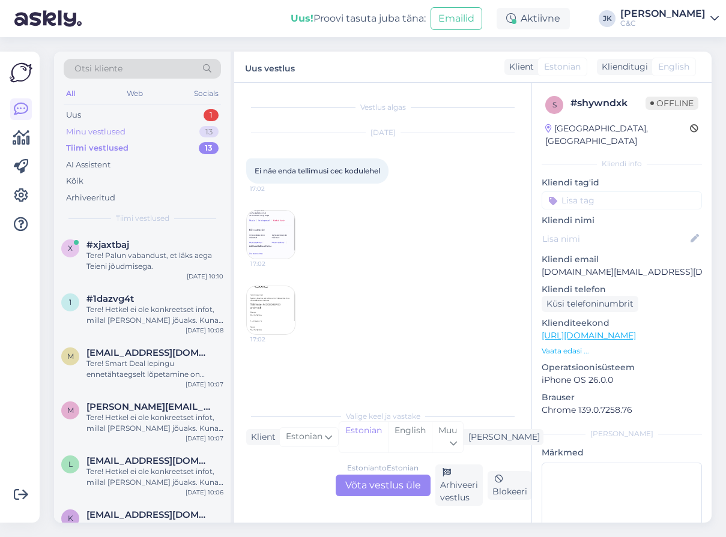
click at [130, 132] on div "Minu vestlused 13" at bounding box center [142, 132] width 157 height 17
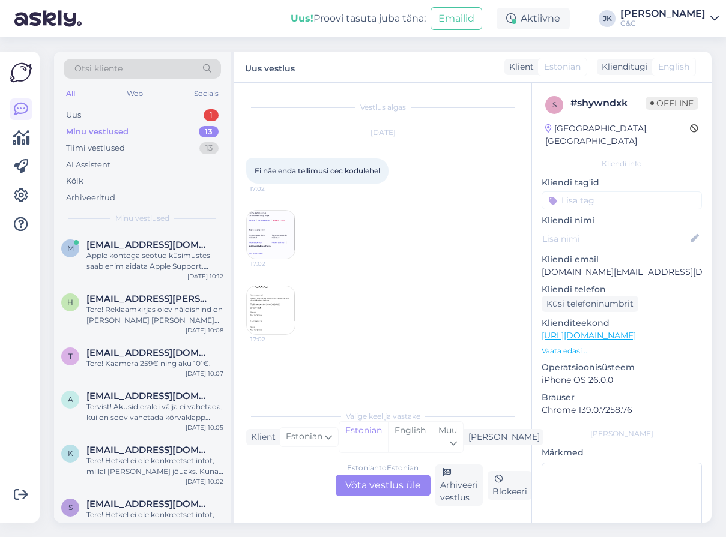
click at [163, 273] on div "m [EMAIL_ADDRESS][DOMAIN_NAME] Apple kontoga seotud küsimustes saab enim aidata…" at bounding box center [142, 258] width 177 height 54
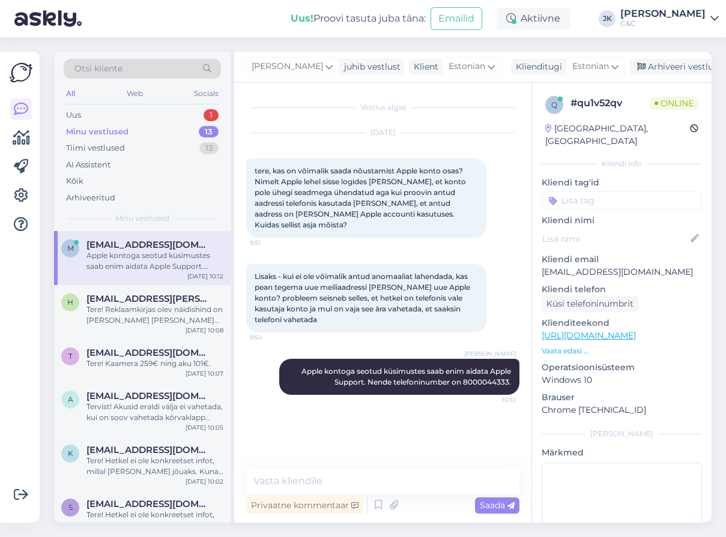
click at [289, 400] on div "Vestlus algas [DATE] tere, kas on võimalik saada nõustamist Apple konto osas? N…" at bounding box center [388, 276] width 284 height 363
click at [157, 332] on div "h [EMAIL_ADDRESS][PERSON_NAME][DOMAIN_NAME] Tere! Reklaamkirjas olev näidishind…" at bounding box center [142, 312] width 177 height 54
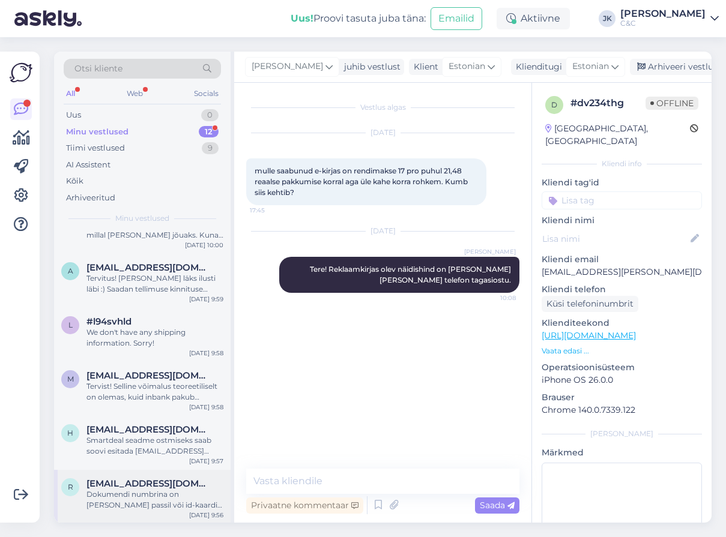
scroll to position [344, 0]
click at [109, 488] on span "[EMAIL_ADDRESS][DOMAIN_NAME]" at bounding box center [148, 484] width 125 height 11
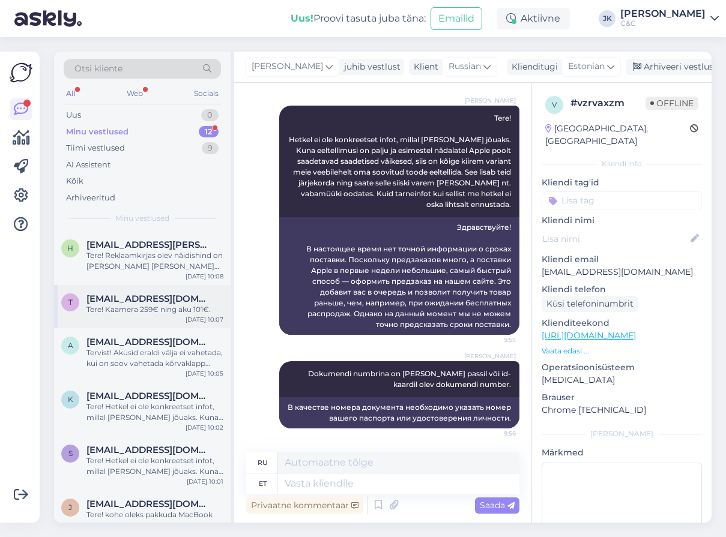
scroll to position [0, 0]
click at [157, 283] on div "h [EMAIL_ADDRESS][PERSON_NAME][DOMAIN_NAME] Tere! Reklaamkirjas olev näidishind…" at bounding box center [142, 258] width 177 height 54
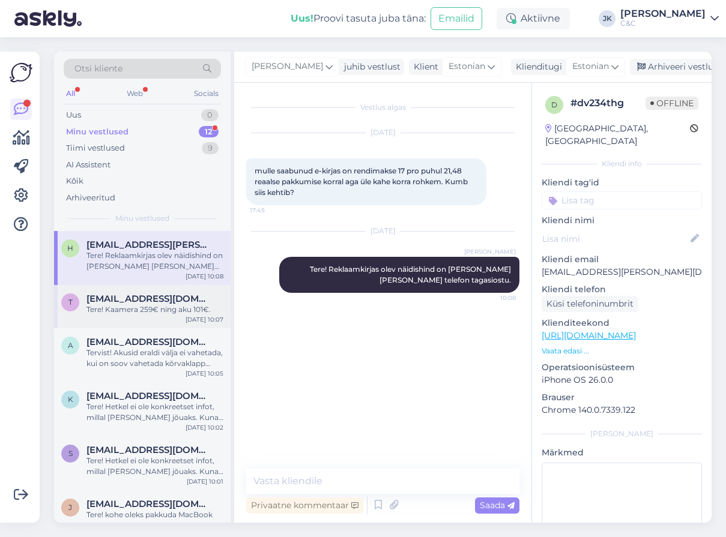
click at [153, 304] on div "Tere! Kaamera 259€ ning aku 101€." at bounding box center [154, 309] width 137 height 11
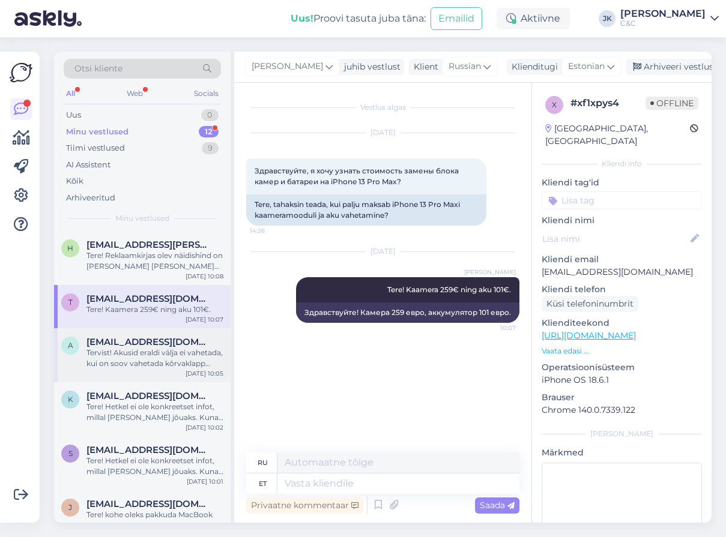
click at [152, 369] on div "a [EMAIL_ADDRESS][DOMAIN_NAME] Tervist! Akusid eraldi välja ei vahetada, kui on…" at bounding box center [142, 356] width 177 height 54
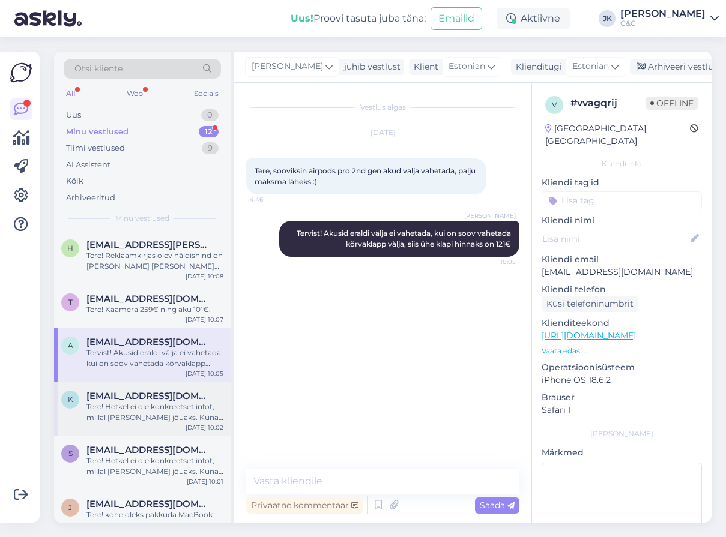
click at [150, 403] on div "Tere! Hetkel ei ole konkreetset infot, millal [PERSON_NAME] jõuaks. Kuna eeltel…" at bounding box center [154, 413] width 137 height 22
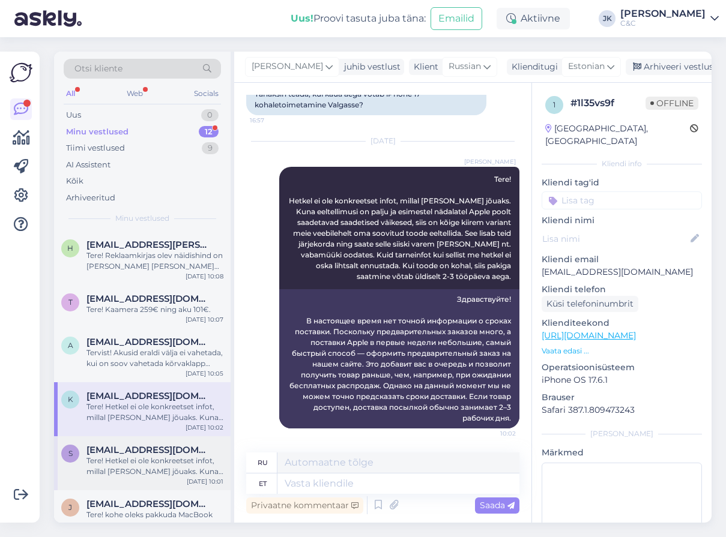
click at [147, 461] on div "Tere! Hetkel ei ole konkreetset infot, millal [PERSON_NAME] jõuaks. Kuna eeltel…" at bounding box center [154, 467] width 137 height 22
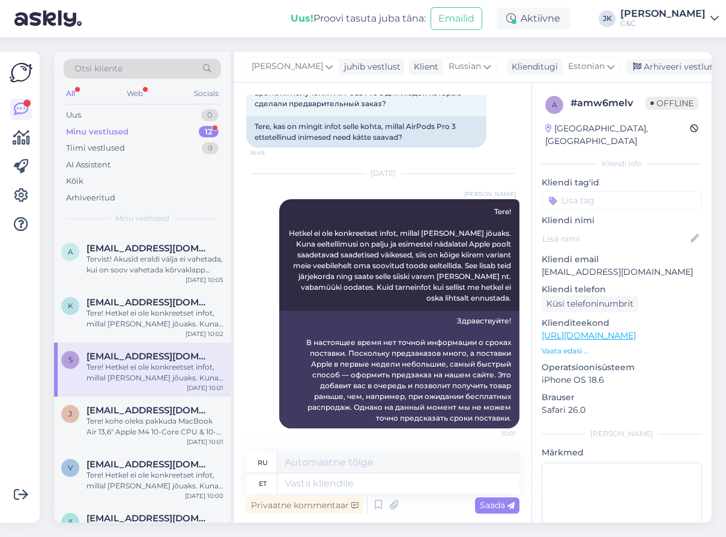
scroll to position [95, 0]
click at [153, 447] on div "[PERSON_NAME] [PERSON_NAME][EMAIL_ADDRESS][DOMAIN_NAME] Tere! kohe oleks pakkud…" at bounding box center [142, 423] width 177 height 54
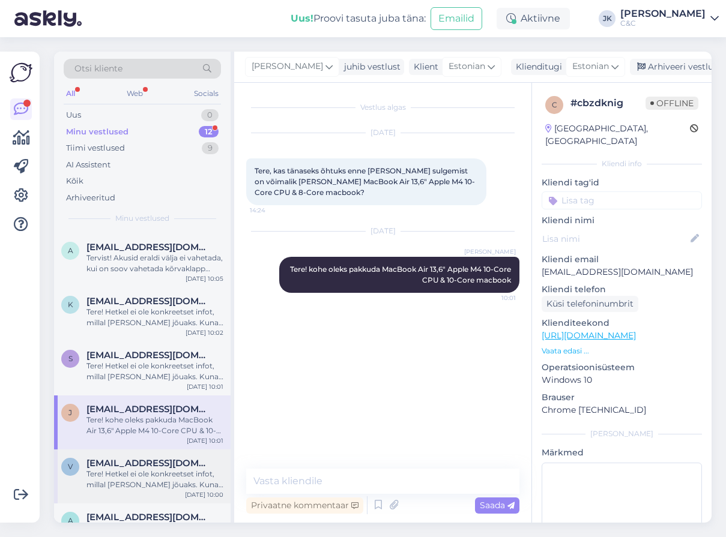
click at [141, 485] on div "Tere! Hetkel ei ole konkreetset infot, millal [PERSON_NAME] jõuaks. Kuna eeltel…" at bounding box center [154, 480] width 137 height 22
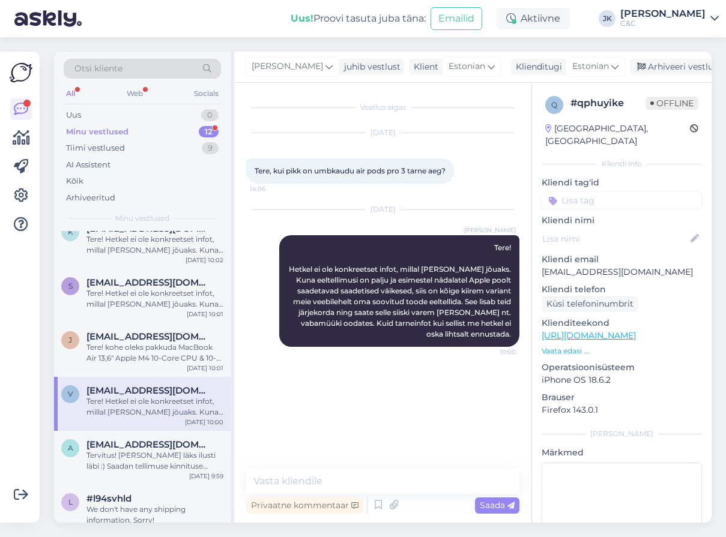
scroll to position [169, 0]
click at [148, 462] on div "Tervitus! [PERSON_NAME] läks ilusti läbi :) Saadan tellimuse kinnituse emaili […" at bounding box center [154, 460] width 137 height 22
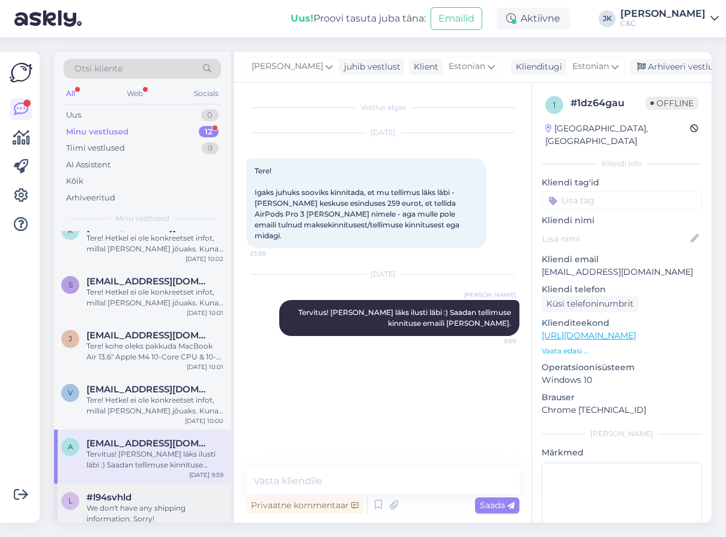
click at [145, 500] on div "#l94svhld" at bounding box center [154, 497] width 137 height 11
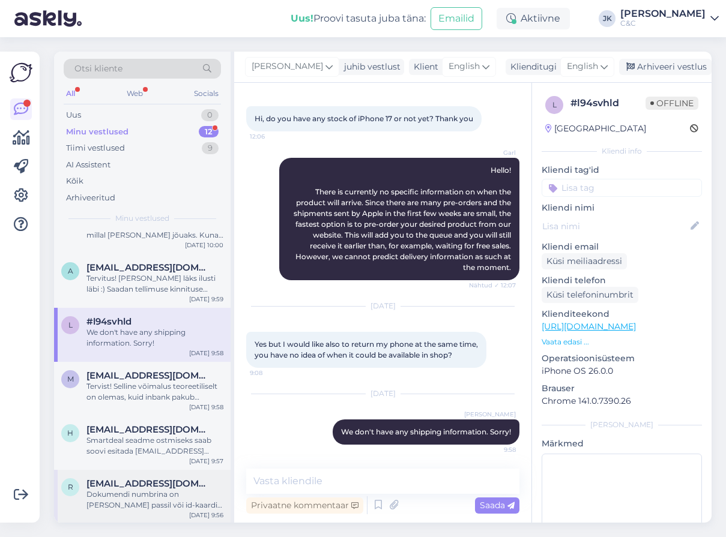
scroll to position [344, 0]
click at [153, 476] on div "R [EMAIL_ADDRESS][DOMAIN_NAME] Dokumendi numbrina on [PERSON_NAME] passil või i…" at bounding box center [142, 498] width 177 height 54
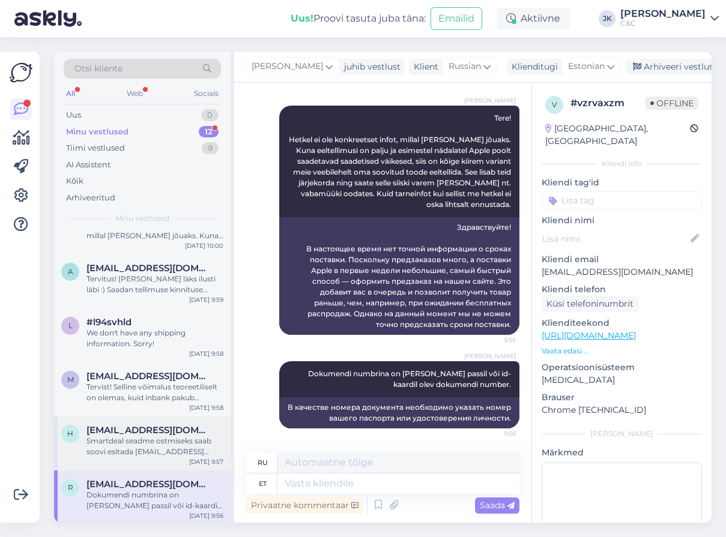
click at [162, 447] on div "Smartdeal seadme ostmiseks saab soovi esitada [EMAIL_ADDRESS][DOMAIN_NAME]" at bounding box center [154, 447] width 137 height 22
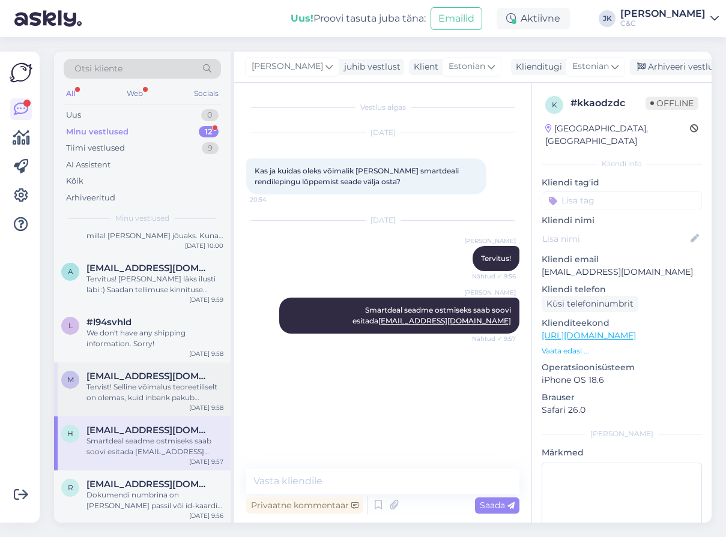
scroll to position [0, 0]
click at [172, 395] on div "Tervist! Selline võimalus teoreetiliselt on olemas, kuid inbank pakub jääkväärt…" at bounding box center [154, 393] width 137 height 22
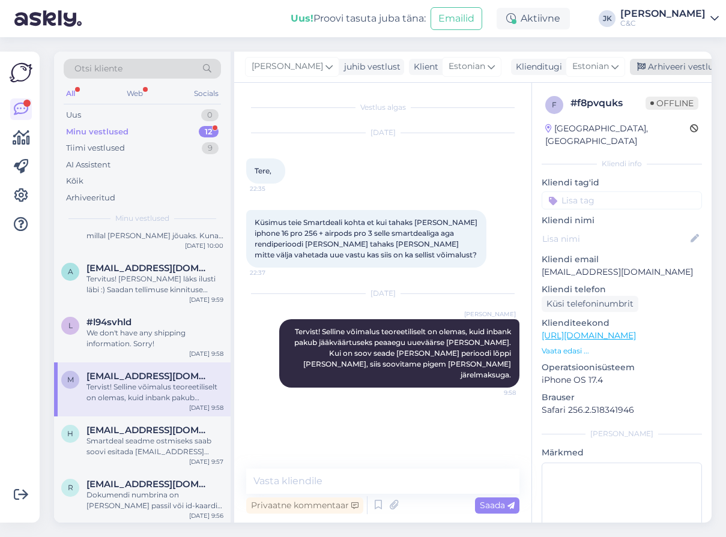
click at [654, 64] on div "Arhiveeri vestlus" at bounding box center [676, 67] width 92 height 16
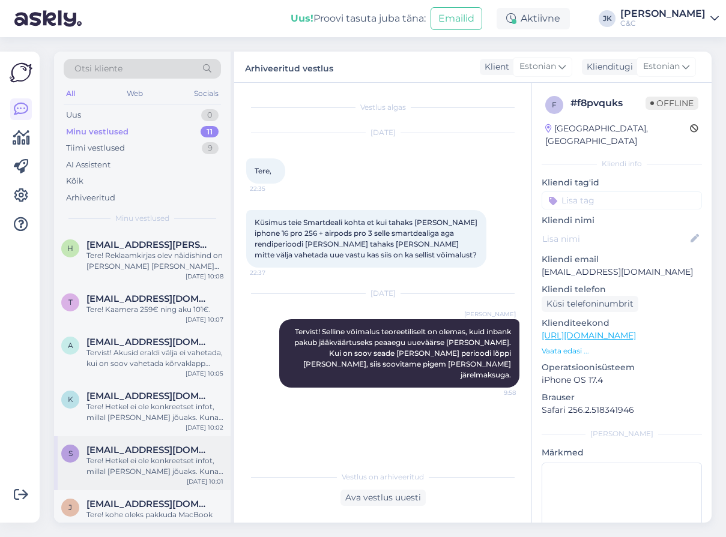
click at [106, 437] on div "S [EMAIL_ADDRESS][DOMAIN_NAME] Tere! Hetkel ei ole konkreetset infot, millal [P…" at bounding box center [142, 464] width 177 height 54
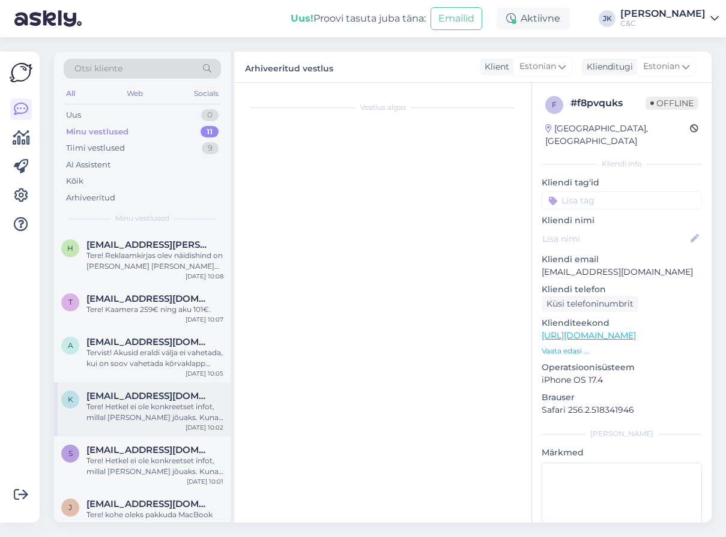
scroll to position [89, 0]
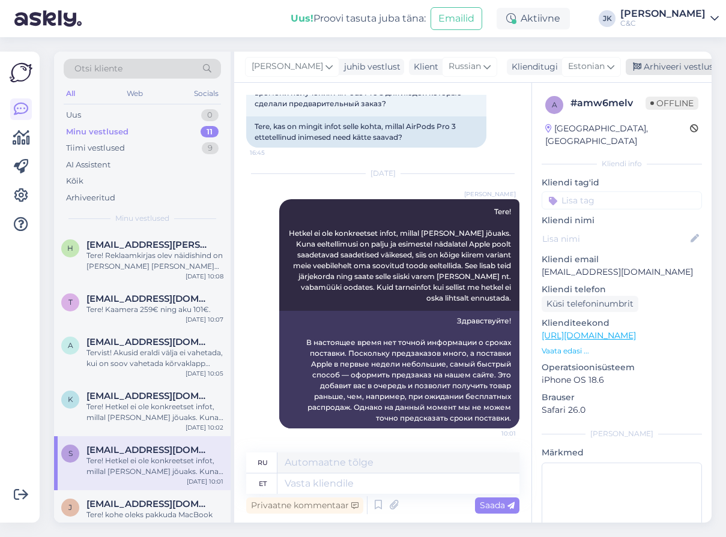
click at [663, 67] on div "Arhiveeri vestlus" at bounding box center [672, 67] width 92 height 16
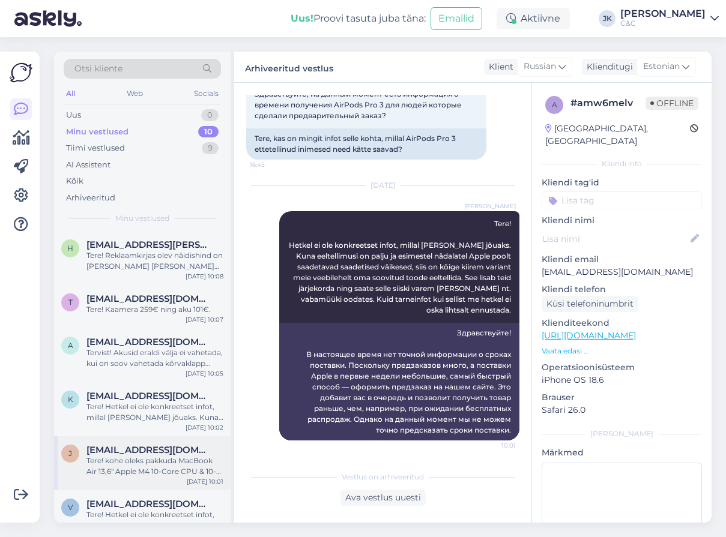
click at [152, 457] on div "Tere! kohe oleks pakkuda MacBook Air 13,6" Apple M4 10-Core CPU & 10-Core macbo…" at bounding box center [154, 467] width 137 height 22
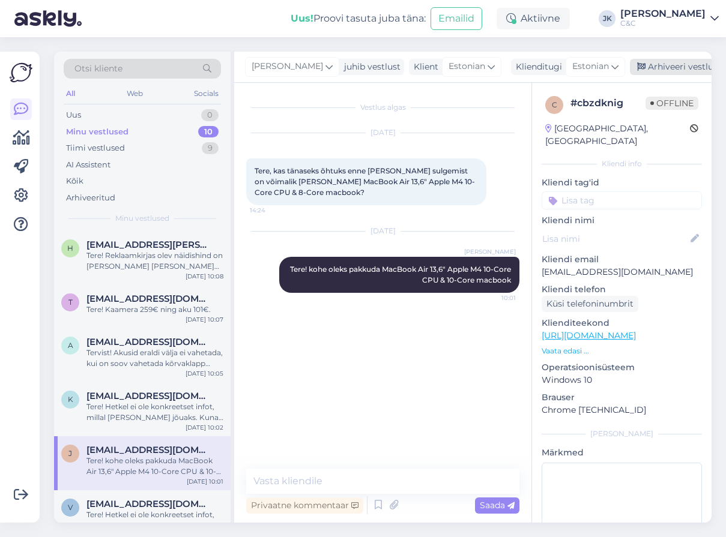
click at [680, 68] on div "Arhiveeri vestlus" at bounding box center [676, 67] width 92 height 16
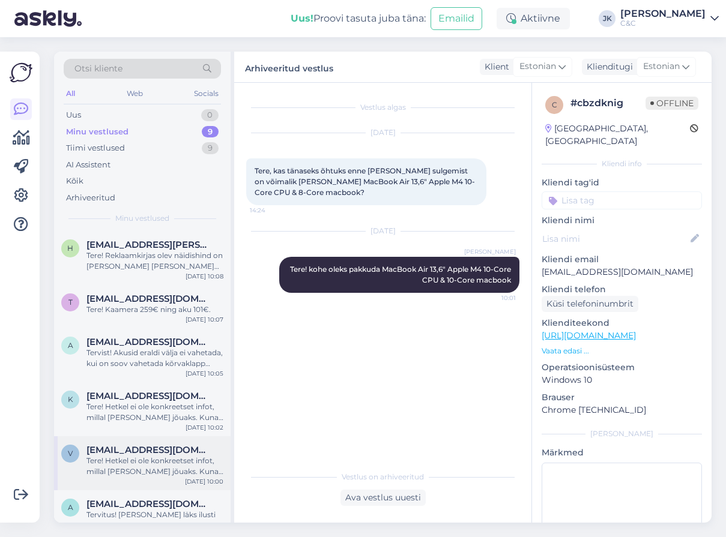
click at [174, 479] on div "V [EMAIL_ADDRESS][DOMAIN_NAME] Tere! Hetkel ei ole konkreetset infot, millal [P…" at bounding box center [142, 464] width 177 height 54
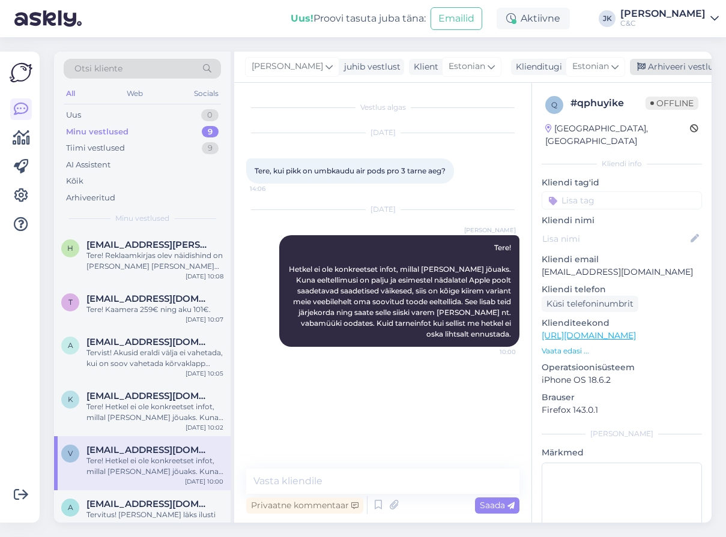
click at [681, 66] on div "Arhiveeri vestlus" at bounding box center [676, 67] width 92 height 16
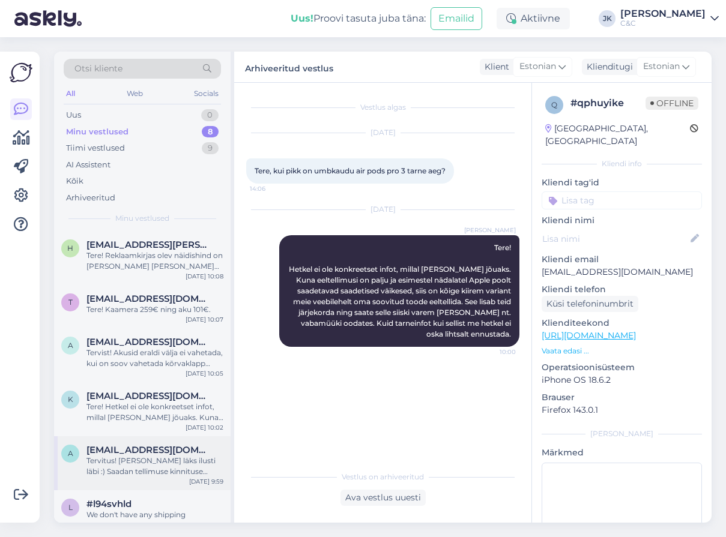
click at [137, 479] on div "a [EMAIL_ADDRESS][DOMAIN_NAME] Tervitus! [PERSON_NAME] läks ilusti läbi :) Saad…" at bounding box center [142, 464] width 177 height 54
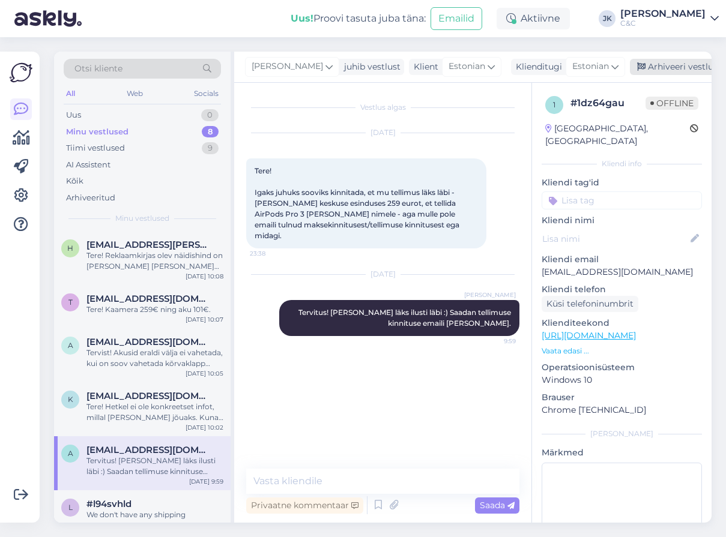
click at [674, 67] on div "Arhiveeri vestlus" at bounding box center [676, 67] width 92 height 16
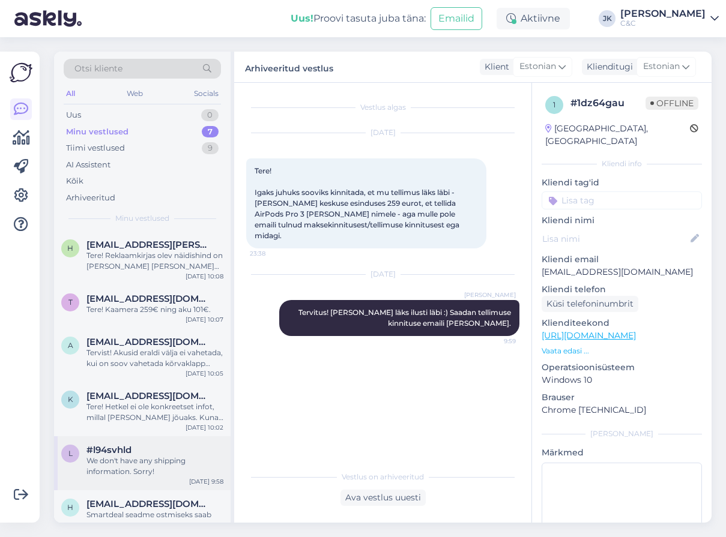
click at [139, 440] on div "l #l94svhld We don't have any shipping information. Sorry! [DATE] 9:58" at bounding box center [142, 464] width 177 height 54
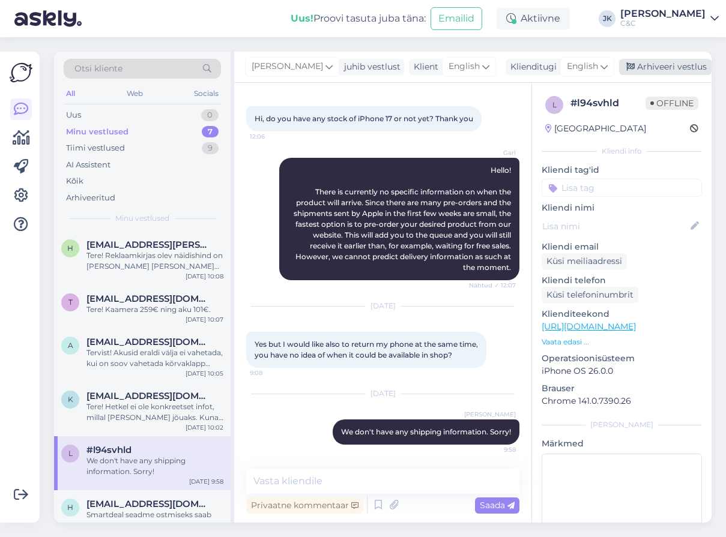
click at [674, 61] on div "Arhiveeri vestlus" at bounding box center [665, 67] width 92 height 16
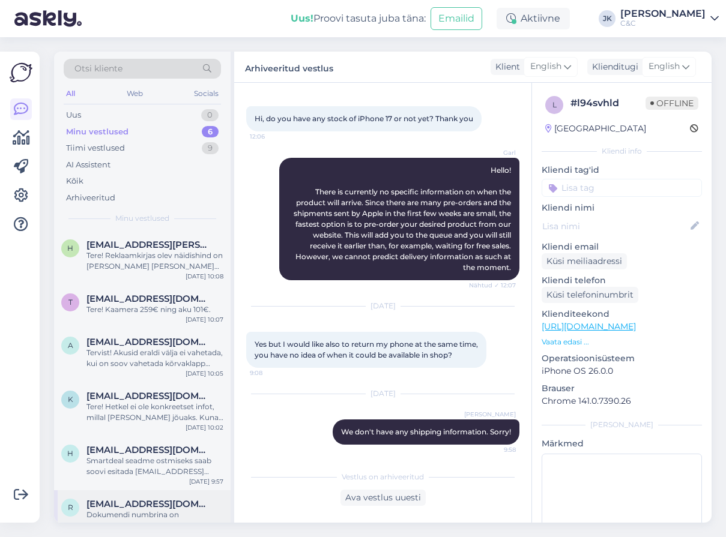
click at [70, 505] on span "R" at bounding box center [70, 507] width 5 height 9
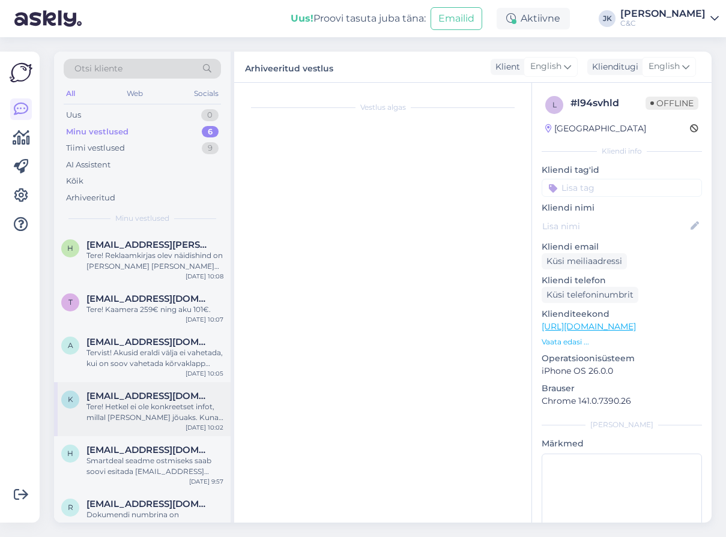
scroll to position [265, 0]
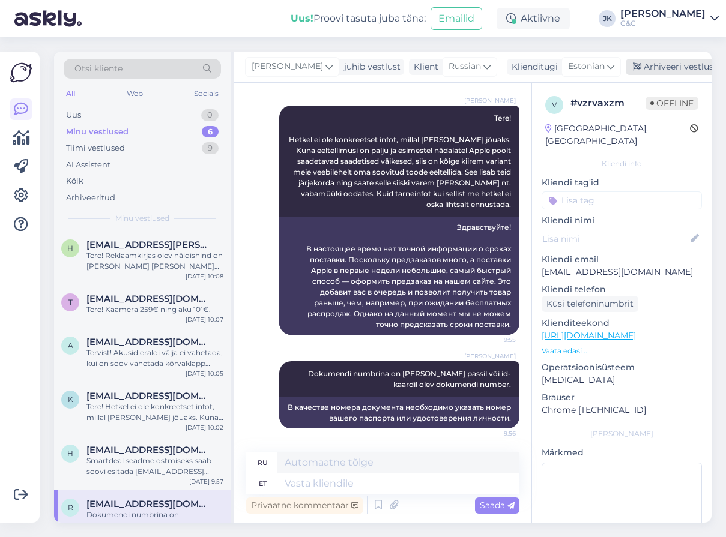
click at [658, 67] on div "Arhiveeri vestlus" at bounding box center [672, 67] width 92 height 16
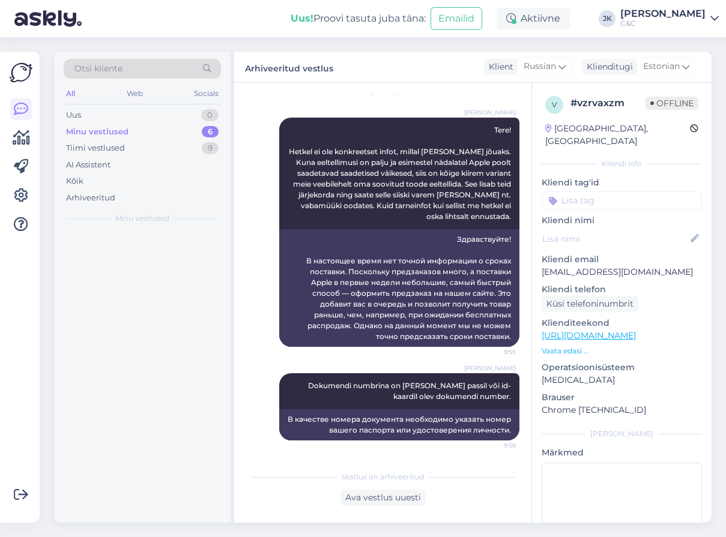
scroll to position [253, 0]
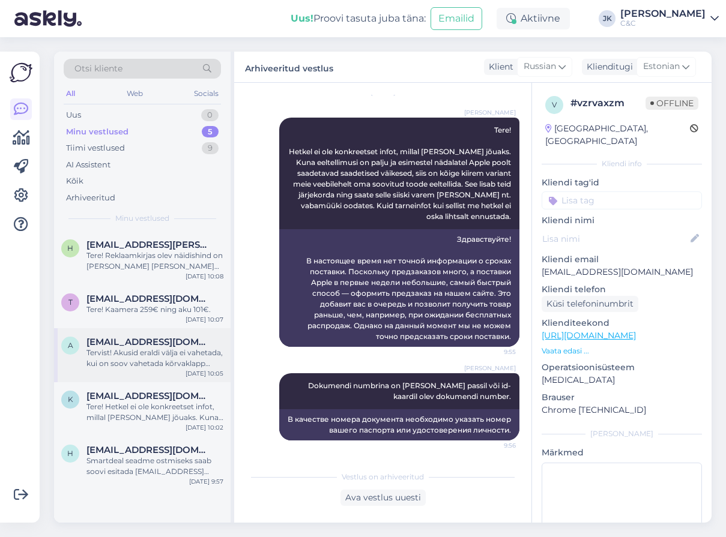
click at [210, 333] on div "a [EMAIL_ADDRESS][DOMAIN_NAME] Tervist! Akusid eraldi välja ei vahetada, kui on…" at bounding box center [142, 356] width 177 height 54
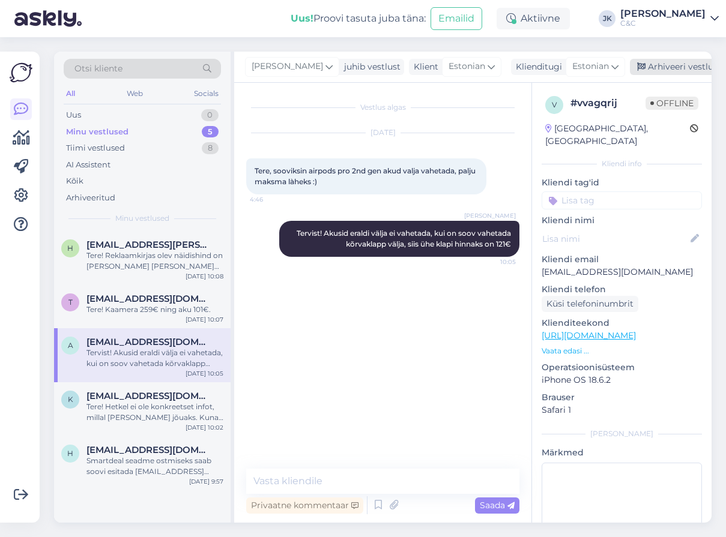
click at [652, 70] on div "Arhiveeri vestlus" at bounding box center [676, 67] width 92 height 16
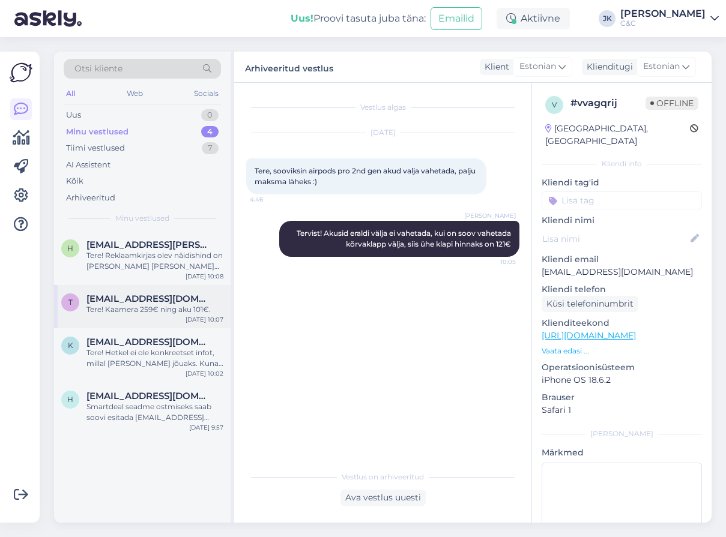
click at [107, 288] on div "t [EMAIL_ADDRESS][DOMAIN_NAME] Tere! Kaamera 259€ ning aku 101€. [DATE] 10:07" at bounding box center [142, 306] width 177 height 43
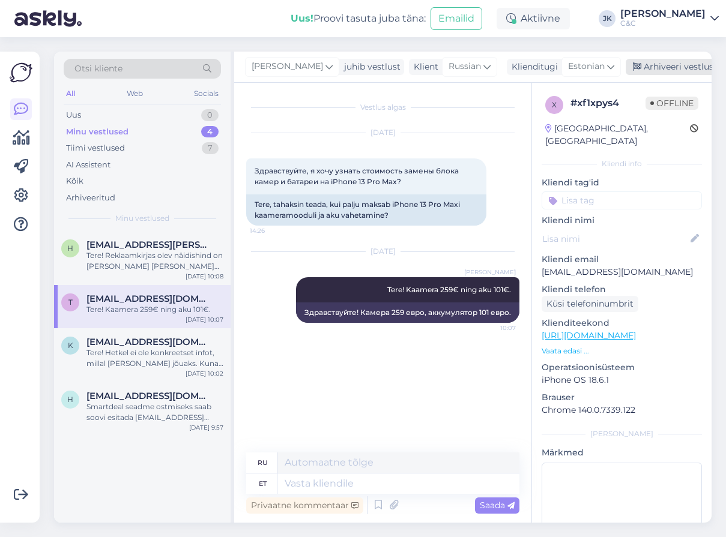
click at [666, 61] on div "Arhiveeri vestlus" at bounding box center [672, 67] width 92 height 16
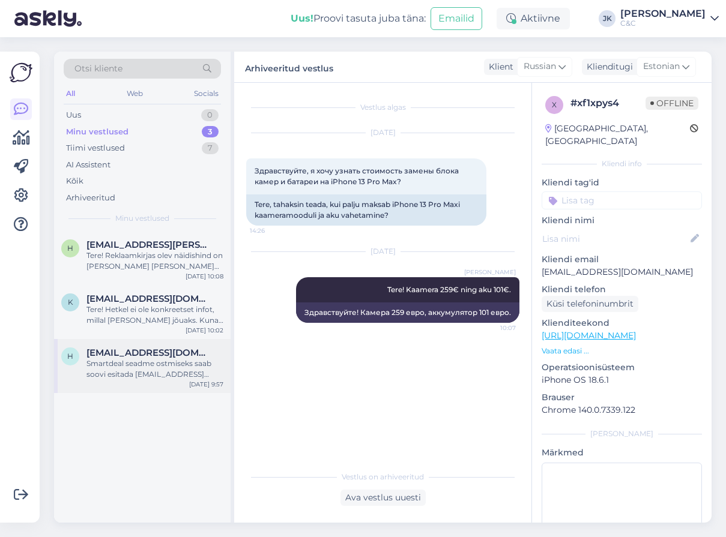
click at [169, 344] on div "h [EMAIL_ADDRESS][DOMAIN_NAME] Smartdeal seadme ostmiseks saab soovi esitada [E…" at bounding box center [142, 366] width 177 height 54
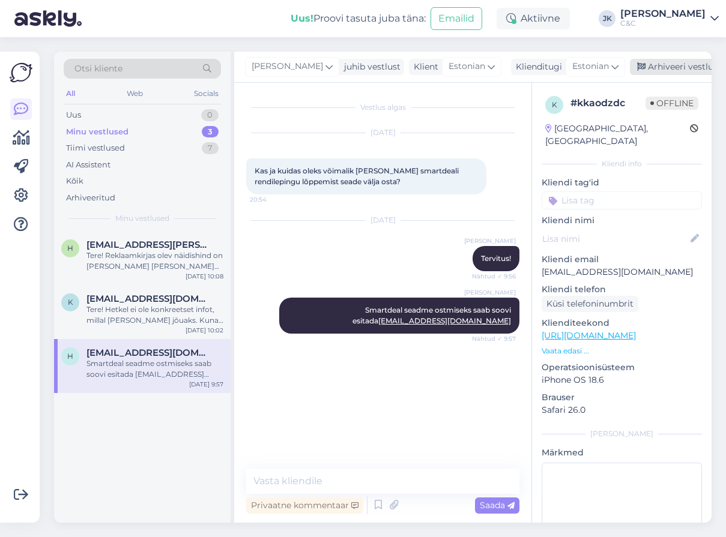
click at [634, 62] on div "Arhiveeri vestlus" at bounding box center [676, 67] width 92 height 16
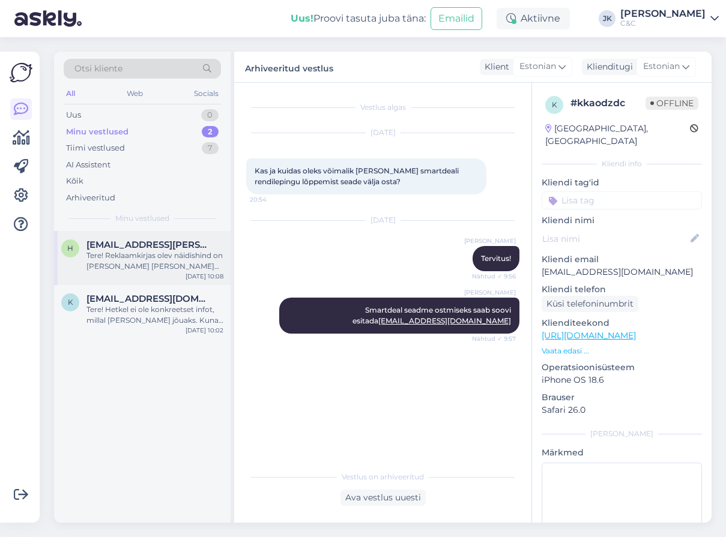
click at [184, 256] on div "Tere! Reklaamkirjas olev näidishind on [PERSON_NAME] [PERSON_NAME] telefon taga…" at bounding box center [154, 261] width 137 height 22
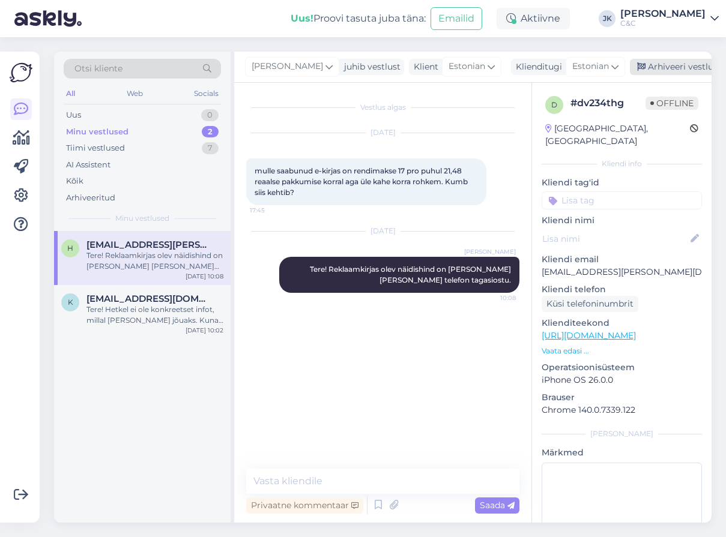
click at [685, 65] on div "Arhiveeri vestlus" at bounding box center [676, 67] width 92 height 16
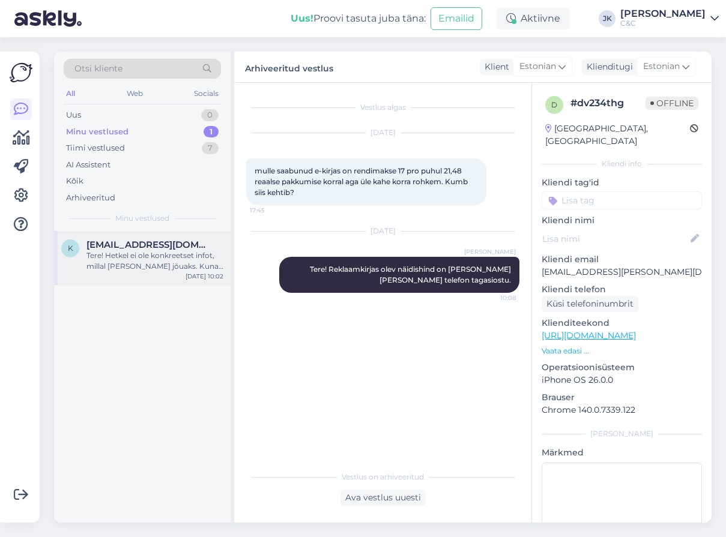
click at [189, 272] on div "[DATE] 10:02" at bounding box center [205, 276] width 38 height 9
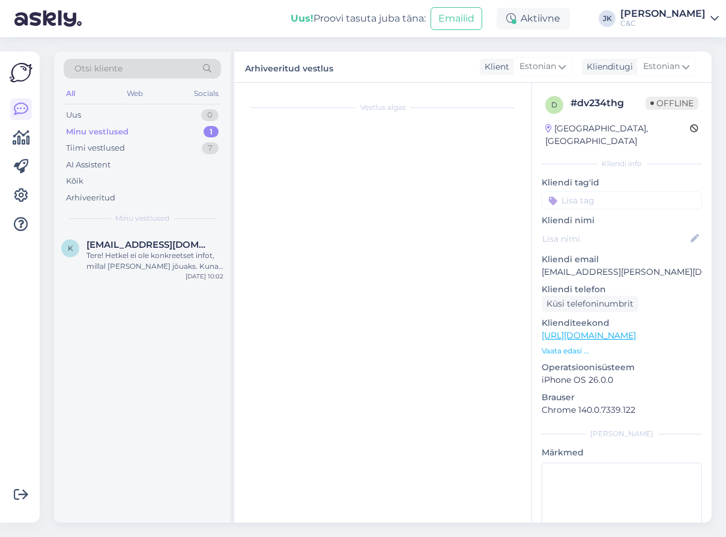
scroll to position [183, 0]
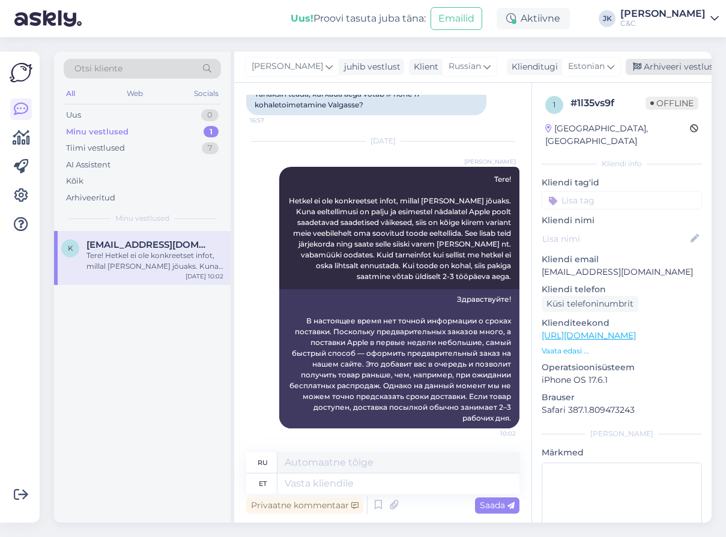
click at [673, 73] on div "Arhiveeri vestlus" at bounding box center [672, 67] width 92 height 16
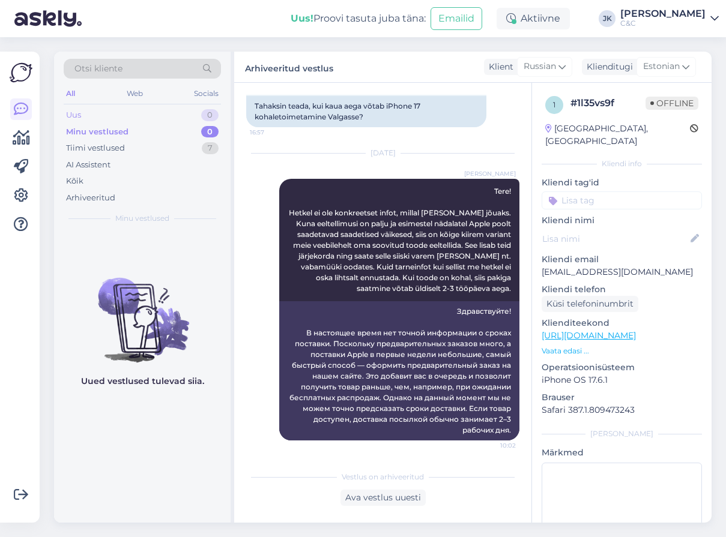
click at [138, 111] on div "Uus 0" at bounding box center [142, 115] width 157 height 17
click at [96, 176] on div "Kõik" at bounding box center [142, 181] width 157 height 17
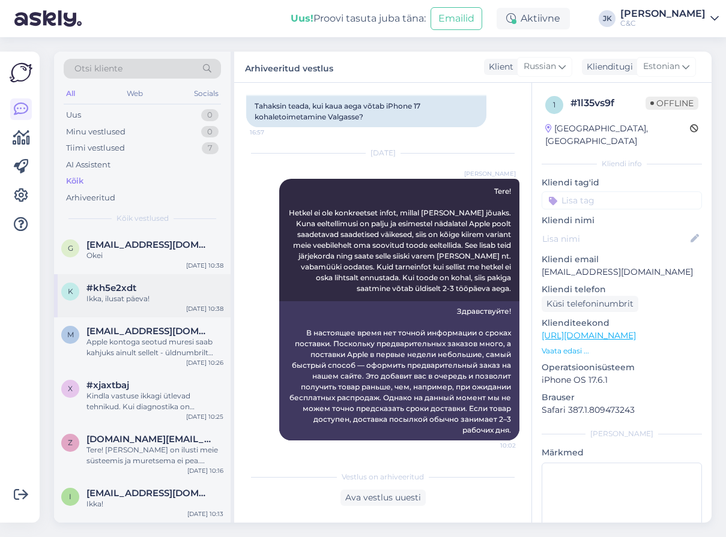
click at [121, 276] on div "k #kh5e2xdt Ikka, ilusat päeva! [DATE] 10:38" at bounding box center [142, 295] width 177 height 43
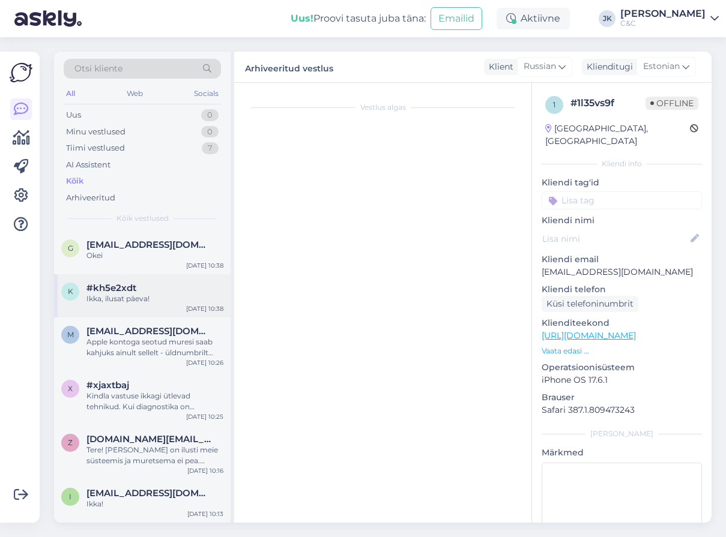
scroll to position [0, 0]
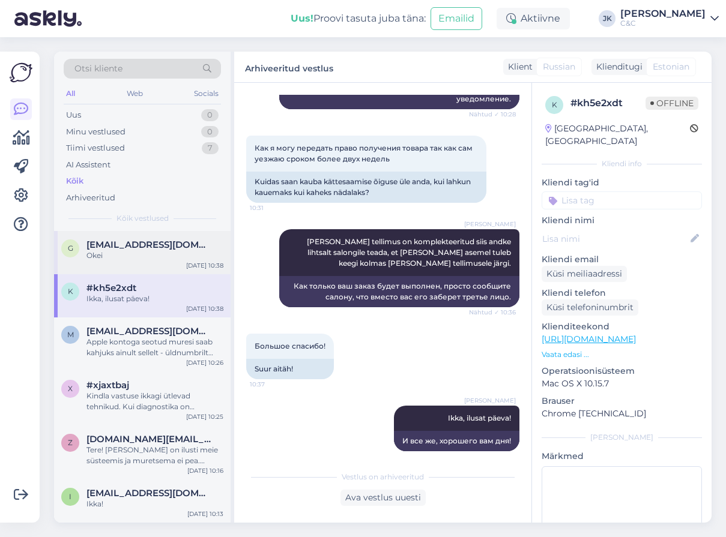
click at [150, 246] on span "[EMAIL_ADDRESS][DOMAIN_NAME]" at bounding box center [148, 245] width 125 height 11
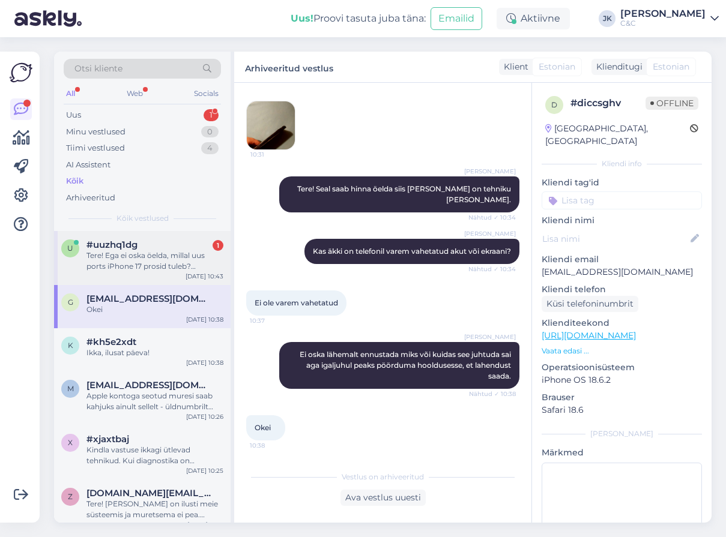
click at [156, 270] on div "u #uuzhq1dg 1 Tere! Ega ei oska öelda, millal uus ports iPhone 17 prosid tuleb?…" at bounding box center [142, 258] width 177 height 54
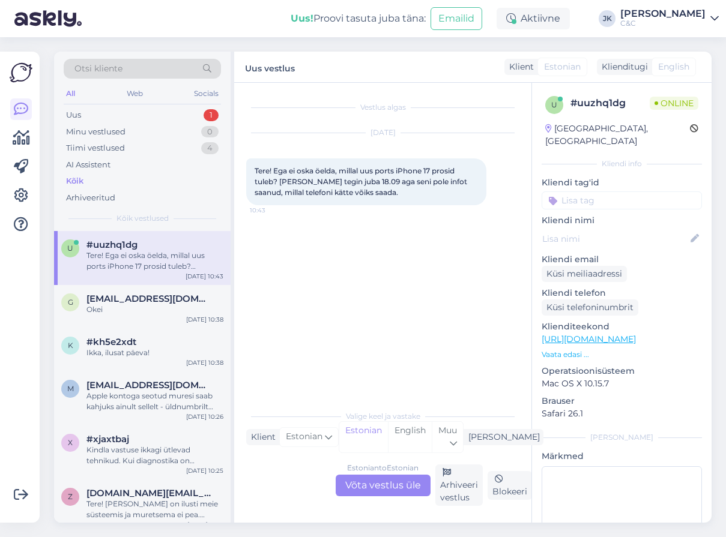
click at [372, 480] on div "Estonian to Estonian Võta vestlus üle" at bounding box center [383, 486] width 95 height 22
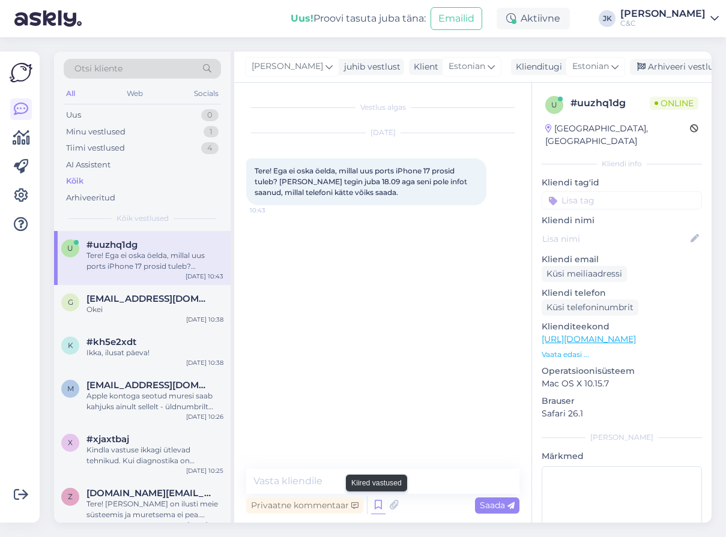
click at [374, 500] on icon at bounding box center [378, 506] width 14 height 18
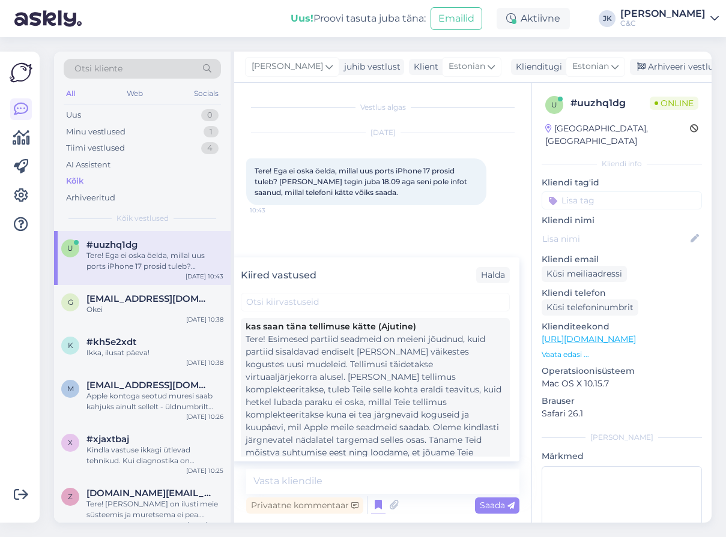
scroll to position [271, 0]
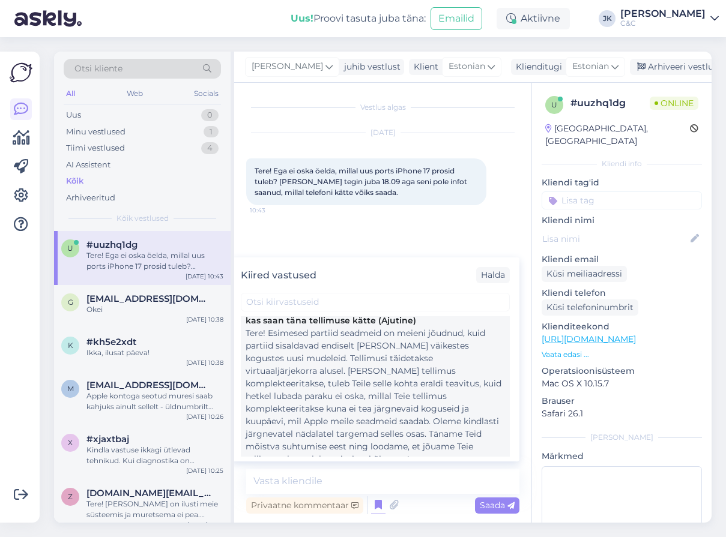
click at [370, 441] on div "Tere! Esimesed partiid seadmeid on meieni jõudnud, kuid partiid sisaldavad endi…" at bounding box center [375, 396] width 259 height 139
type textarea "Tere! Esimesed partiid seadmeid on meieni jõudnud, kuid partiid sisaldavad endi…"
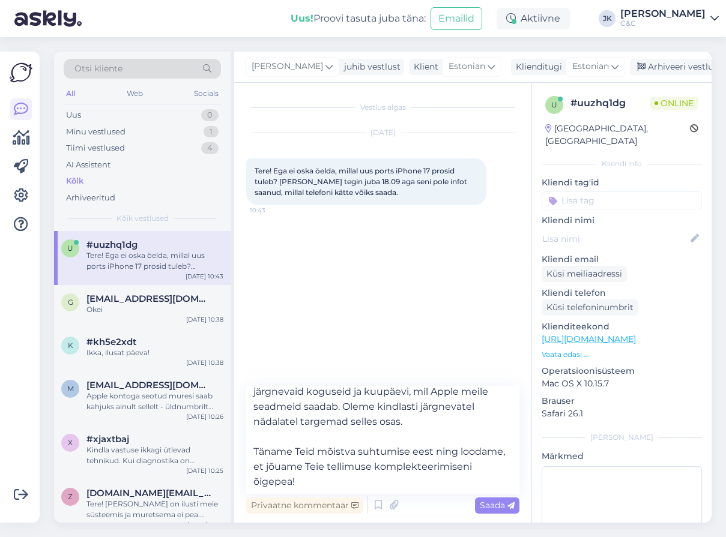
scroll to position [112, 0]
click at [347, 480] on textarea "Tere! Esimesed partiid seadmeid on meieni jõudnud, kuid partiid sisaldavad endi…" at bounding box center [382, 440] width 273 height 108
click at [508, 510] on span "Saada" at bounding box center [497, 505] width 35 height 11
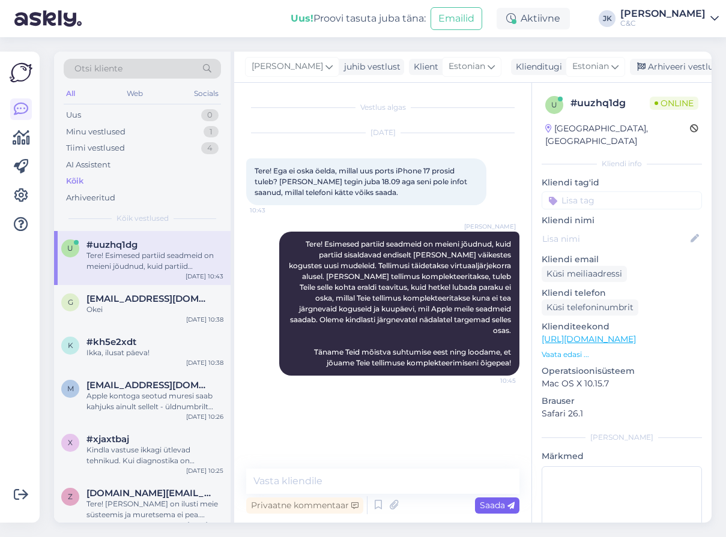
scroll to position [0, 0]
click at [394, 420] on div "Vestlus algas [DATE] Tere! Ega ei oska öelda, millal uus ports iPhone 17 prosid…" at bounding box center [388, 276] width 284 height 363
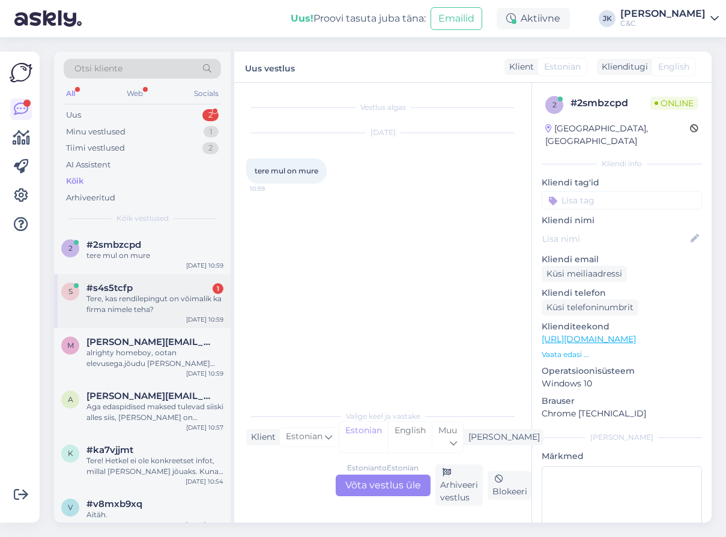
click at [147, 304] on div "Tere, kas rendilepingut on võimalik ka firma nimele teha?" at bounding box center [154, 305] width 137 height 22
